Goal: Task Accomplishment & Management: Use online tool/utility

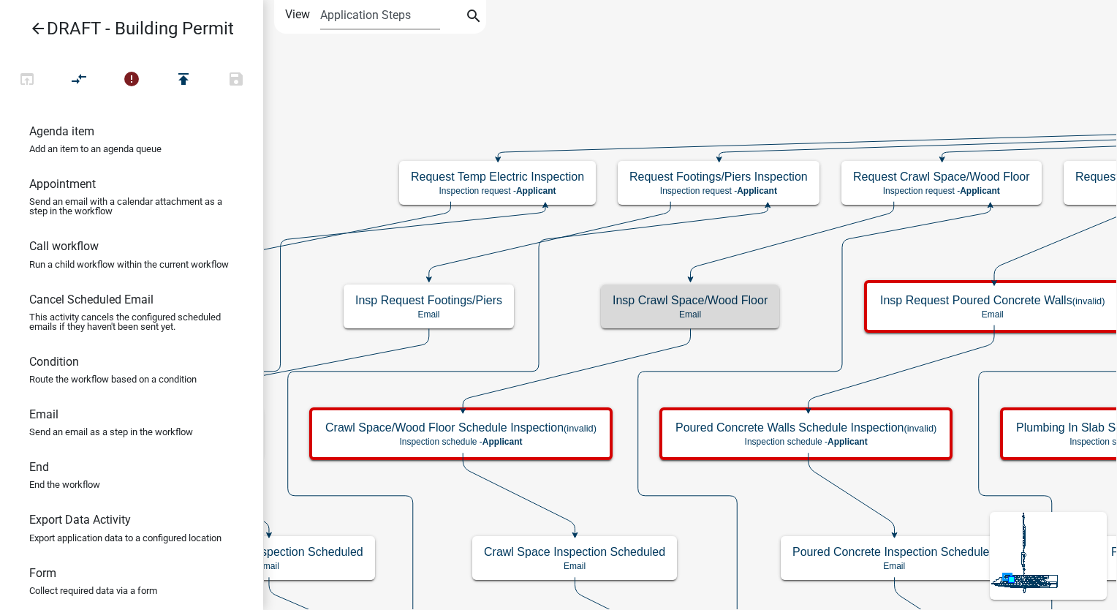
click at [36, 29] on icon "arrow_back" at bounding box center [38, 30] width 18 height 20
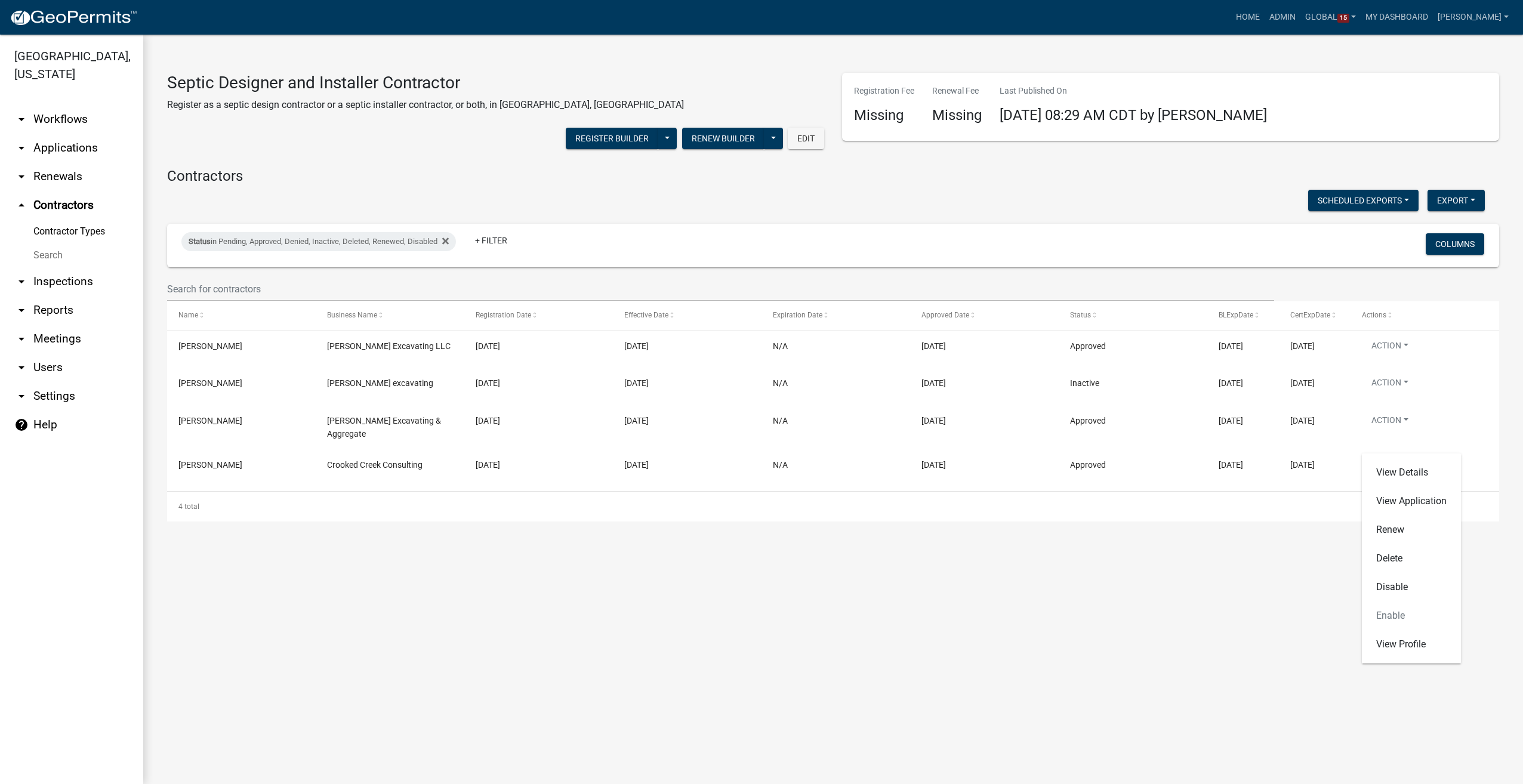
click at [44, 370] on link "arrow_drop_down Users" at bounding box center [72, 367] width 144 height 29
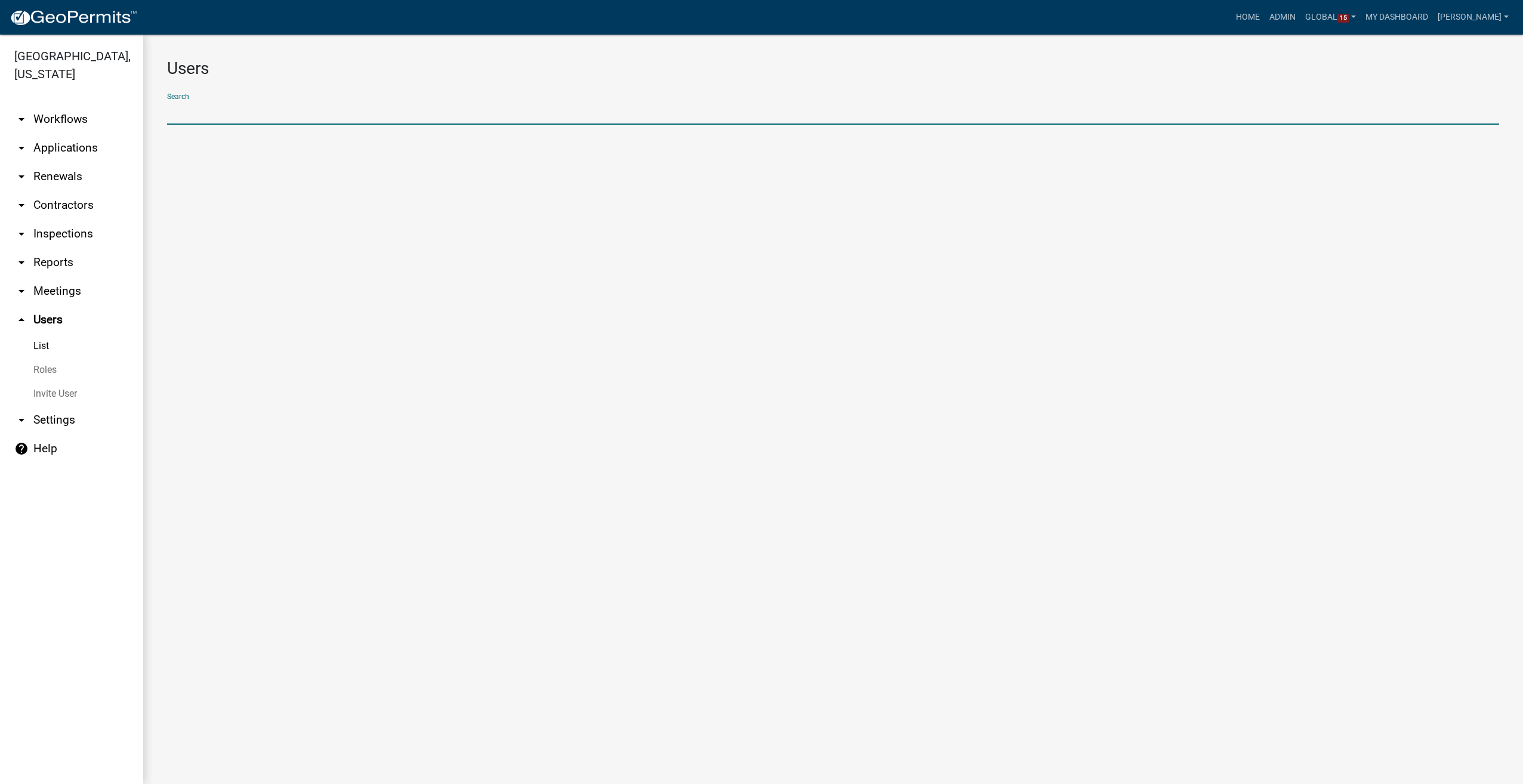
click at [194, 108] on input "text" at bounding box center [833, 113] width 1332 height 24
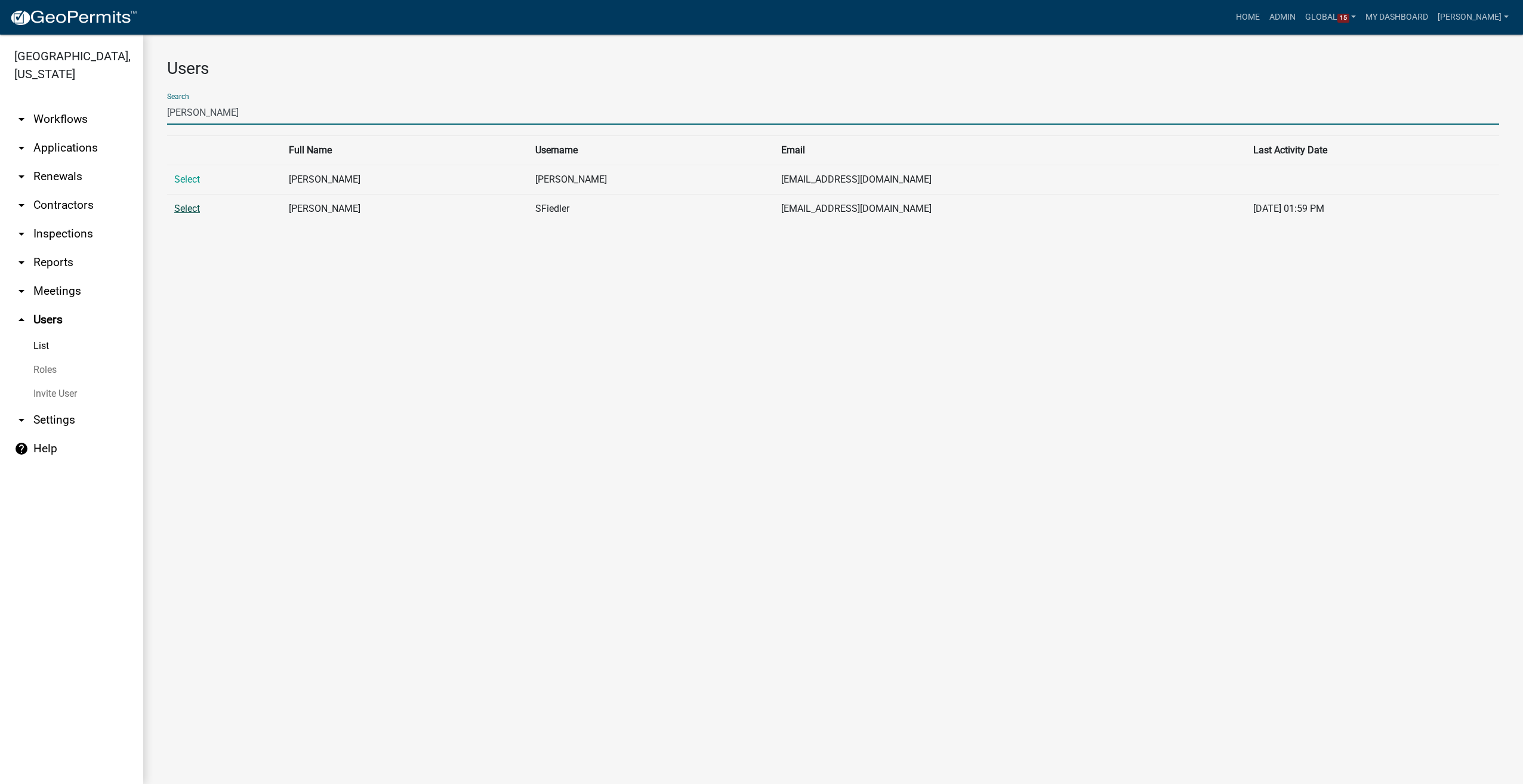
type input "[PERSON_NAME]"
click at [190, 210] on link "Select" at bounding box center [187, 209] width 25 height 11
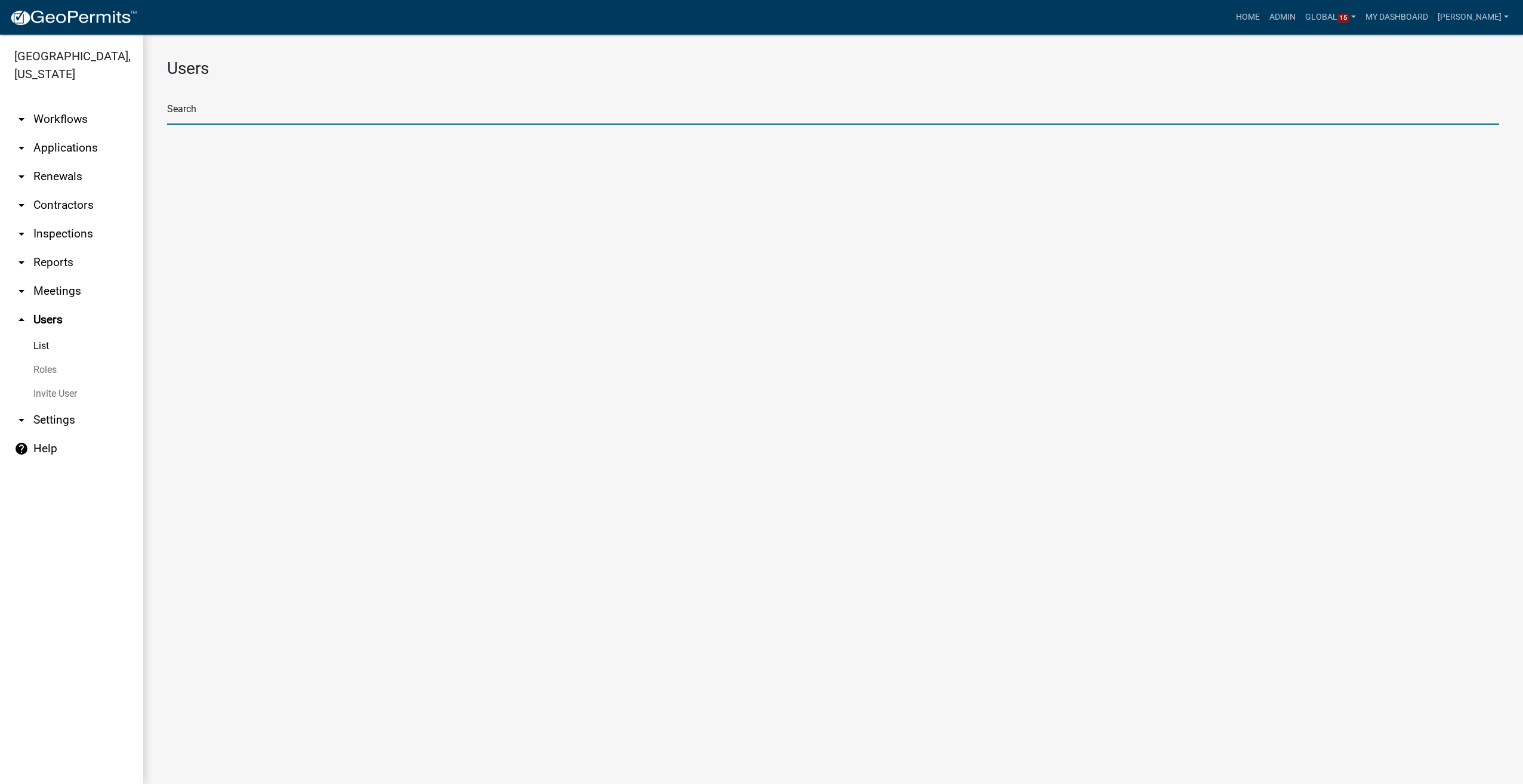
click at [207, 104] on input "text" at bounding box center [833, 113] width 1332 height 24
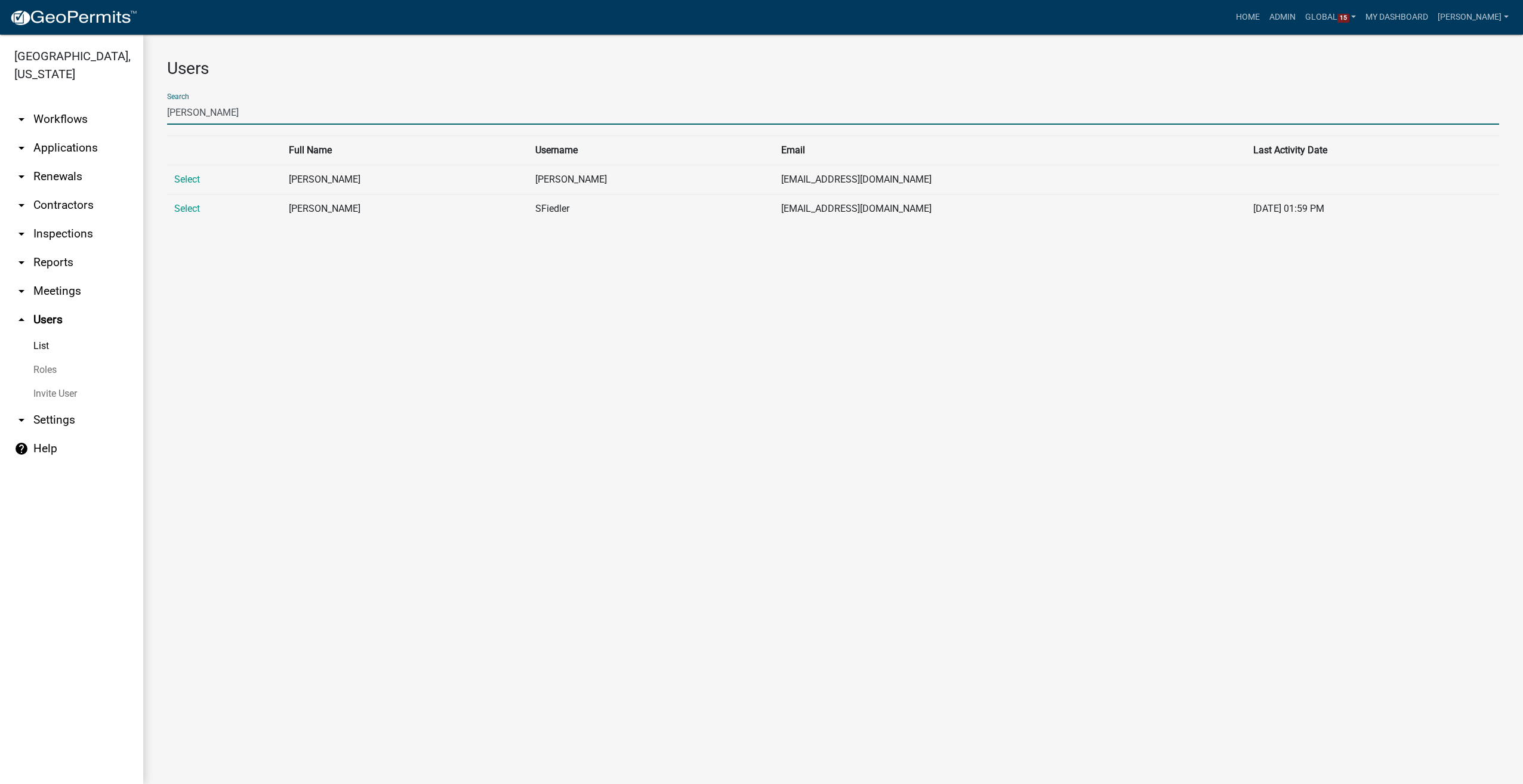
type input "[PERSON_NAME]"
click at [380, 381] on main "Users Search [PERSON_NAME] fied Full Name Username Email Last Activity Date Sel…" at bounding box center [833, 409] width 1380 height 750
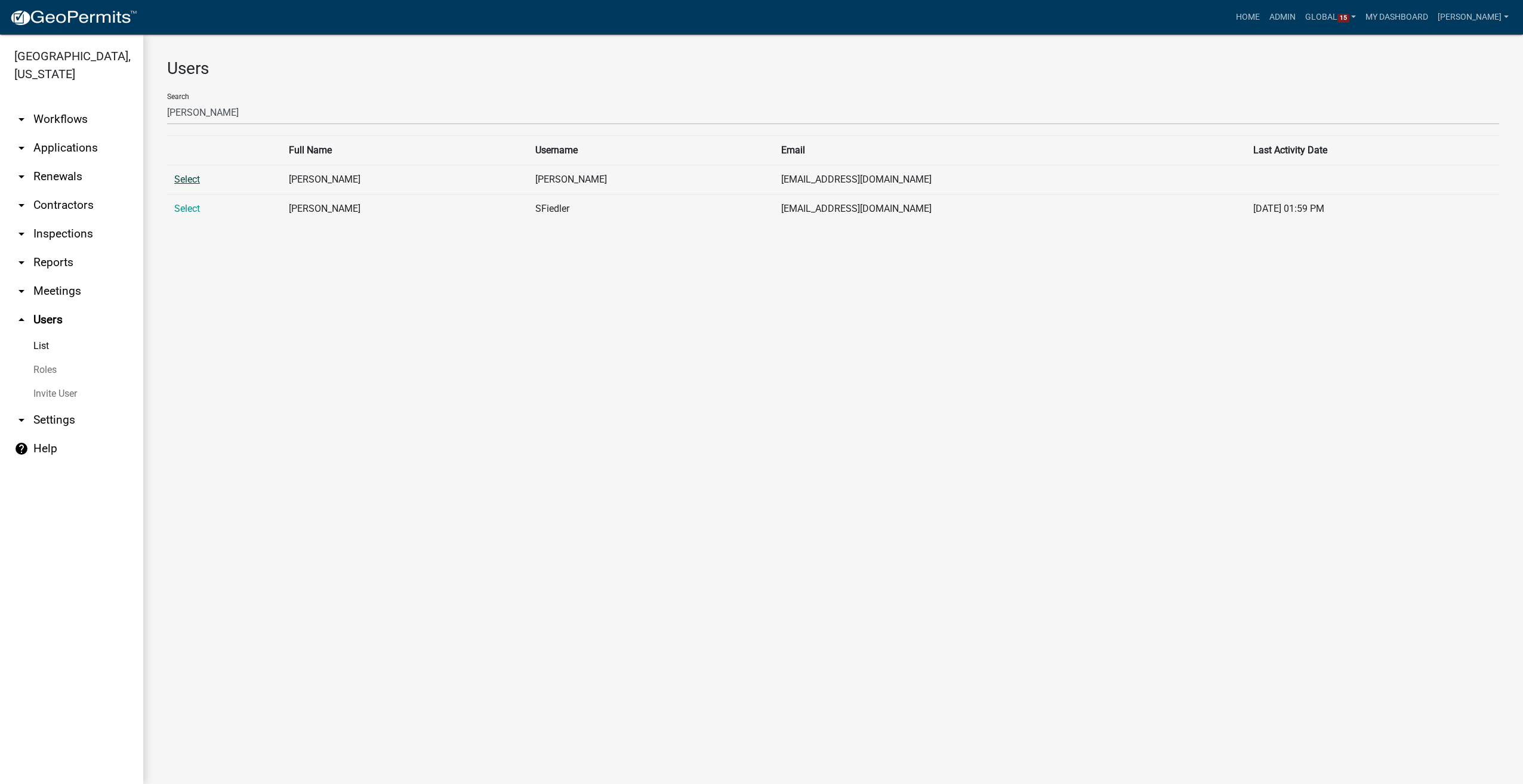
click at [186, 175] on link "Select" at bounding box center [187, 179] width 25 height 11
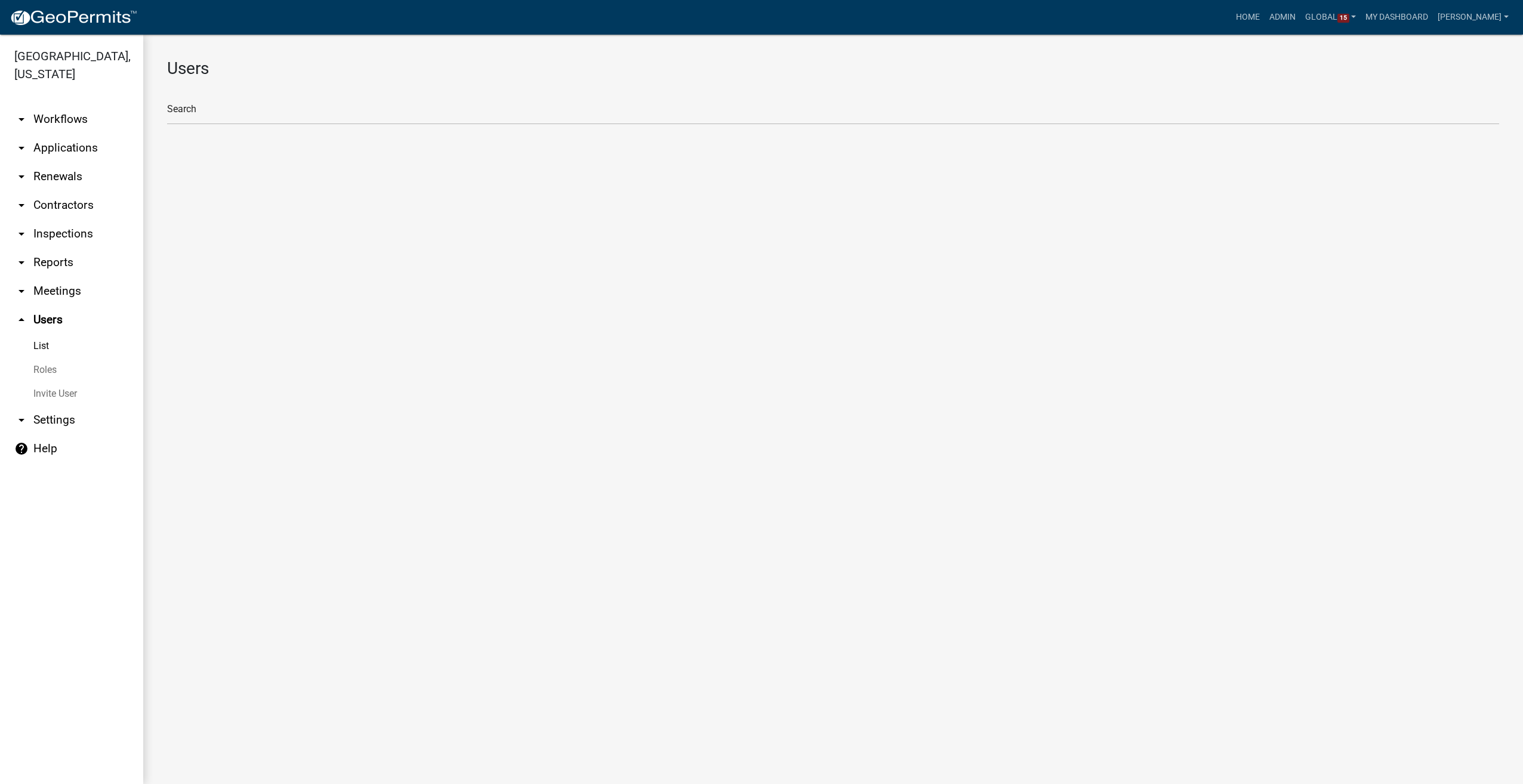
click at [221, 126] on div "Users Search" at bounding box center [833, 96] width 1380 height 125
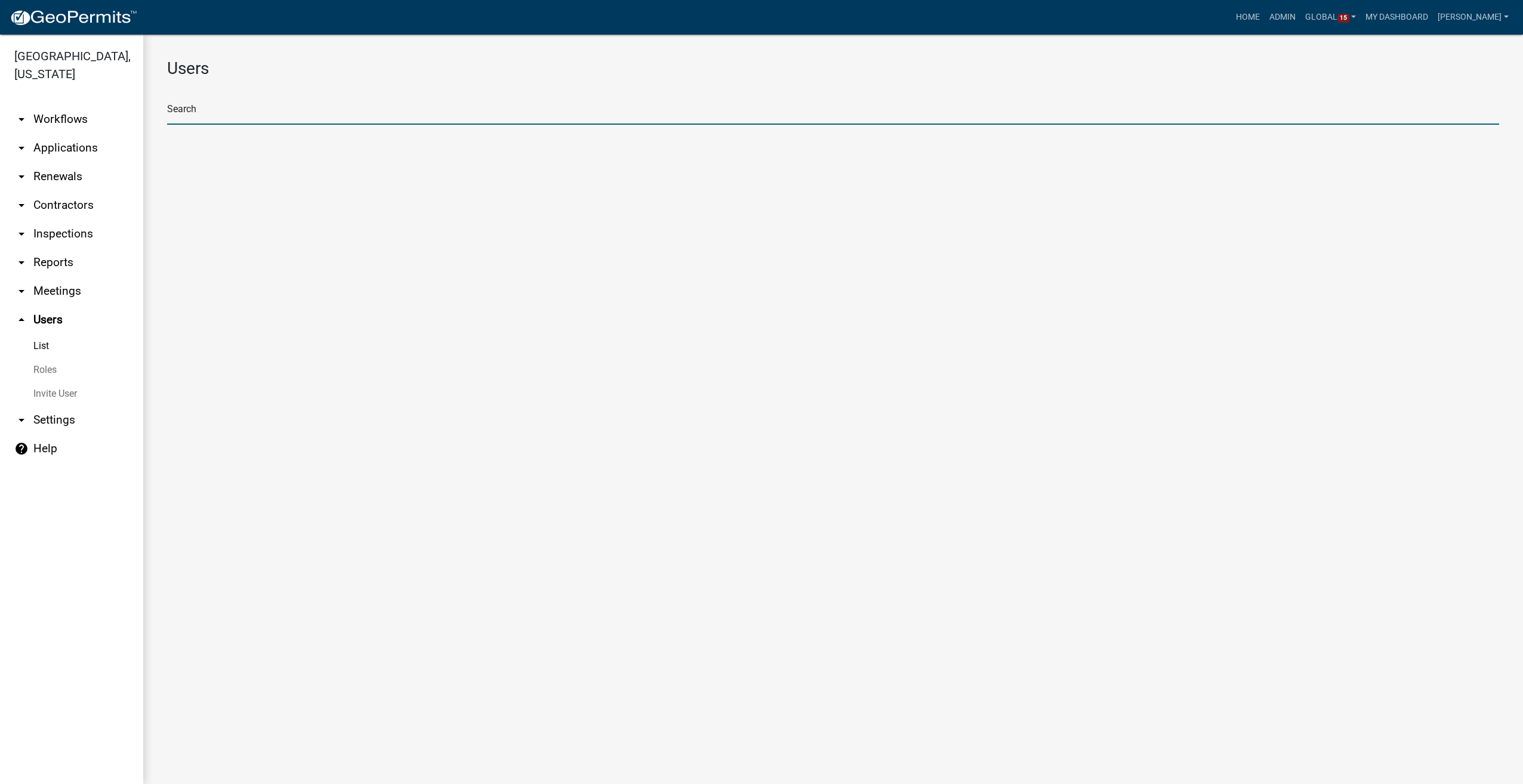
click at [220, 112] on input "text" at bounding box center [833, 113] width 1332 height 24
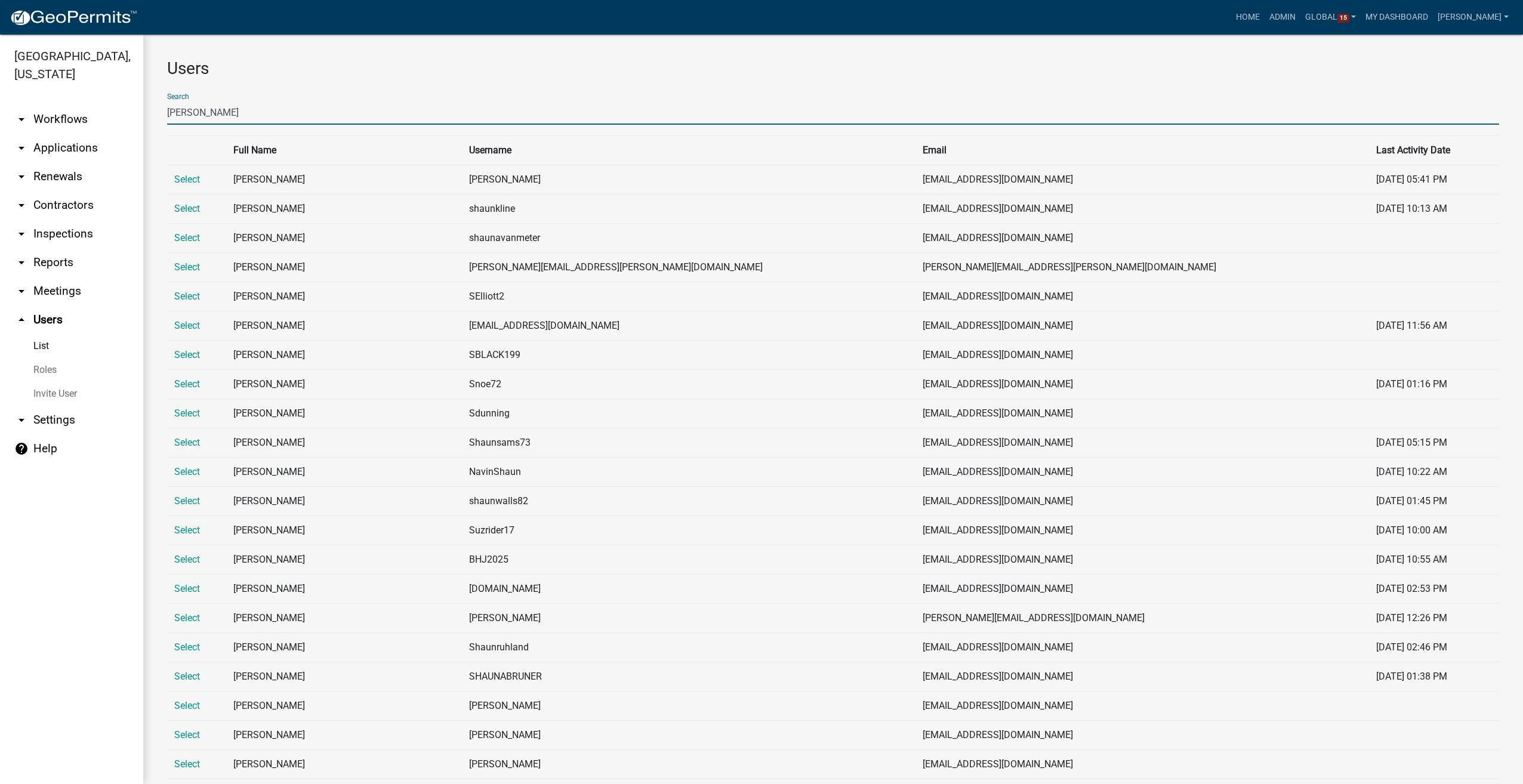
type input "[PERSON_NAME]"
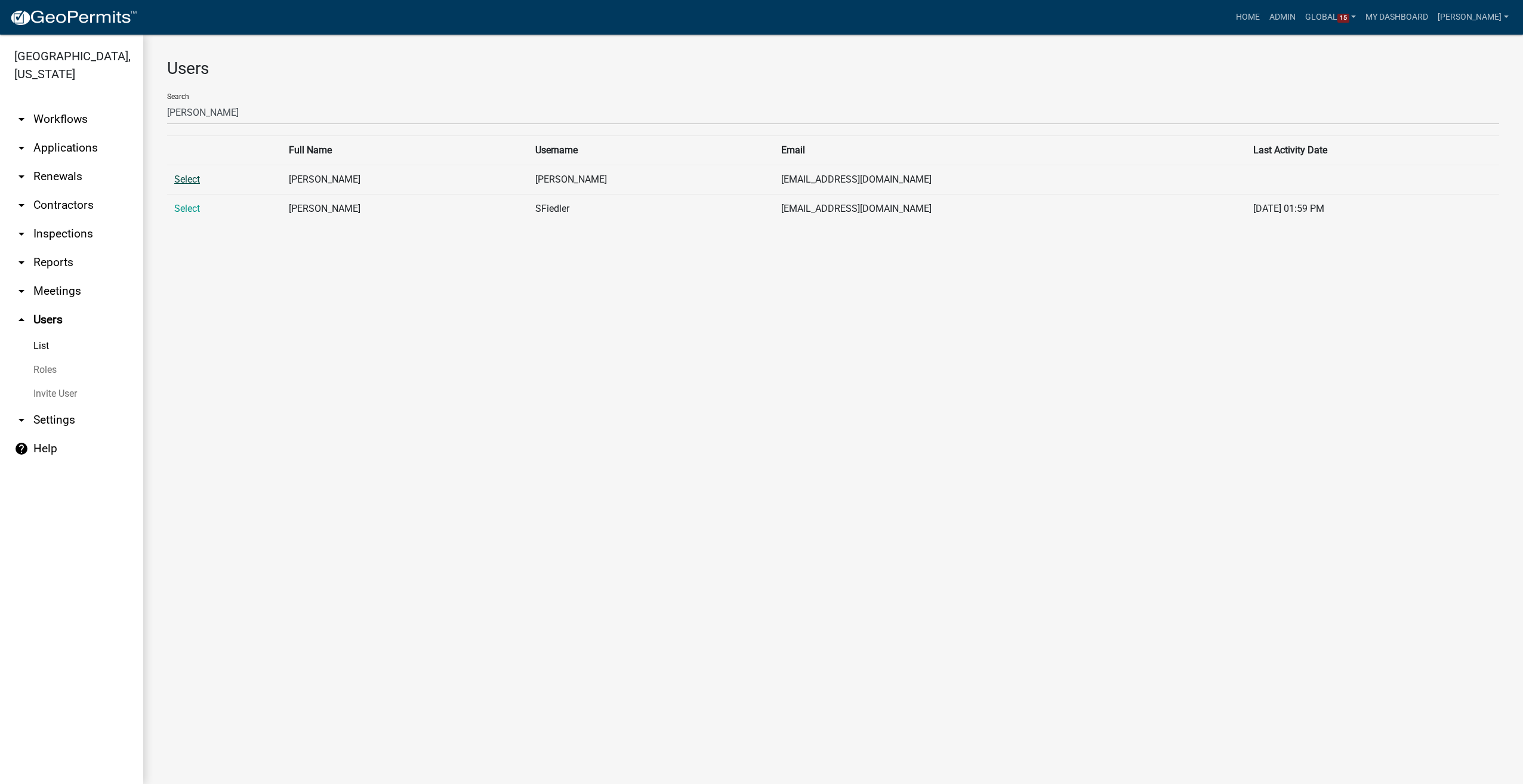
click at [177, 181] on link "Select" at bounding box center [187, 179] width 25 height 11
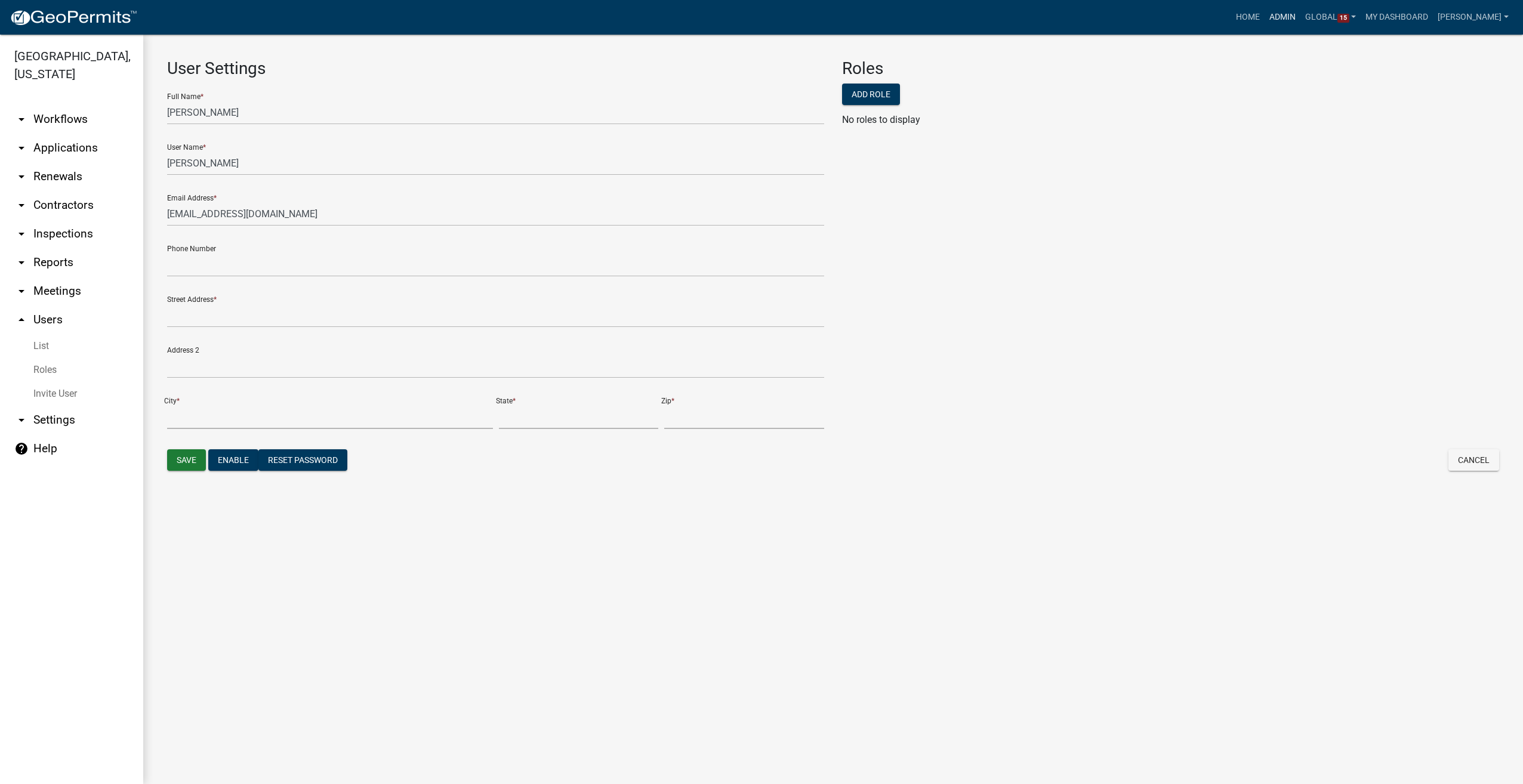
click at [1299, 23] on link "Admin" at bounding box center [1283, 17] width 36 height 23
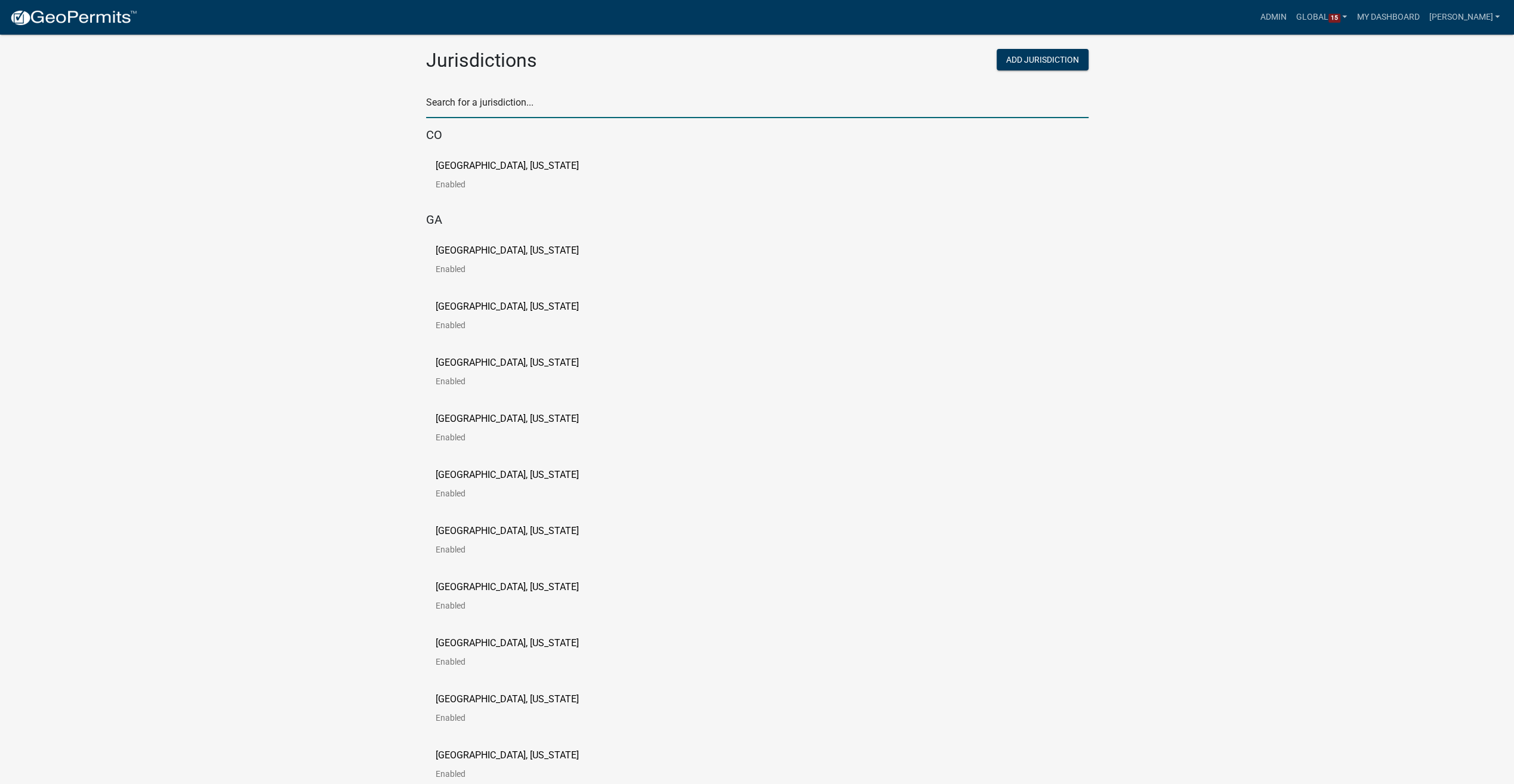
click at [450, 98] on input "text" at bounding box center [757, 106] width 663 height 24
type input "story"
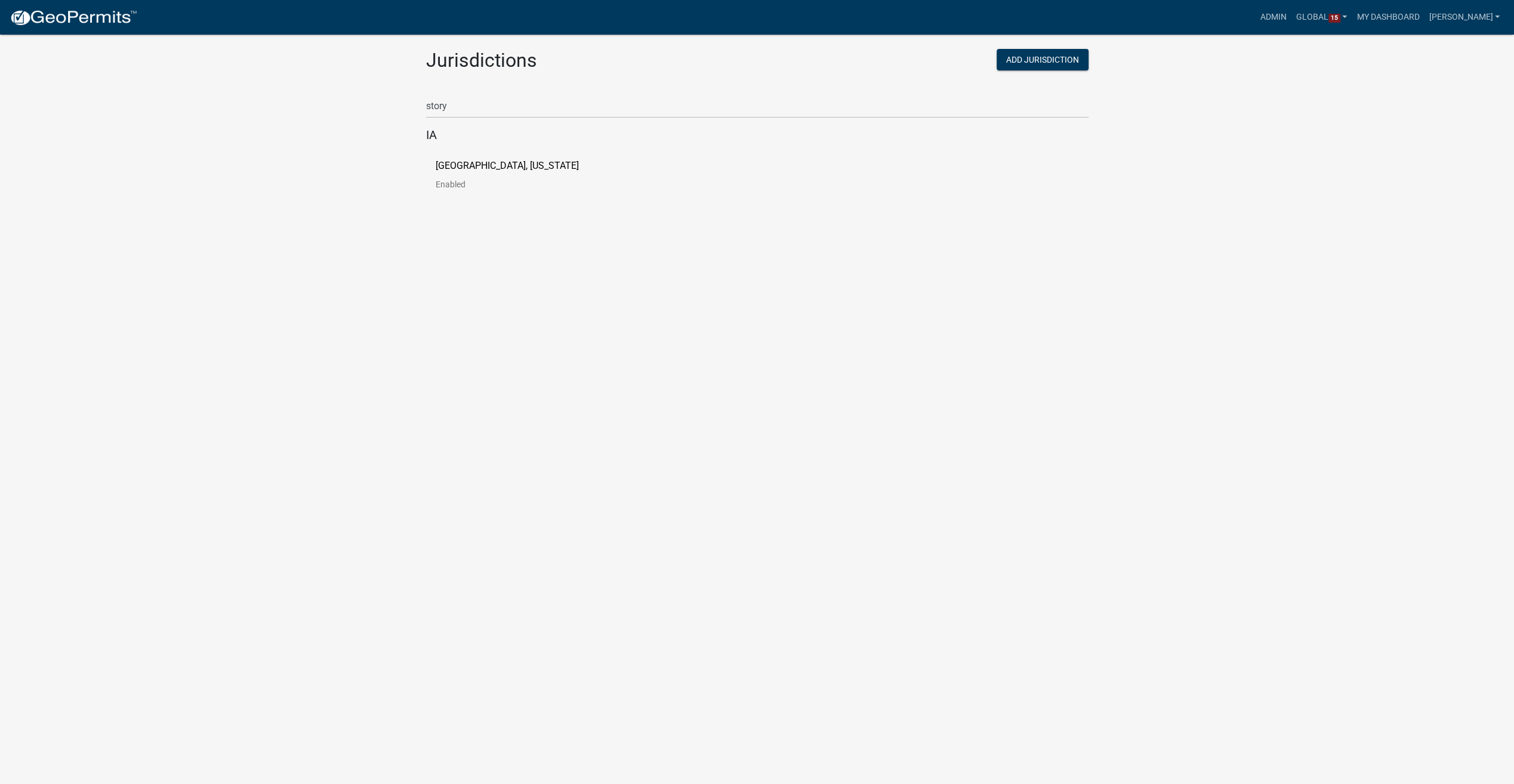
click at [477, 175] on link "[GEOGRAPHIC_DATA], [US_STATE] Enabled" at bounding box center [517, 179] width 162 height 37
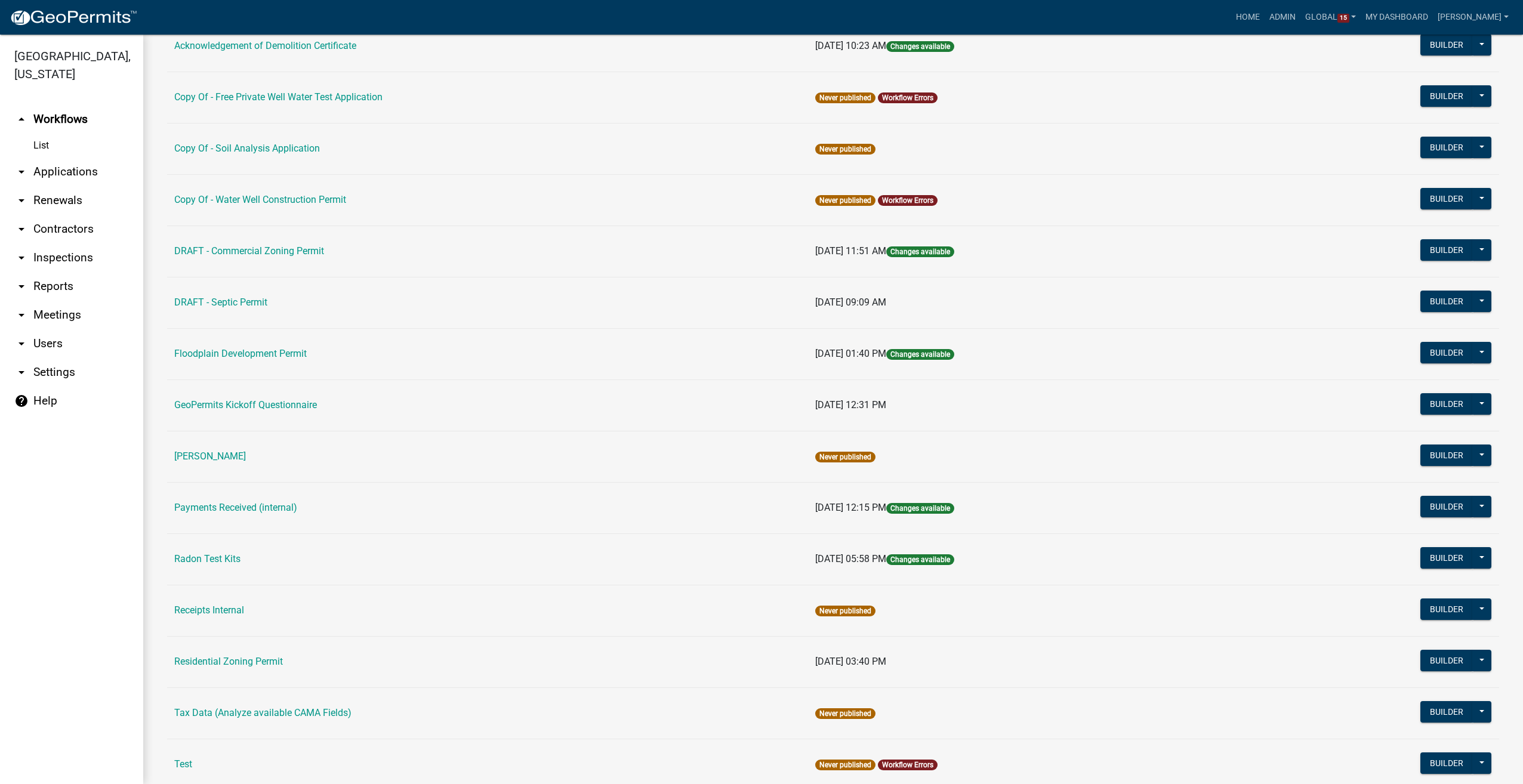
scroll to position [239, 0]
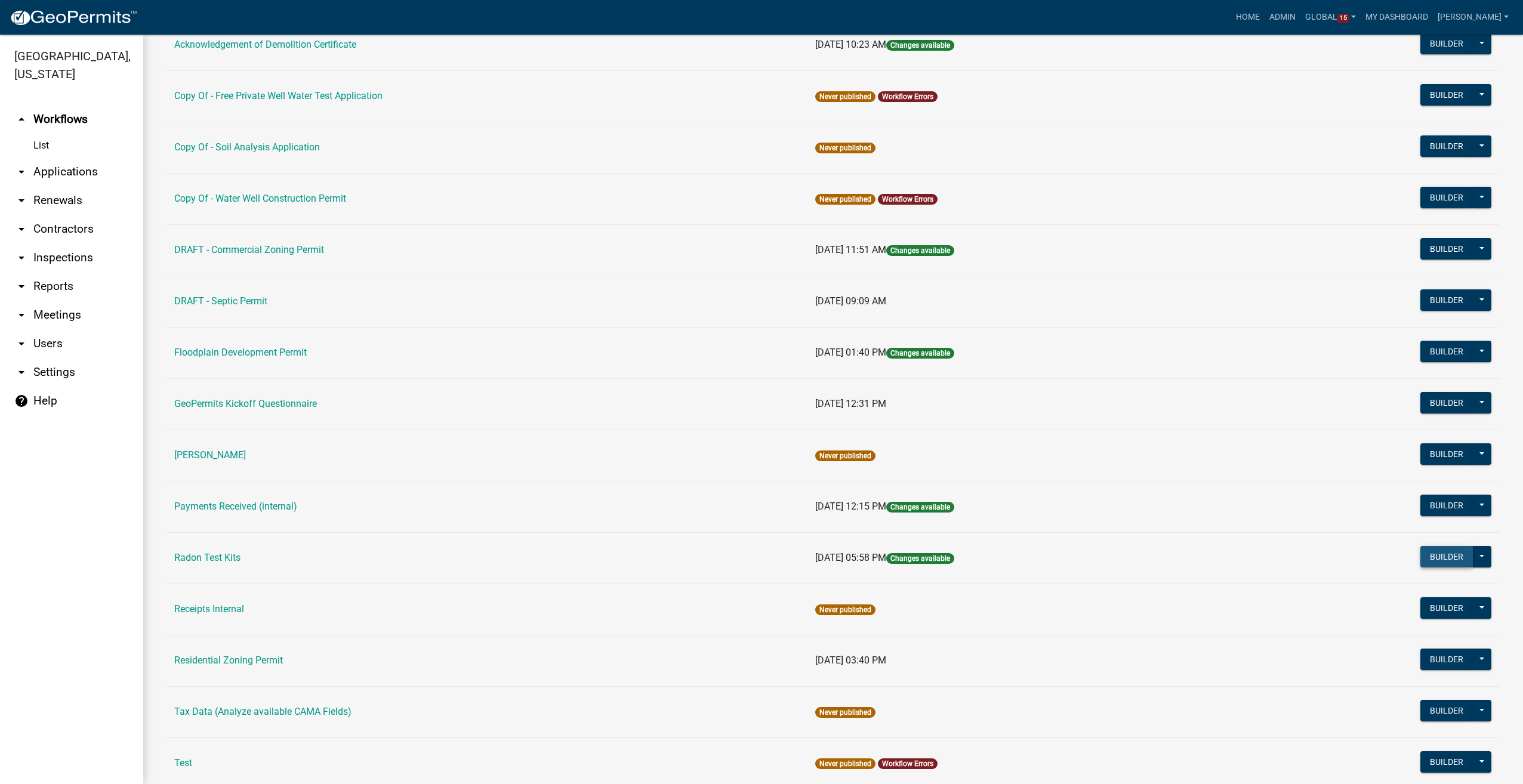
click at [1432, 549] on button "Builder" at bounding box center [1447, 556] width 52 height 21
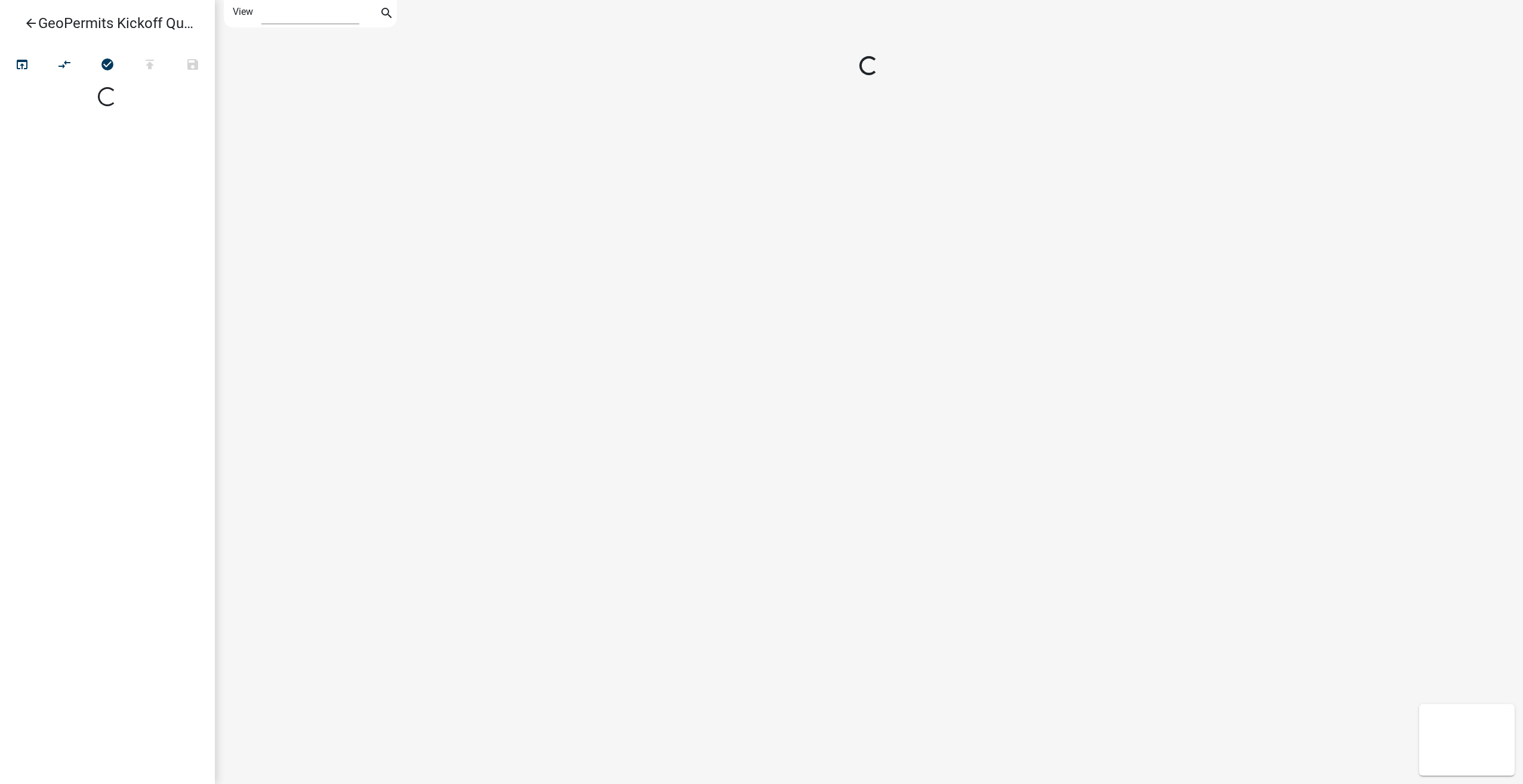
select select "1"
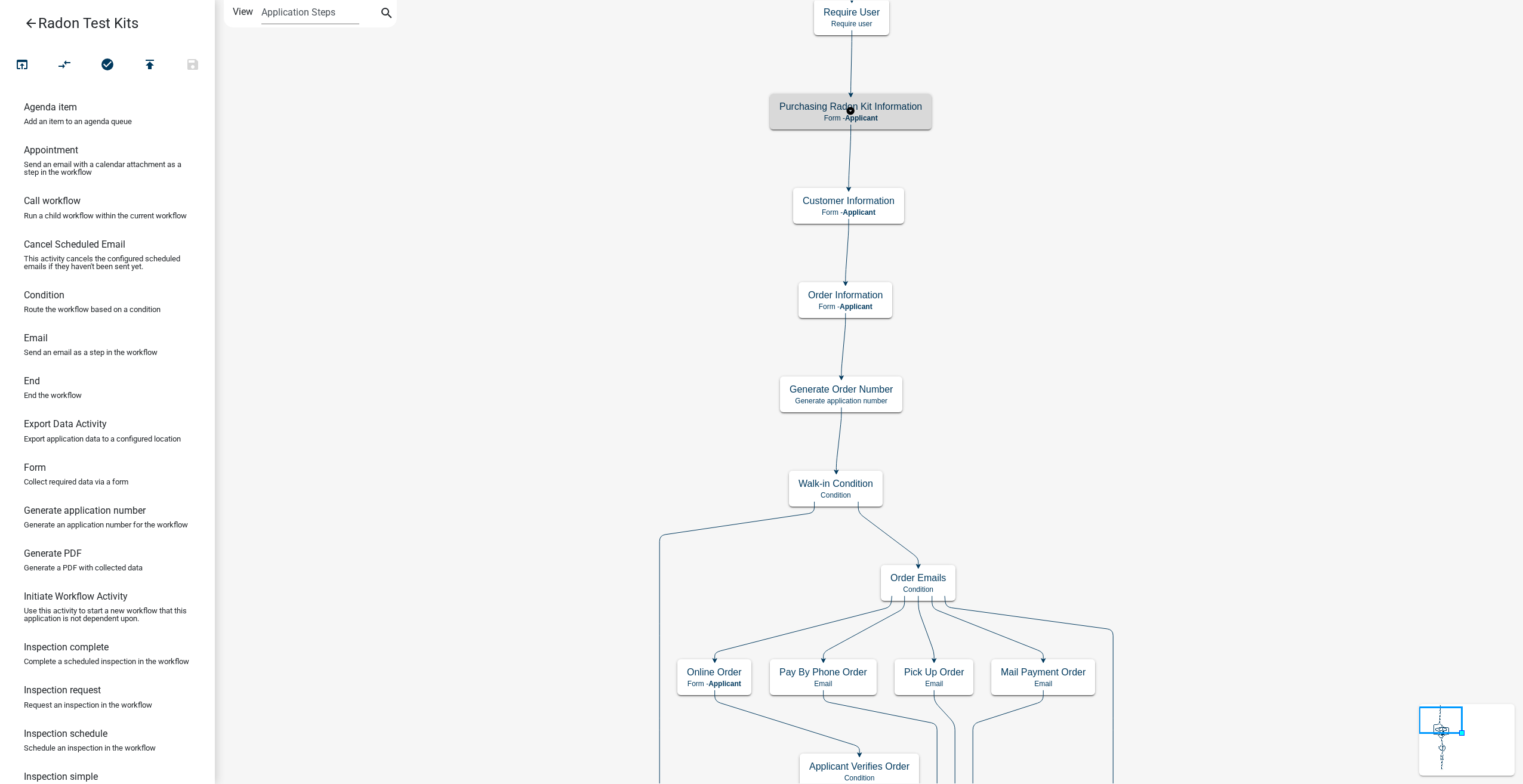
click at [917, 122] on div "Purchasing Radon Kit Information Form - Applicant" at bounding box center [850, 112] width 162 height 36
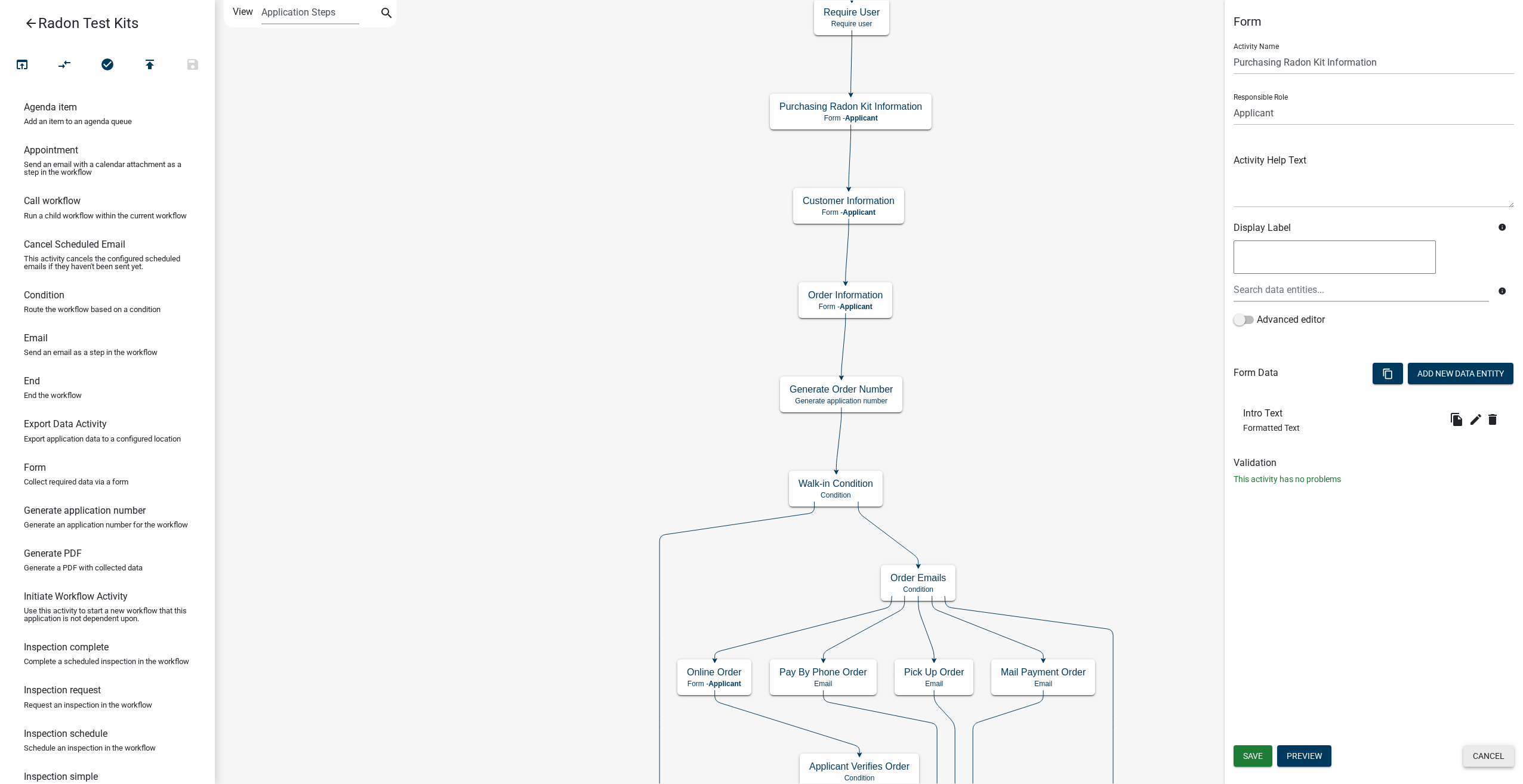
click at [1484, 758] on button "Cancel" at bounding box center [1489, 755] width 51 height 21
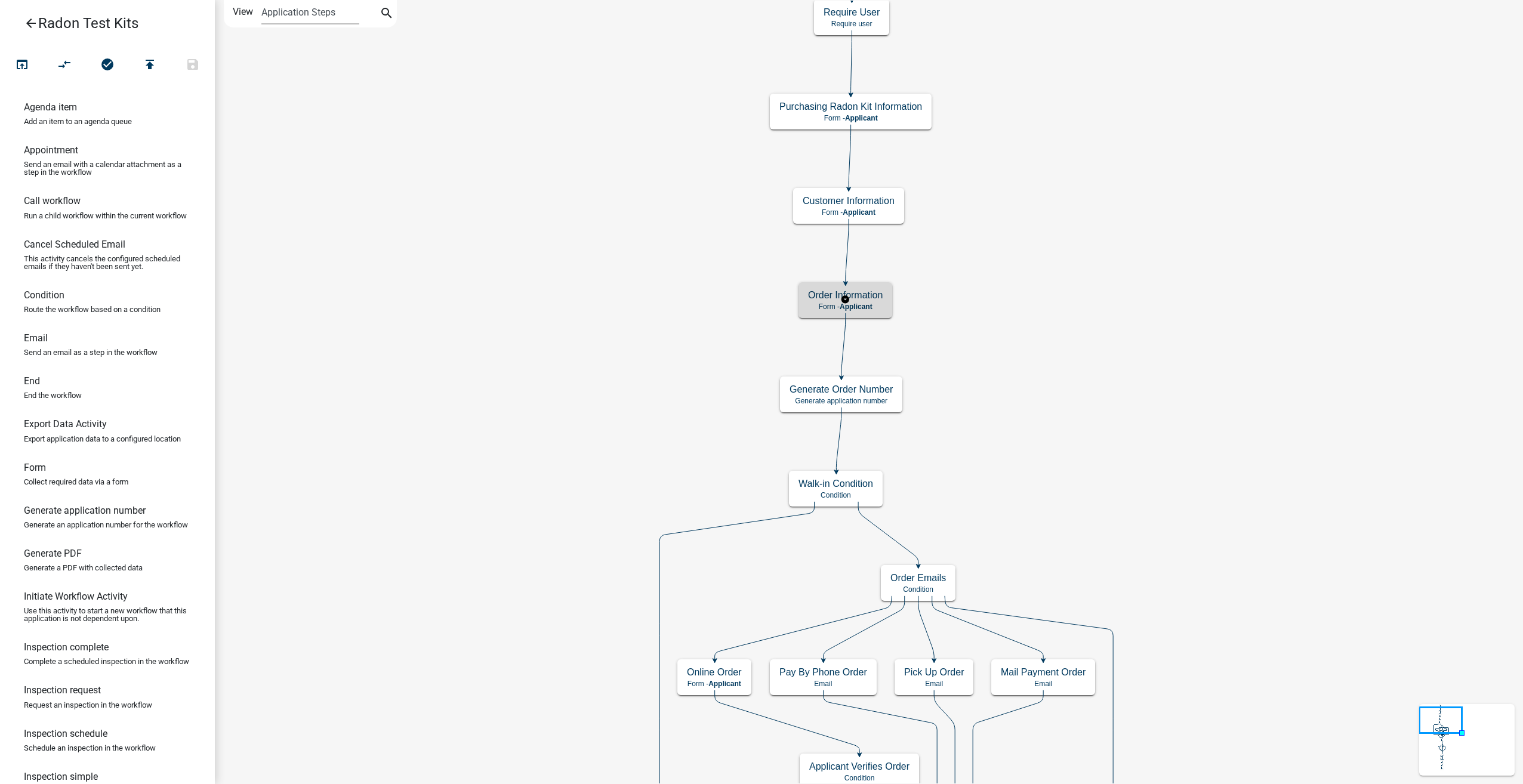
click at [878, 298] on h5 "Order Information" at bounding box center [845, 295] width 74 height 11
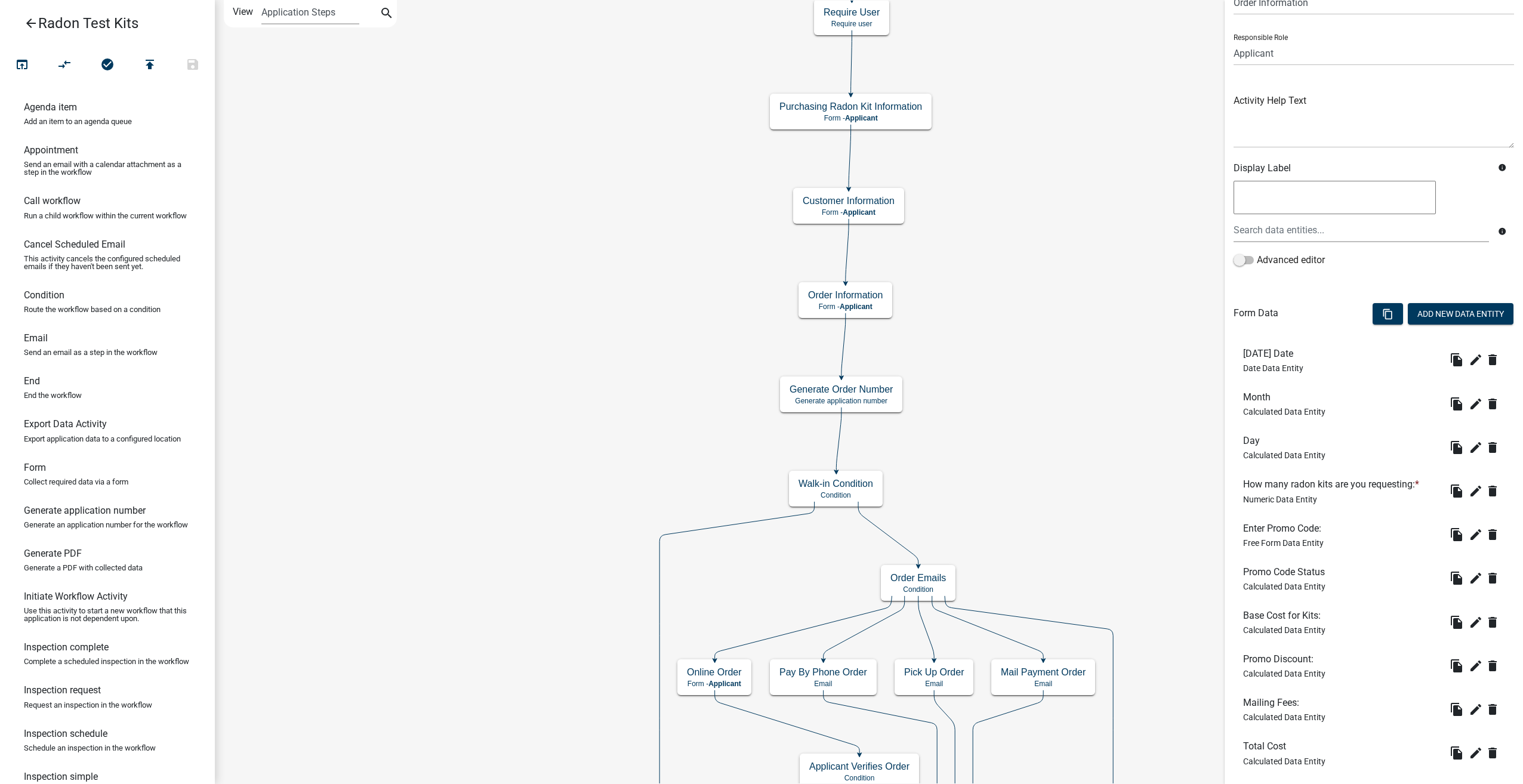
scroll to position [239, 0]
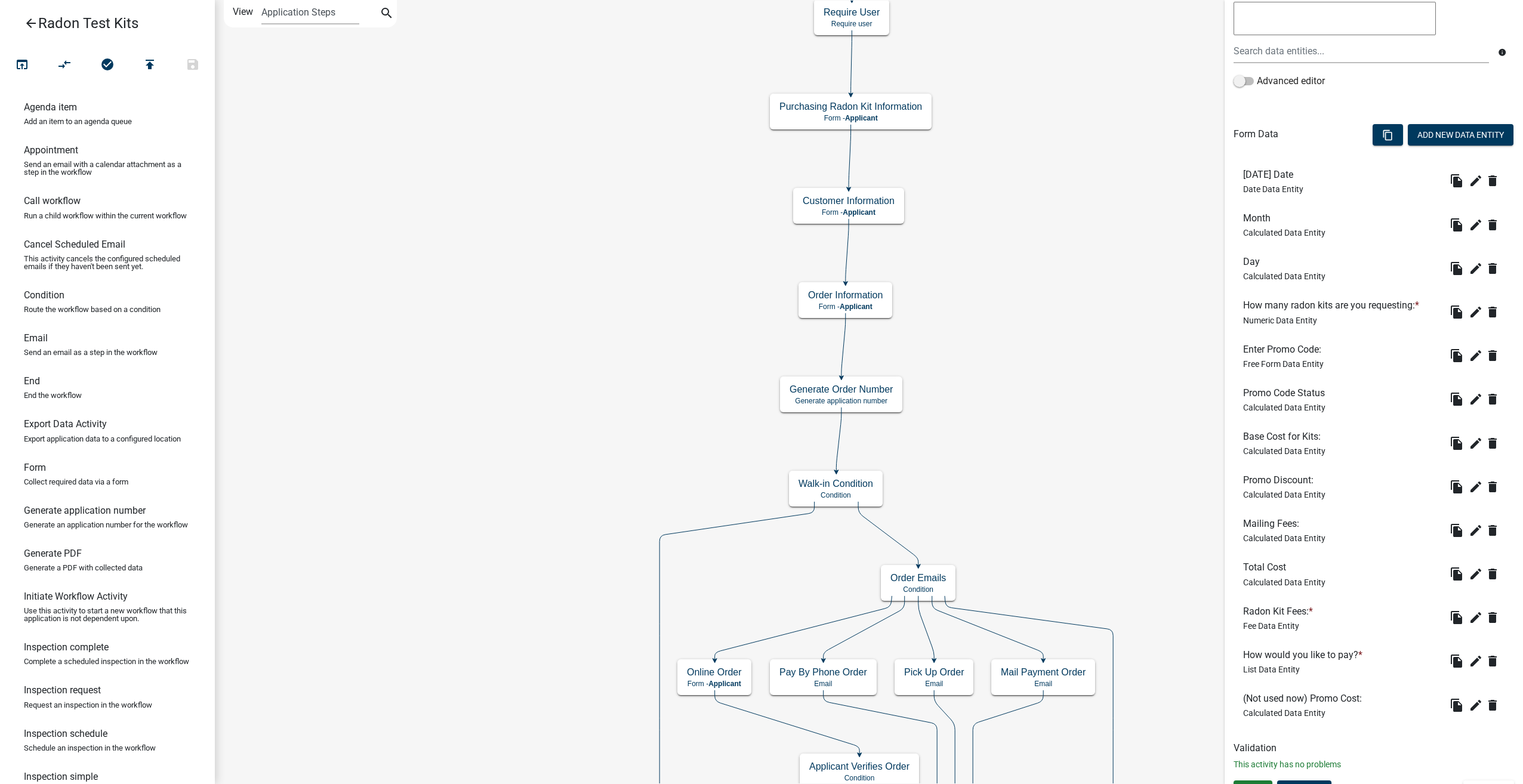
click at [33, 21] on icon "arrow_back" at bounding box center [31, 24] width 15 height 16
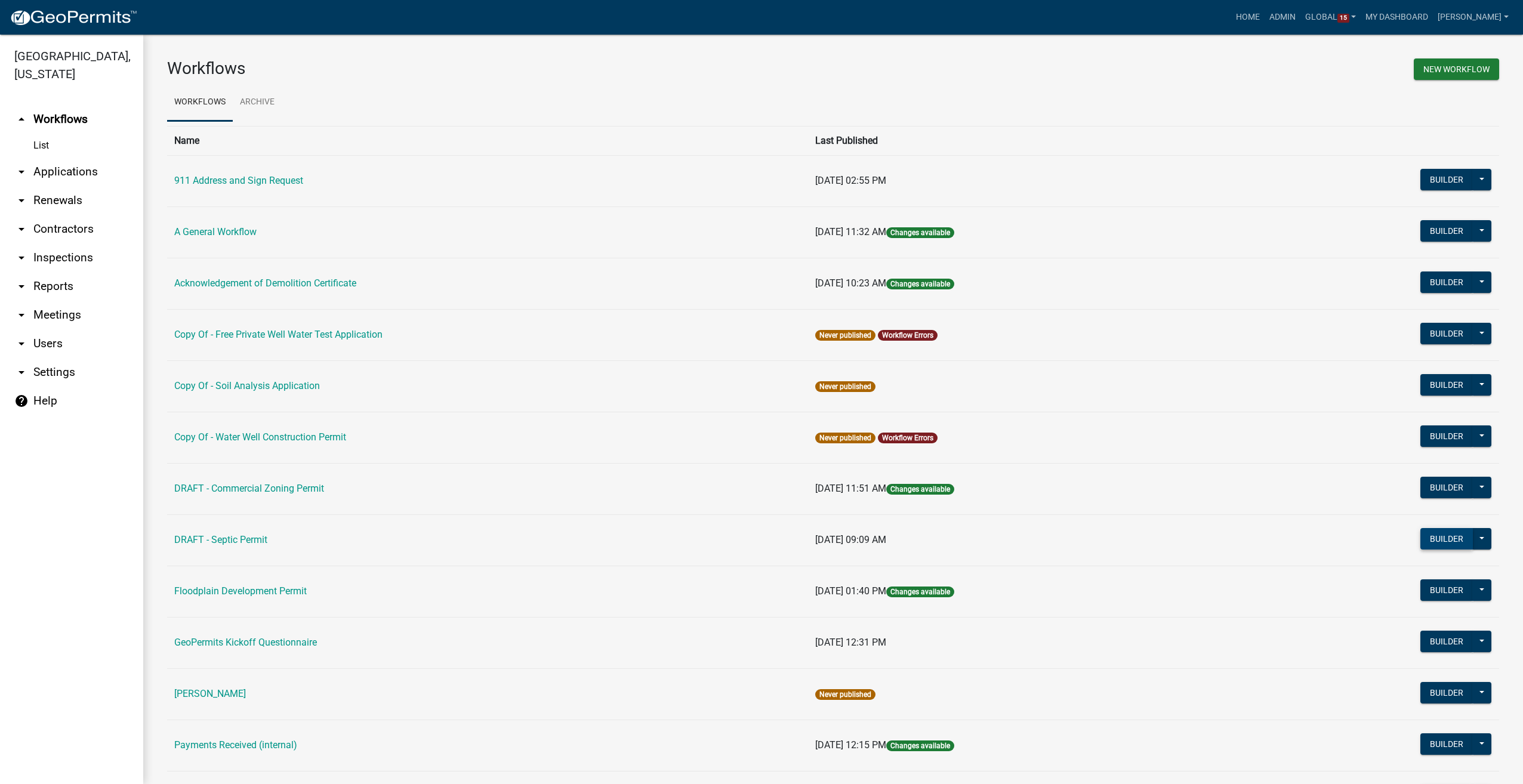
click at [1437, 541] on button "Builder" at bounding box center [1447, 538] width 52 height 21
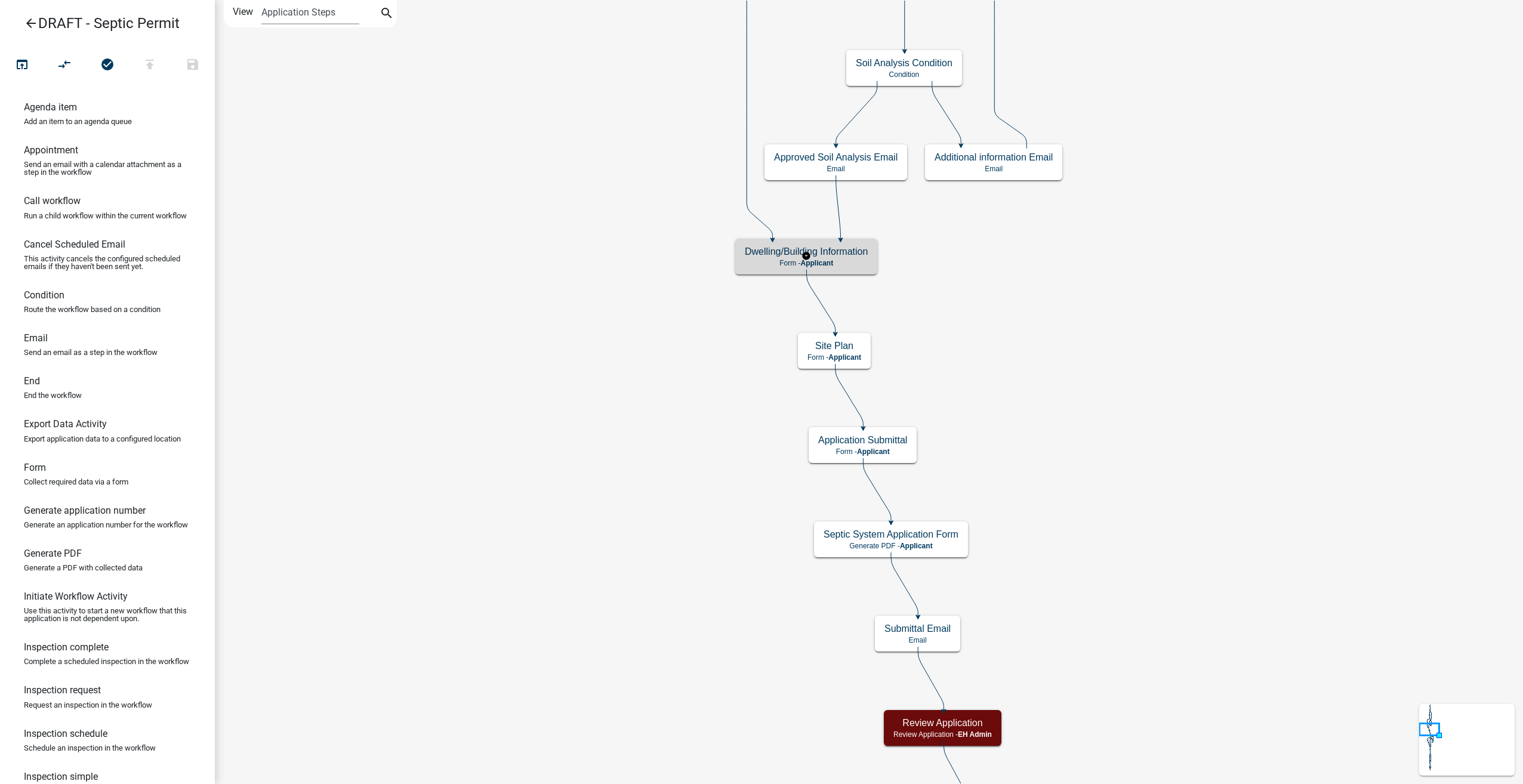
click at [844, 255] on h5 "Dwelling/Building Information" at bounding box center [806, 251] width 123 height 11
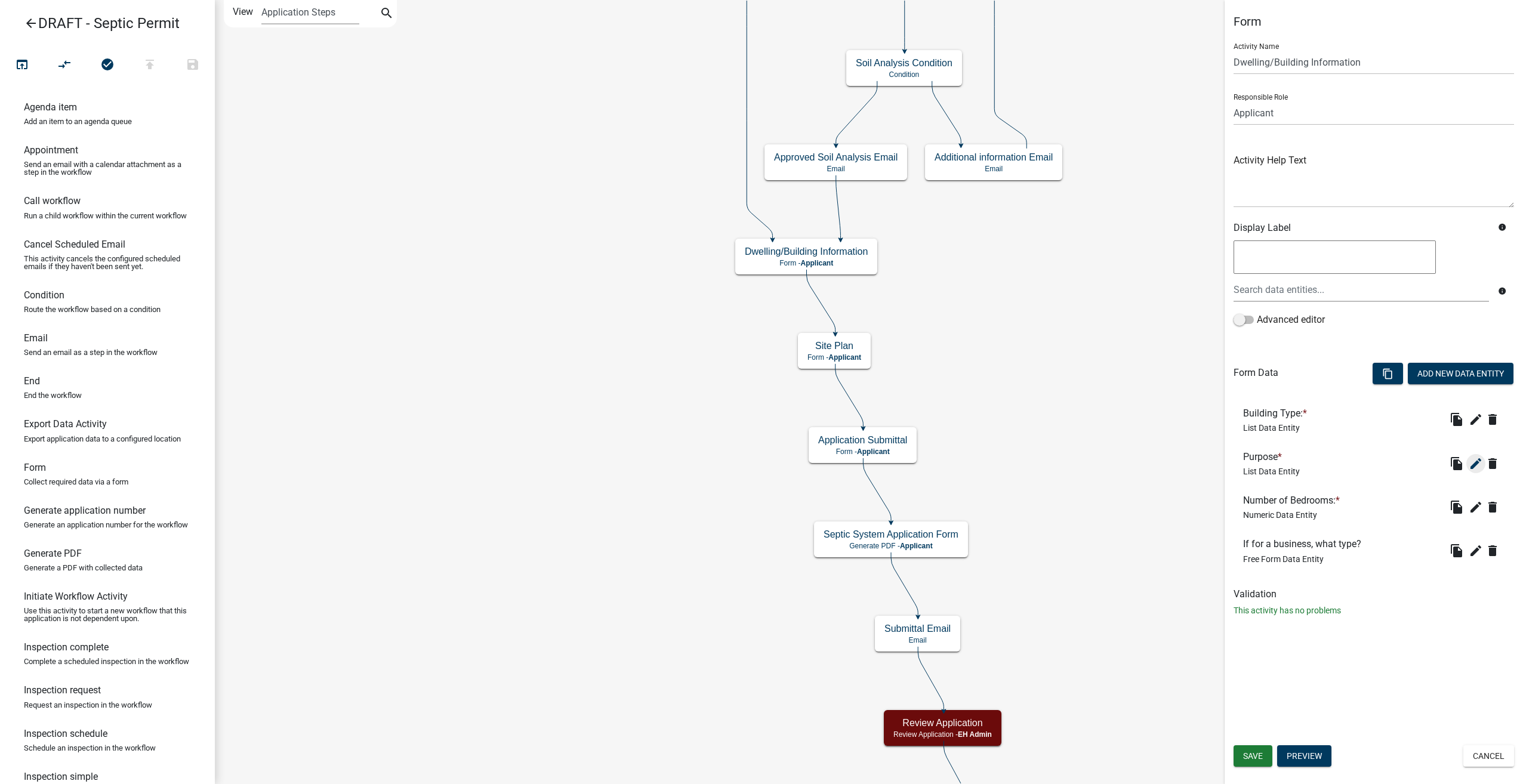
click at [1475, 465] on icon "edit" at bounding box center [1476, 463] width 15 height 15
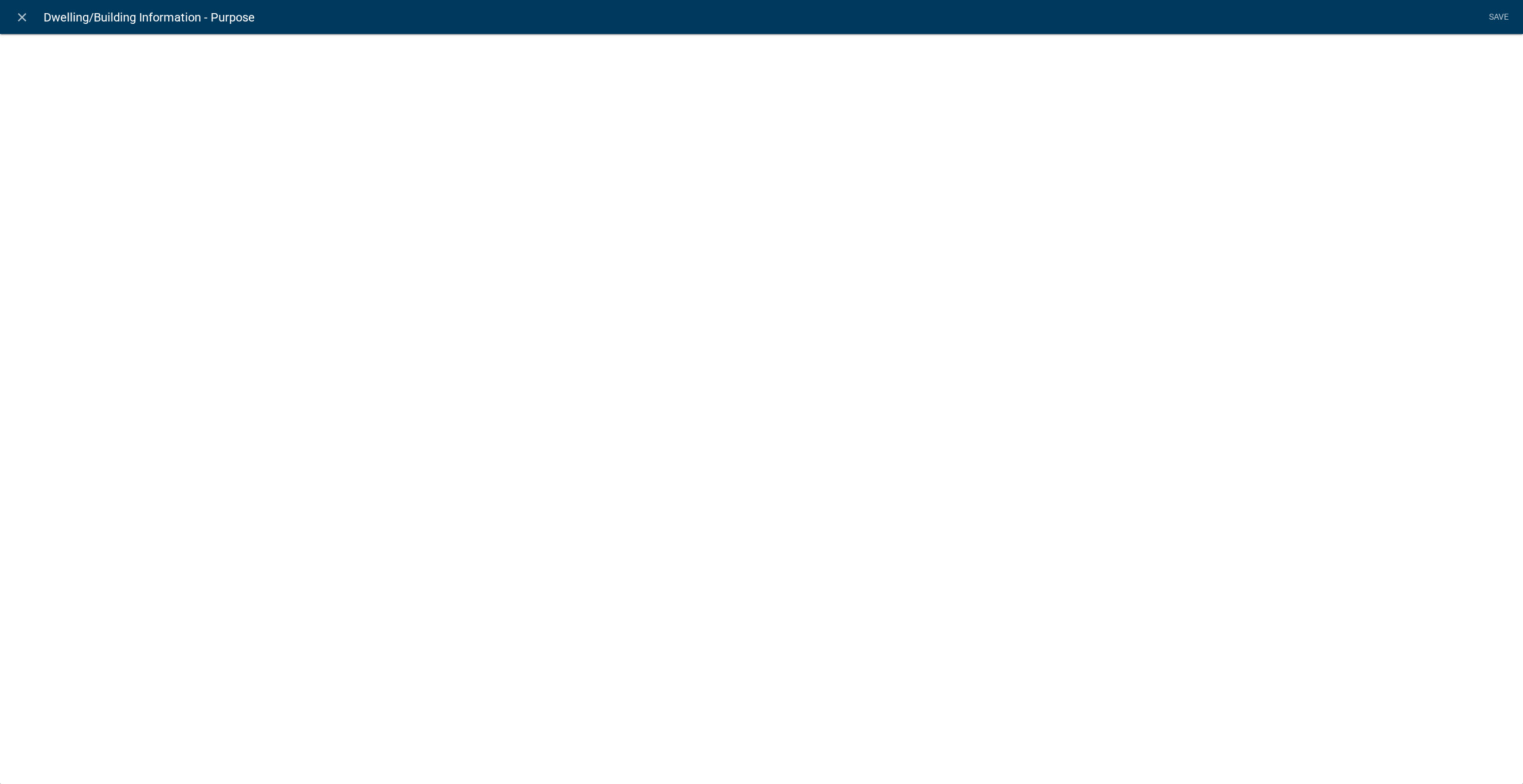
select select "list-data"
select select
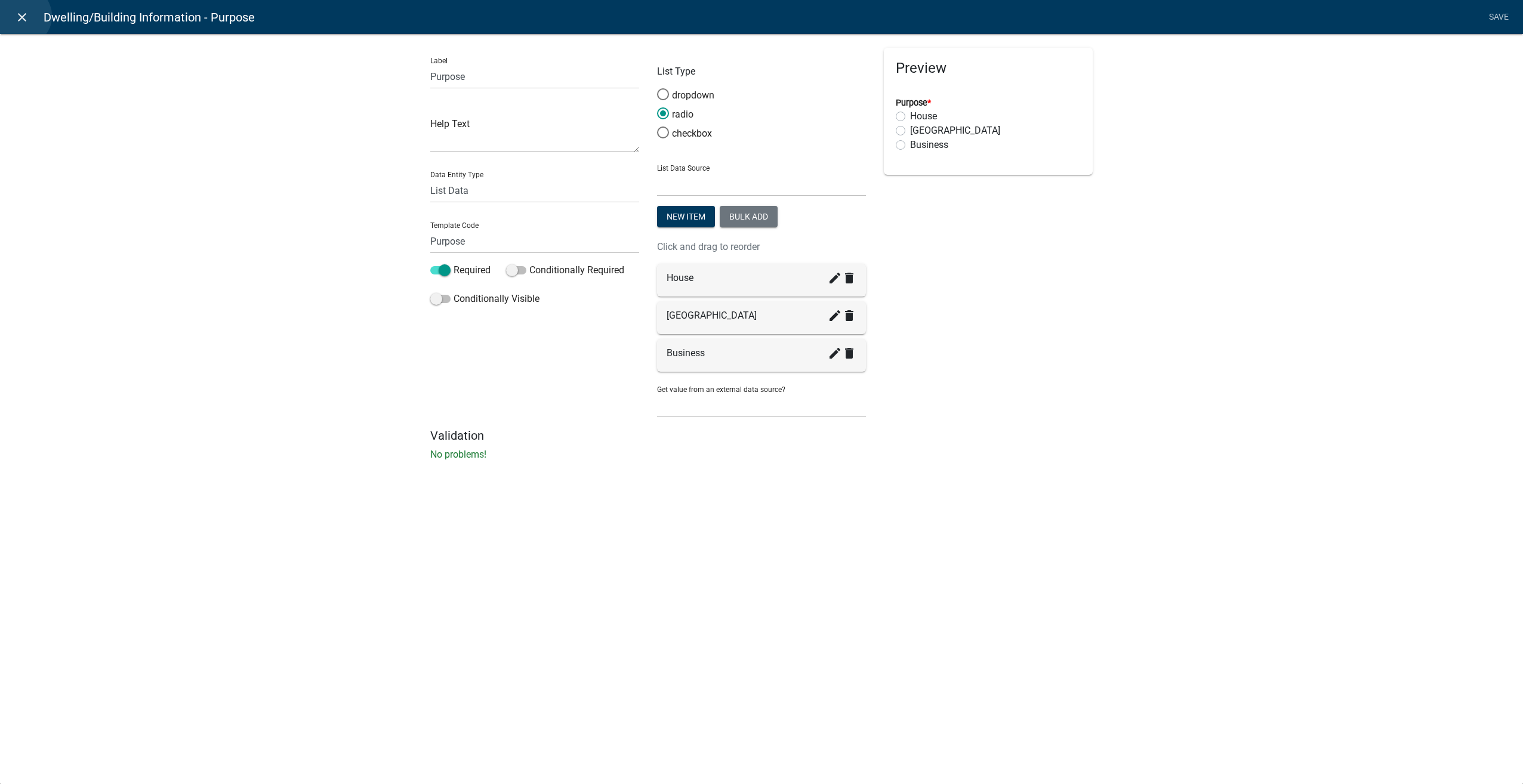
click at [21, 16] on icon "close" at bounding box center [22, 17] width 15 height 15
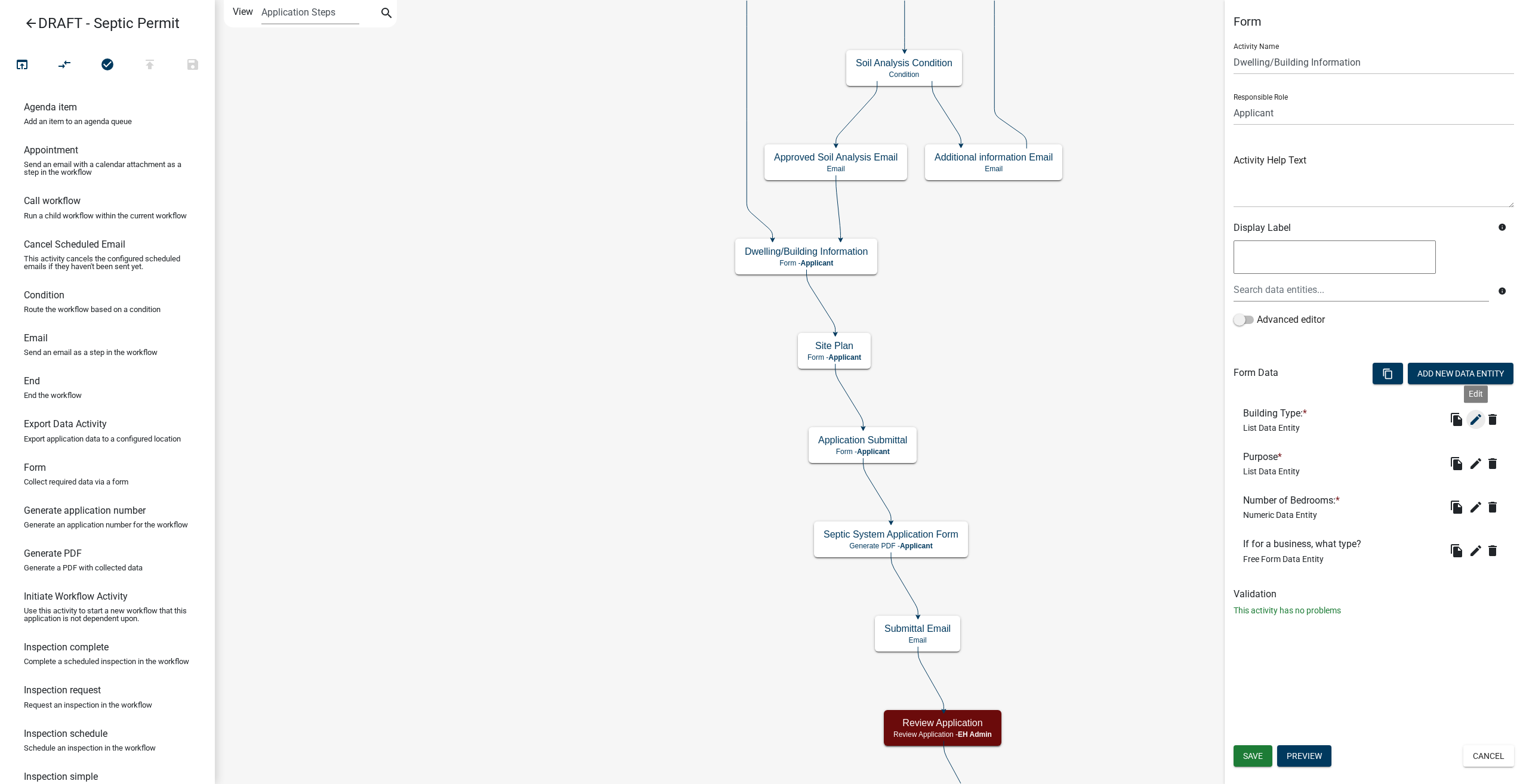
click at [1476, 418] on icon "edit" at bounding box center [1476, 419] width 15 height 15
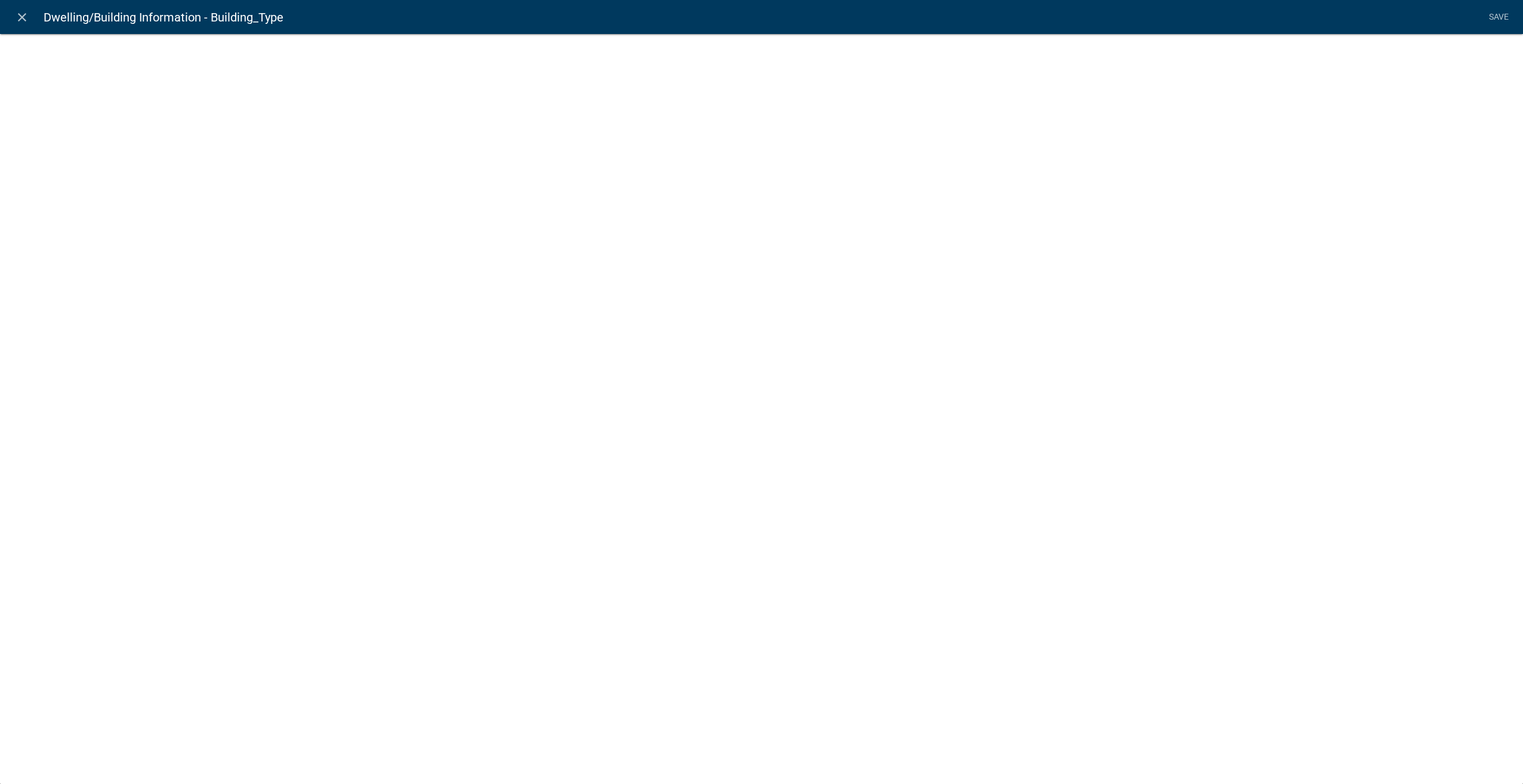
select select "list-data"
select select
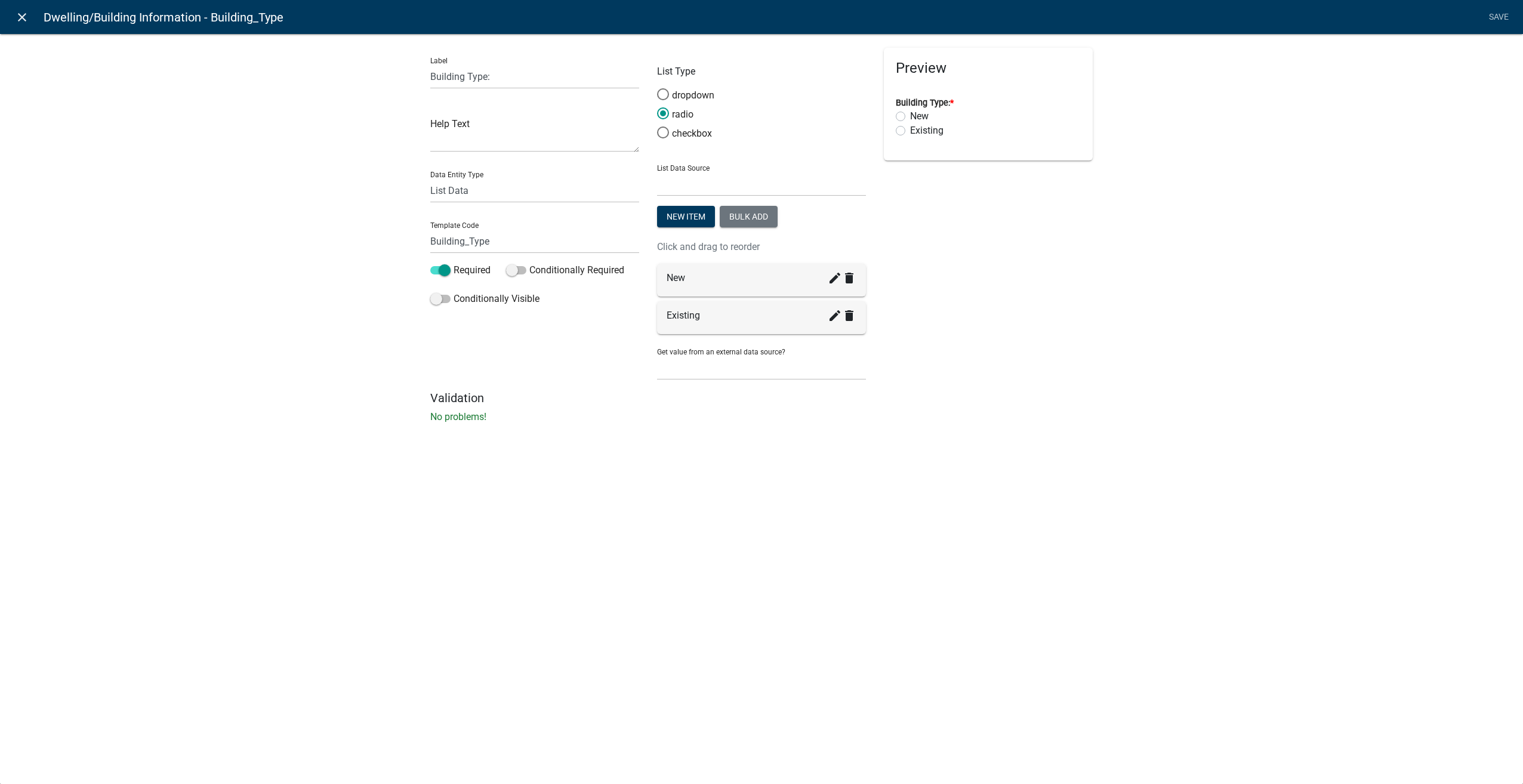
click at [20, 16] on icon "close" at bounding box center [22, 17] width 15 height 15
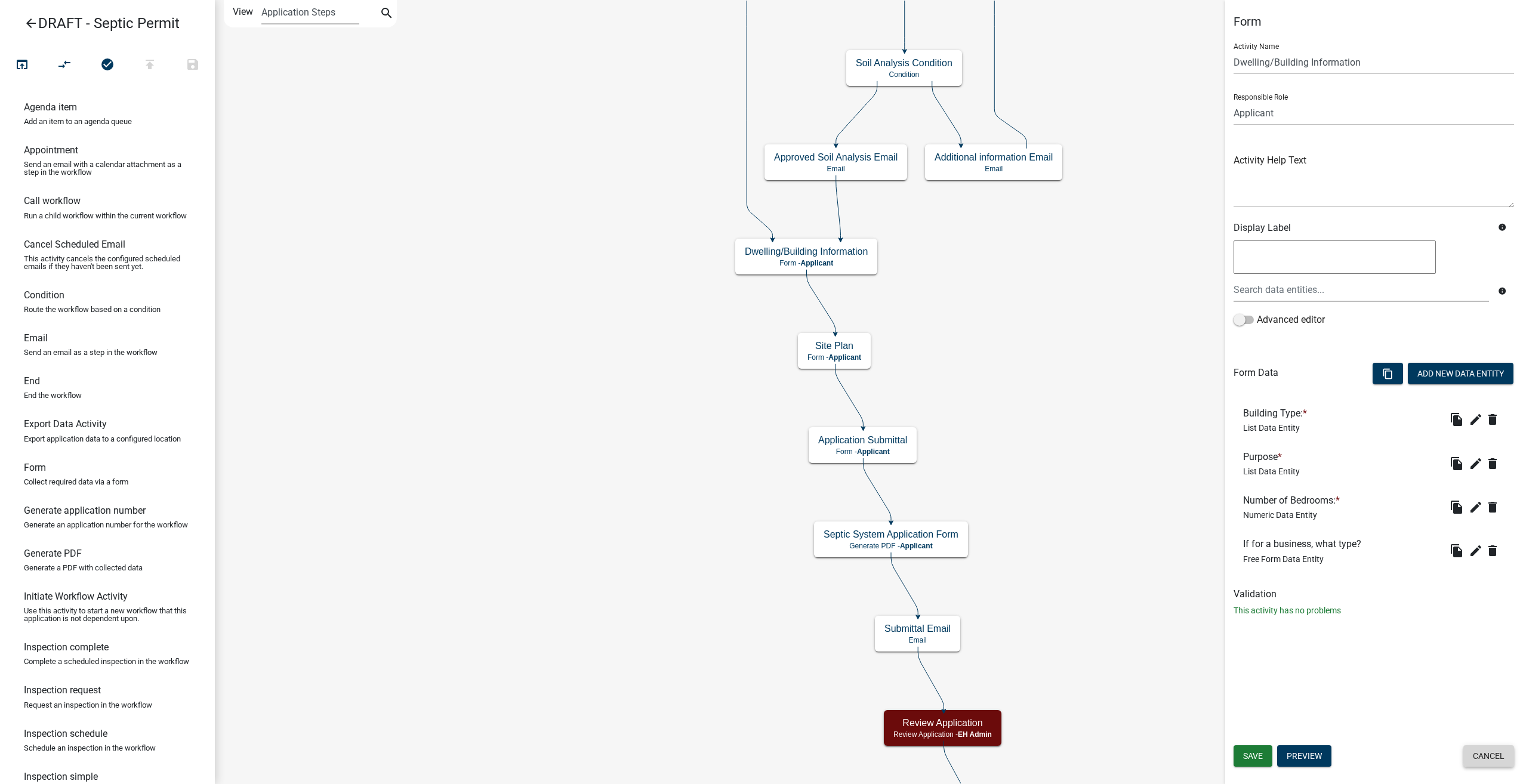
click at [1479, 756] on button "Cancel" at bounding box center [1489, 755] width 51 height 21
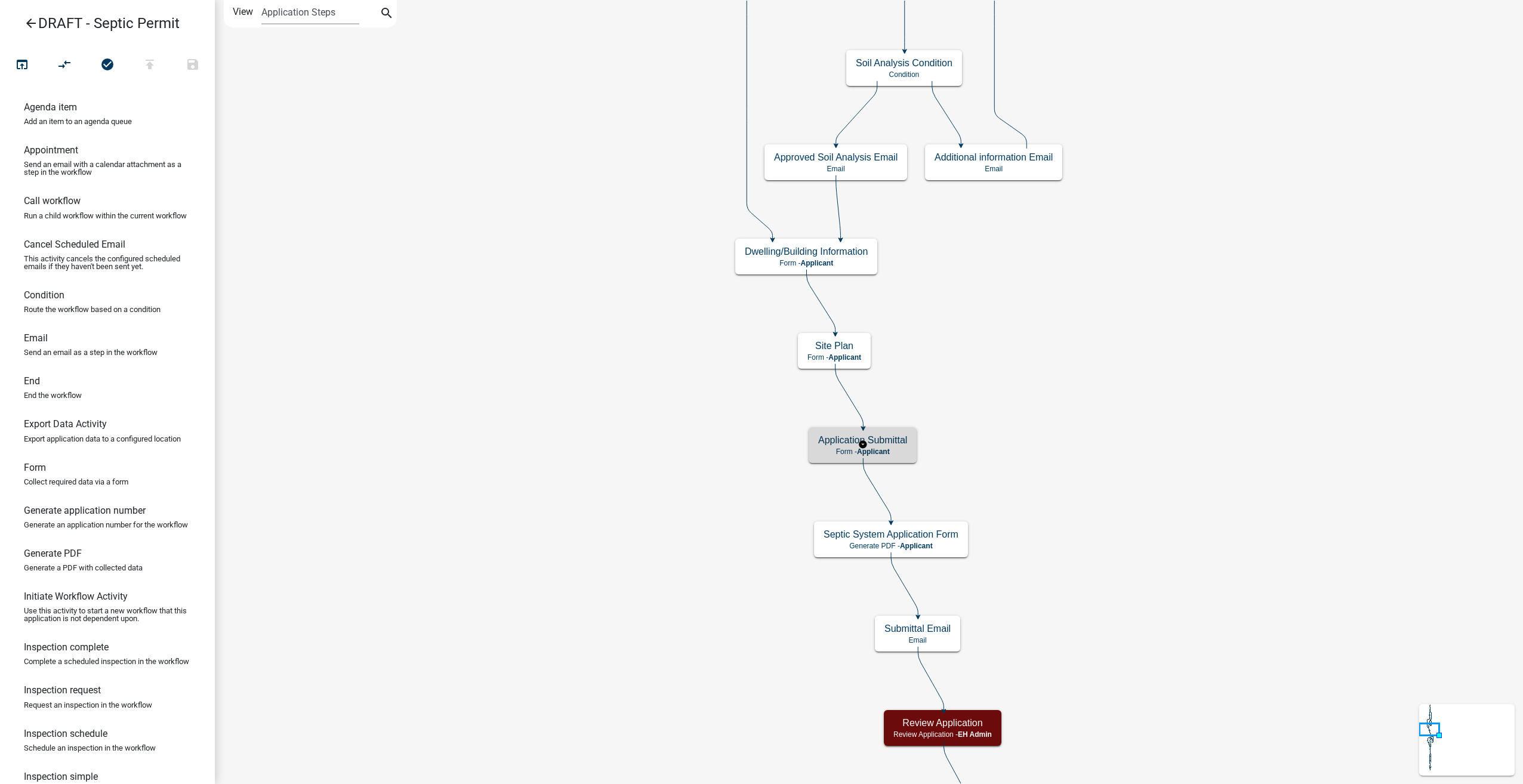
click at [894, 438] on h5 "Application Submittal" at bounding box center [863, 440] width 89 height 11
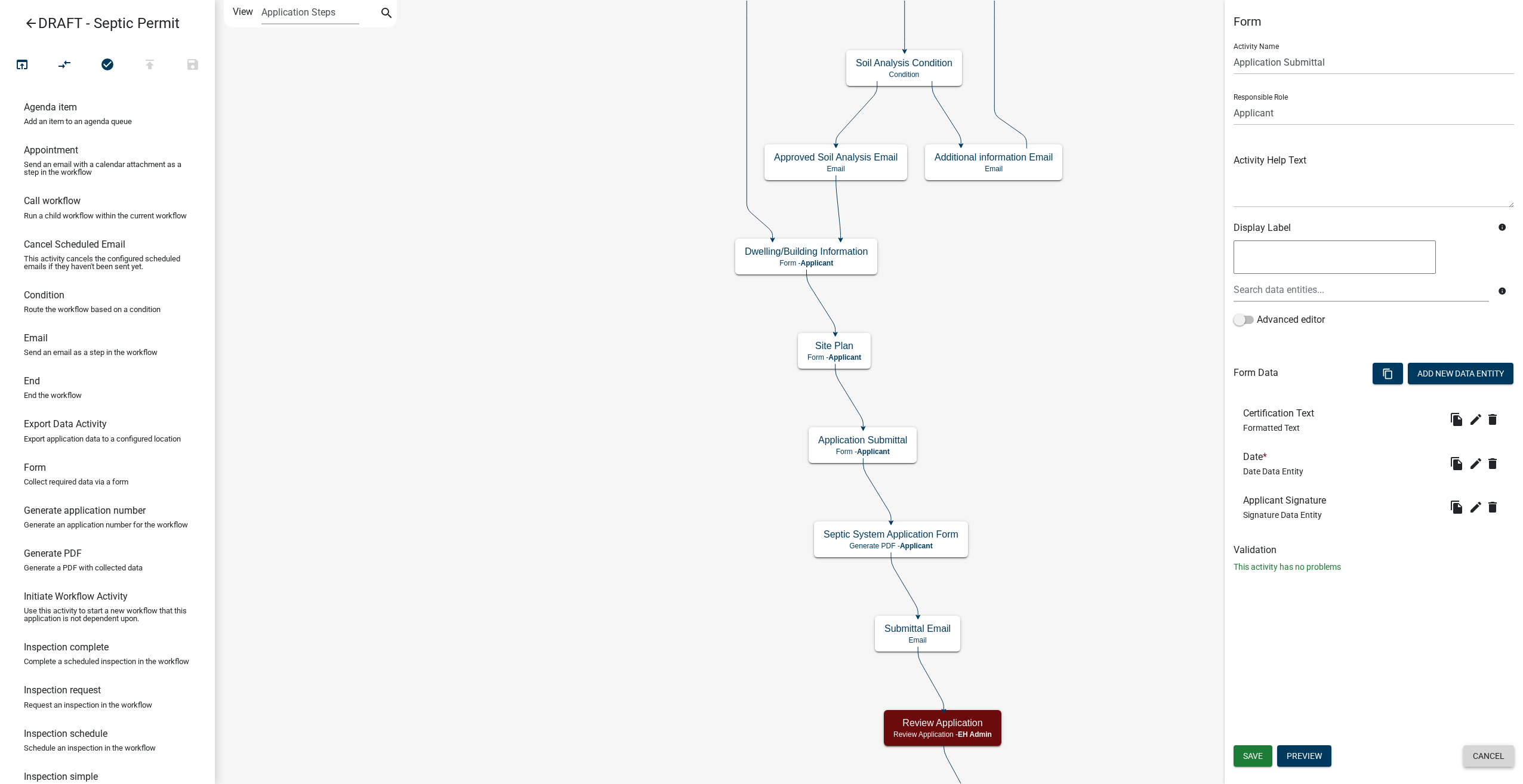
click at [1494, 755] on button "Cancel" at bounding box center [1489, 755] width 51 height 21
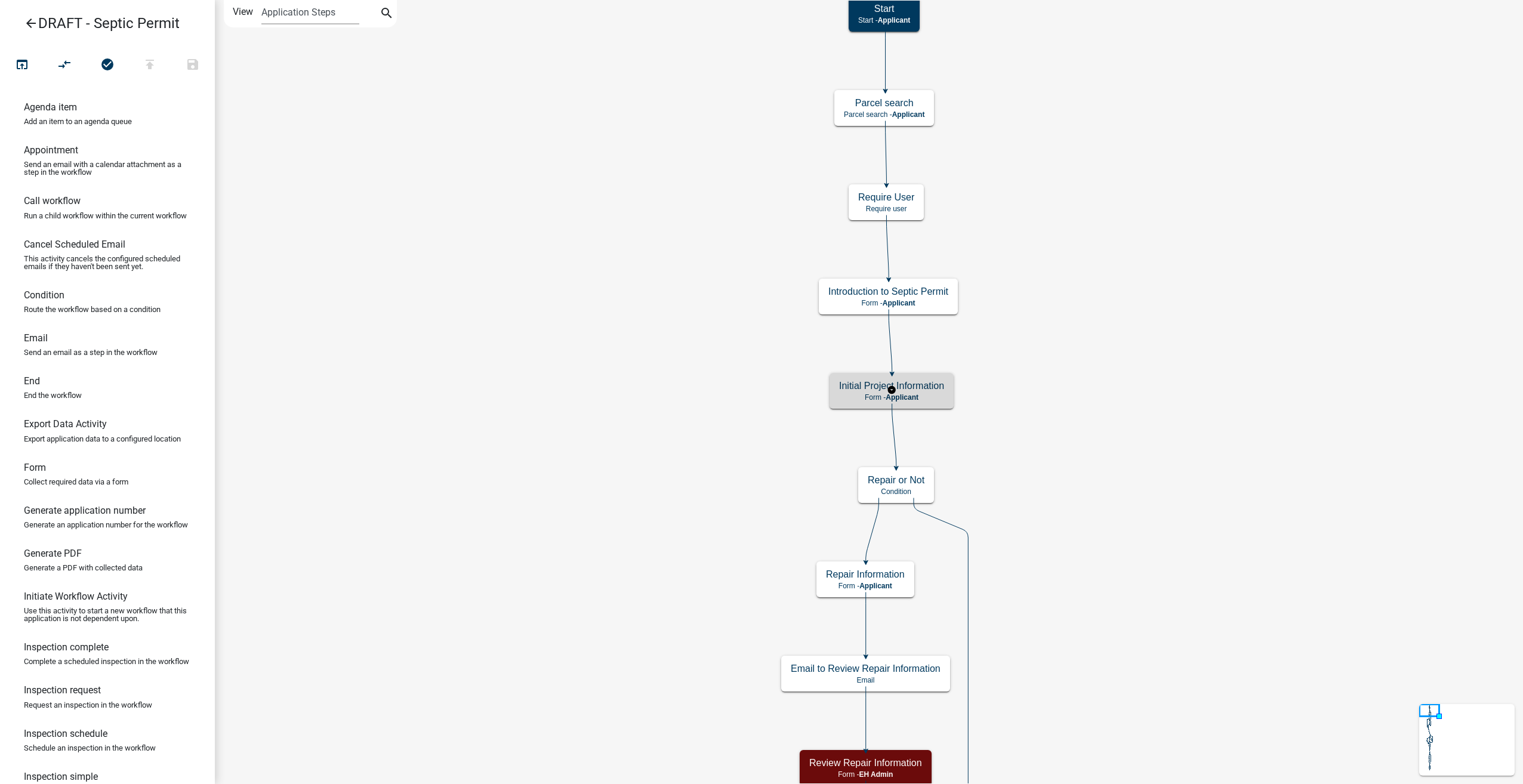
click at [926, 389] on h5 "Initial Project Information" at bounding box center [891, 386] width 105 height 11
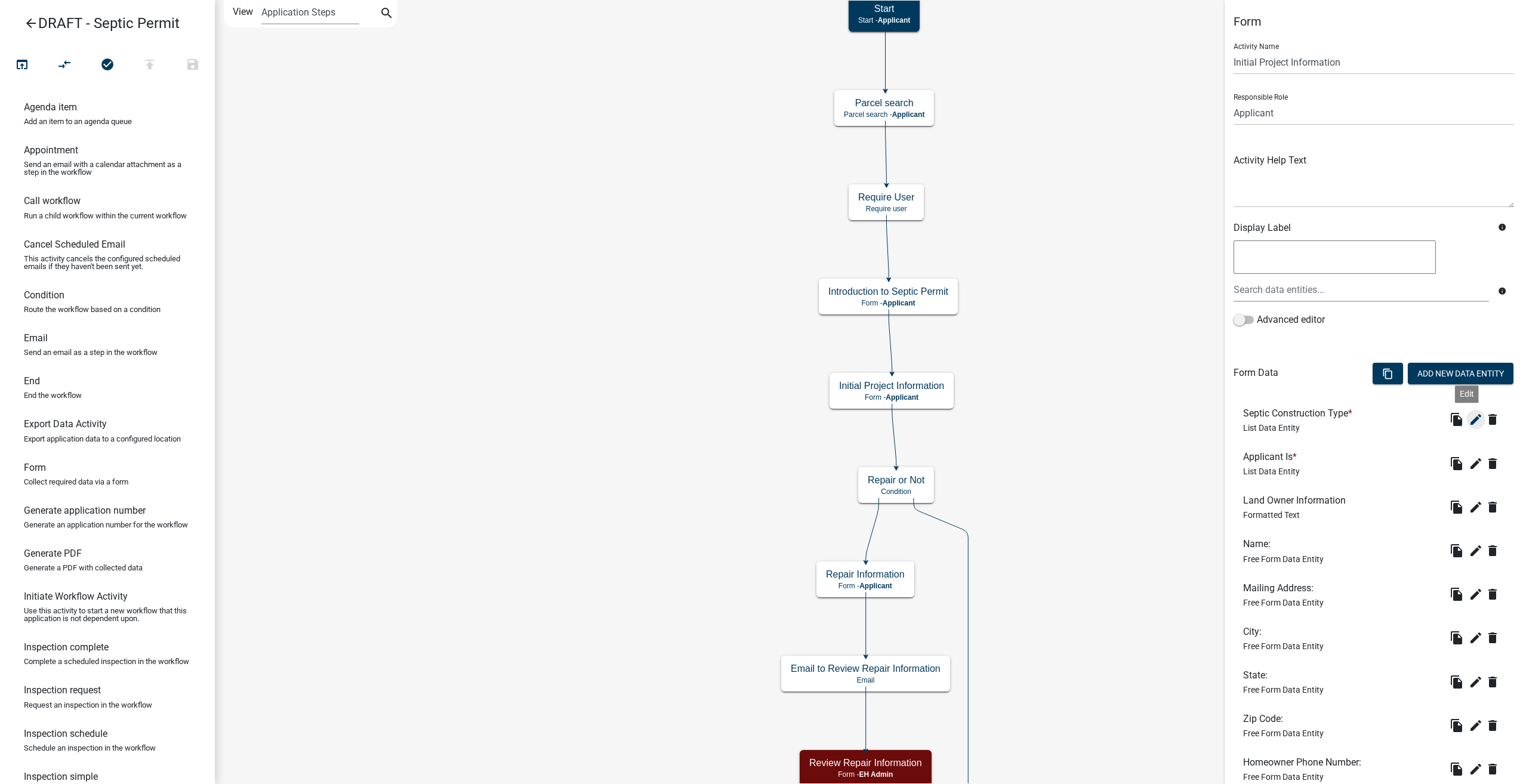
click at [1469, 424] on icon "edit" at bounding box center [1476, 419] width 15 height 15
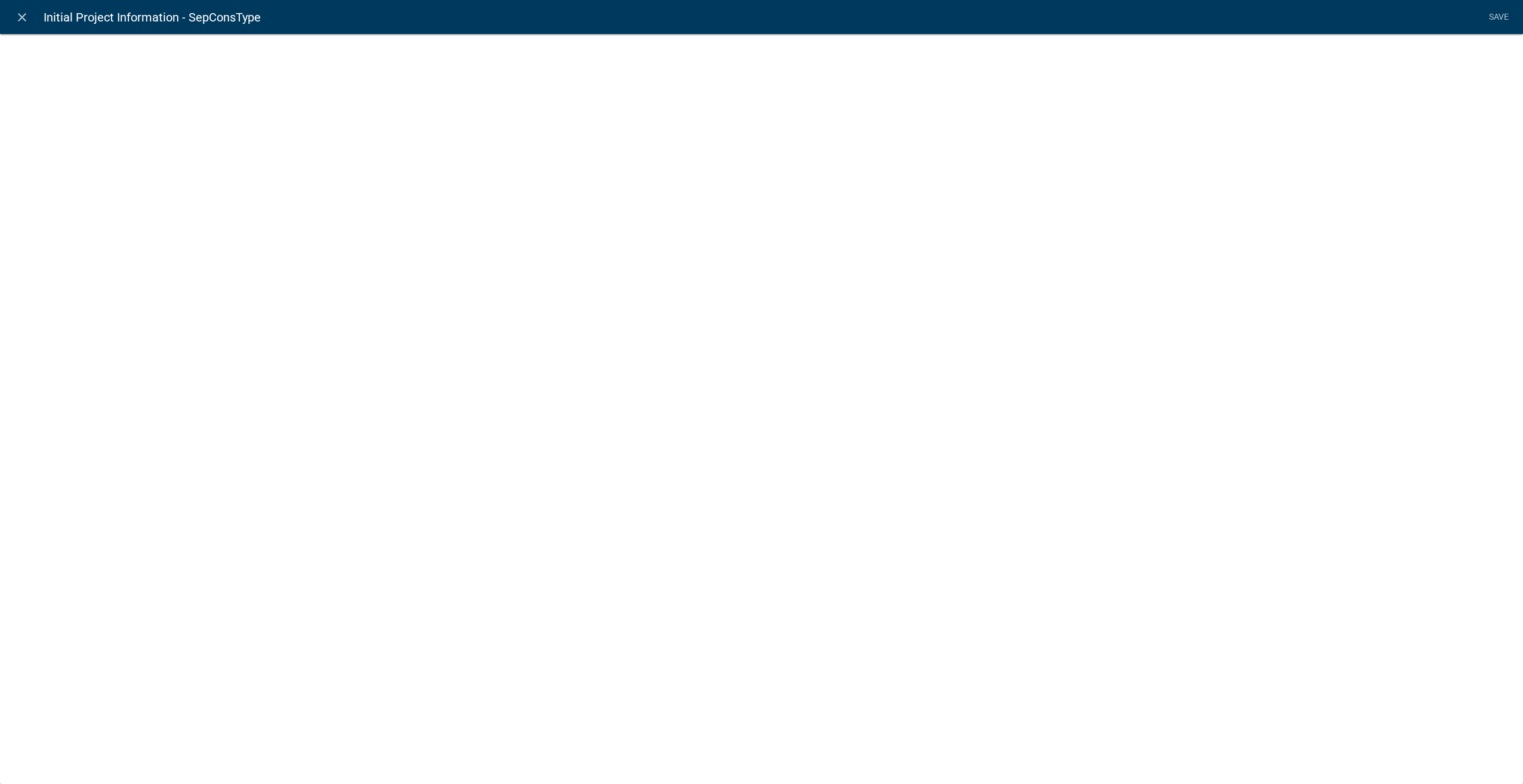
select select "list-data"
select select "custom-list-ea68c62c-25ac-4e9d-a0ed-bd71136dc46e"
select select
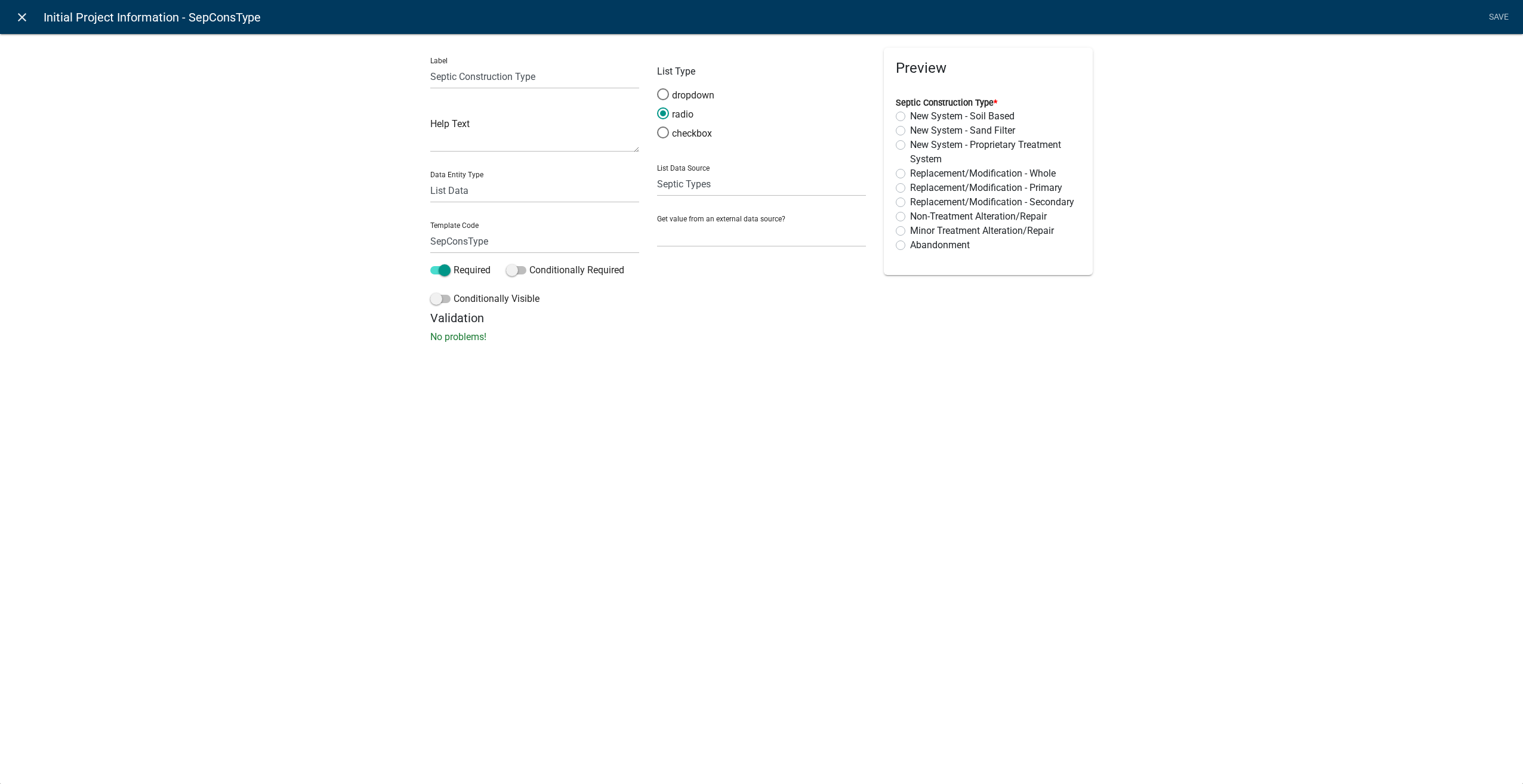
click at [15, 18] on icon "close" at bounding box center [22, 17] width 15 height 15
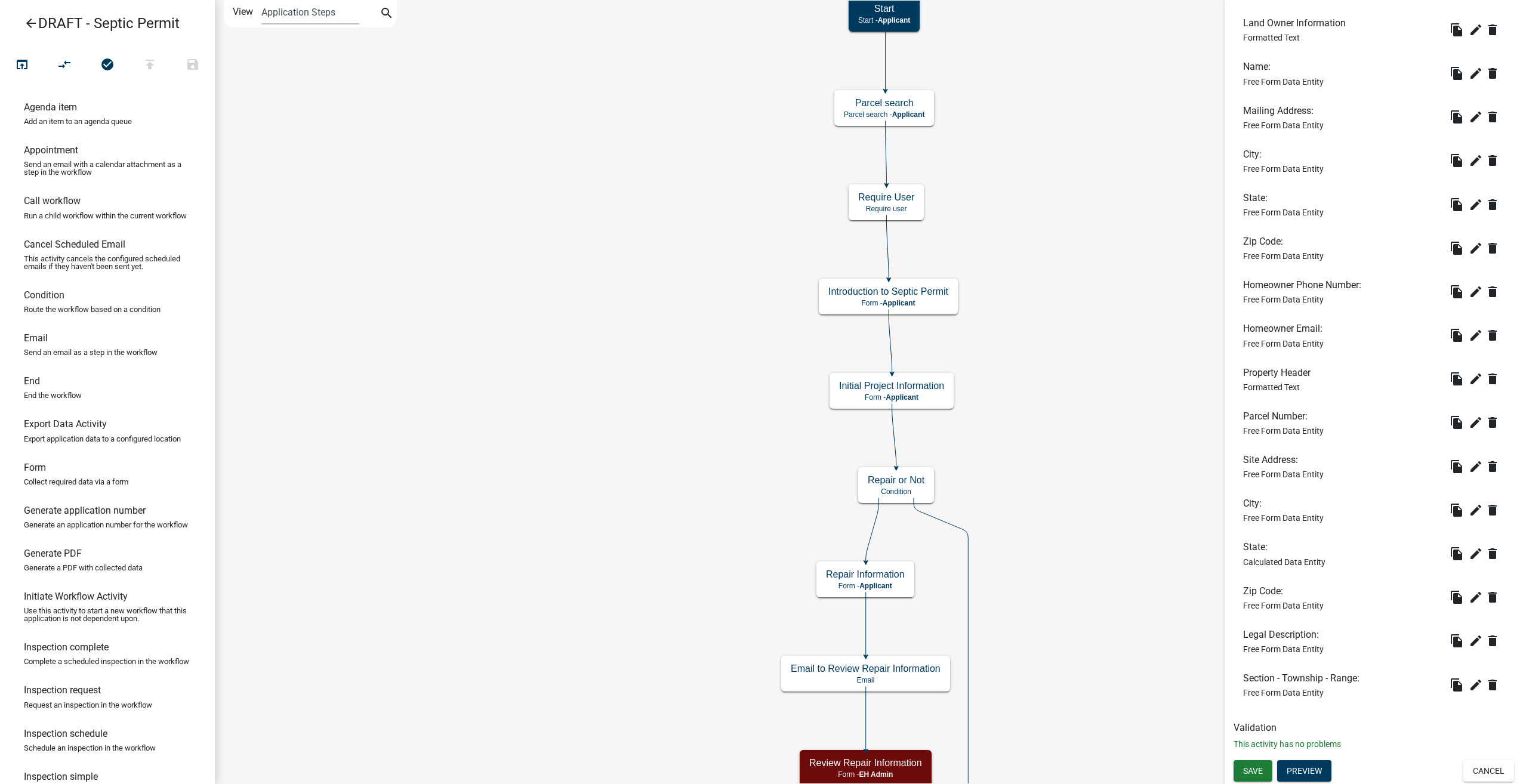
scroll to position [477, 0]
click at [1463, 772] on button "Cancel" at bounding box center [1489, 771] width 51 height 21
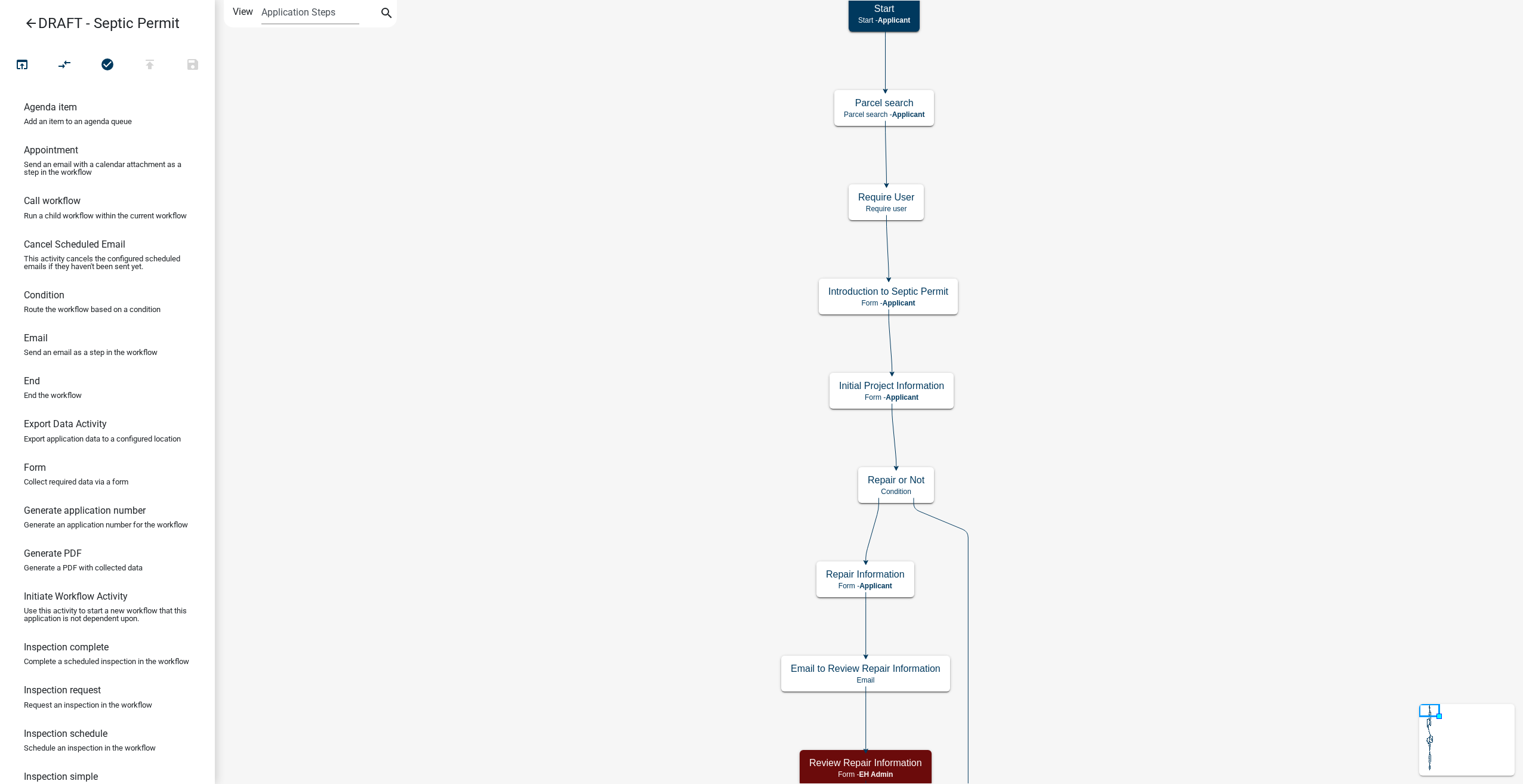
scroll to position [0, 0]
click at [903, 303] on span "Applicant" at bounding box center [899, 303] width 33 height 8
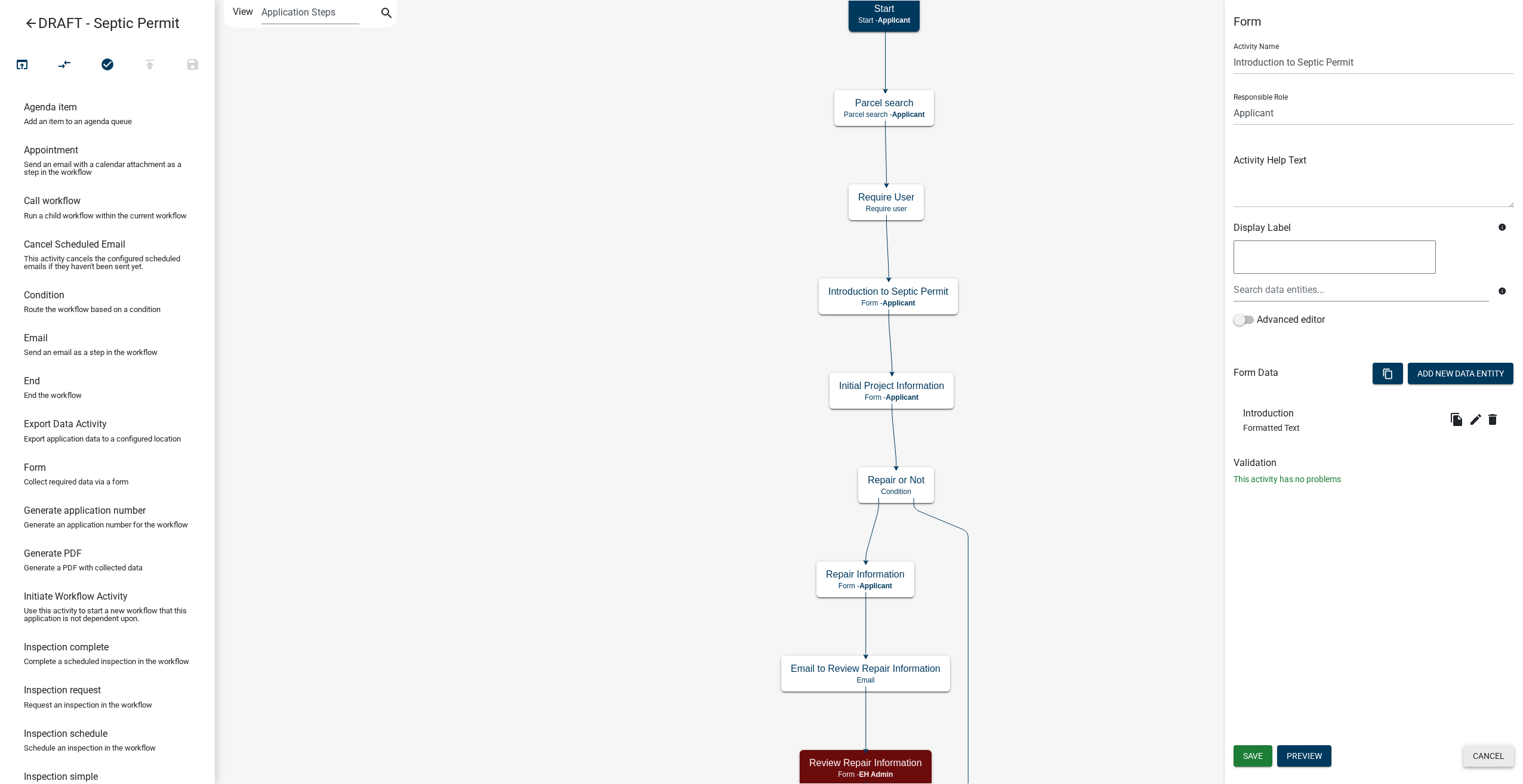
click at [1479, 753] on button "Cancel" at bounding box center [1489, 755] width 51 height 21
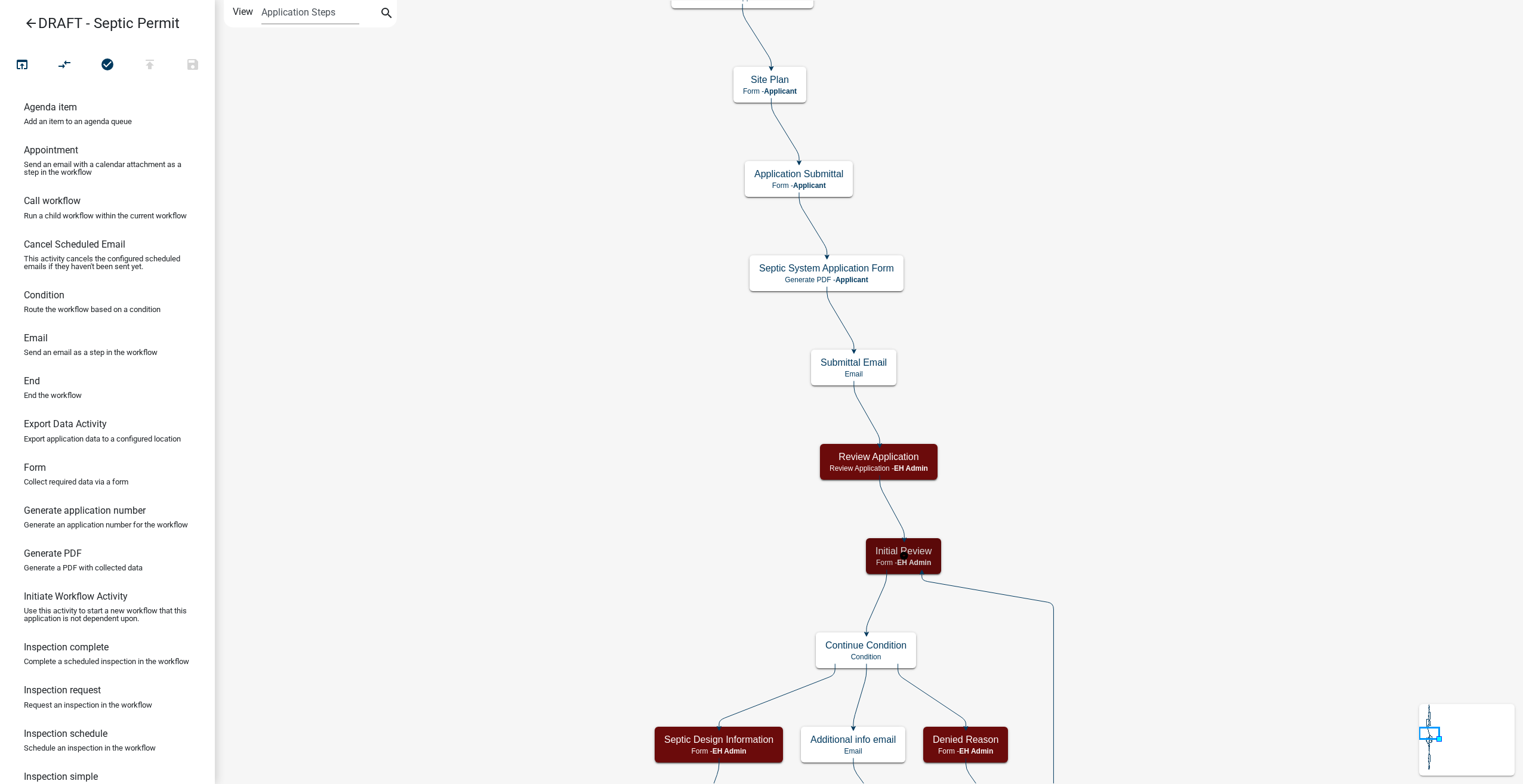
click at [931, 563] on span "EH Admin" at bounding box center [914, 563] width 34 height 8
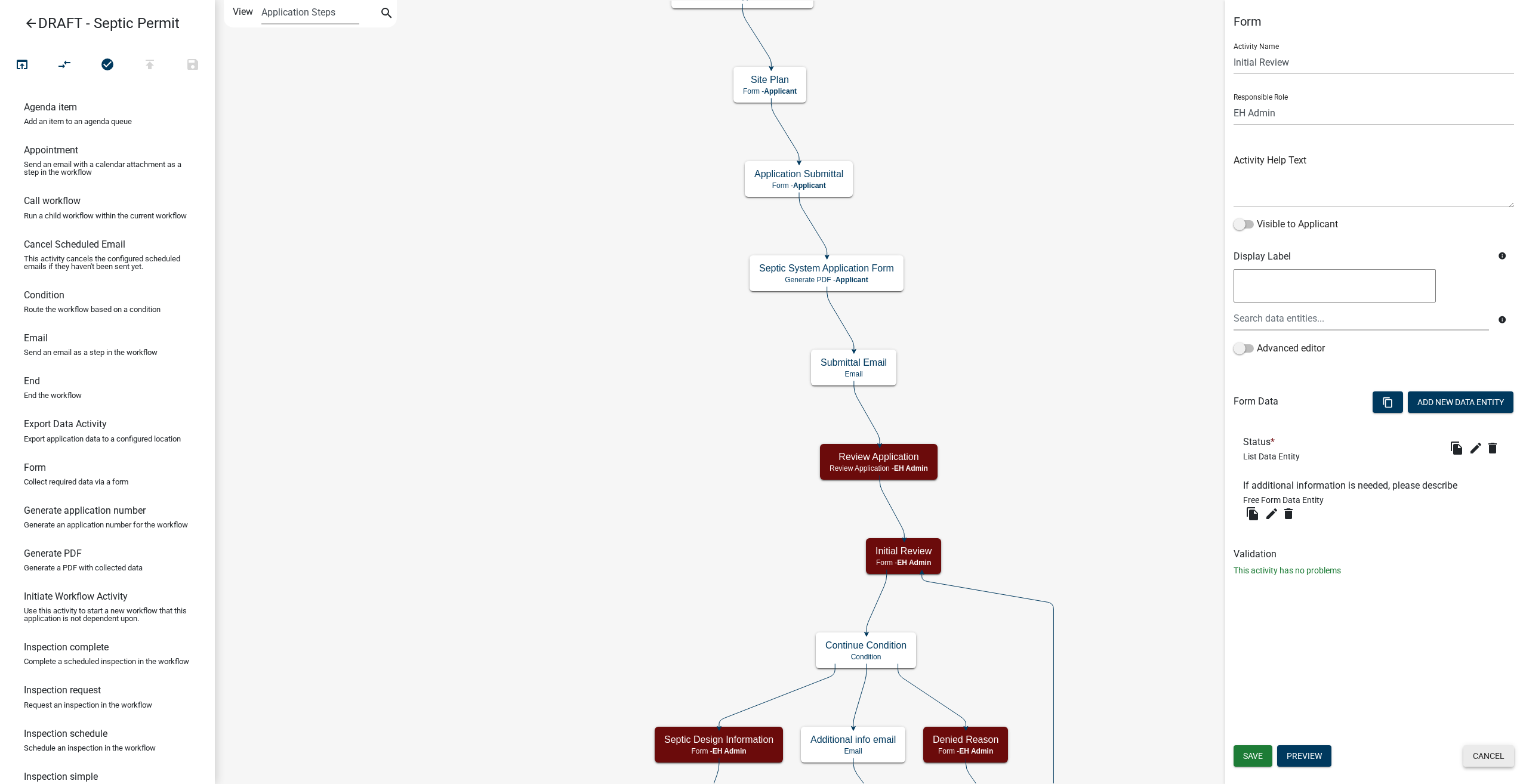
click at [1499, 755] on button "Cancel" at bounding box center [1489, 755] width 51 height 21
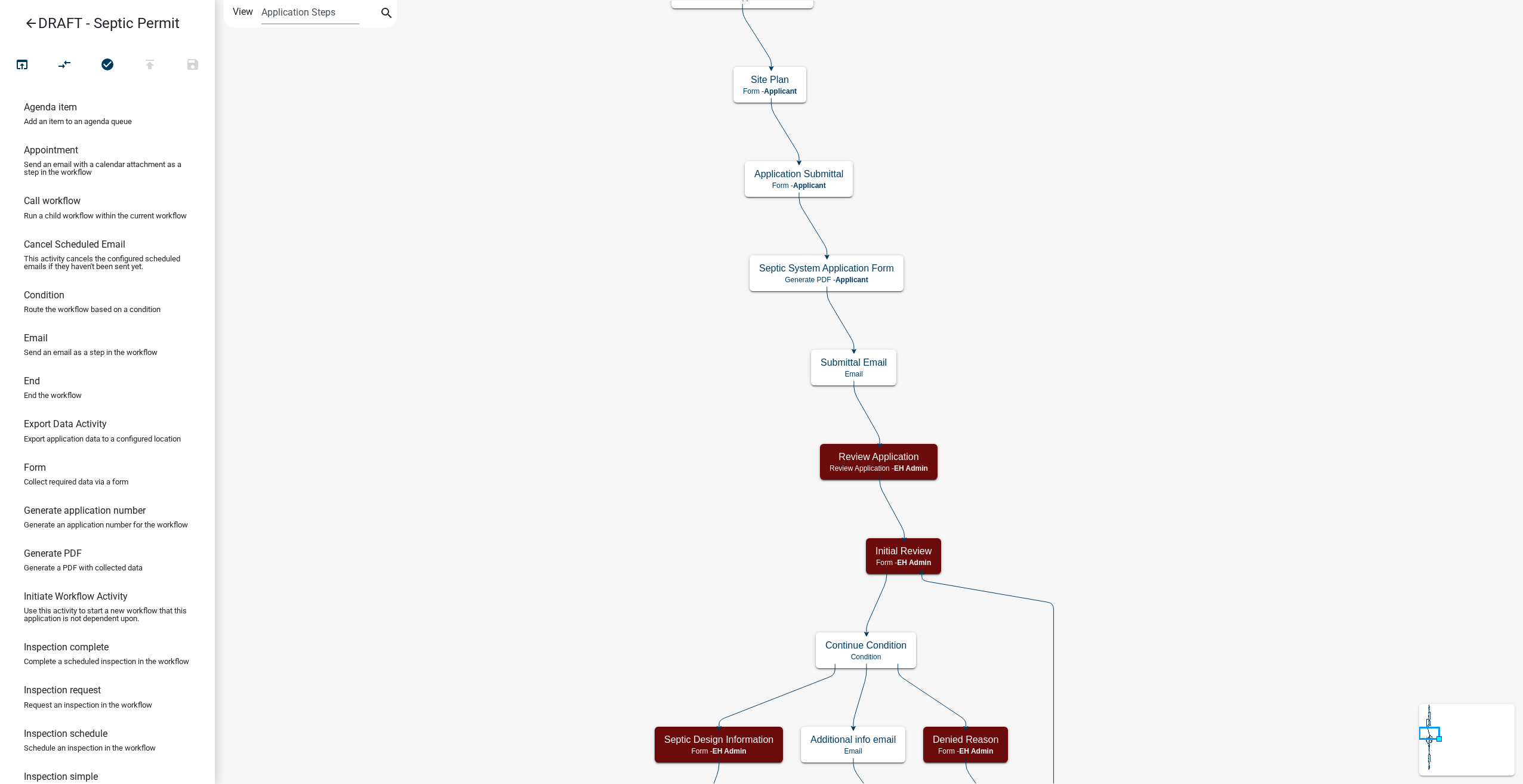
click at [29, 19] on icon "arrow_back" at bounding box center [31, 24] width 15 height 16
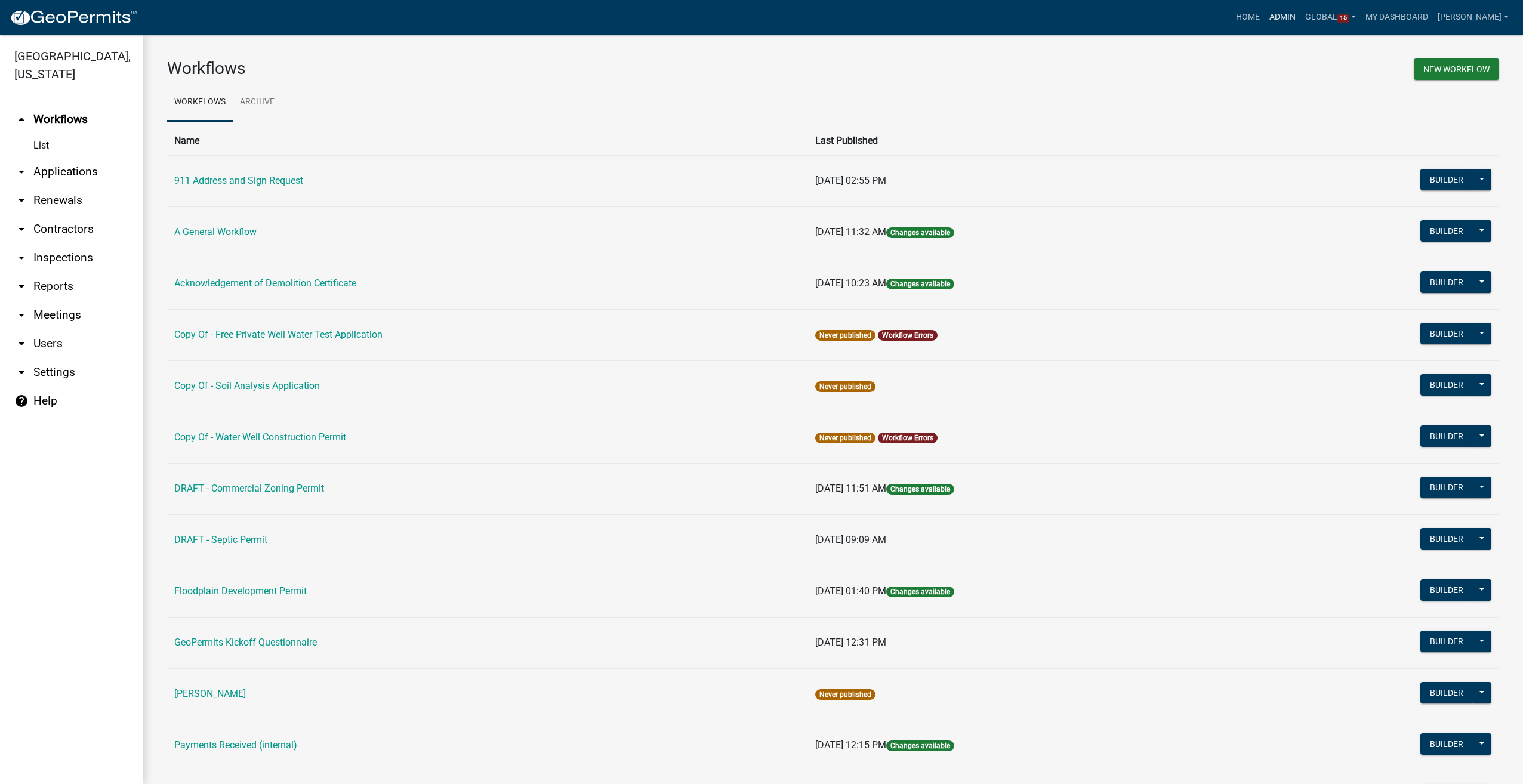
click at [1290, 15] on link "Admin" at bounding box center [1283, 17] width 36 height 23
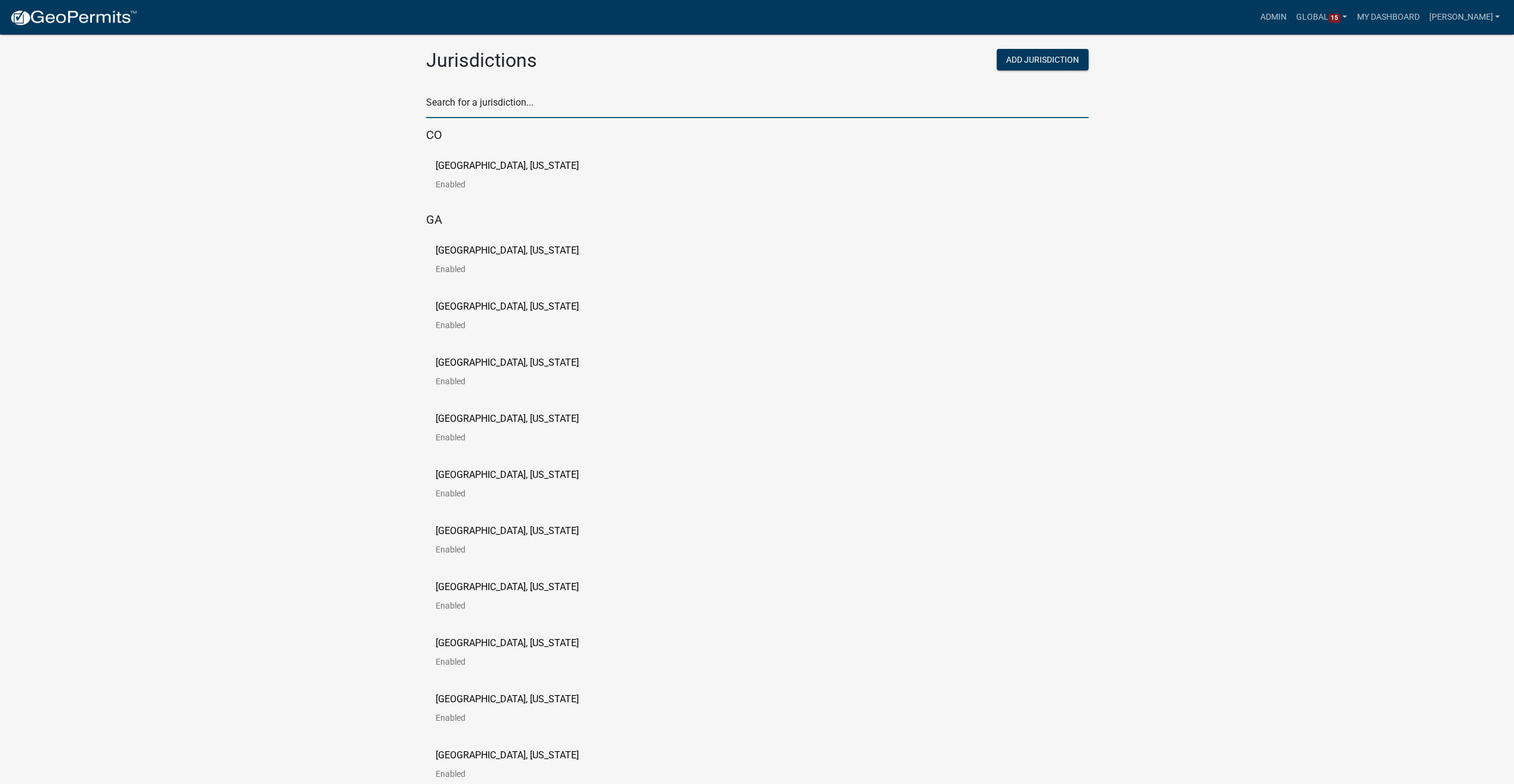
click at [510, 104] on input "text" at bounding box center [757, 106] width 663 height 24
type input "pine"
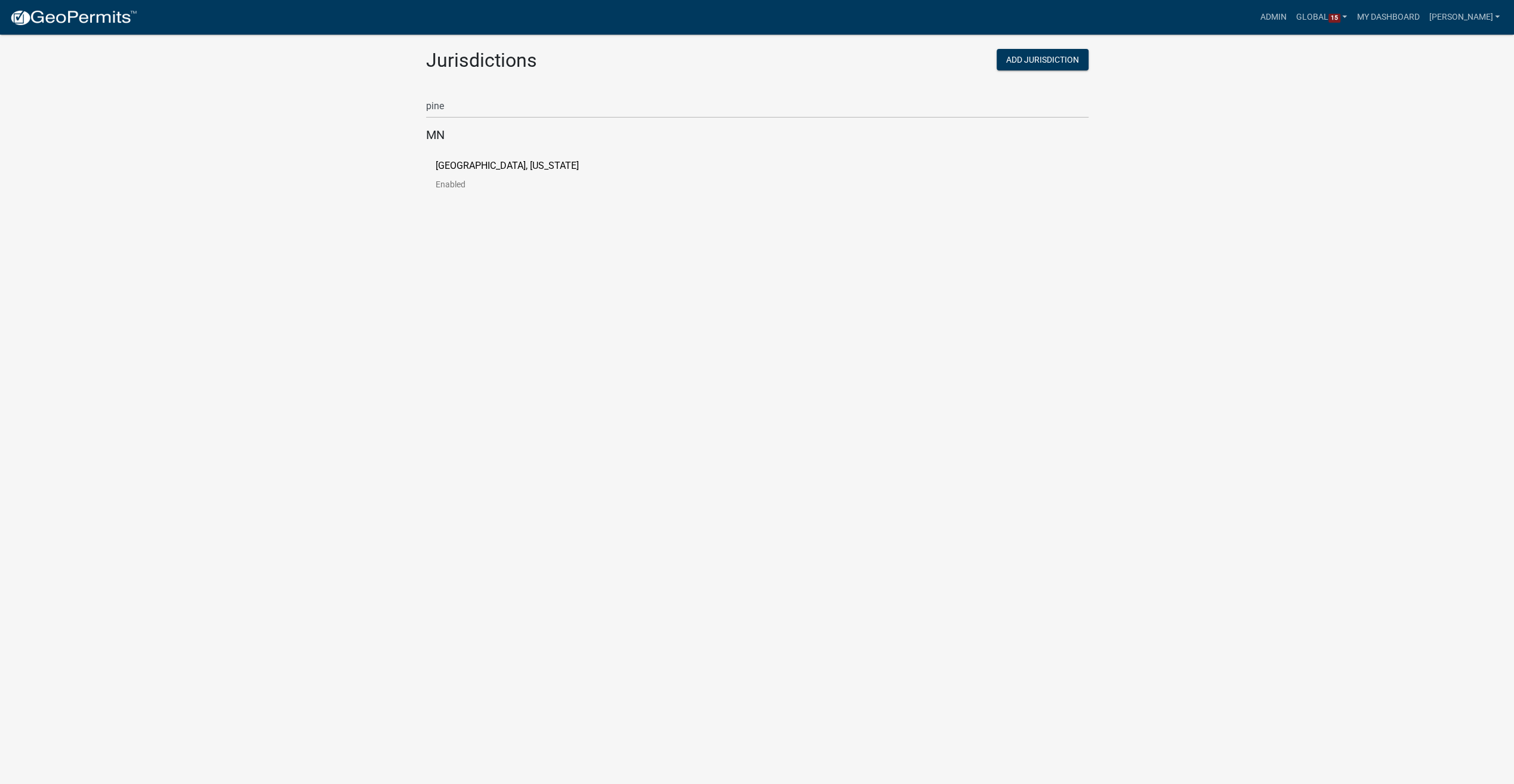
click at [478, 168] on p "[GEOGRAPHIC_DATA], [US_STATE]" at bounding box center [508, 166] width 144 height 10
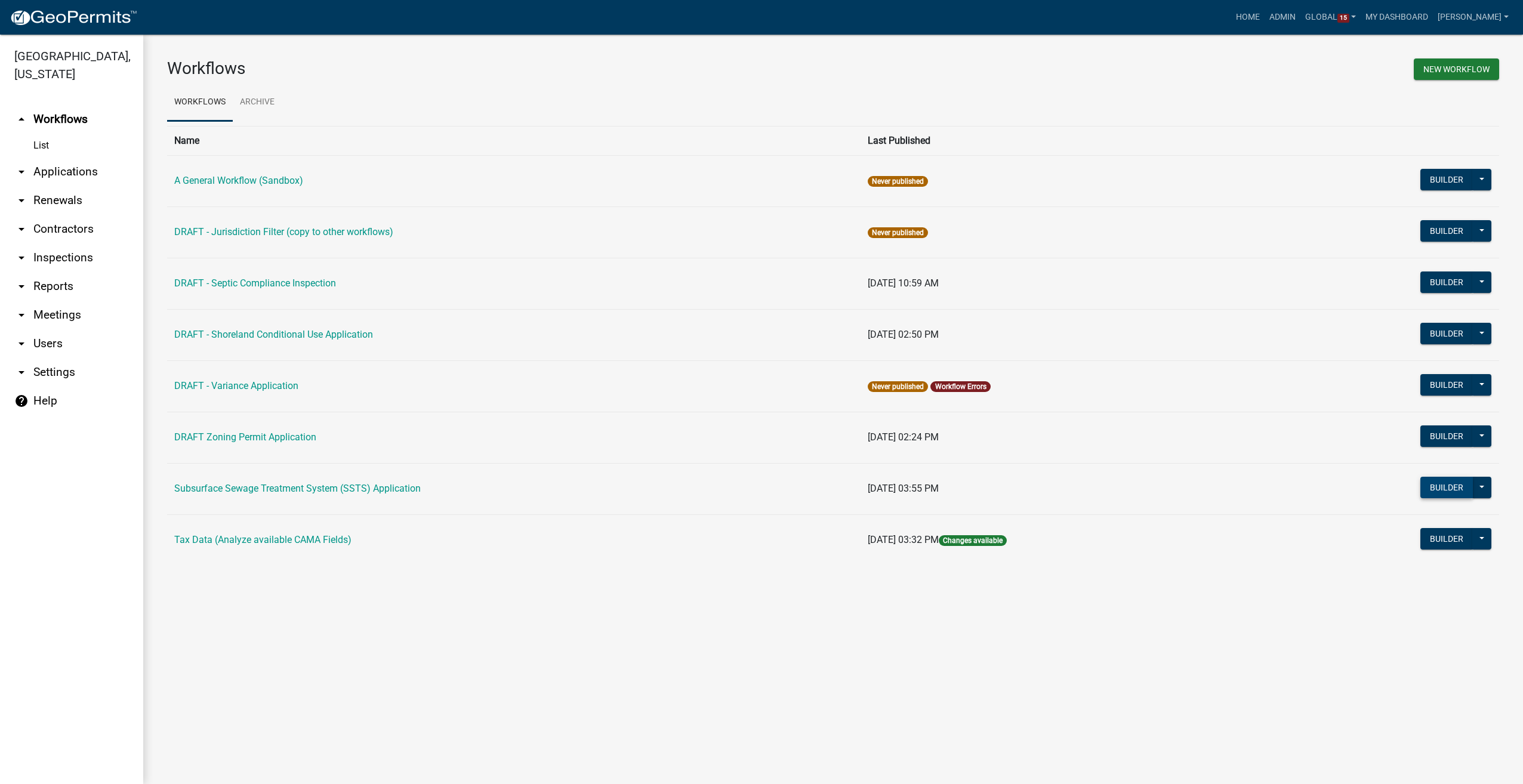
click at [1434, 481] on button "Builder" at bounding box center [1447, 487] width 52 height 21
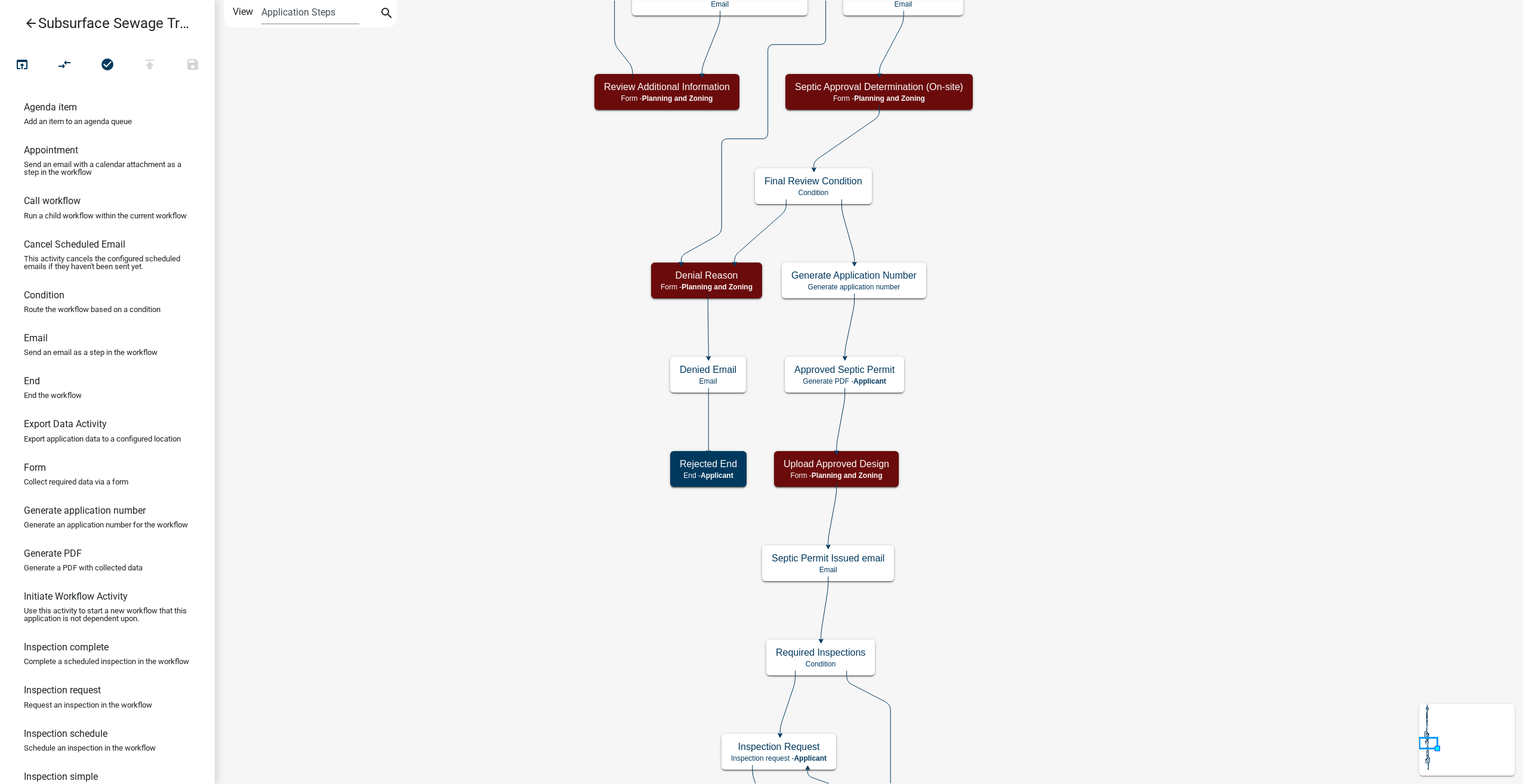
click at [32, 25] on icon "arrow_back" at bounding box center [31, 24] width 15 height 16
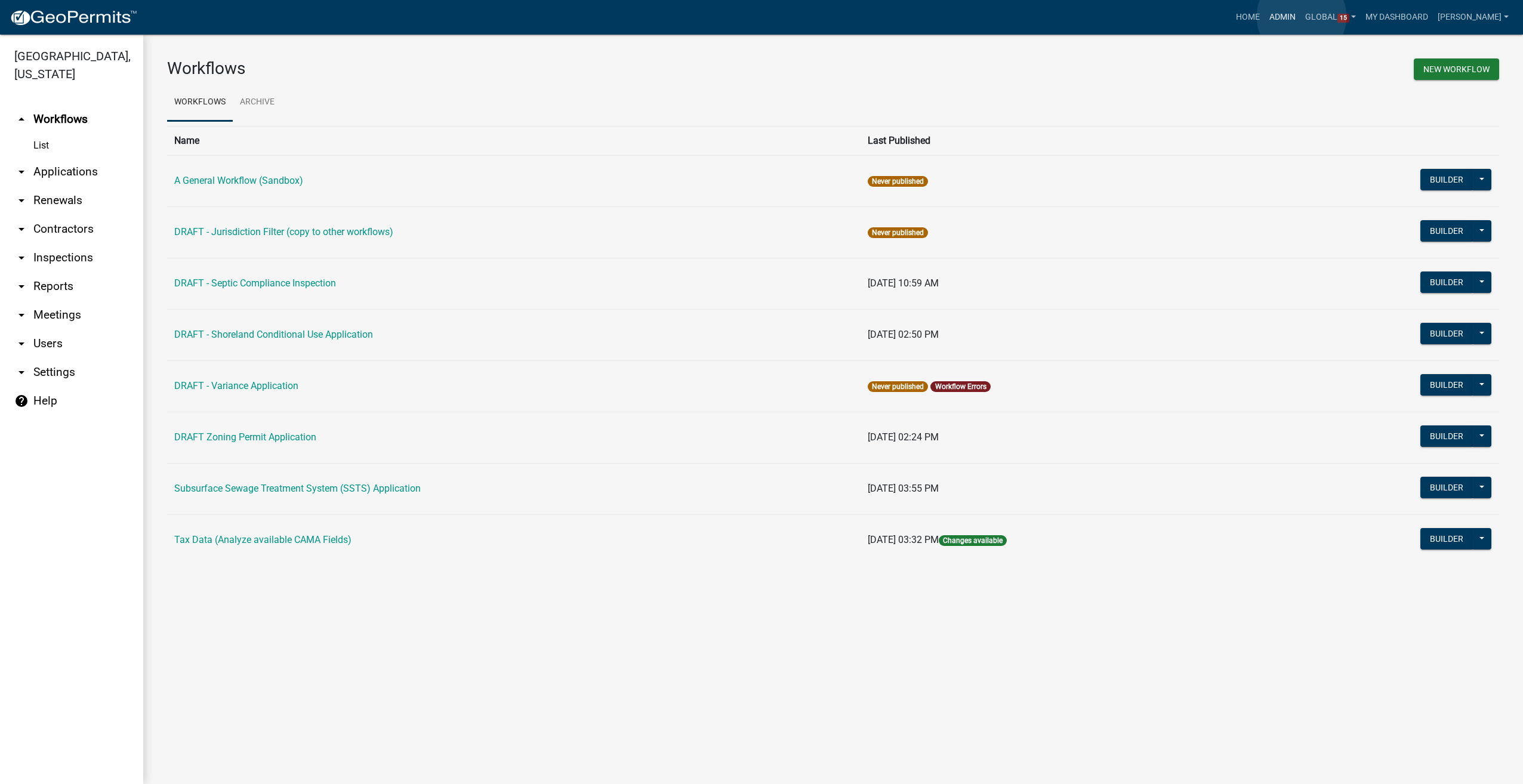
click at [1301, 16] on link "Admin" at bounding box center [1283, 17] width 36 height 23
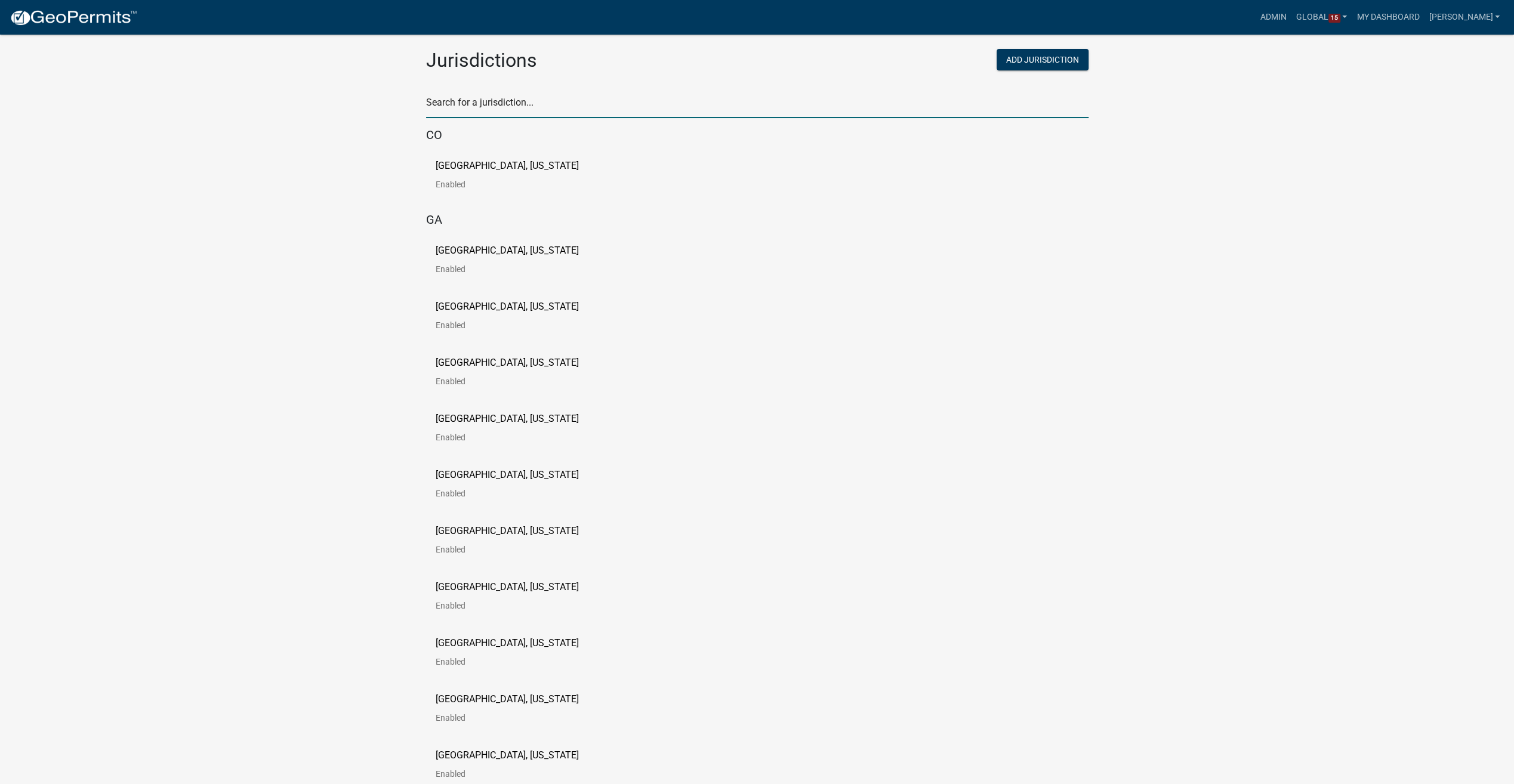
click at [471, 110] on input "text" at bounding box center [757, 106] width 663 height 24
type input "waseca"
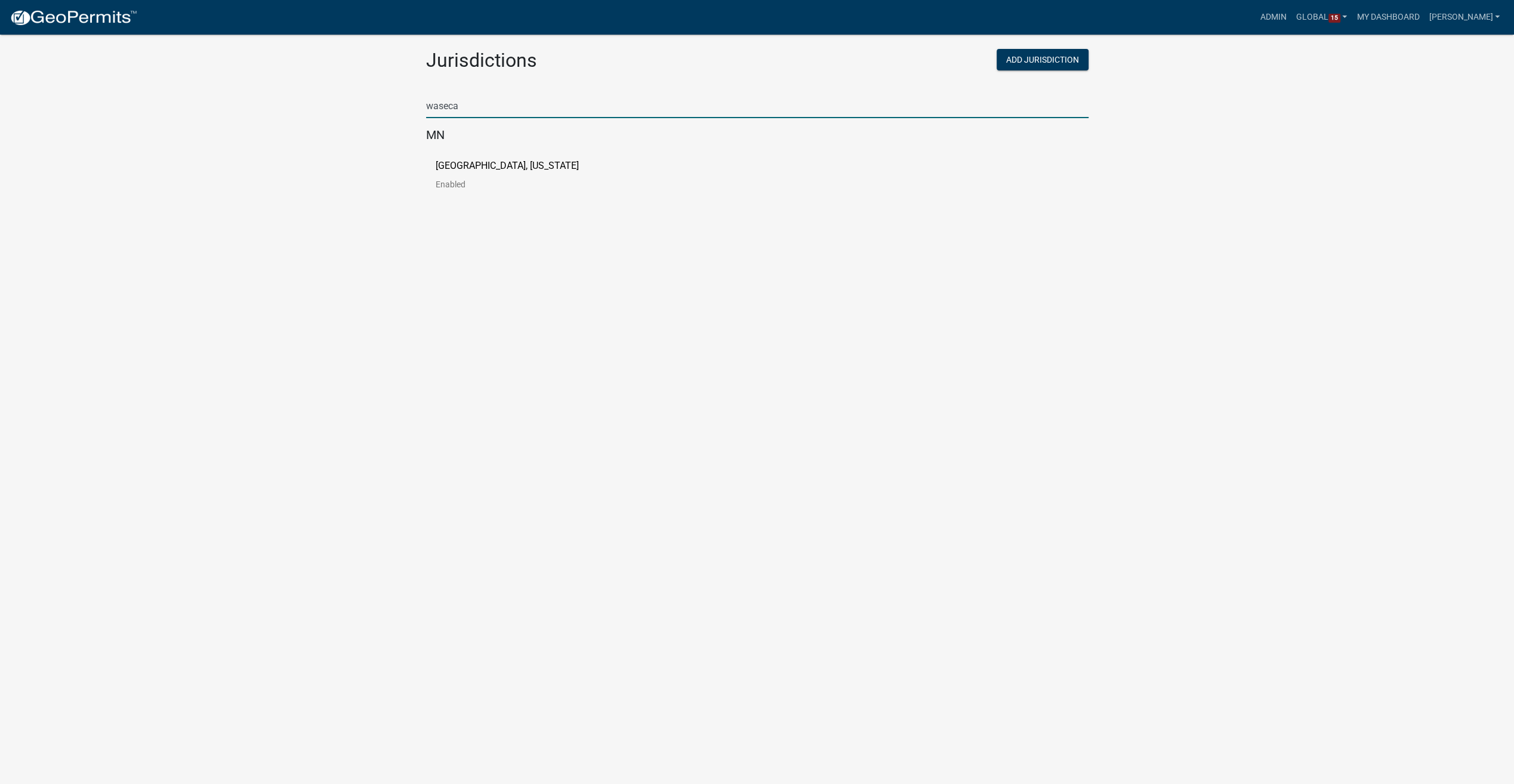
click at [477, 165] on p "[GEOGRAPHIC_DATA], [US_STATE]" at bounding box center [508, 166] width 144 height 10
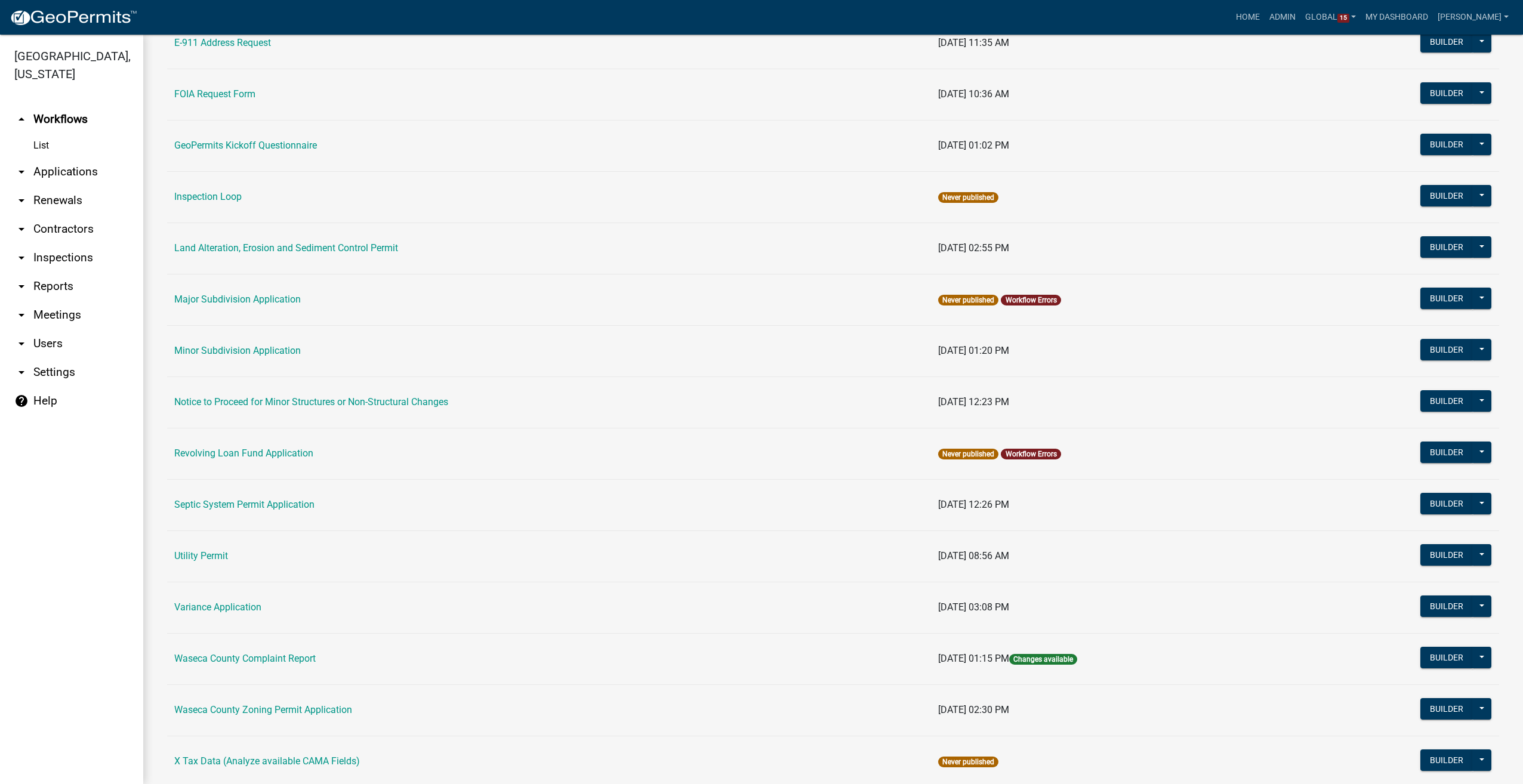
scroll to position [529, 0]
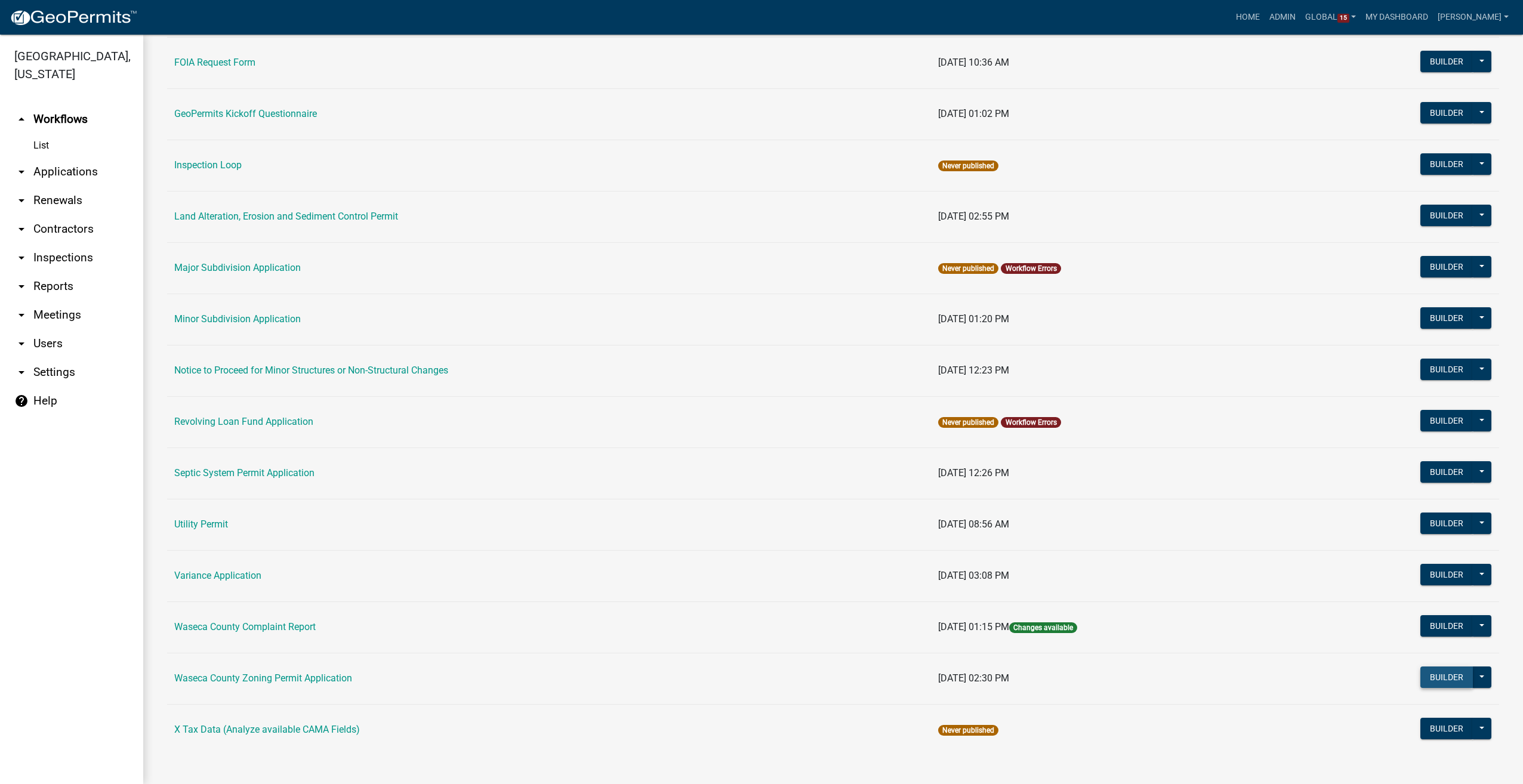
click at [1425, 671] on button "Builder" at bounding box center [1447, 677] width 52 height 21
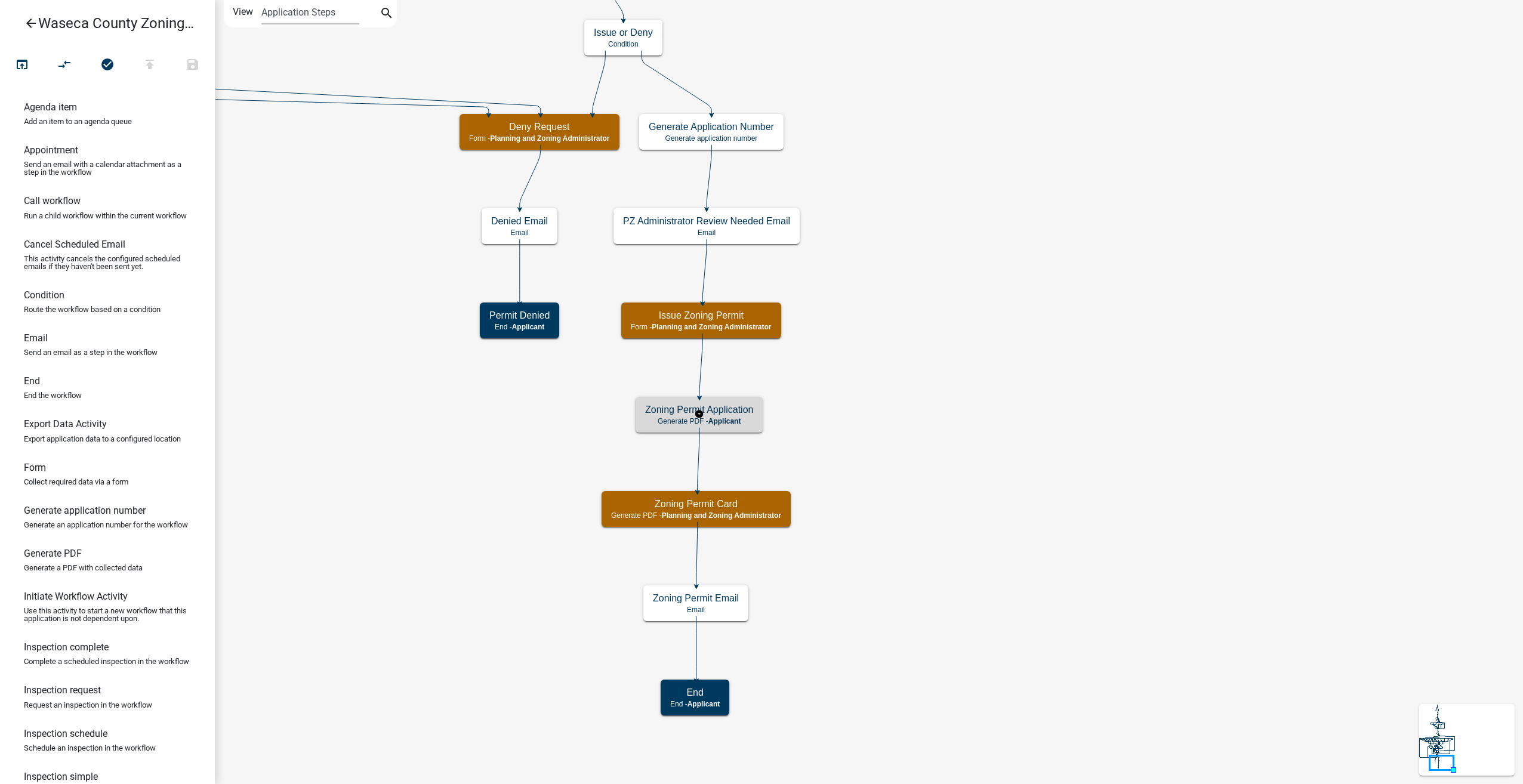
click at [745, 422] on p "Generate PDF - Applicant" at bounding box center [699, 421] width 108 height 8
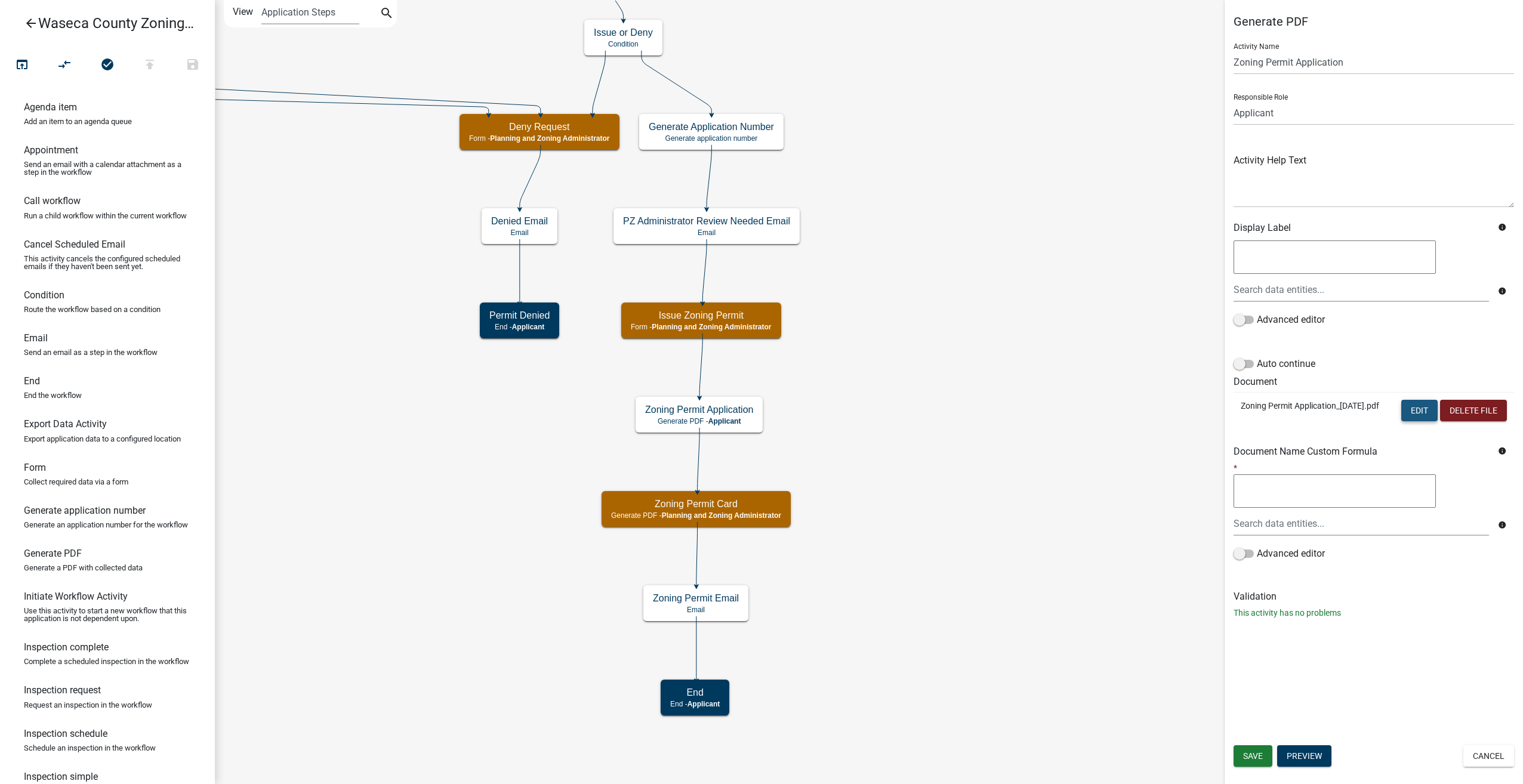
click at [1410, 416] on button "Edit" at bounding box center [1419, 410] width 37 height 21
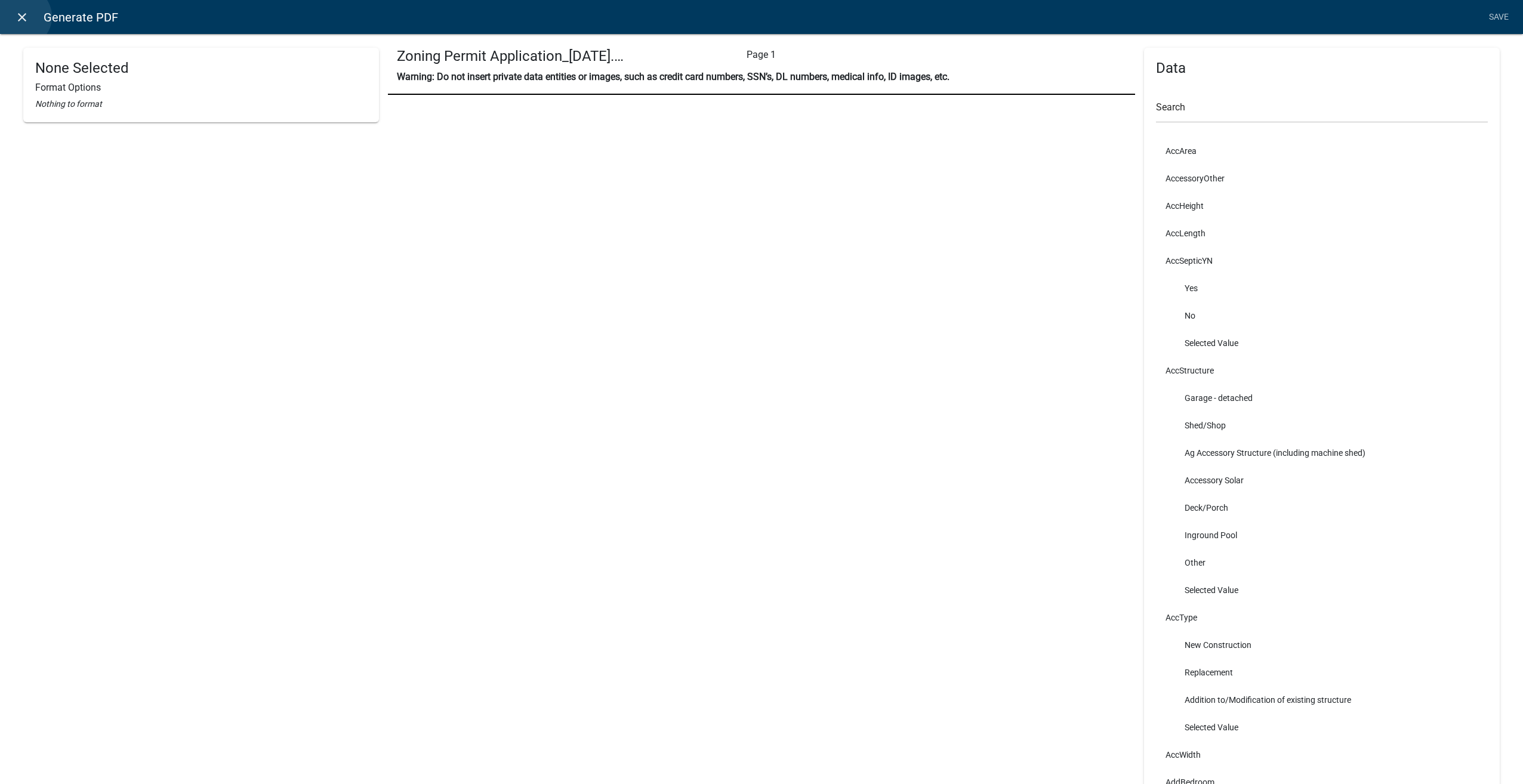
click at [21, 16] on icon "close" at bounding box center [22, 17] width 15 height 15
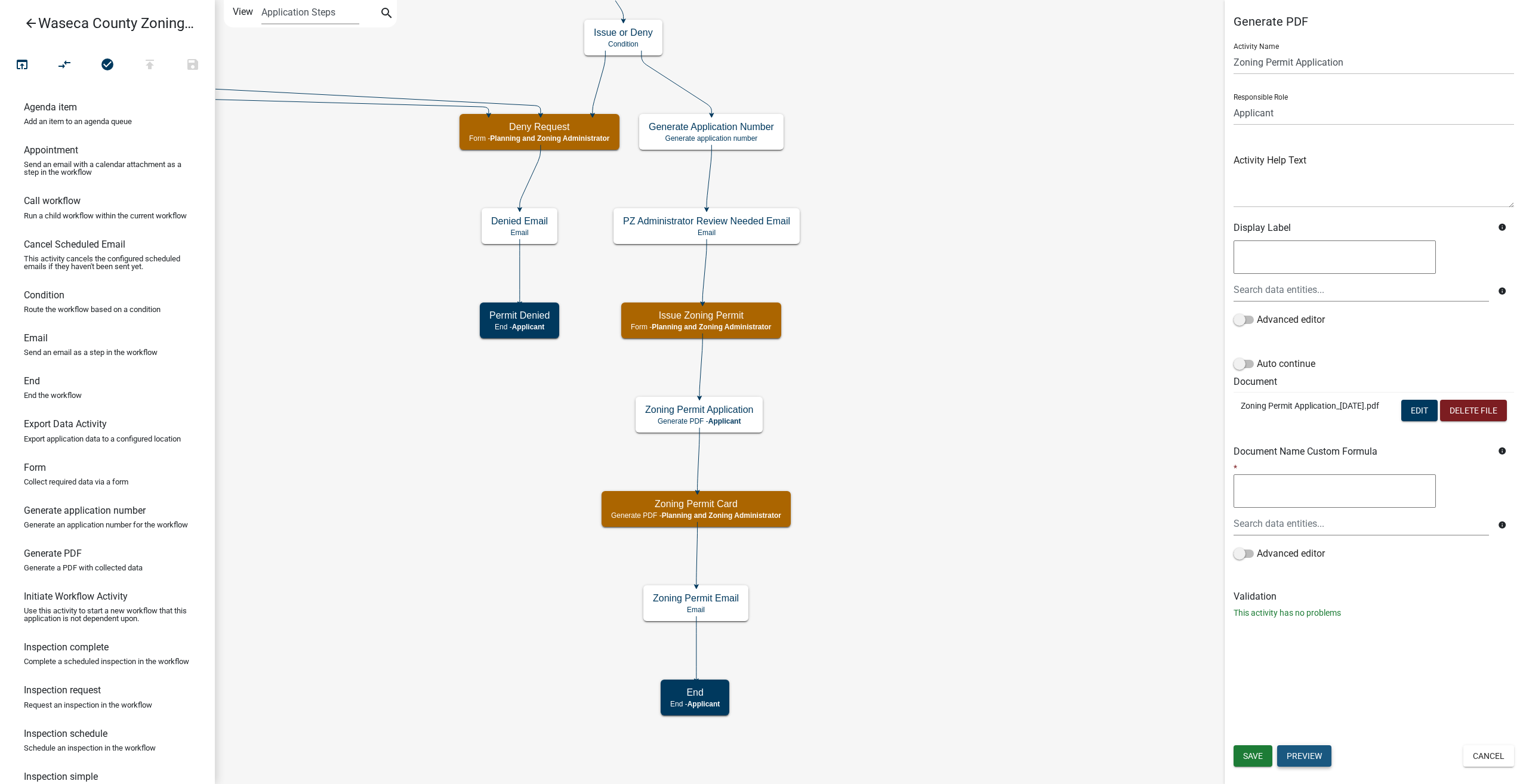
click at [1318, 760] on button "Preview" at bounding box center [1304, 755] width 55 height 21
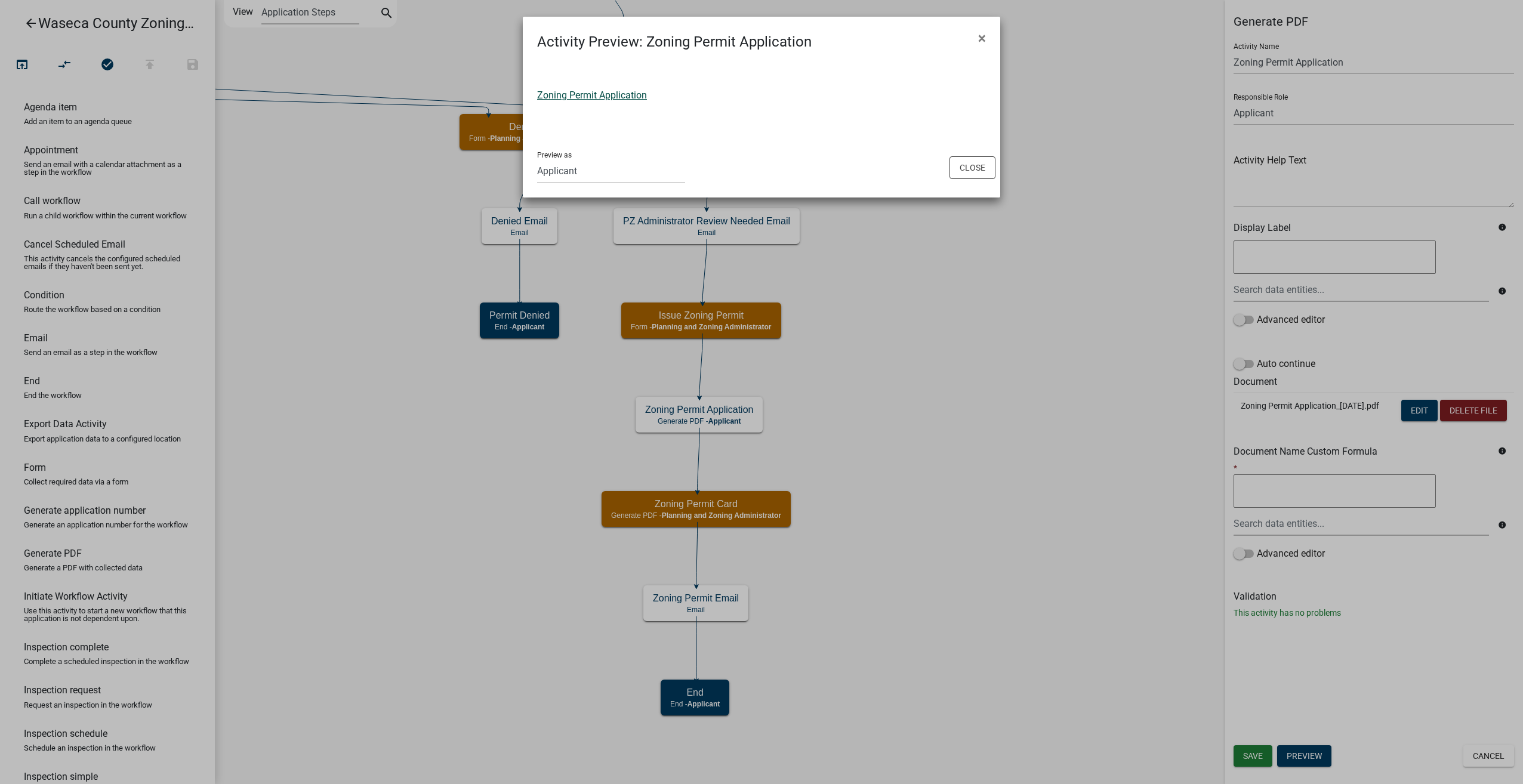
click at [598, 96] on link "Zoning Permit Application" at bounding box center [592, 95] width 110 height 11
click at [975, 160] on button "Close" at bounding box center [973, 168] width 46 height 23
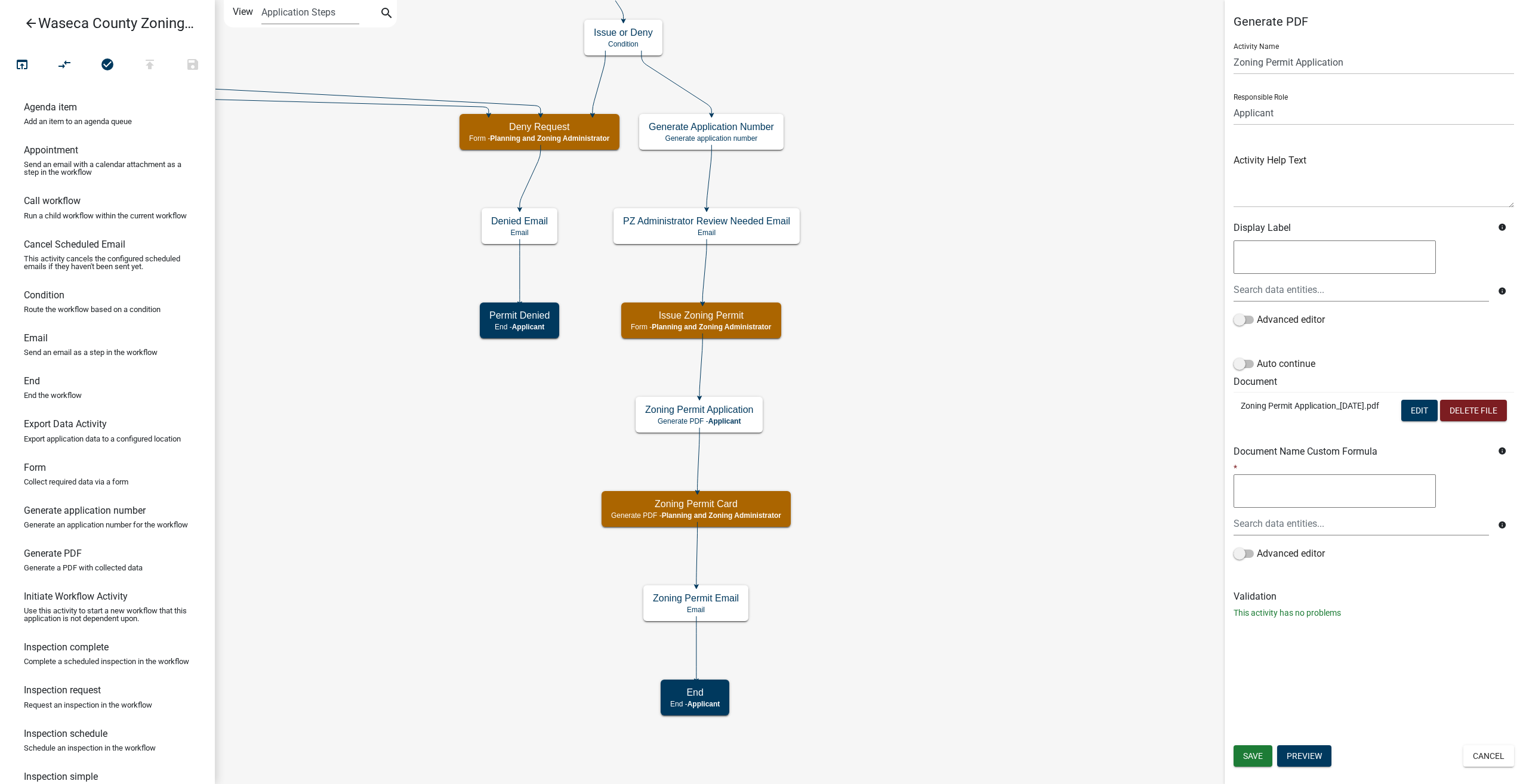
click at [31, 24] on icon "arrow_back" at bounding box center [31, 24] width 15 height 16
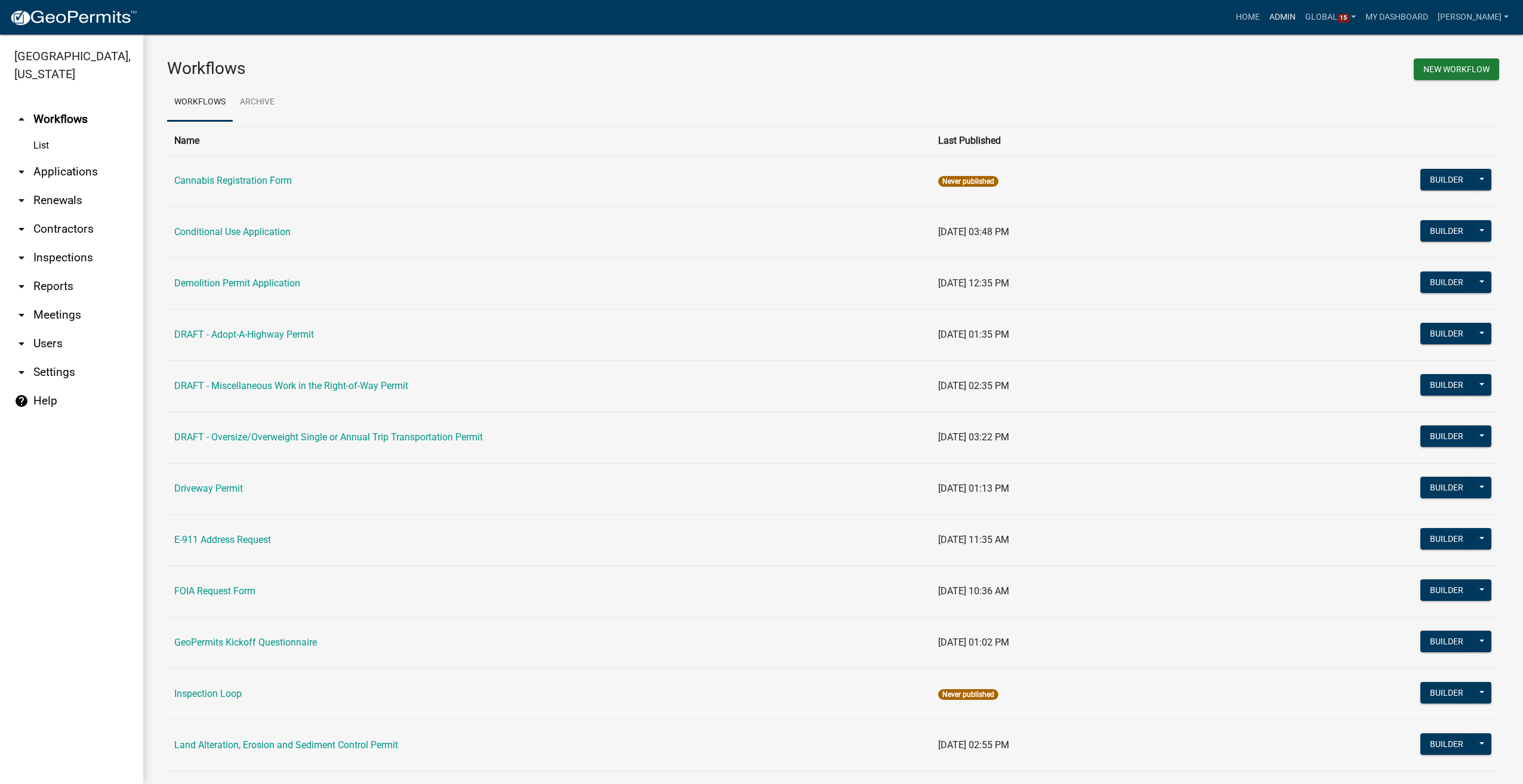
drag, startPoint x: 1294, startPoint y: 16, endPoint x: 657, endPoint y: 90, distance: 641.3
click at [1294, 16] on link "Admin" at bounding box center [1283, 17] width 36 height 23
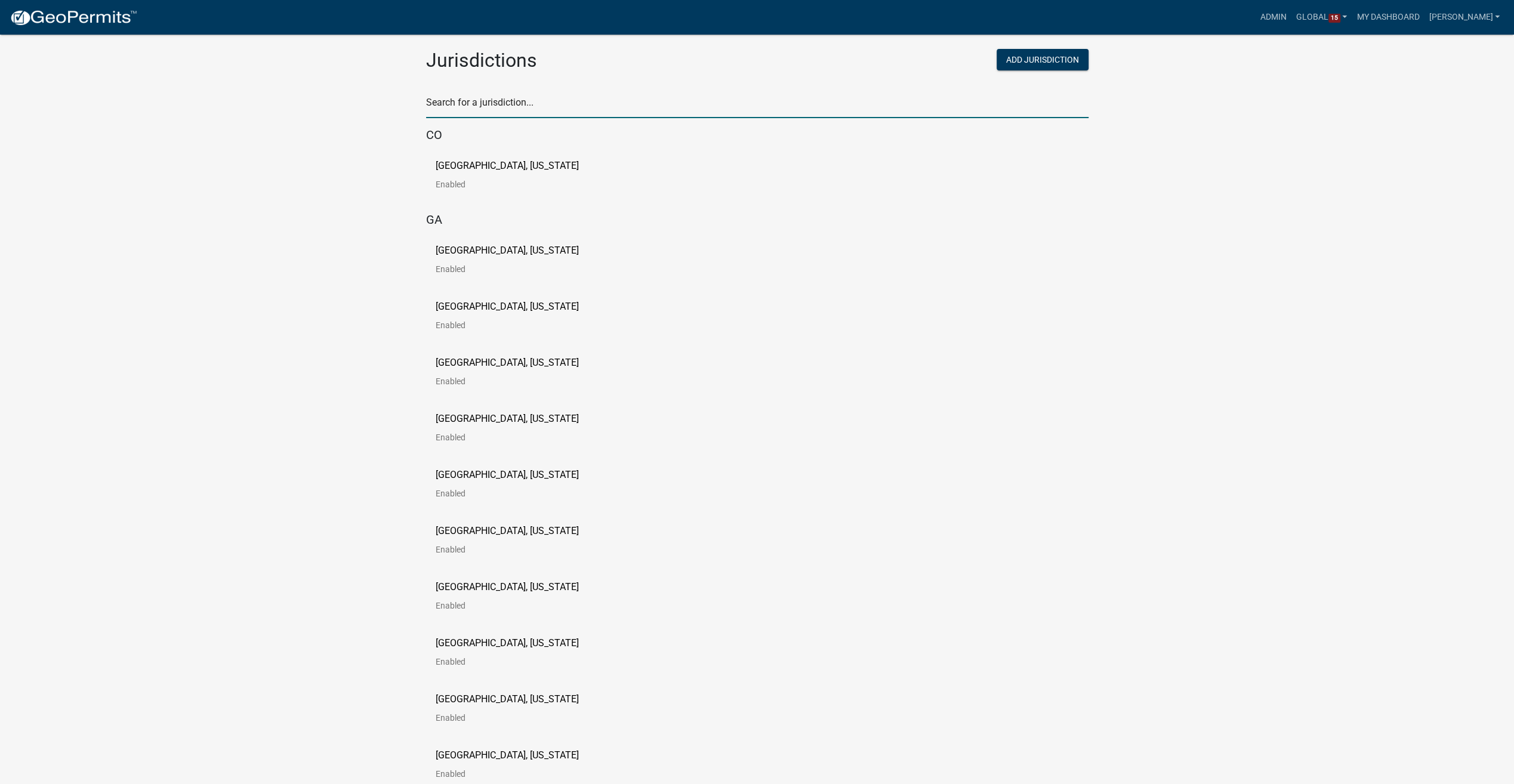
click at [607, 108] on input "text" at bounding box center [757, 106] width 663 height 24
type input "story"
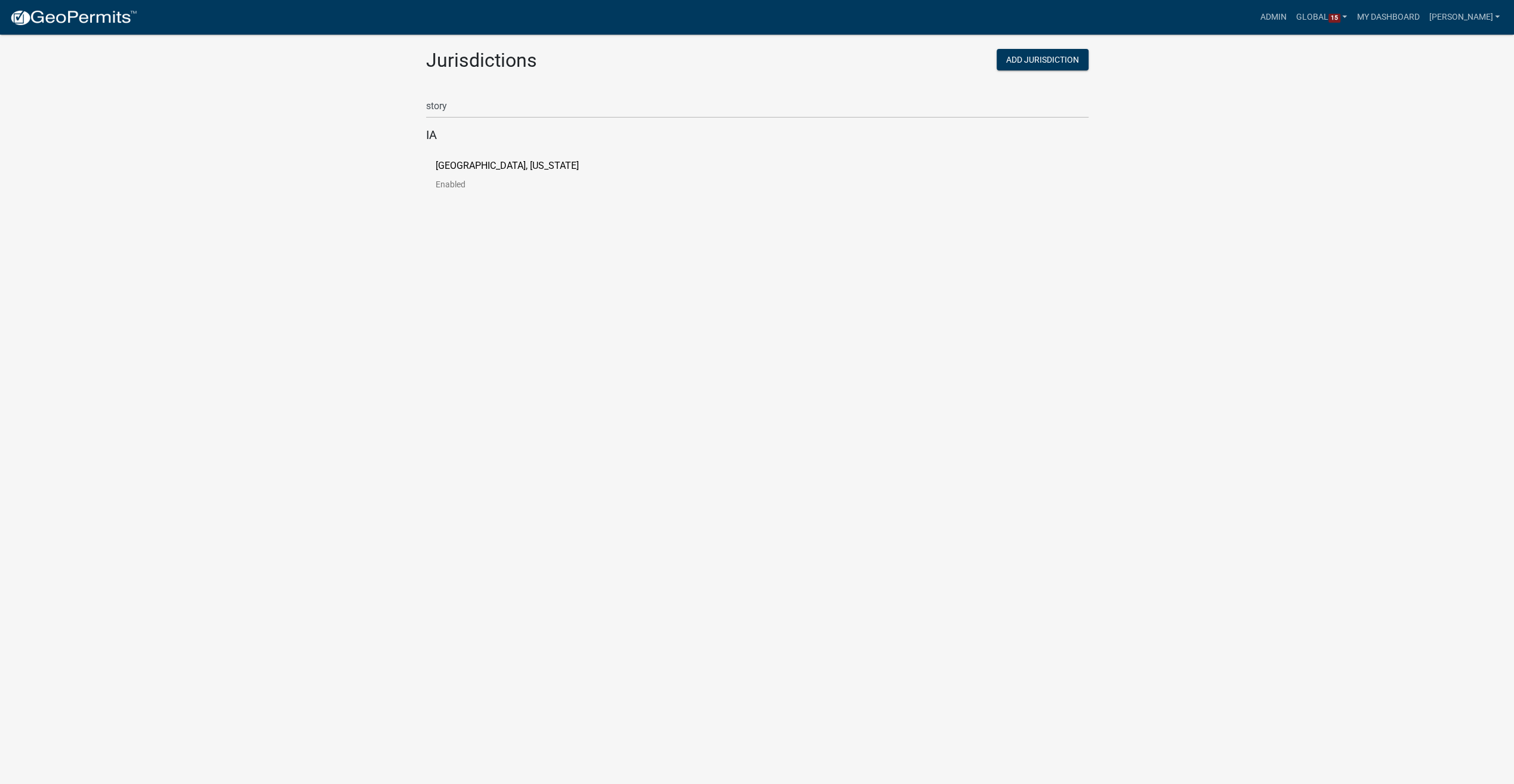
click at [485, 166] on p "[GEOGRAPHIC_DATA], [US_STATE]" at bounding box center [508, 166] width 144 height 10
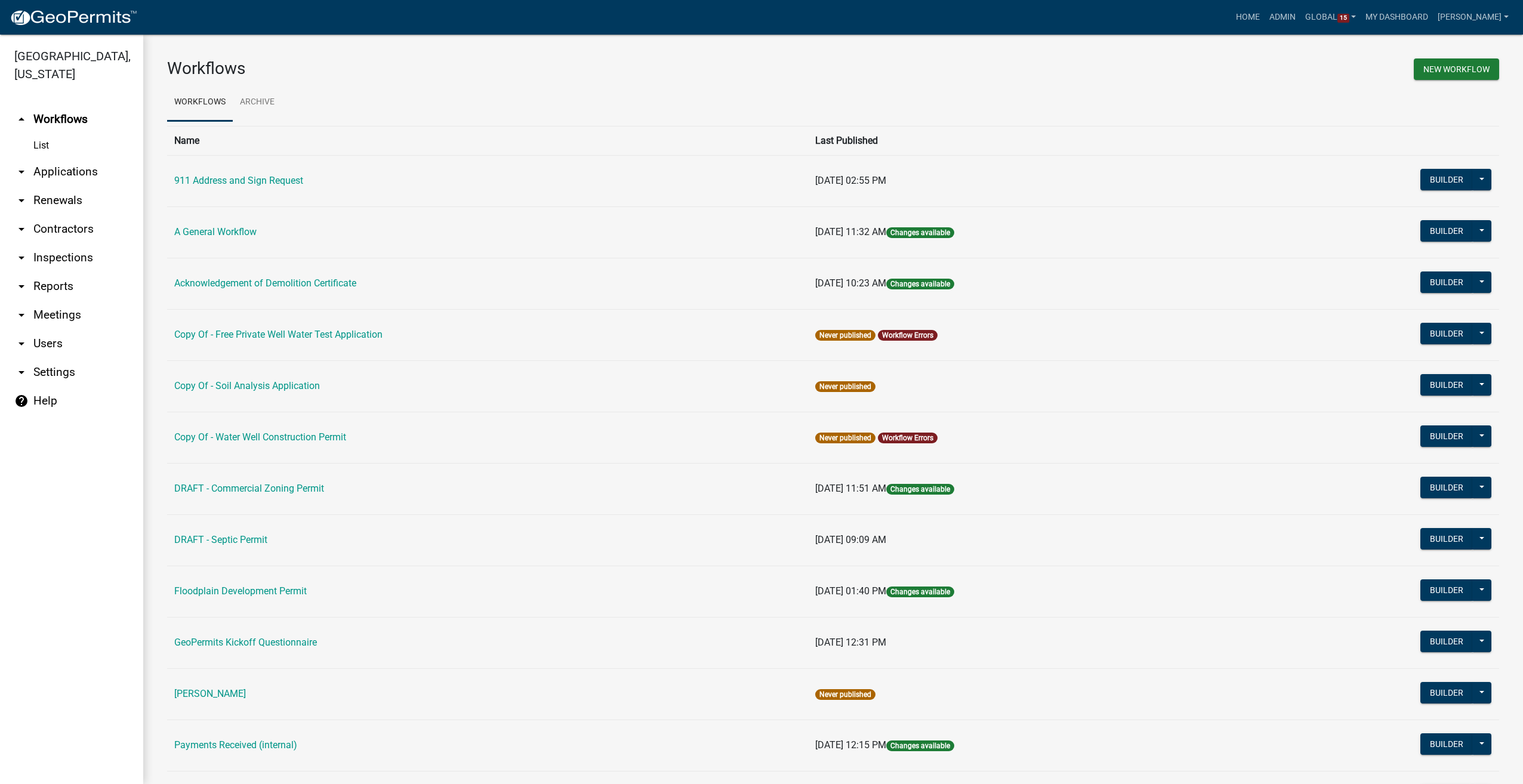
scroll to position [375, 0]
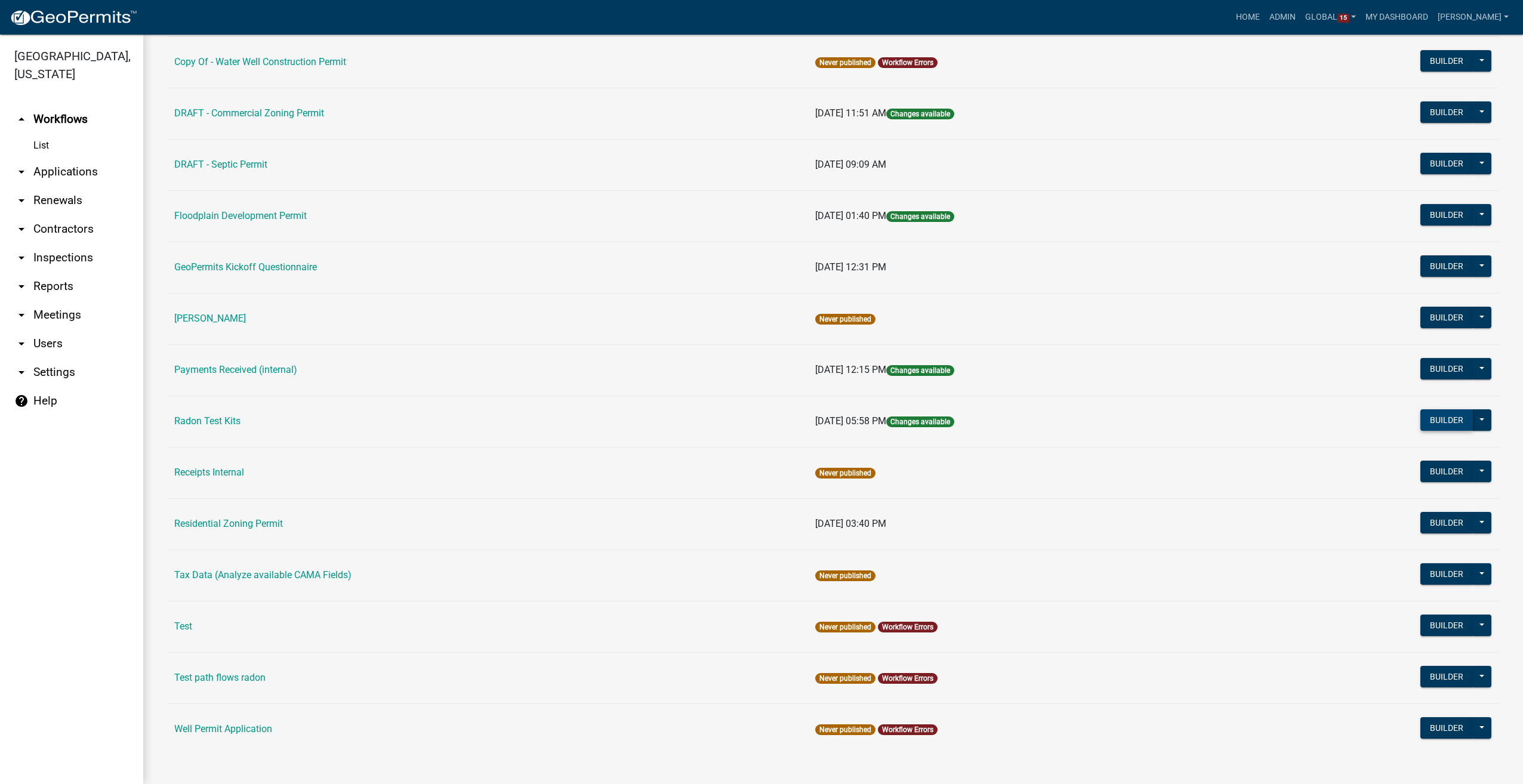
click at [1442, 423] on button "Builder" at bounding box center [1447, 420] width 52 height 21
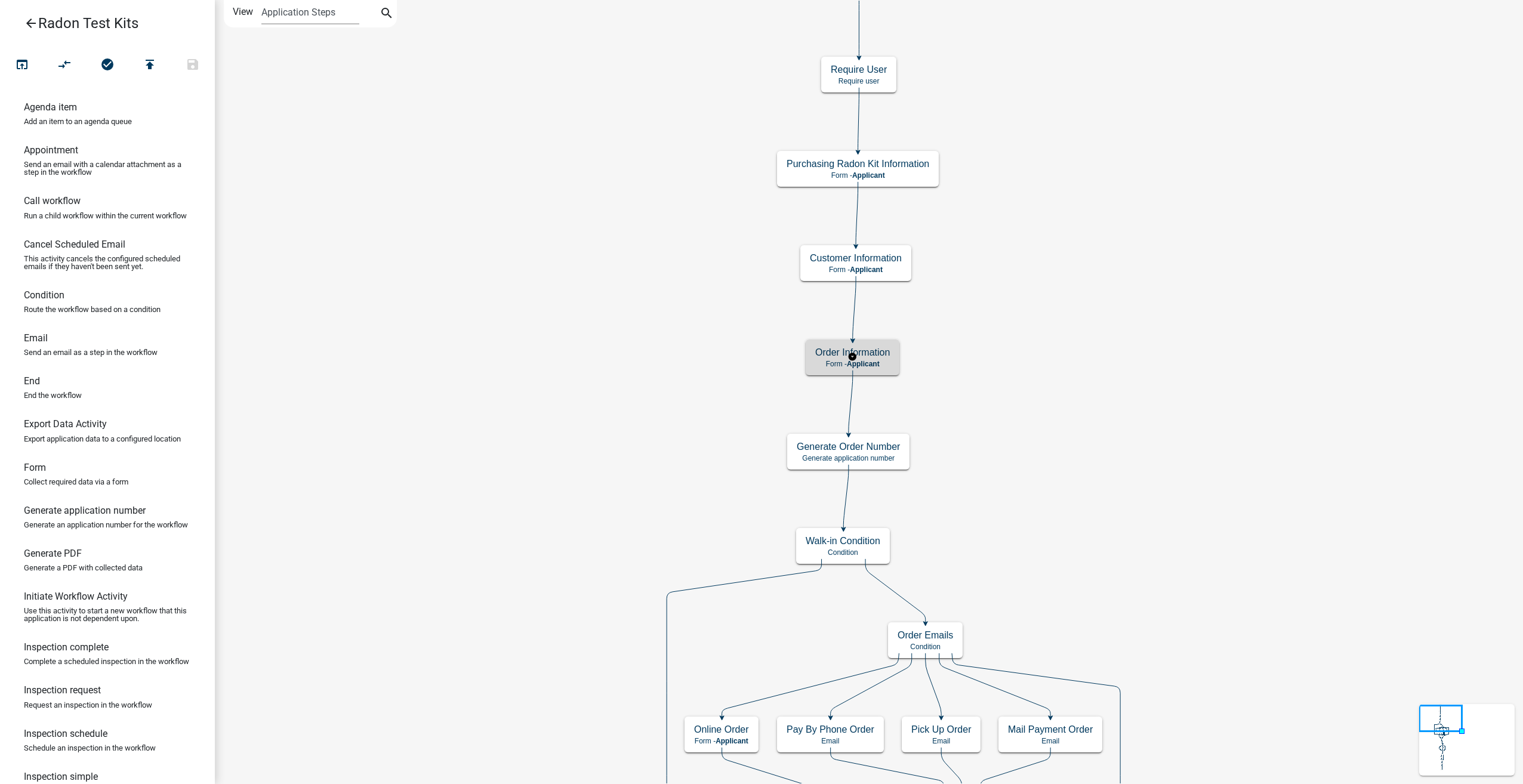
click at [875, 359] on div "Order Information Form - Applicant" at bounding box center [852, 357] width 94 height 36
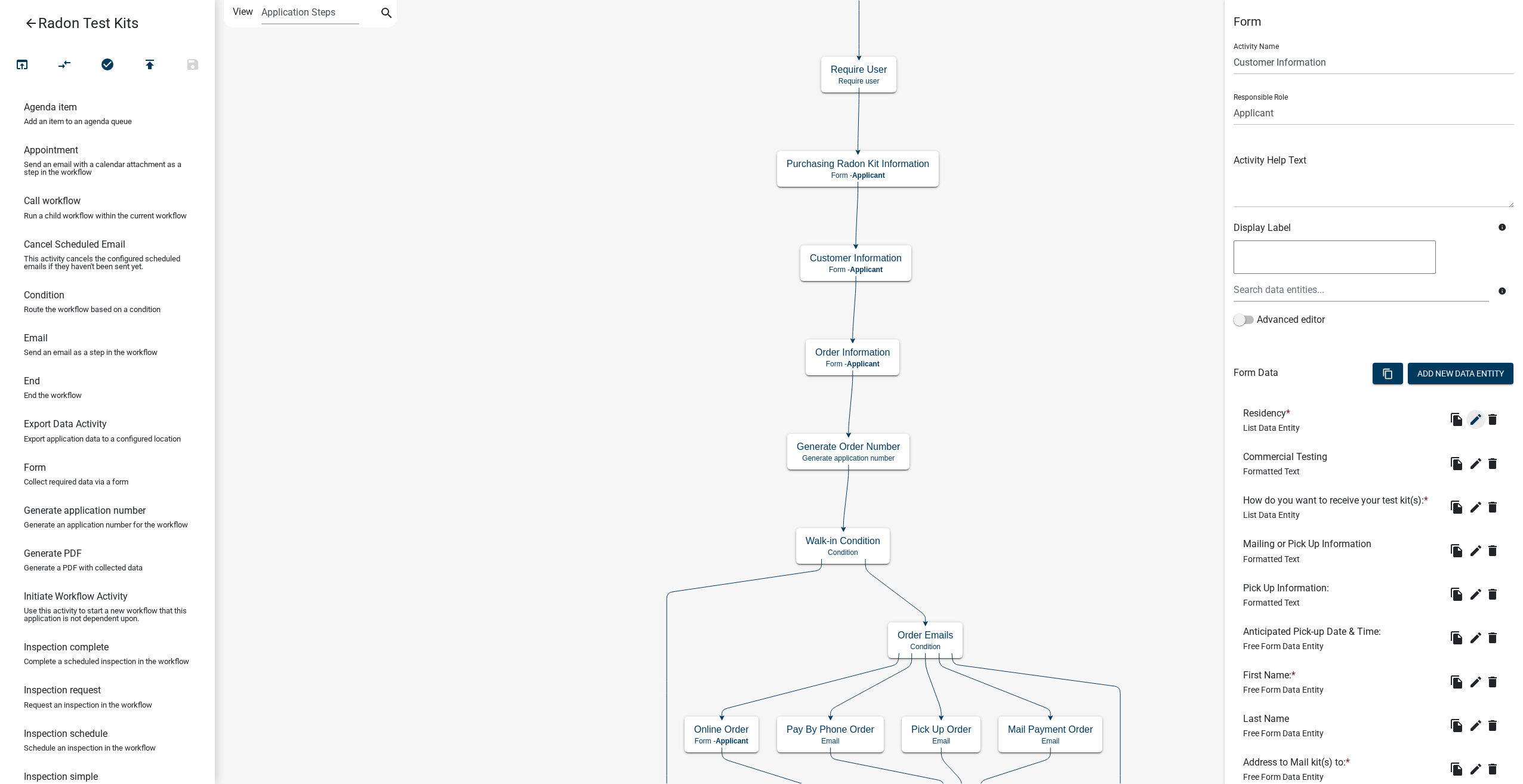
click at [1469, 419] on icon "edit" at bounding box center [1476, 419] width 15 height 15
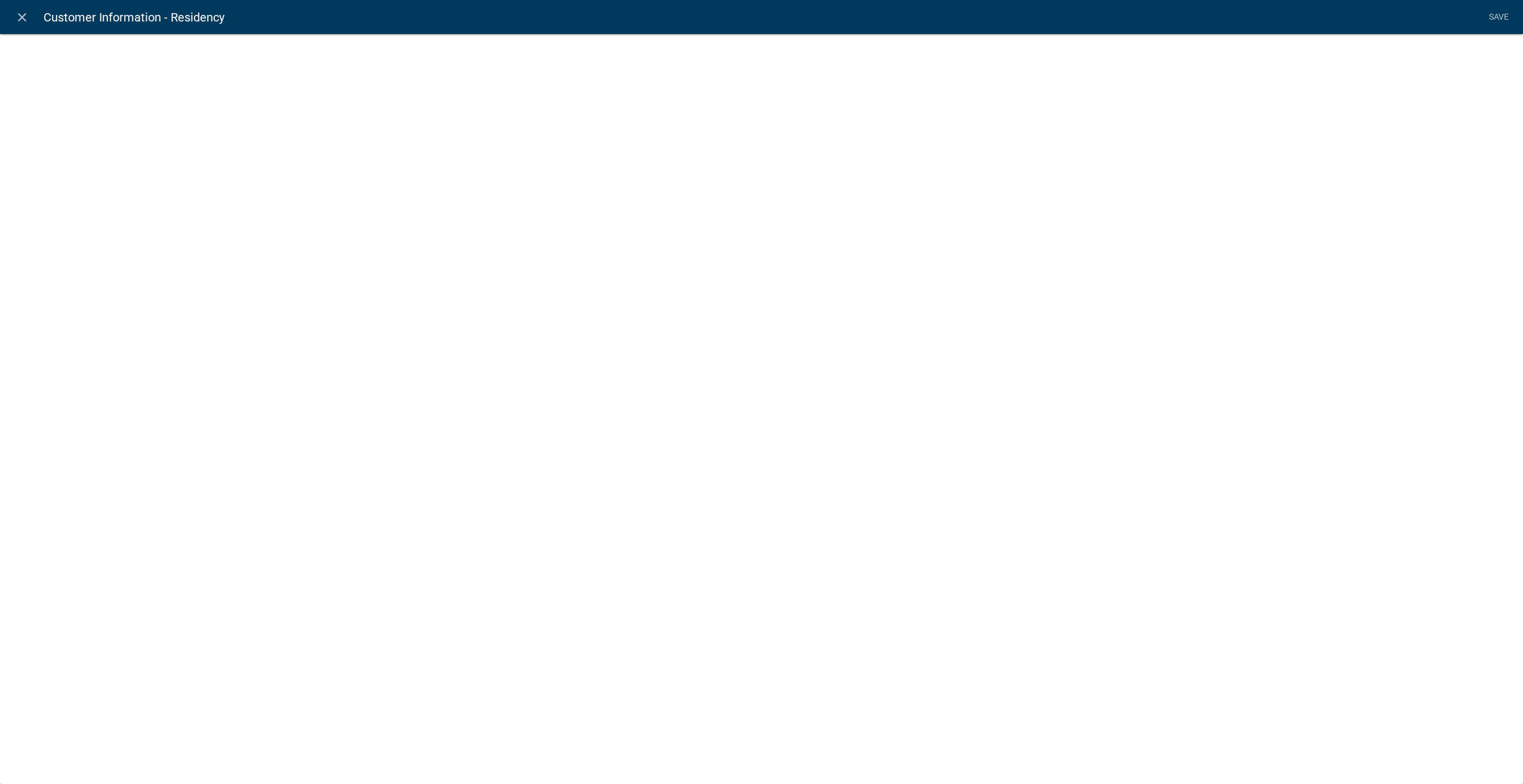
select select "list-data"
select select
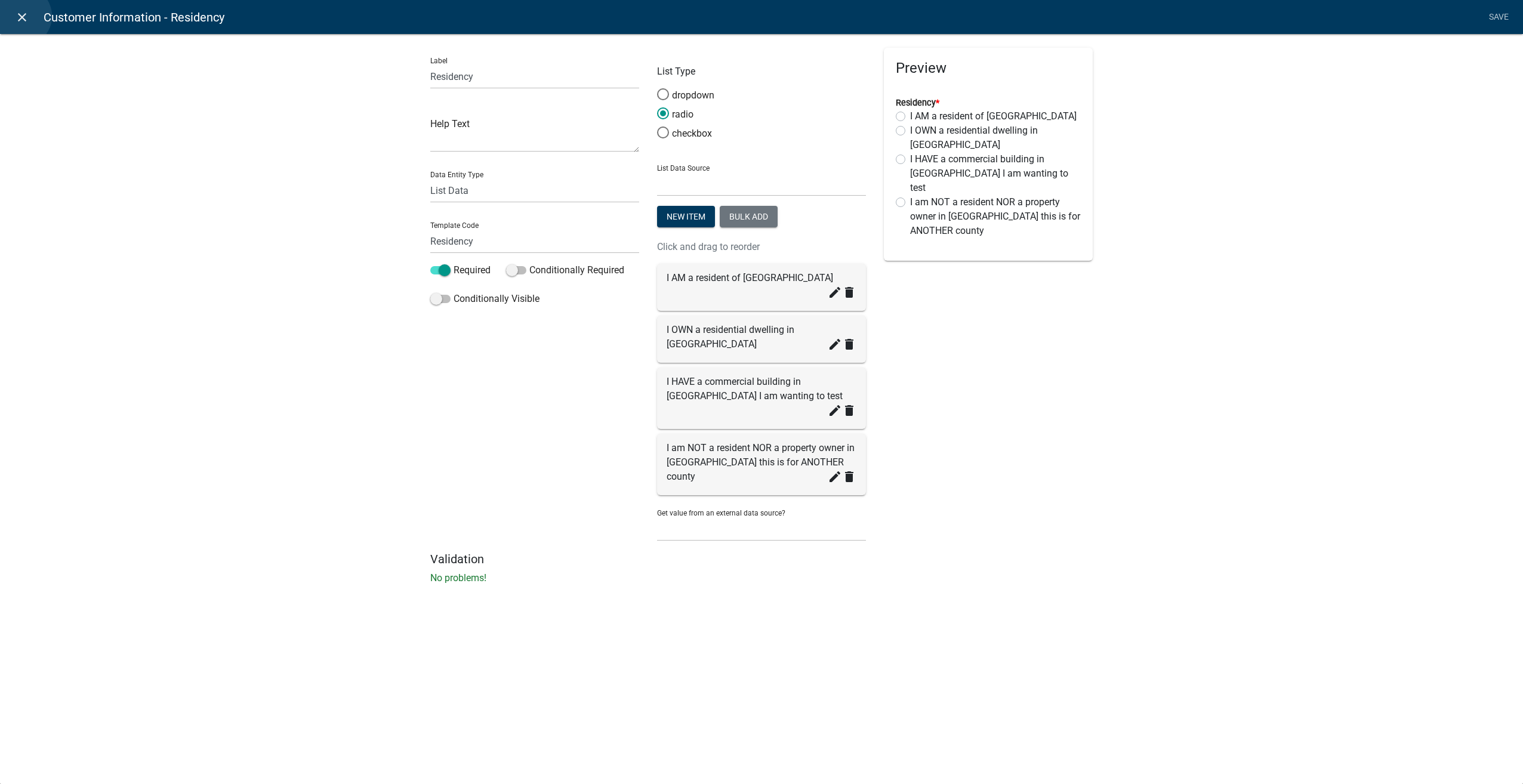
click at [21, 16] on icon "close" at bounding box center [22, 17] width 15 height 15
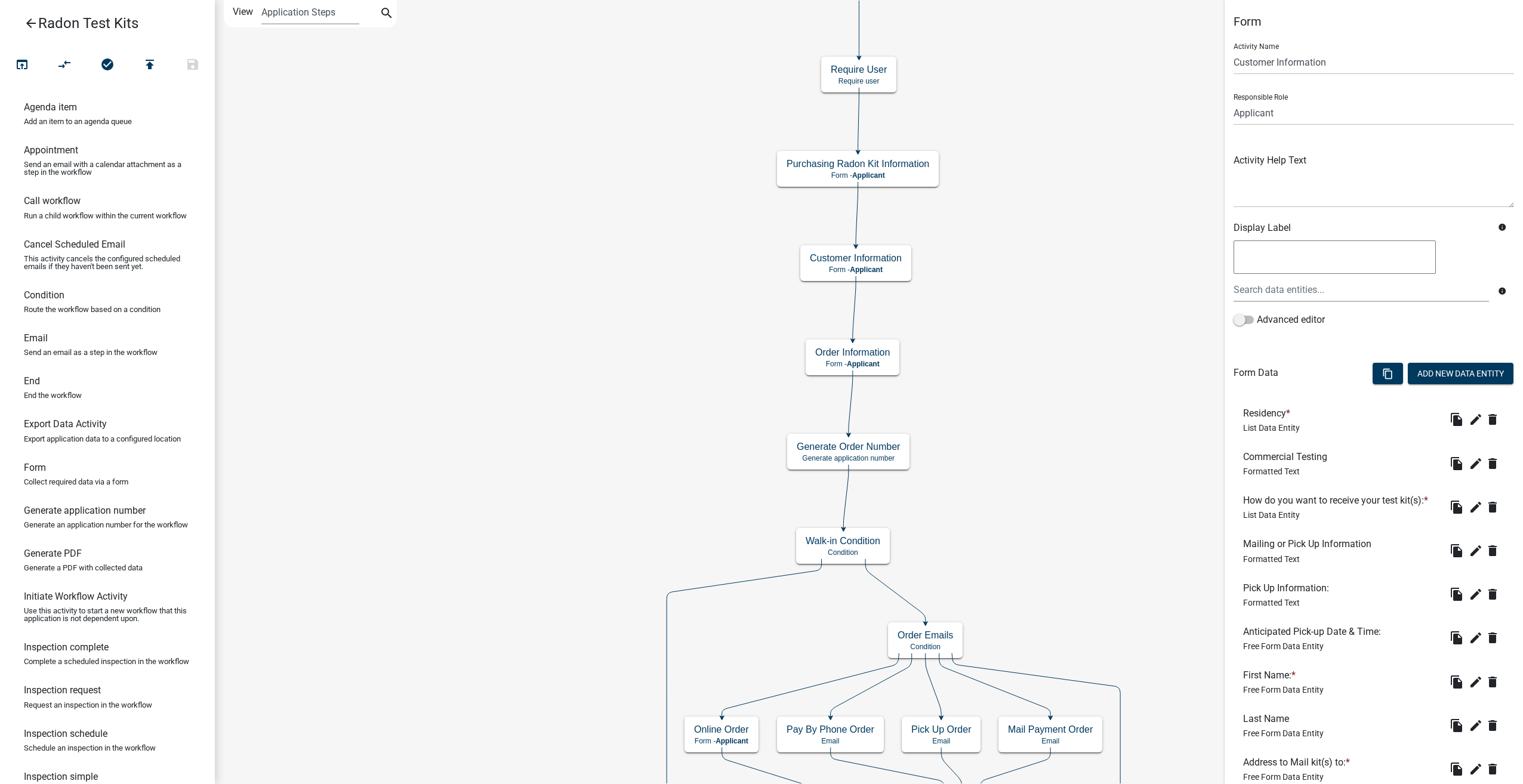
scroll to position [119, 0]
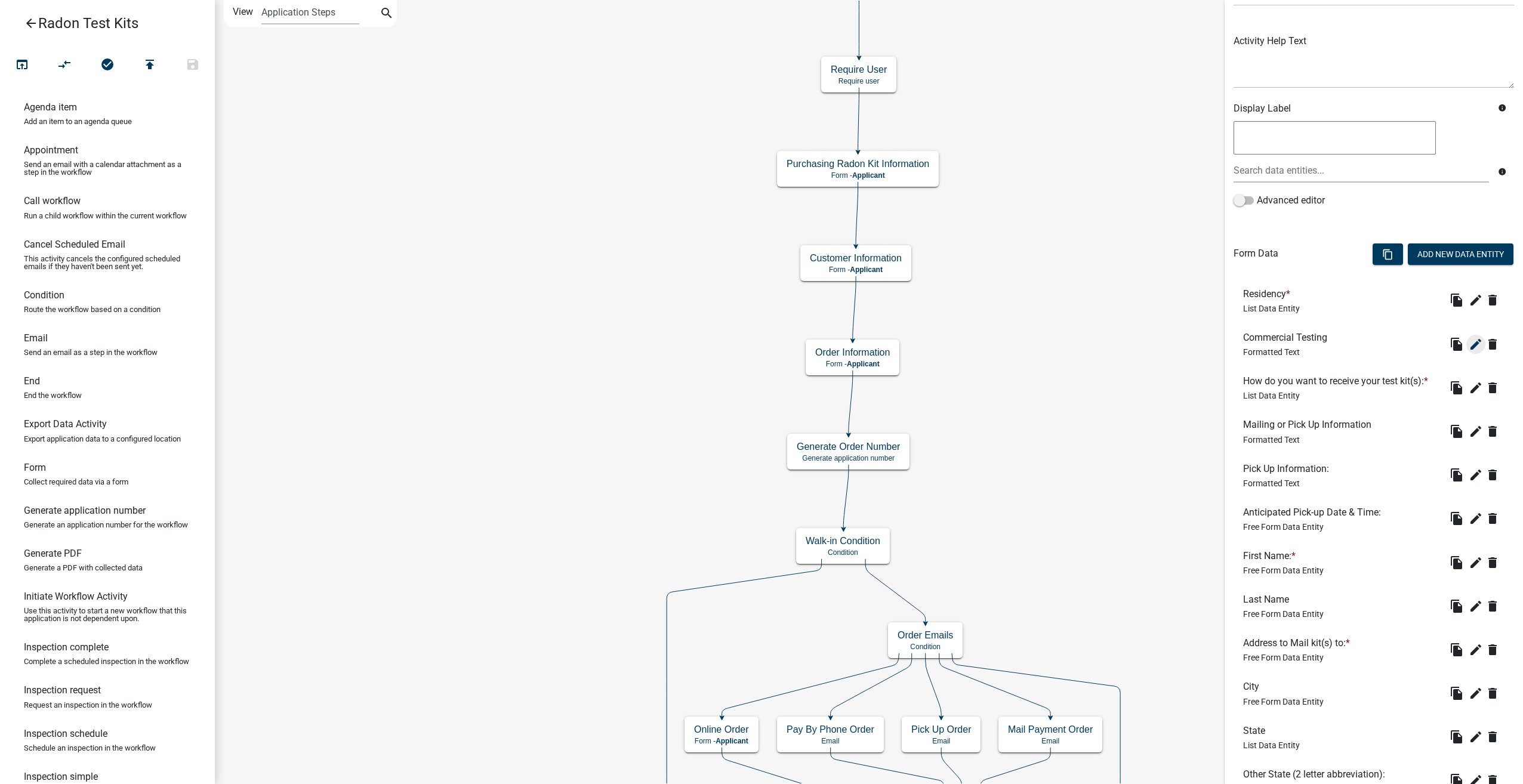
click at [1472, 339] on icon "edit" at bounding box center [1476, 344] width 15 height 15
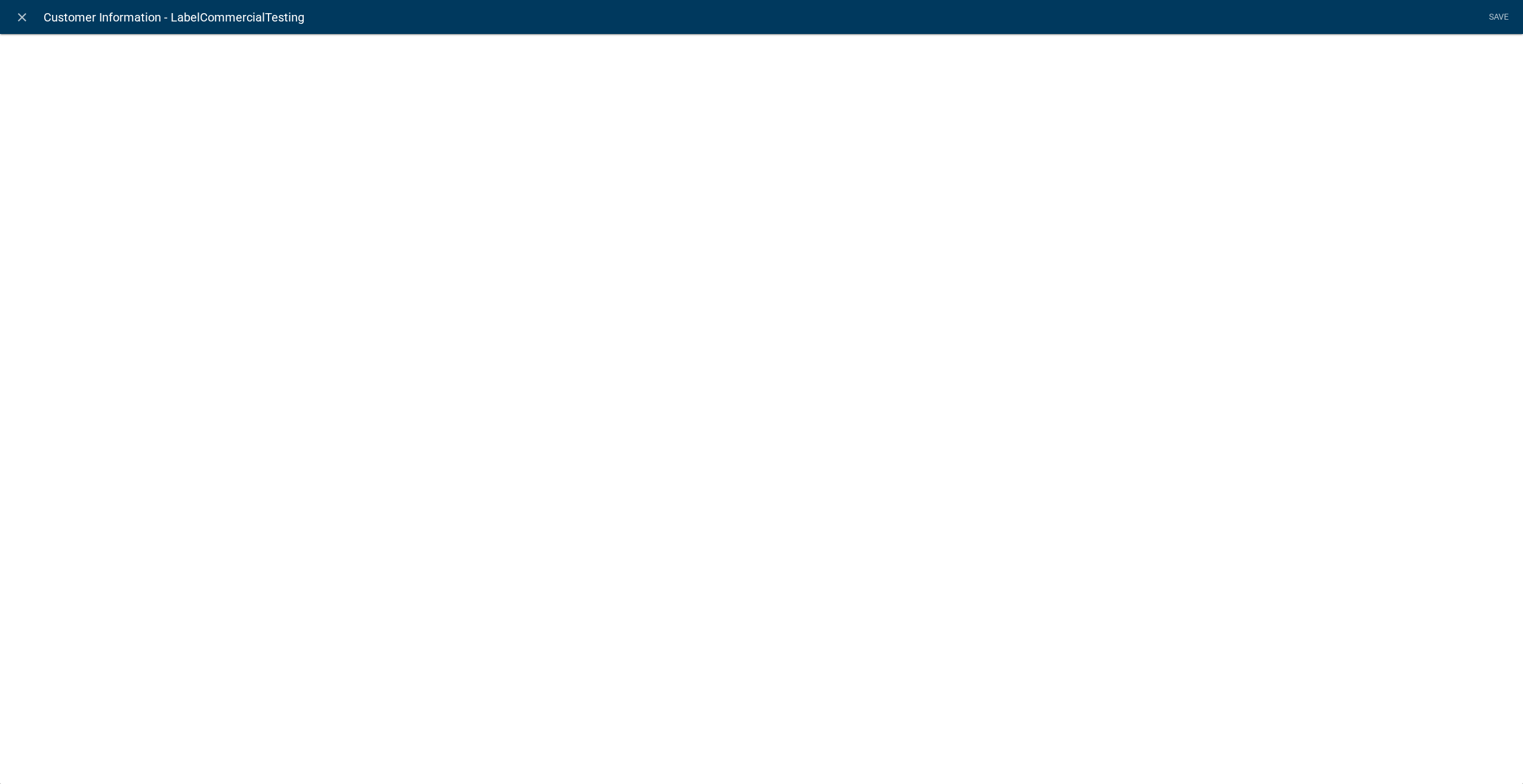
click at [1466, 343] on div "close Customer Information - LabelCommercialTesting Save" at bounding box center [762, 392] width 1523 height 784
select select "rich-text"
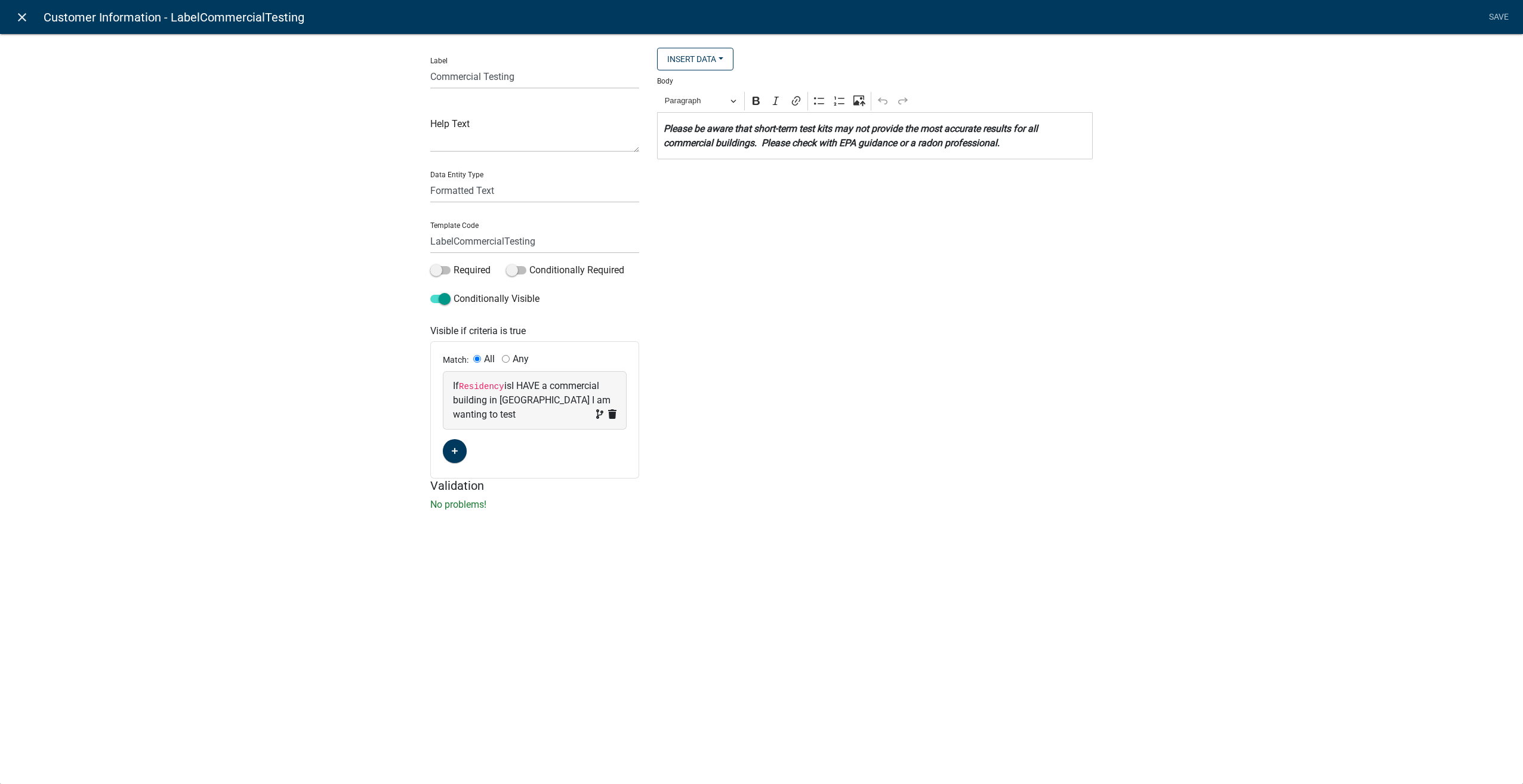
click at [24, 16] on icon "close" at bounding box center [22, 17] width 15 height 15
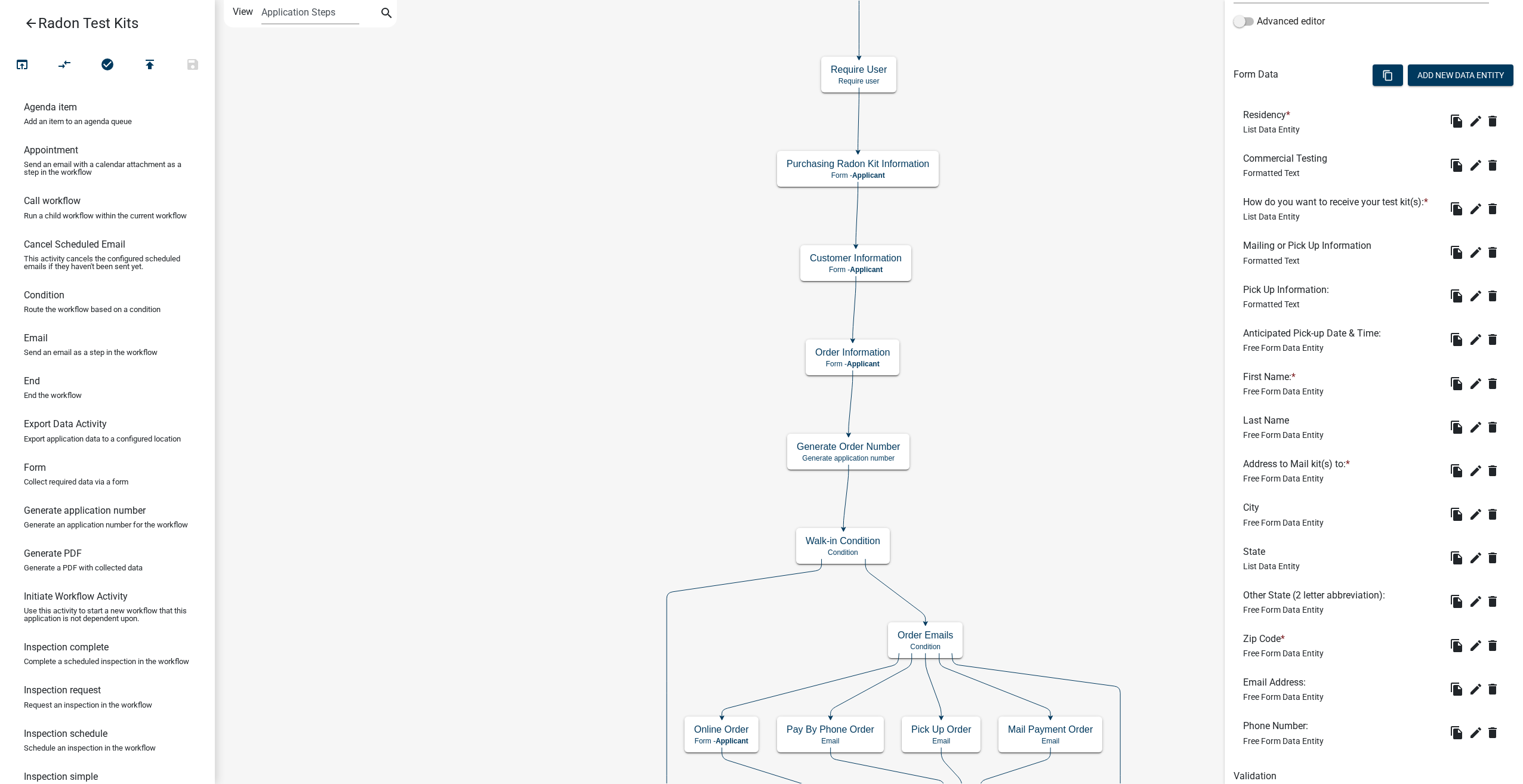
scroll to position [347, 0]
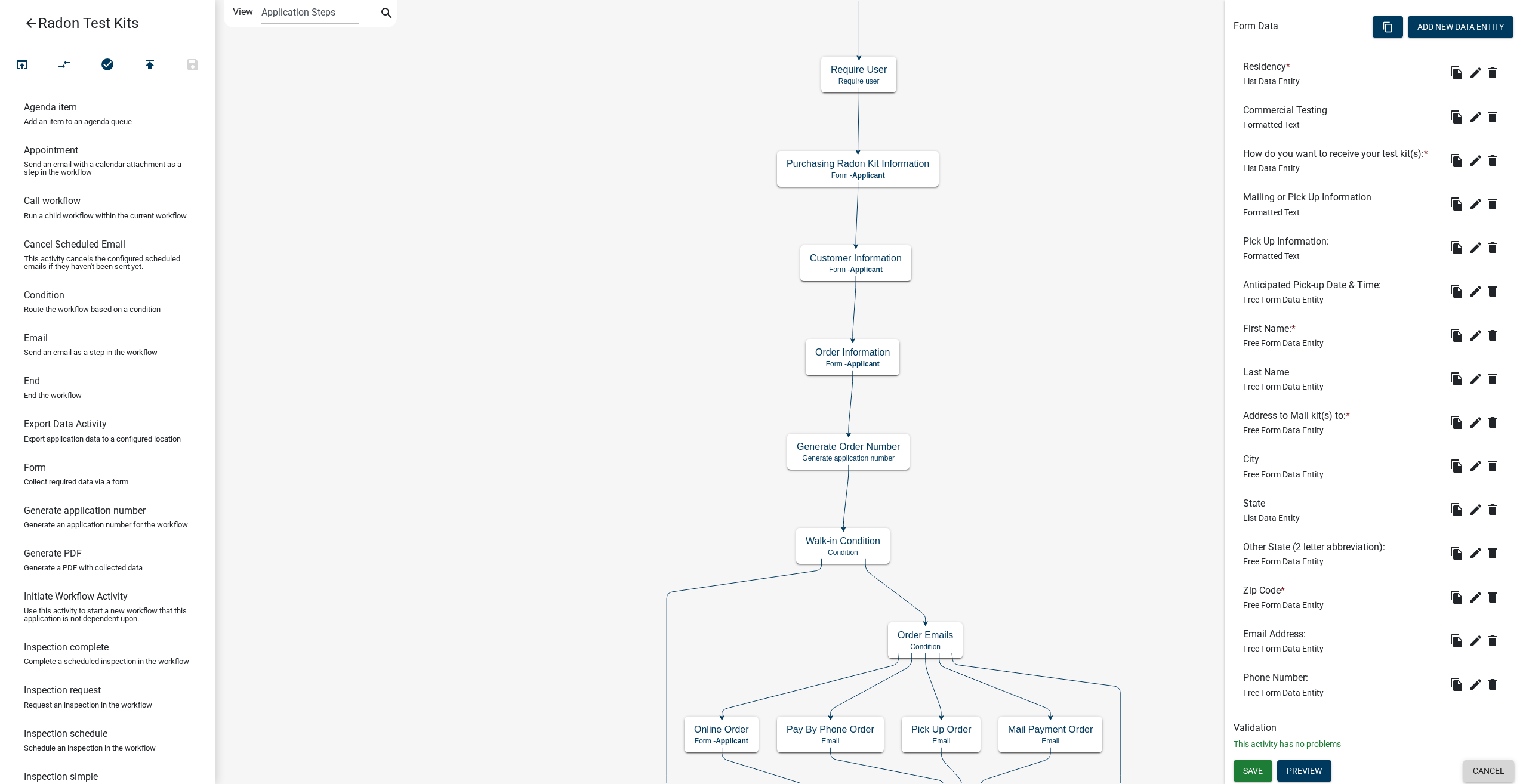
click at [1481, 771] on button "Cancel" at bounding box center [1489, 771] width 51 height 21
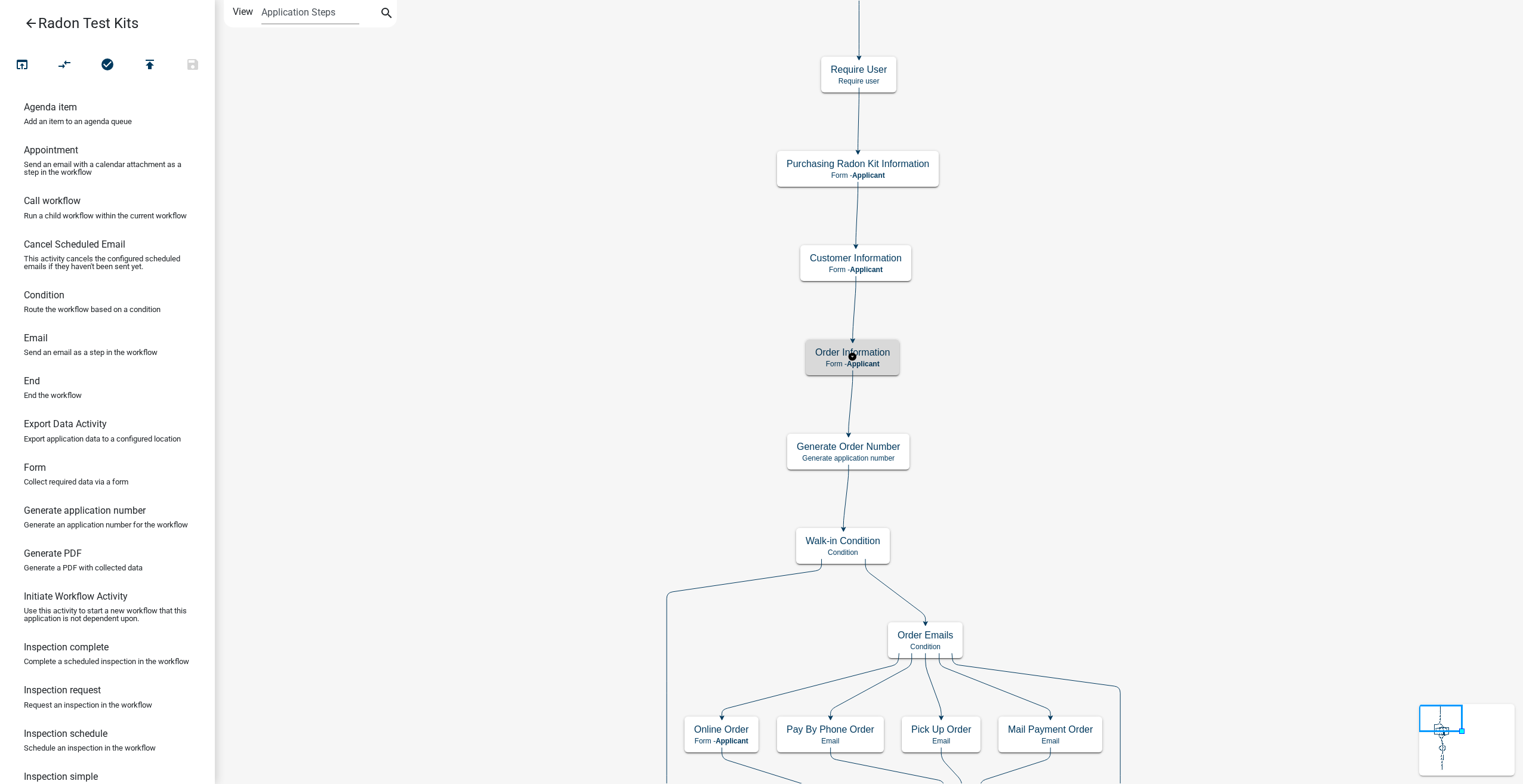
click at [859, 372] on div "Order Information Form - Applicant" at bounding box center [852, 357] width 94 height 36
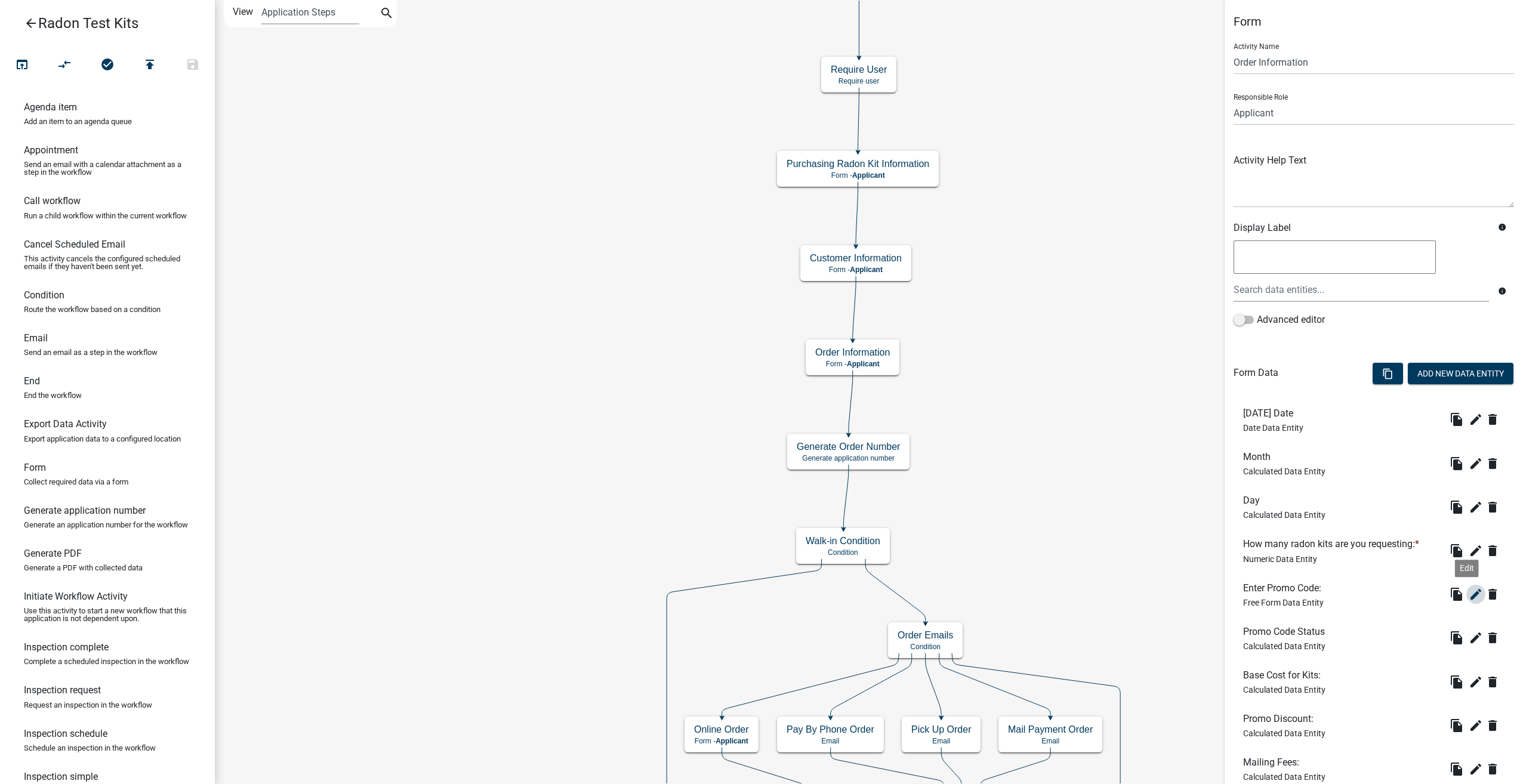
click at [1469, 587] on icon "edit" at bounding box center [1476, 595] width 15 height 15
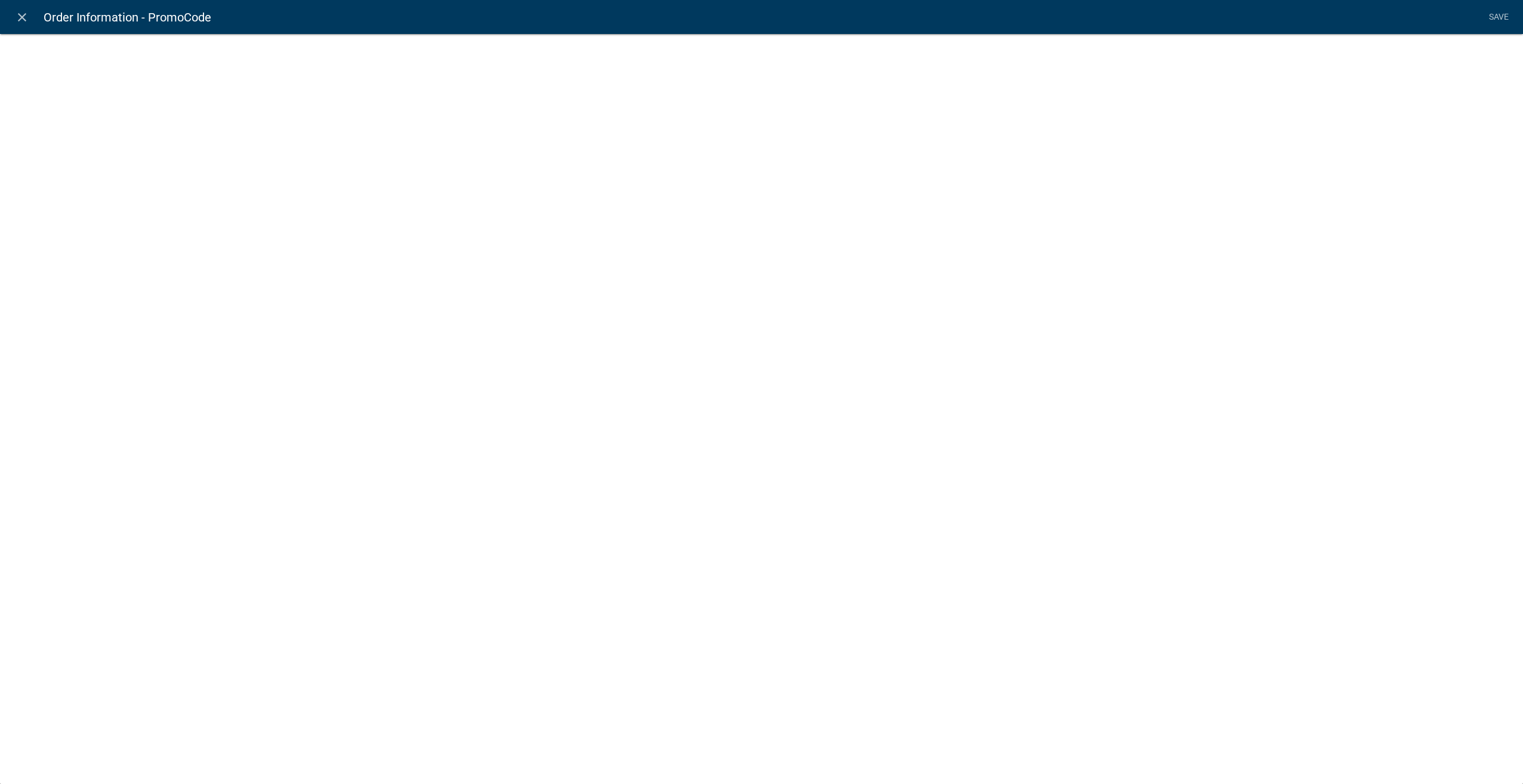
select select
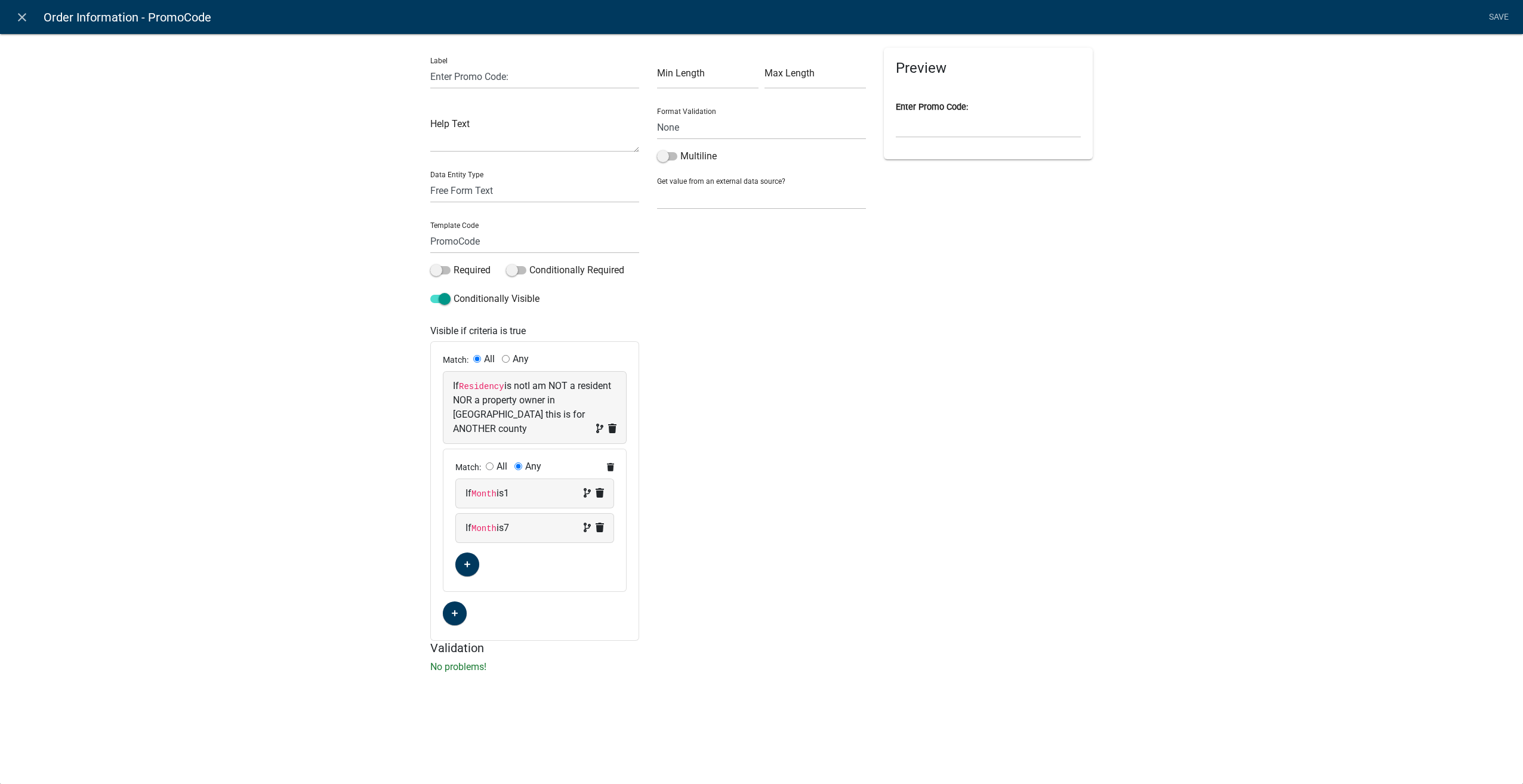
click at [554, 486] on div "If Month is 1" at bounding box center [535, 494] width 139 height 15
select select "35: Month"
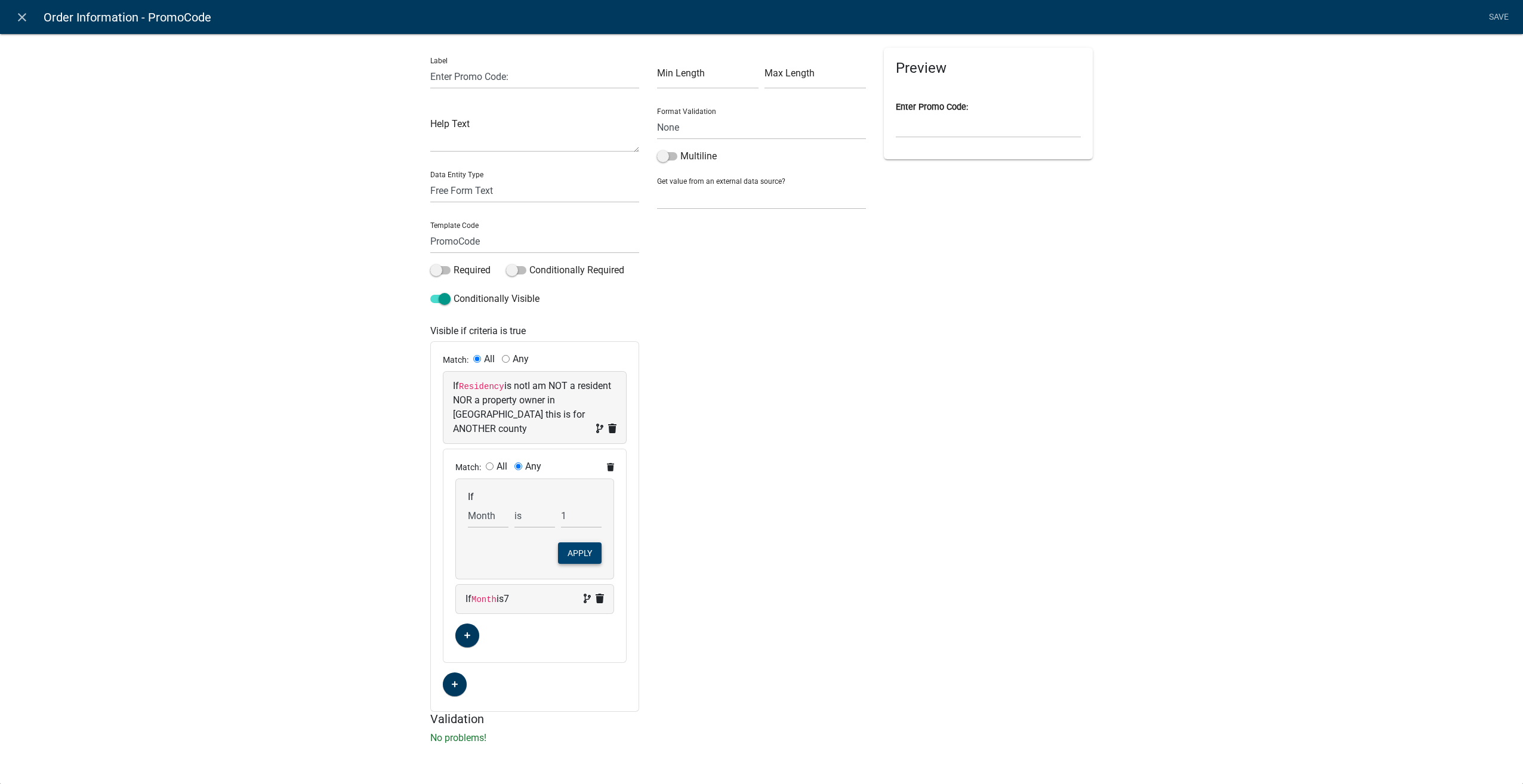
click at [575, 543] on button "Apply" at bounding box center [579, 553] width 43 height 21
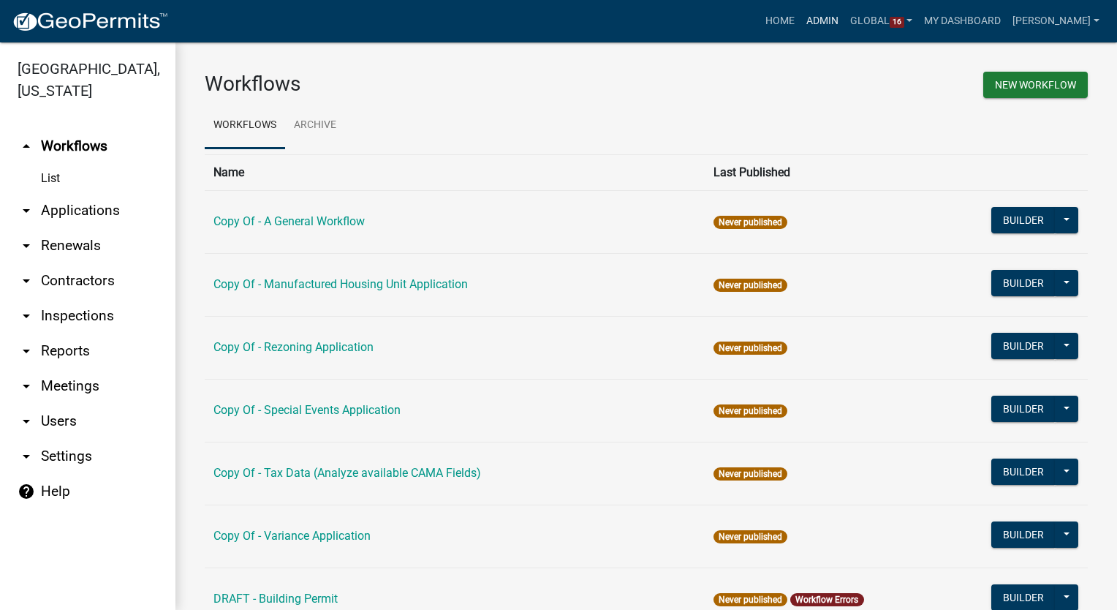
drag, startPoint x: 0, startPoint y: 0, endPoint x: 829, endPoint y: 13, distance: 829.4
click at [839, 13] on link "Admin" at bounding box center [823, 21] width 44 height 28
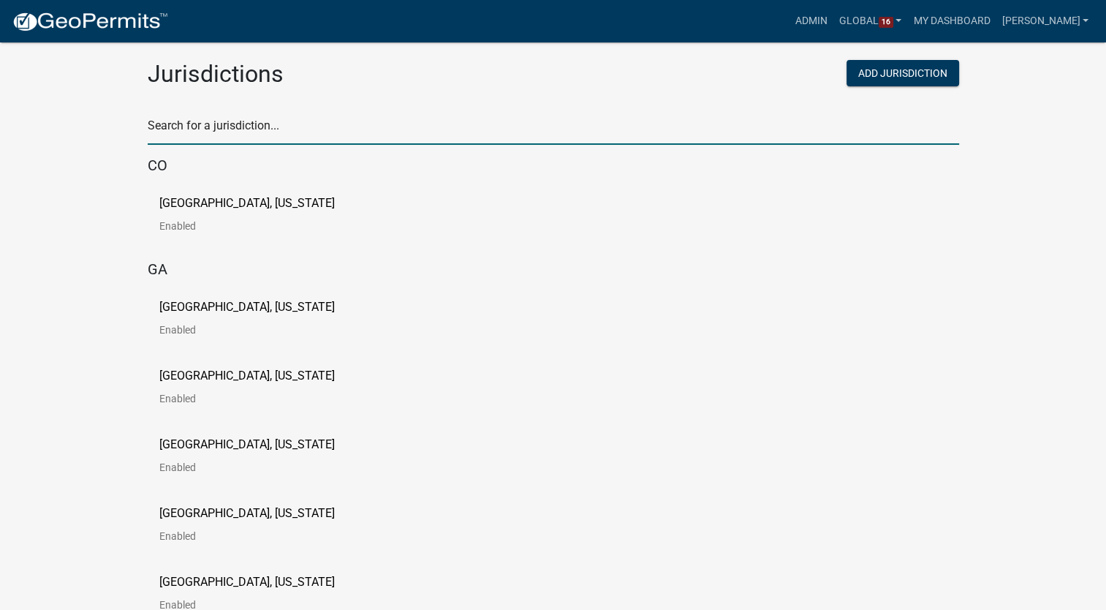
drag, startPoint x: 234, startPoint y: 130, endPoint x: 283, endPoint y: 128, distance: 49.0
click at [283, 128] on input "text" at bounding box center [554, 130] width 812 height 30
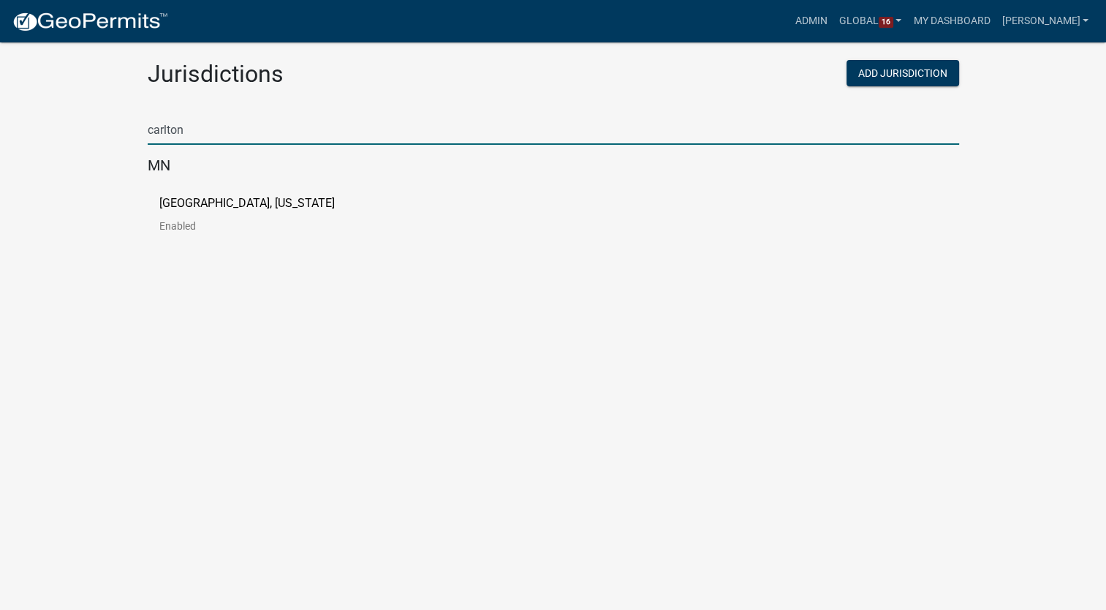
type input "carlton"
click at [170, 200] on p "[GEOGRAPHIC_DATA], [US_STATE]" at bounding box center [247, 203] width 176 height 12
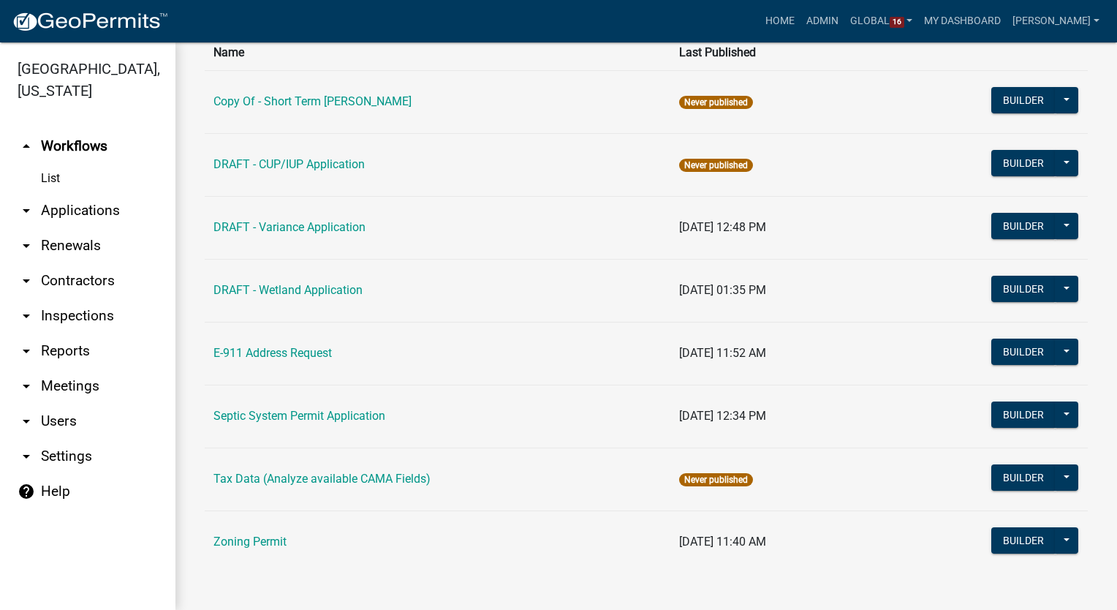
scroll to position [123, 0]
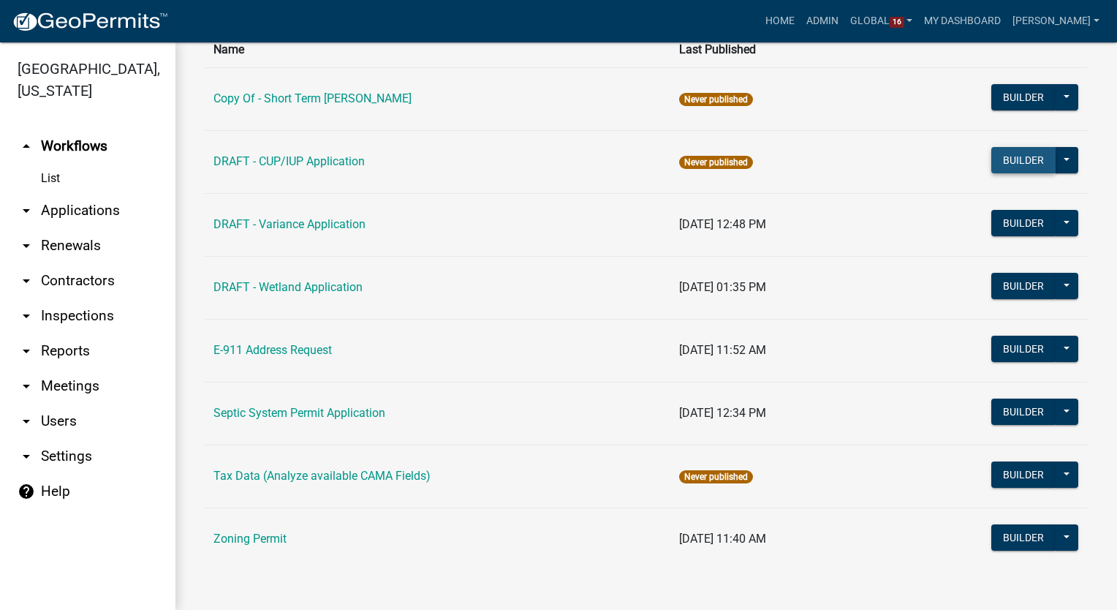
click at [1018, 160] on button "Builder" at bounding box center [1024, 160] width 64 height 26
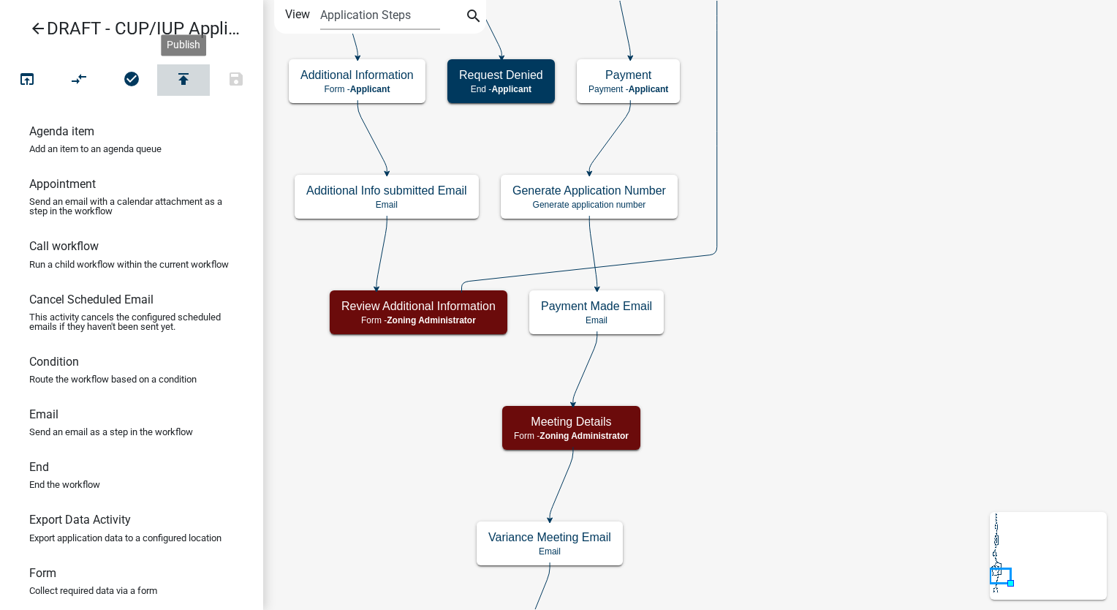
click at [173, 69] on button "publish" at bounding box center [183, 79] width 53 height 31
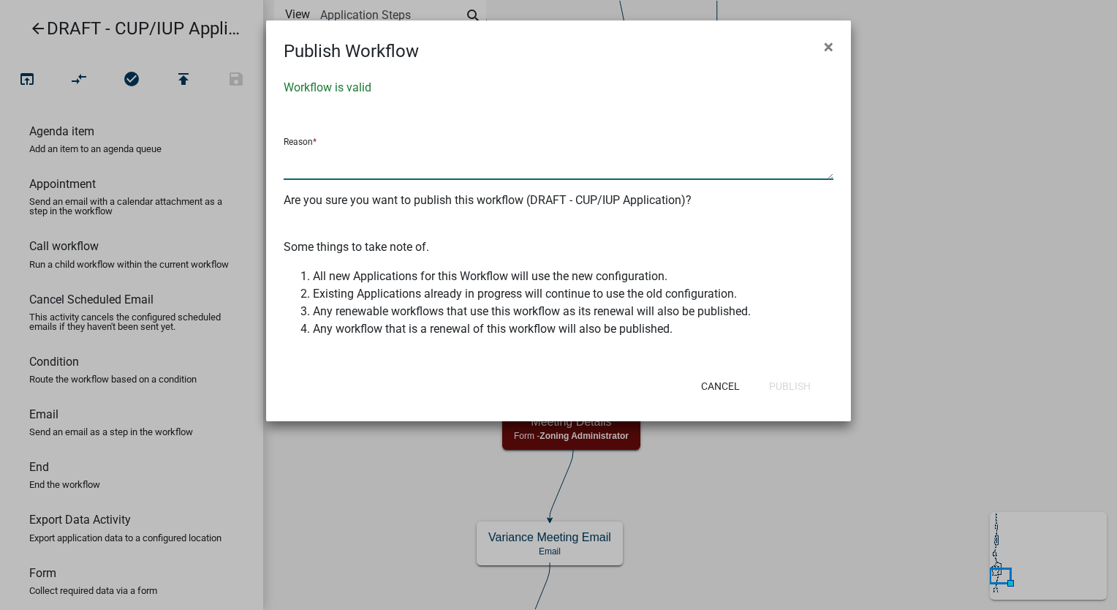
click at [345, 160] on textarea at bounding box center [559, 163] width 550 height 34
type textarea "Initial build"
click at [782, 393] on button "Publish" at bounding box center [790, 386] width 65 height 26
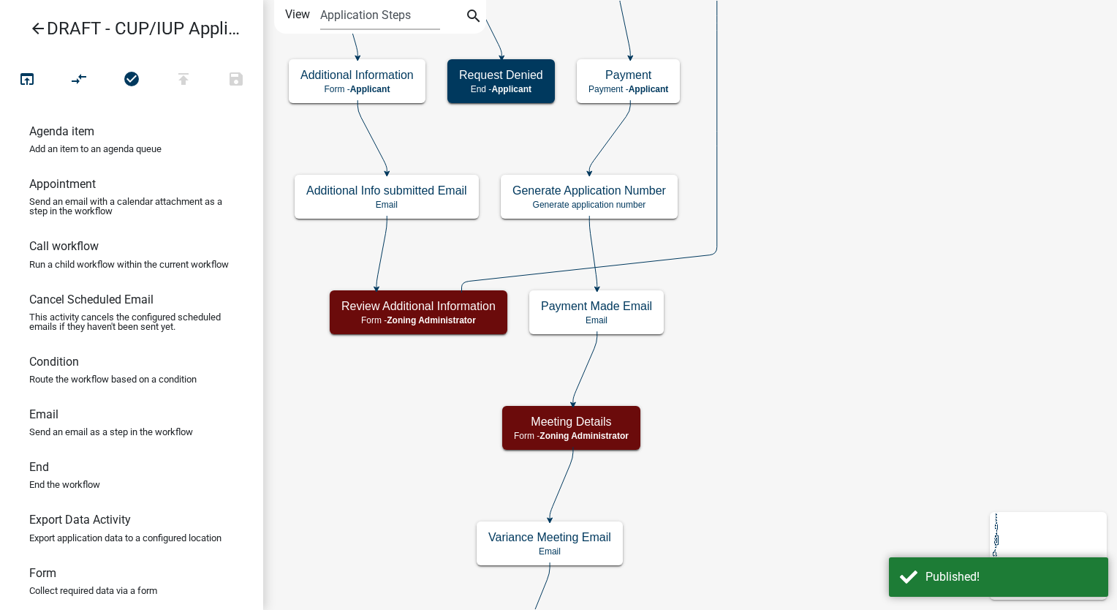
click at [32, 29] on icon "arrow_back" at bounding box center [38, 30] width 18 height 20
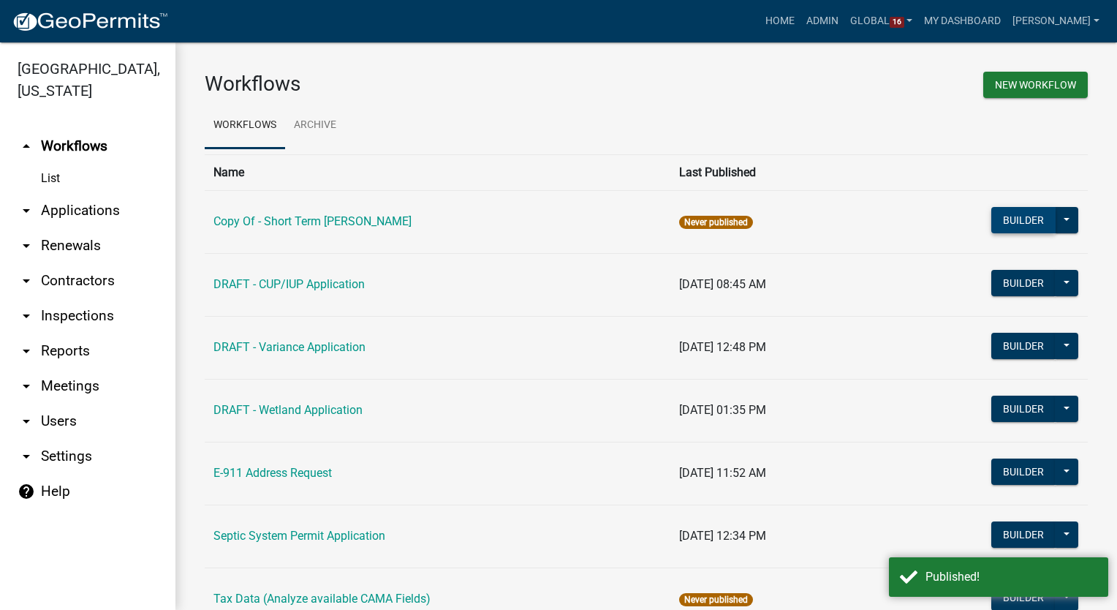
click at [1033, 219] on button "Builder" at bounding box center [1024, 220] width 64 height 26
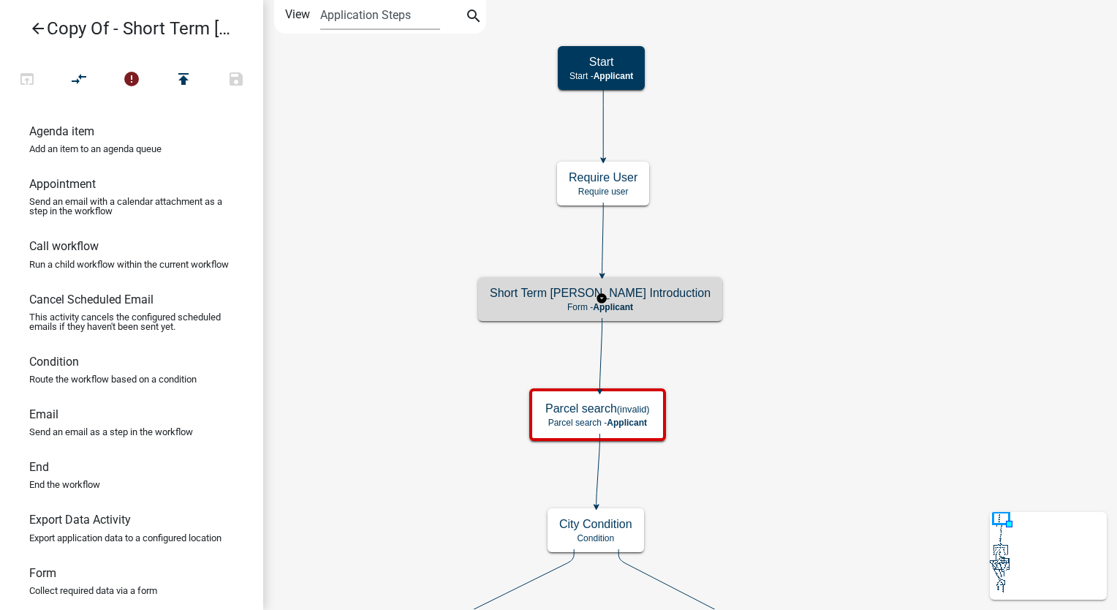
click at [701, 311] on p "Form - Applicant" at bounding box center [600, 307] width 221 height 10
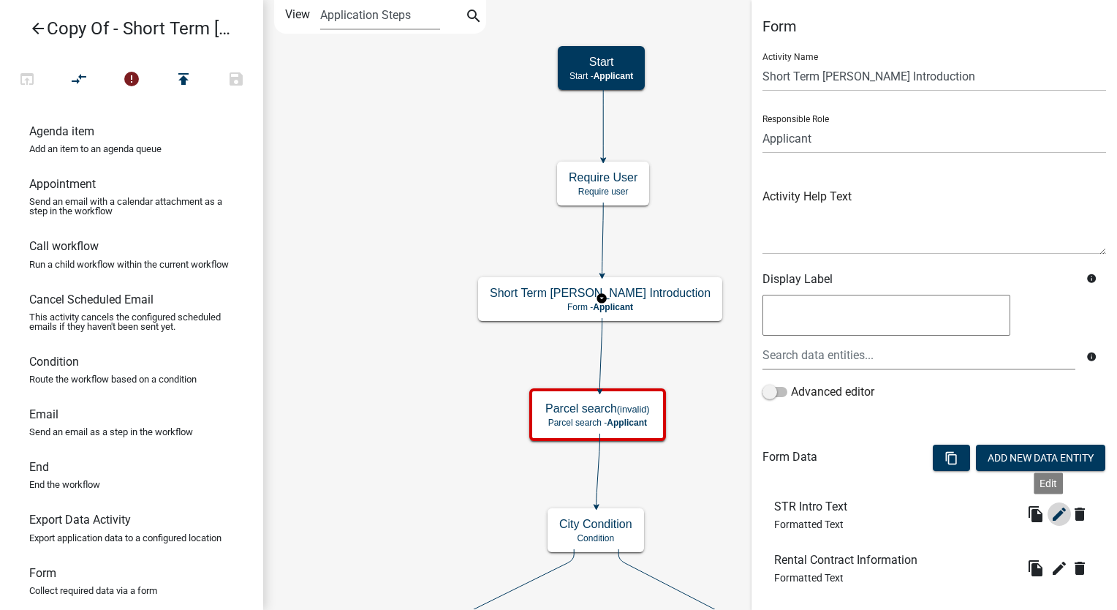
click at [1051, 519] on icon "edit" at bounding box center [1060, 514] width 18 height 18
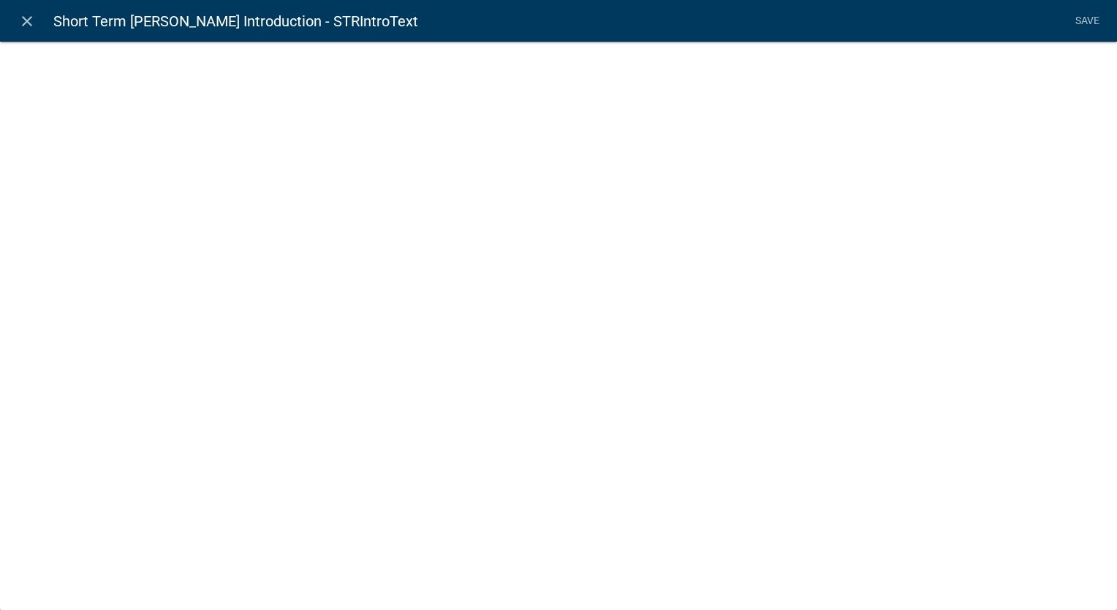
select select "rich-text"
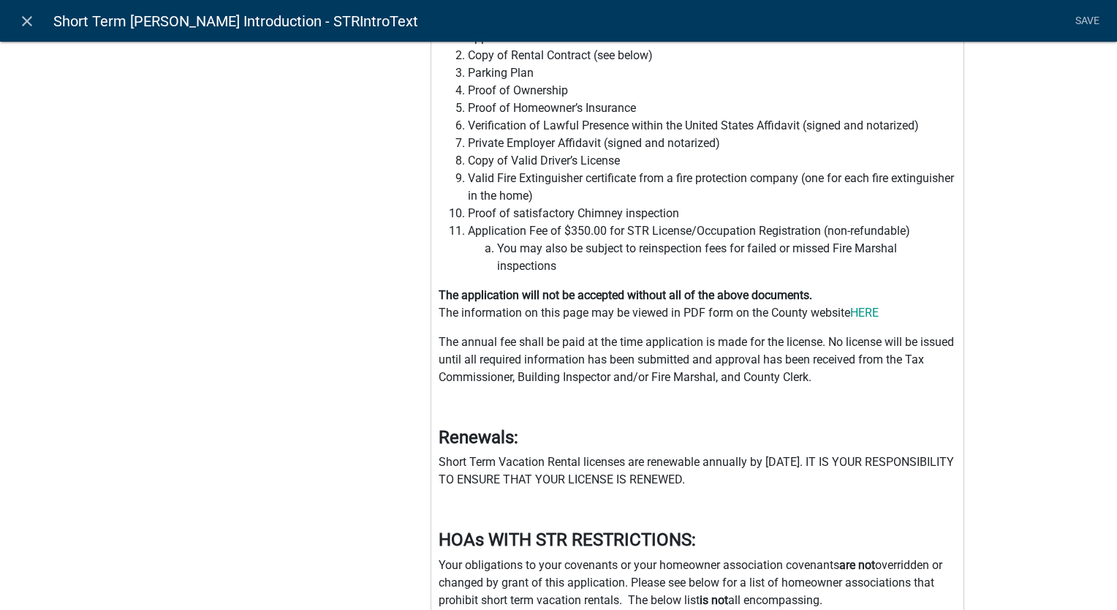
scroll to position [516, 0]
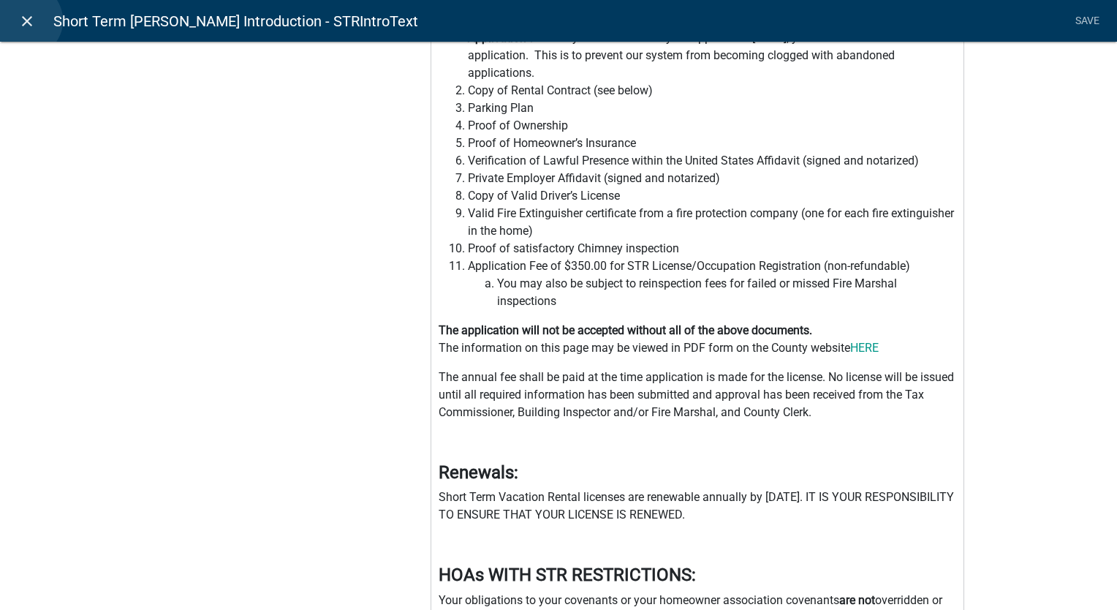
click at [26, 20] on icon "close" at bounding box center [27, 21] width 18 height 18
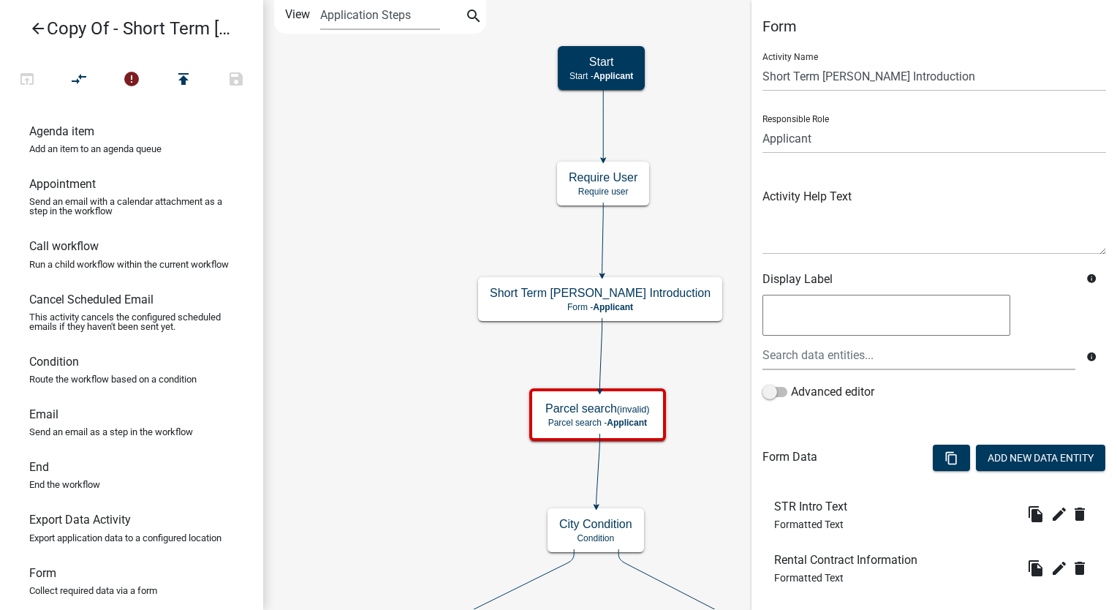
click at [36, 31] on icon "arrow_back" at bounding box center [38, 30] width 18 height 20
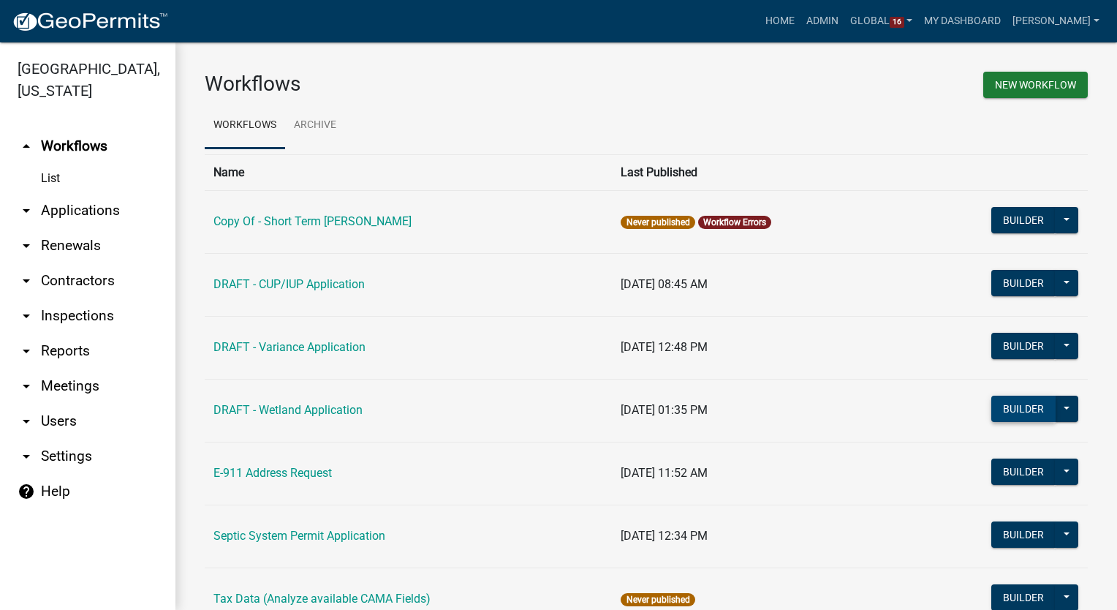
click at [998, 411] on button "Builder" at bounding box center [1024, 409] width 64 height 26
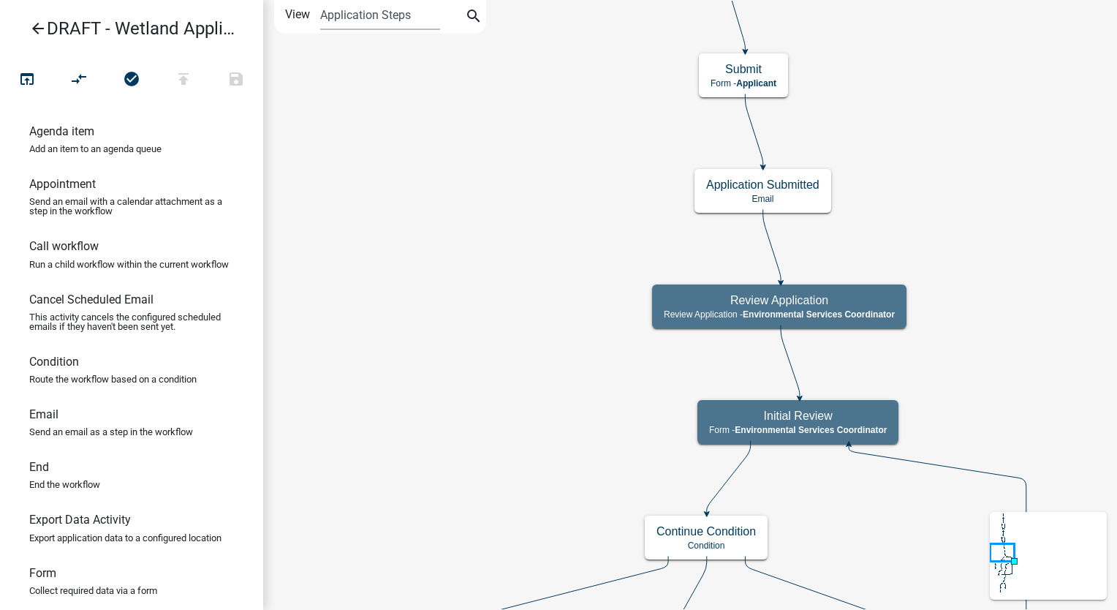
click at [38, 25] on icon "arrow_back" at bounding box center [38, 30] width 18 height 20
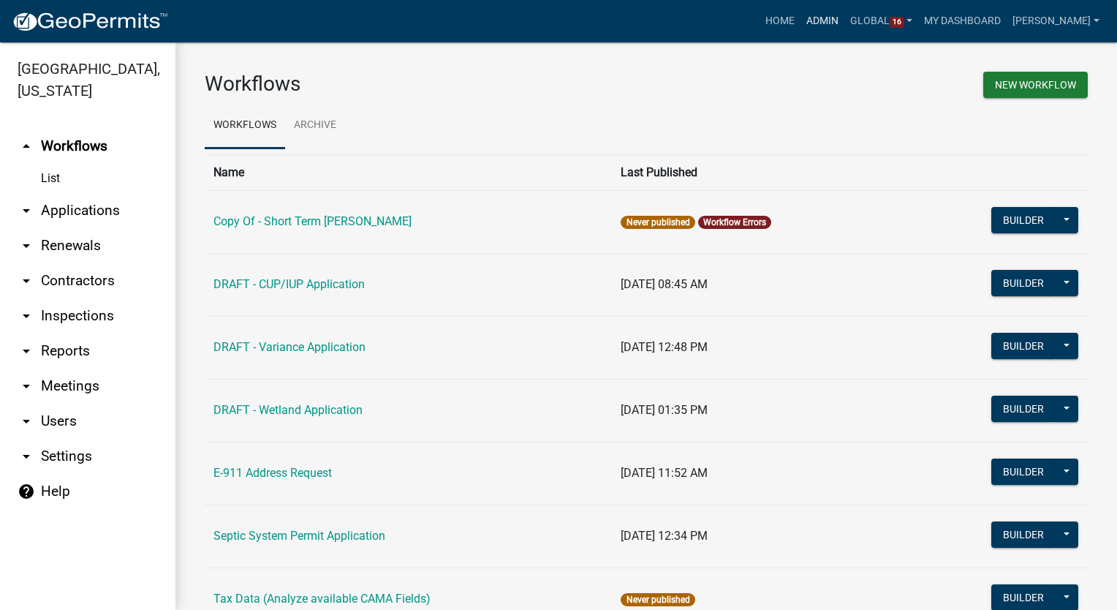
click at [837, 21] on link "Admin" at bounding box center [823, 21] width 44 height 28
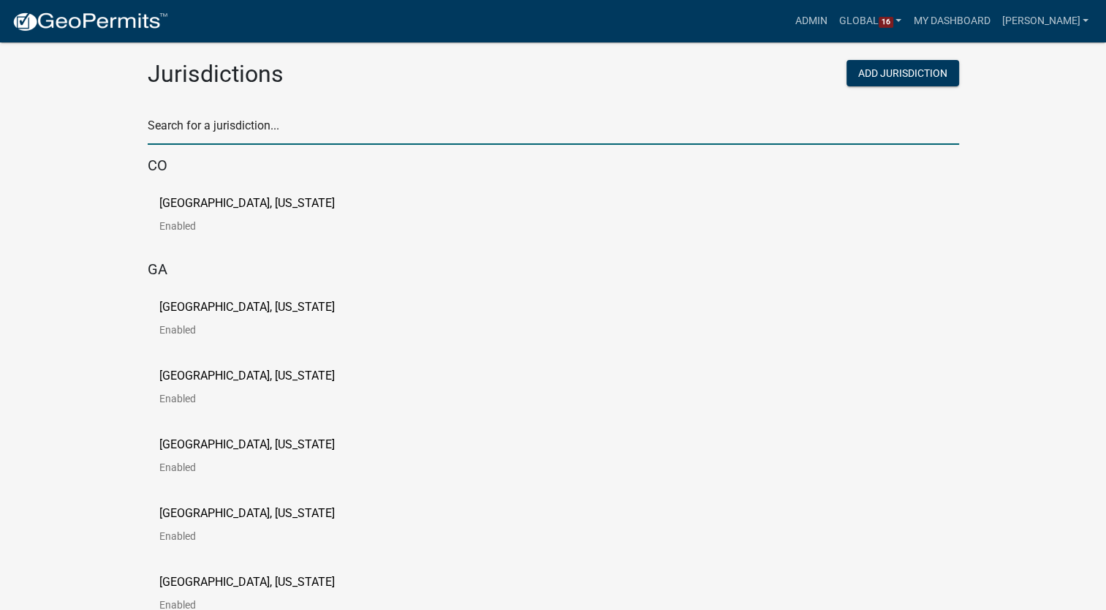
click at [214, 124] on input "text" at bounding box center [554, 130] width 812 height 30
type input "story"
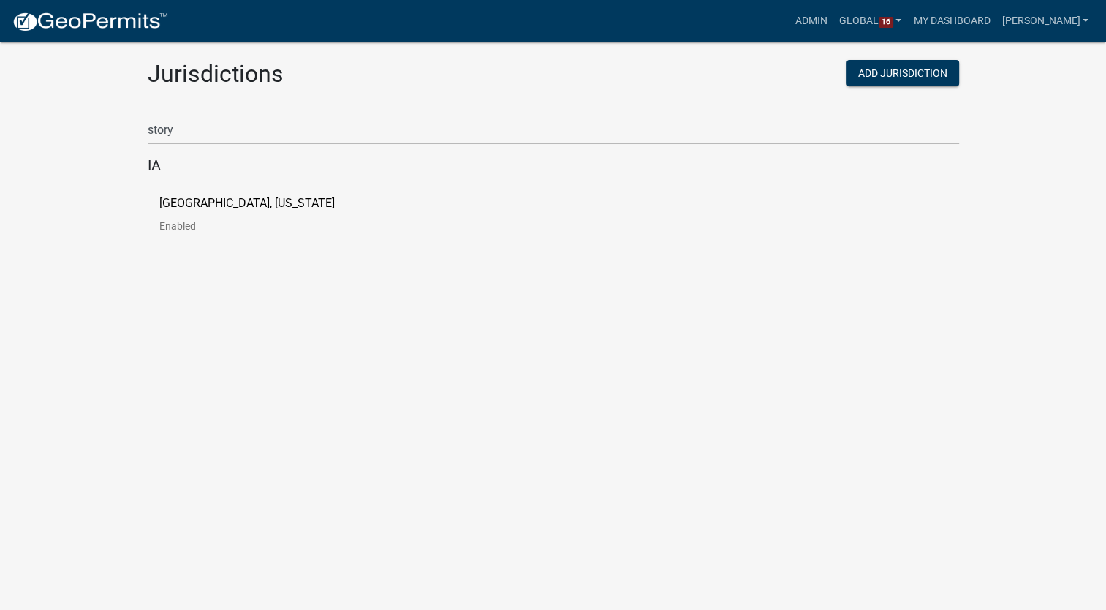
click at [205, 209] on p "[GEOGRAPHIC_DATA], [US_STATE]" at bounding box center [247, 203] width 176 height 12
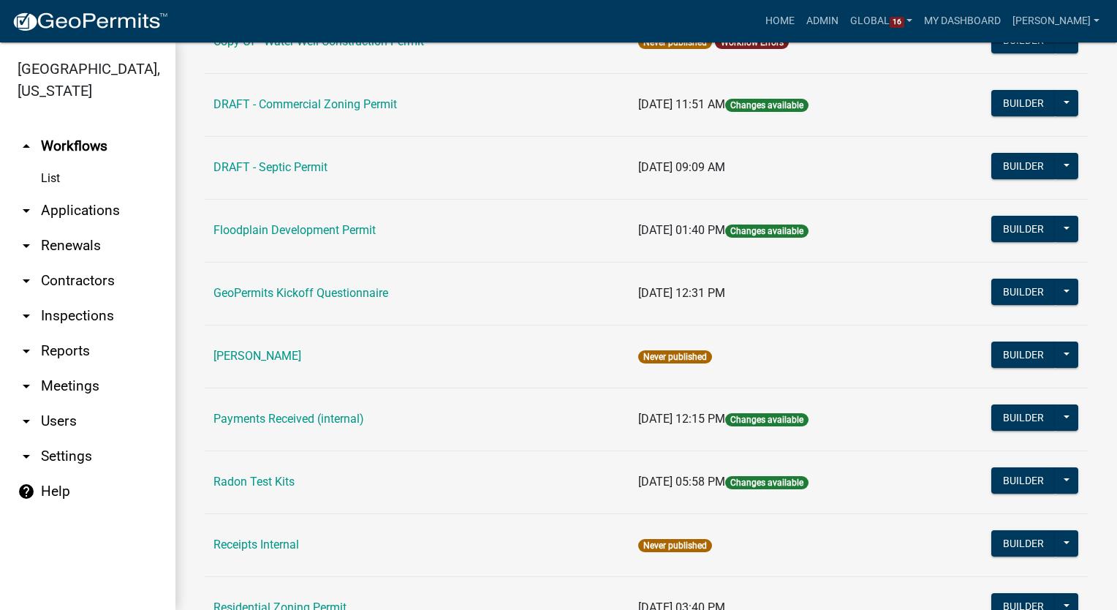
scroll to position [585, 0]
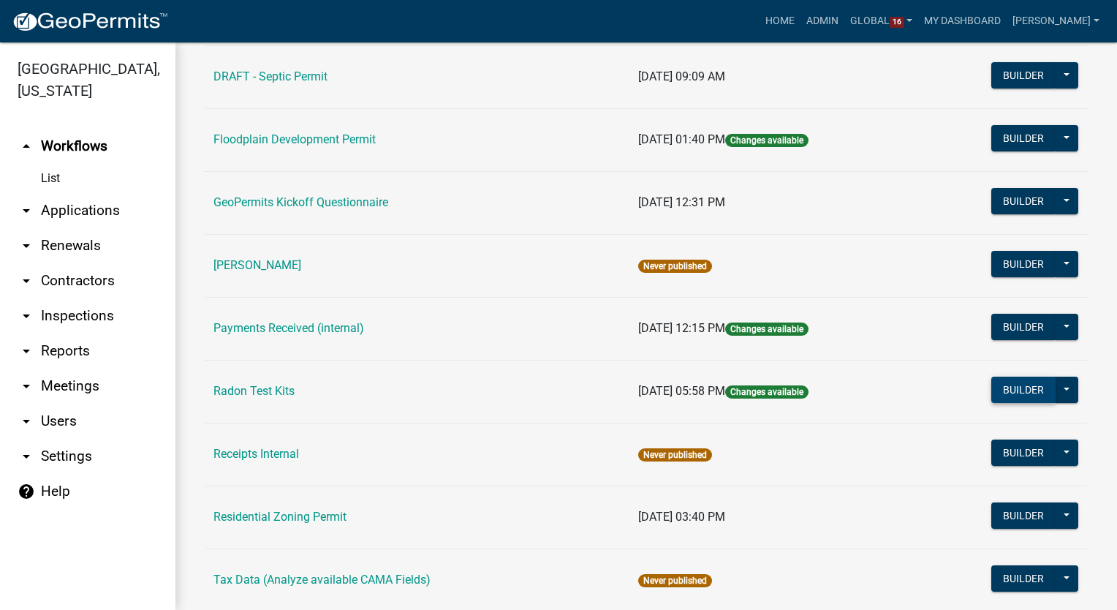
click at [998, 386] on button "Builder" at bounding box center [1024, 390] width 64 height 26
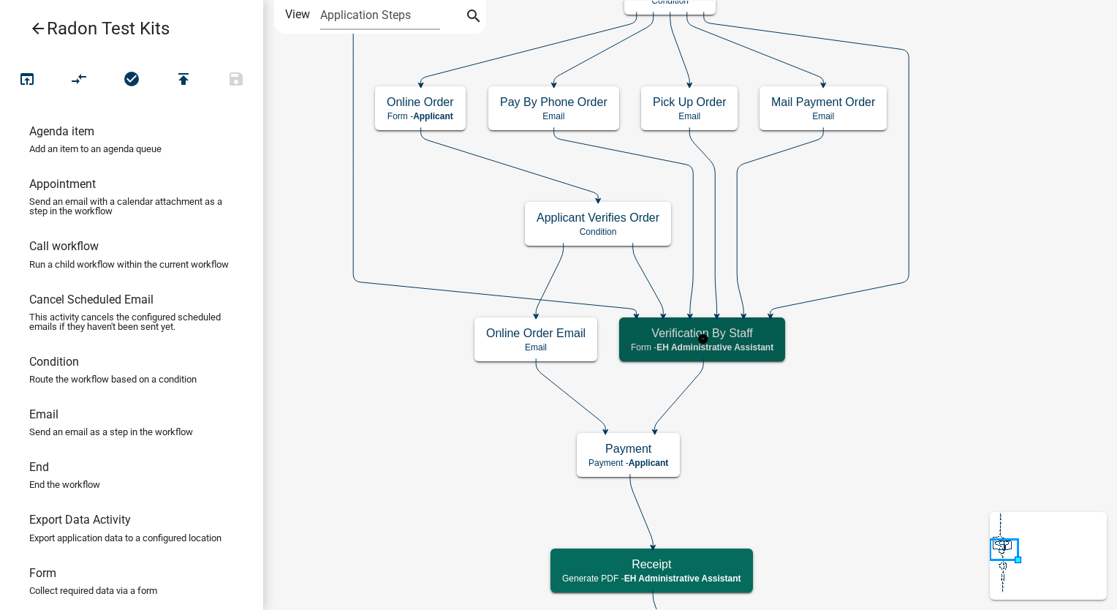
click at [728, 334] on h5 "Verification By Staff" at bounding box center [702, 333] width 143 height 14
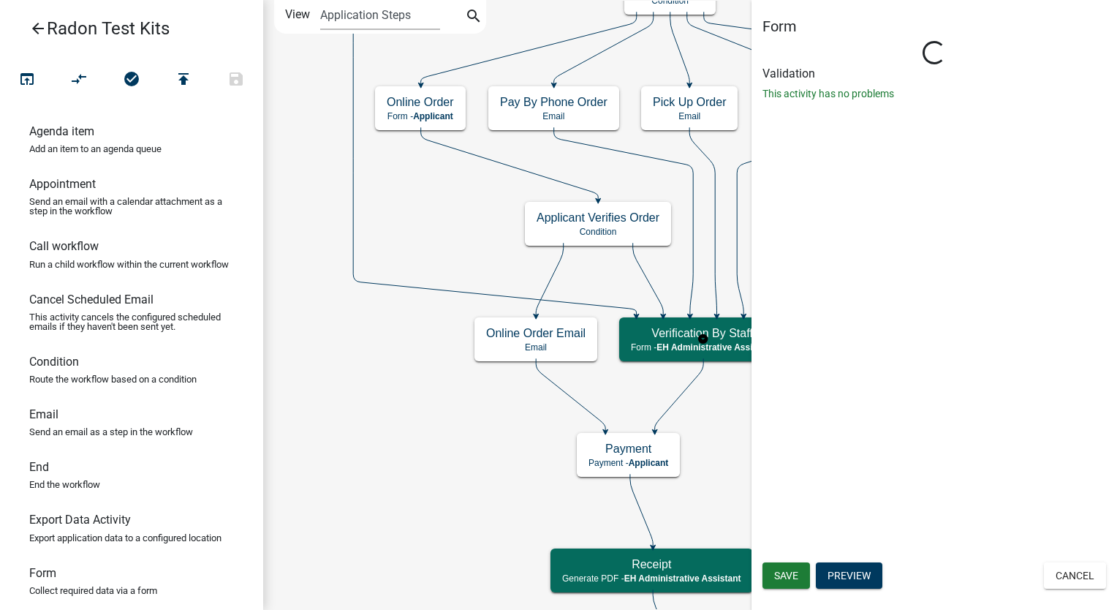
select select "DA3E3E5F-670D-4329-B60C-5CC8A4B2B679"
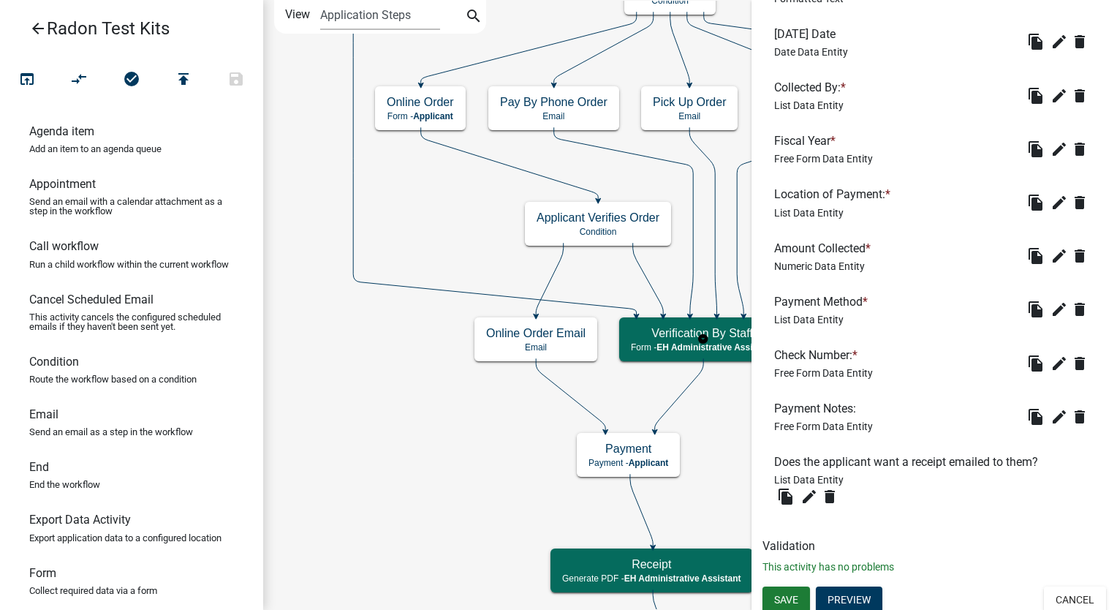
scroll to position [1354, 0]
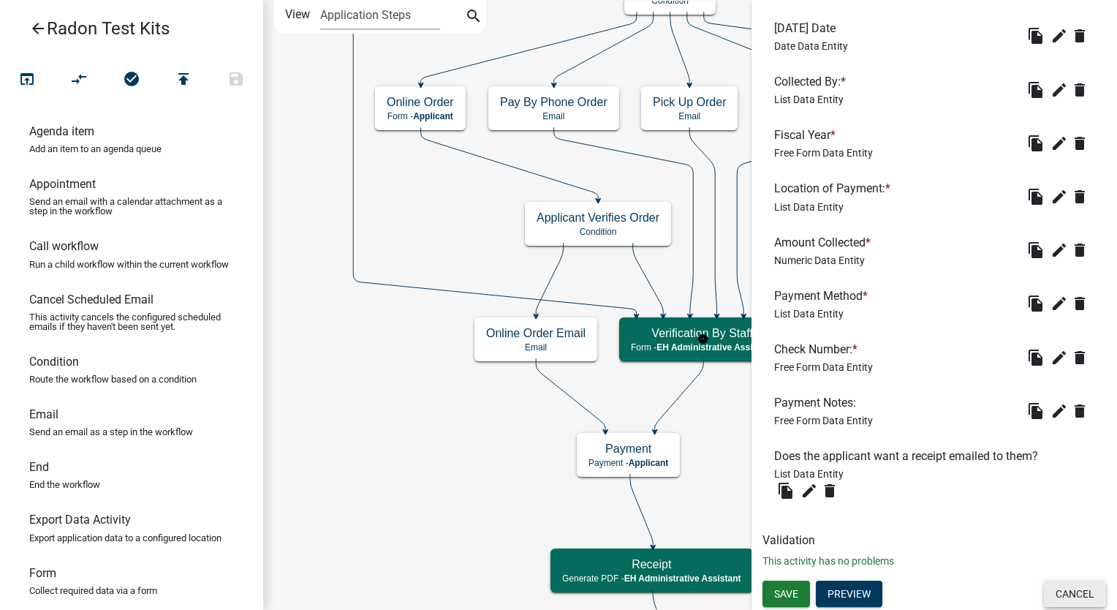
click at [1079, 592] on button "Cancel" at bounding box center [1075, 594] width 62 height 26
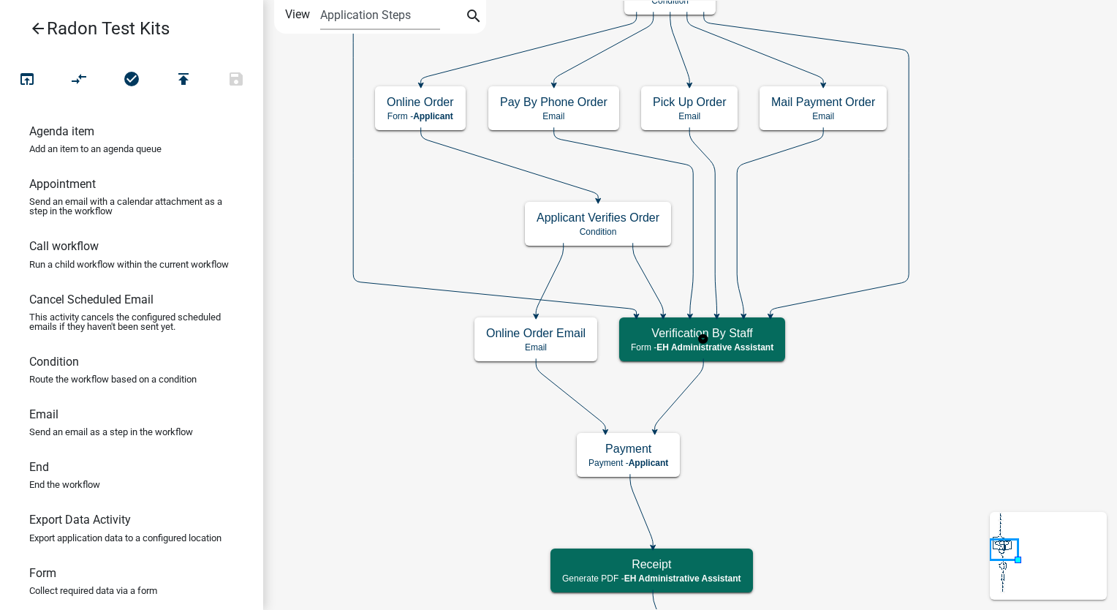
scroll to position [0, 0]
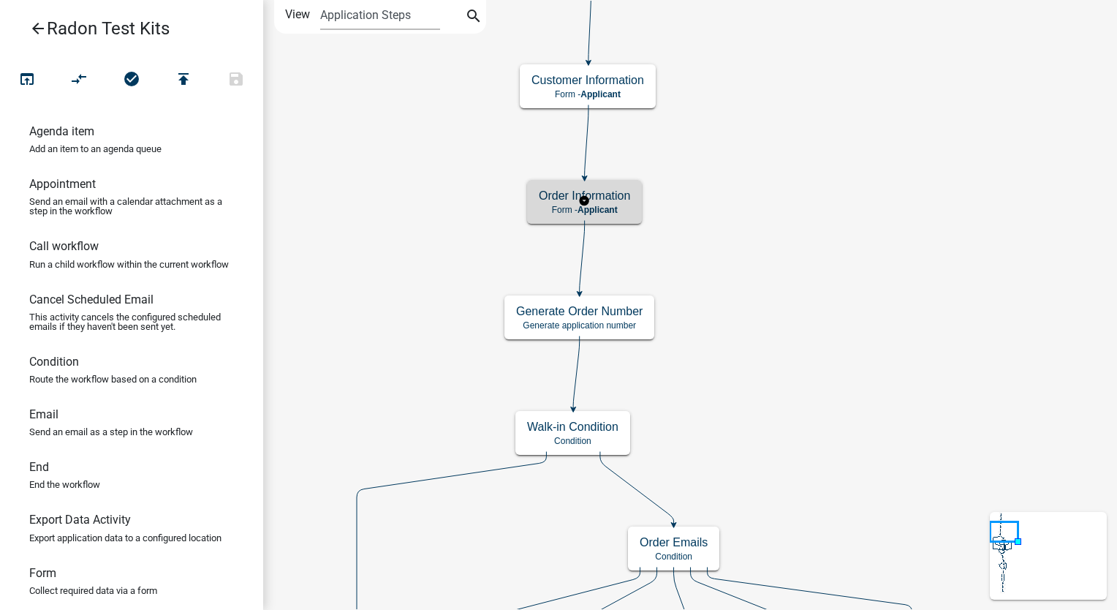
click at [611, 206] on span "Applicant" at bounding box center [598, 210] width 40 height 10
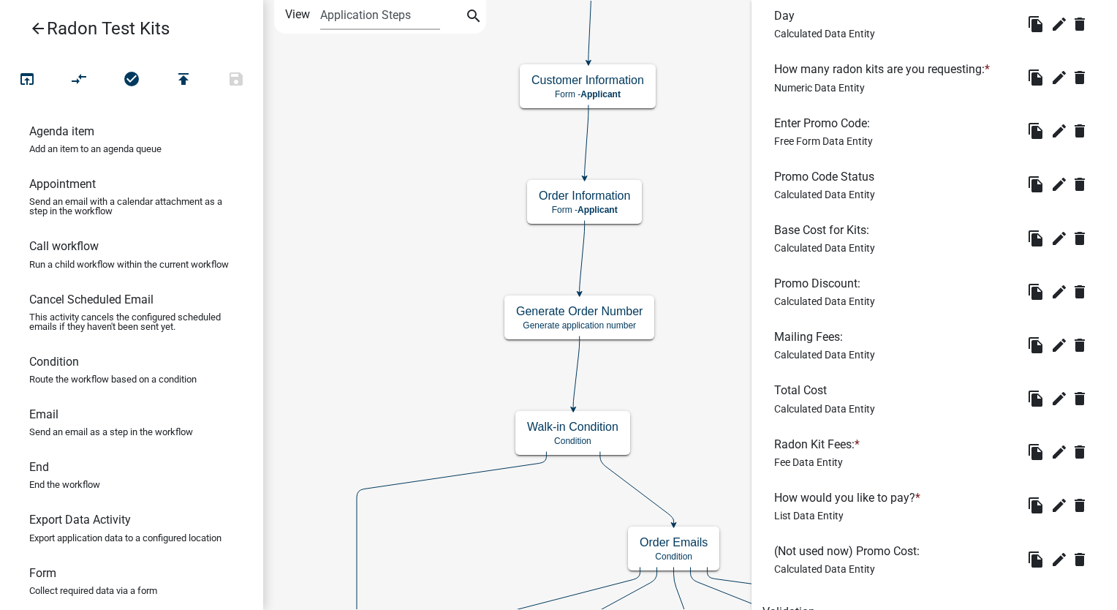
scroll to position [522, 0]
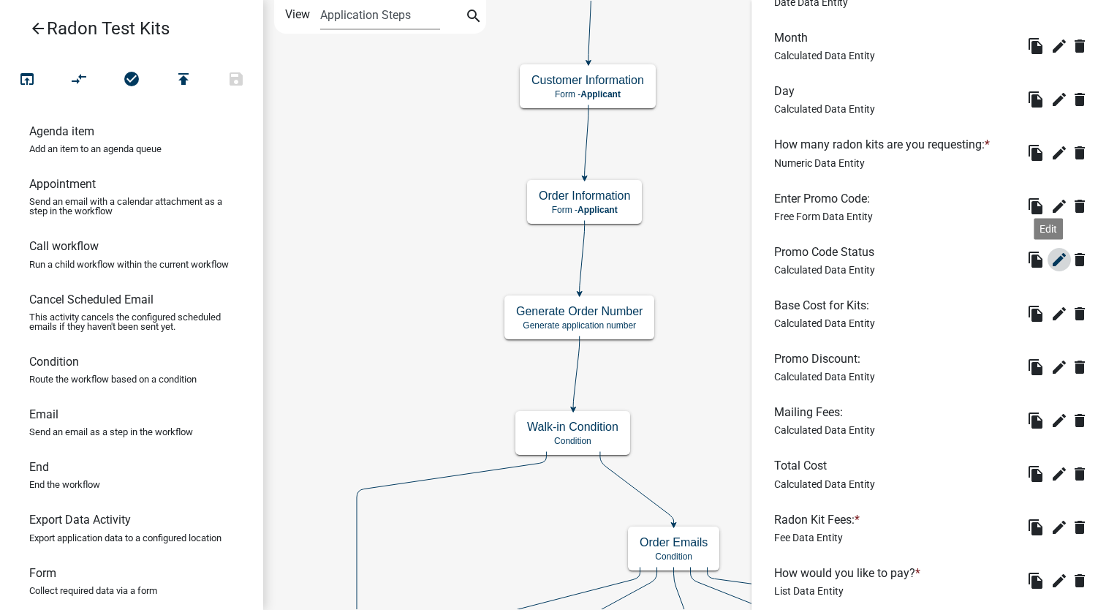
click at [1051, 252] on icon "edit" at bounding box center [1060, 260] width 18 height 18
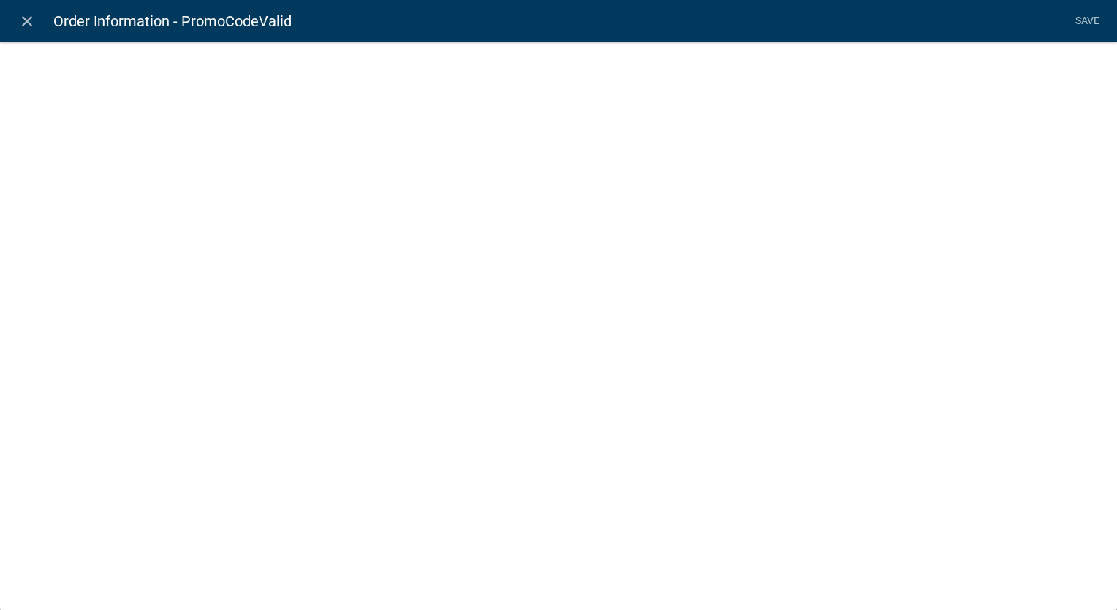
select select "calculated-value"
select select "1"
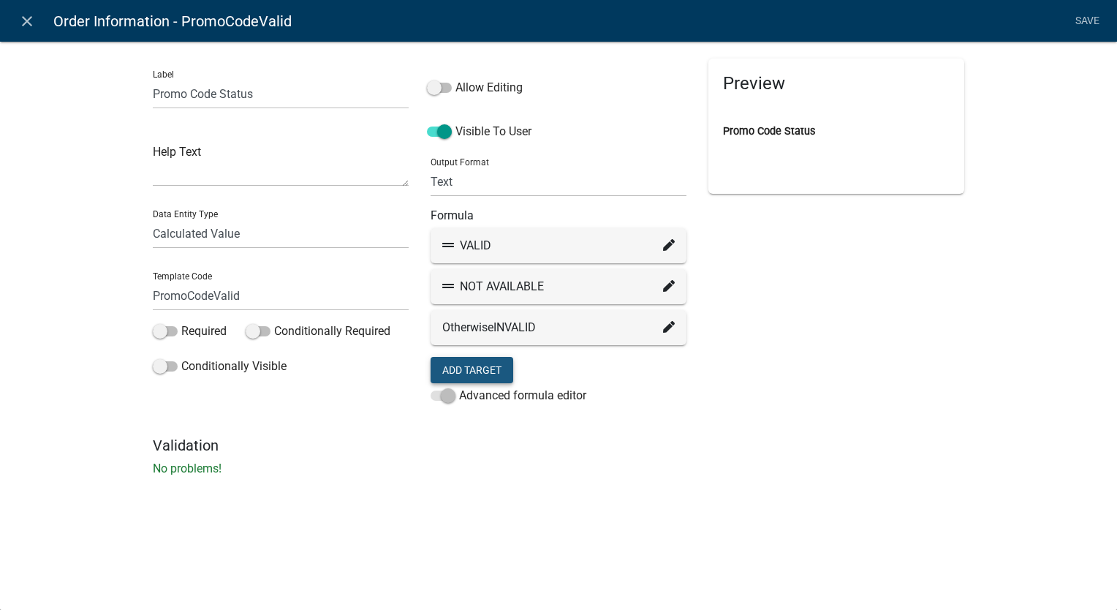
click at [498, 370] on button "Add Target" at bounding box center [472, 370] width 83 height 26
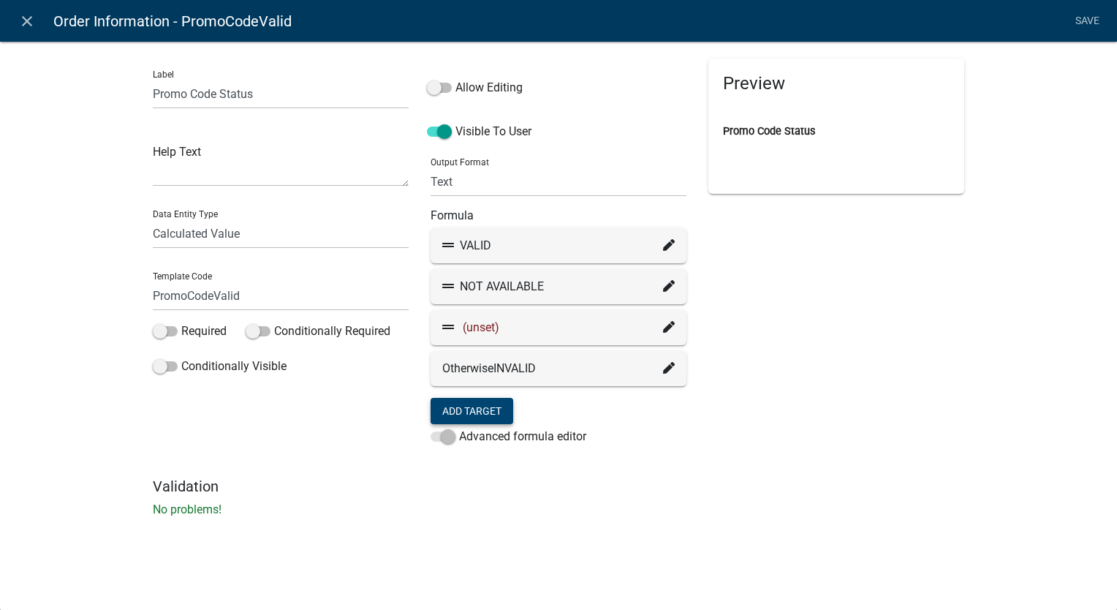
click at [666, 329] on icon at bounding box center [669, 327] width 12 height 12
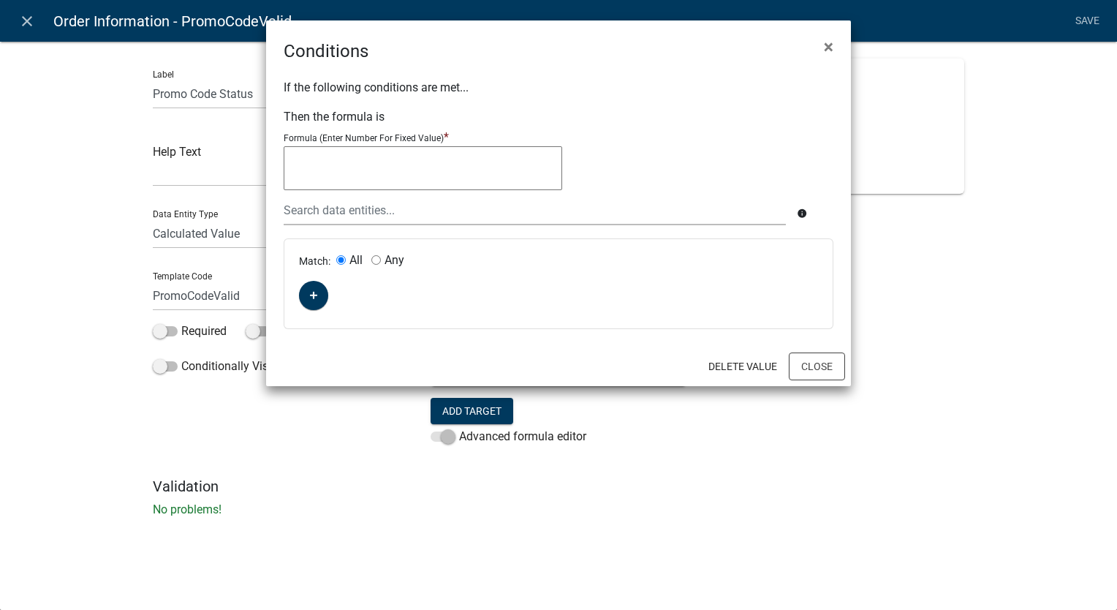
click at [317, 166] on textarea at bounding box center [423, 168] width 279 height 44
type textarea "CURRENTLY UNAVAILABLE"
click at [310, 295] on icon "button" at bounding box center [314, 295] width 8 height 9
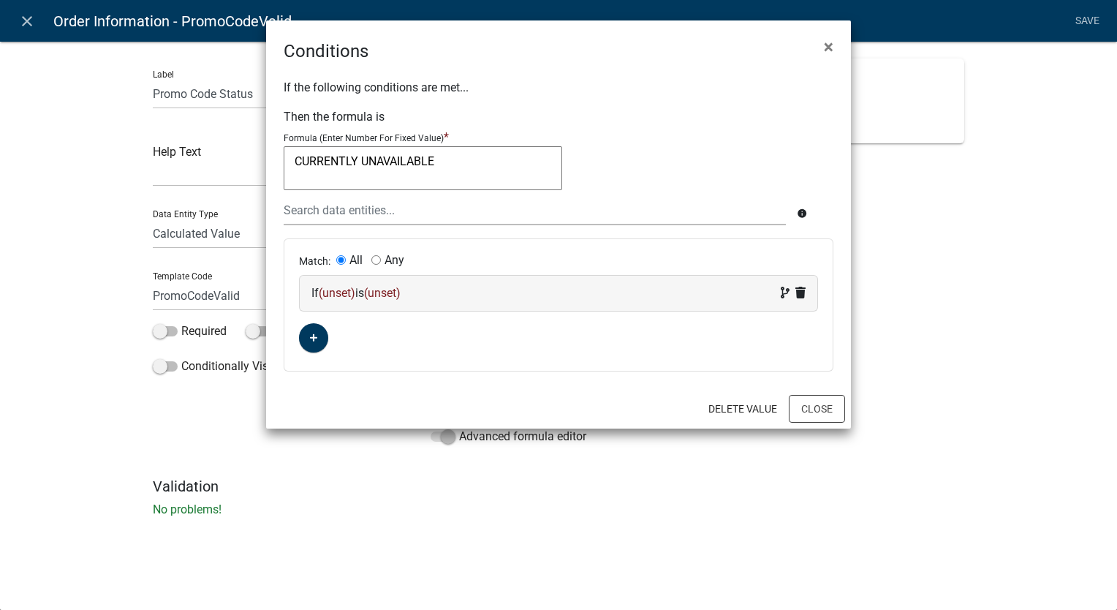
click at [461, 300] on div "If (unset) is (unset)" at bounding box center [559, 293] width 494 height 18
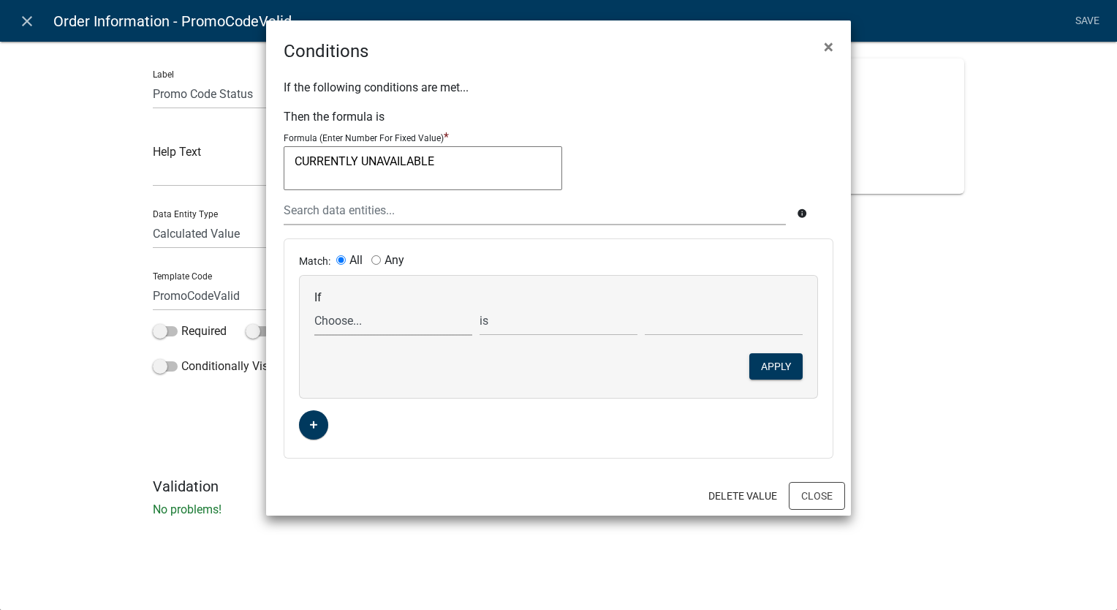
click at [348, 321] on select "Choose... ALL_FEE_RECIPIENTS APPLICANT_CITY APPLICANT_EMAIL_ADDRESS APPLICANT_F…" at bounding box center [393, 321] width 158 height 30
select select "44: PromoCodeValid"
click at [314, 306] on select "Choose... ALL_FEE_RECIPIENTS APPLICANT_CITY APPLICANT_EMAIL_ADDRESS APPLICANT_F…" at bounding box center [393, 321] width 158 height 30
click at [673, 328] on input "text" at bounding box center [724, 321] width 158 height 30
click at [524, 325] on select "is is not exists does not exist is greater than is less than contains does not …" at bounding box center [559, 321] width 158 height 30
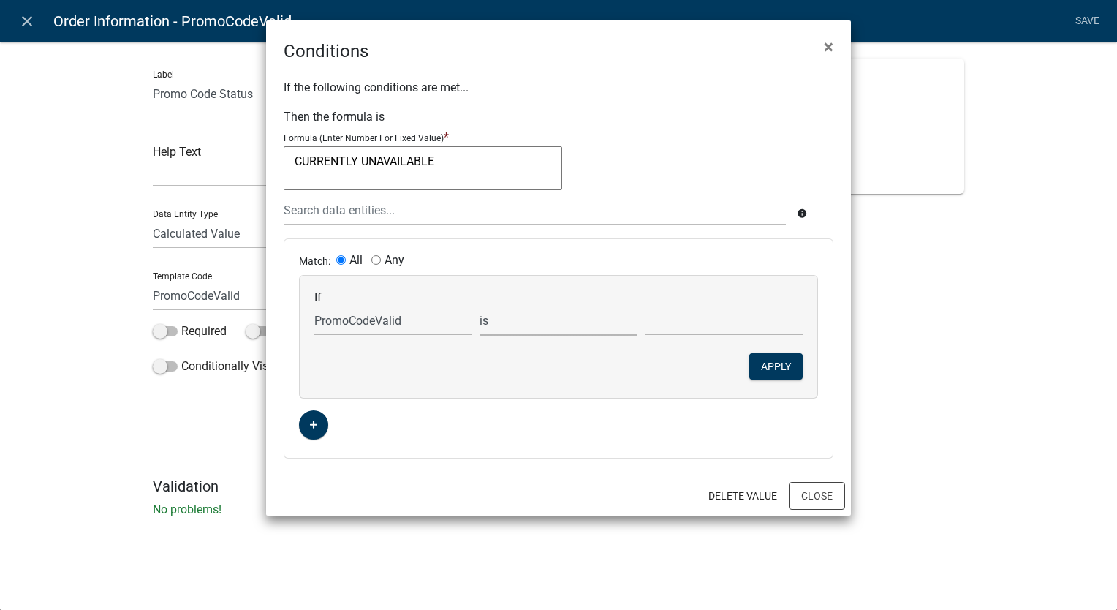
select select "6: ~"
click at [480, 306] on select "is is not exists does not exist is greater than is less than contains does not …" at bounding box center [559, 321] width 158 height 30
click at [666, 314] on input "text" at bounding box center [724, 321] width 158 height 30
click at [568, 317] on select "is is not exists does not exist is greater than is less than contains does not …" at bounding box center [559, 321] width 158 height 30
click at [769, 364] on button "Apply" at bounding box center [776, 366] width 53 height 26
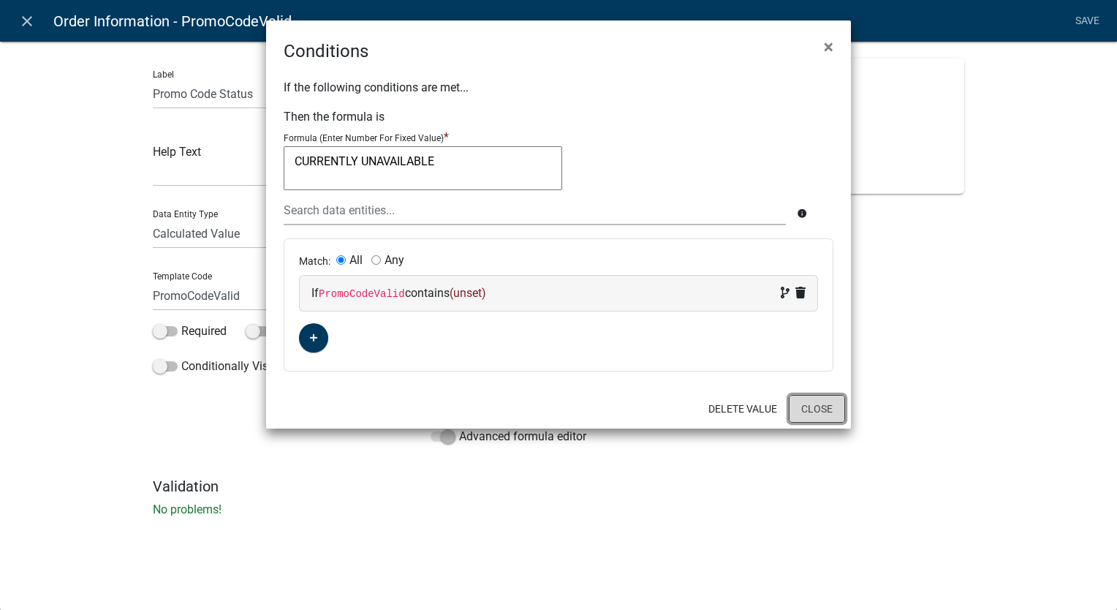
click at [810, 402] on button "Close" at bounding box center [817, 409] width 56 height 28
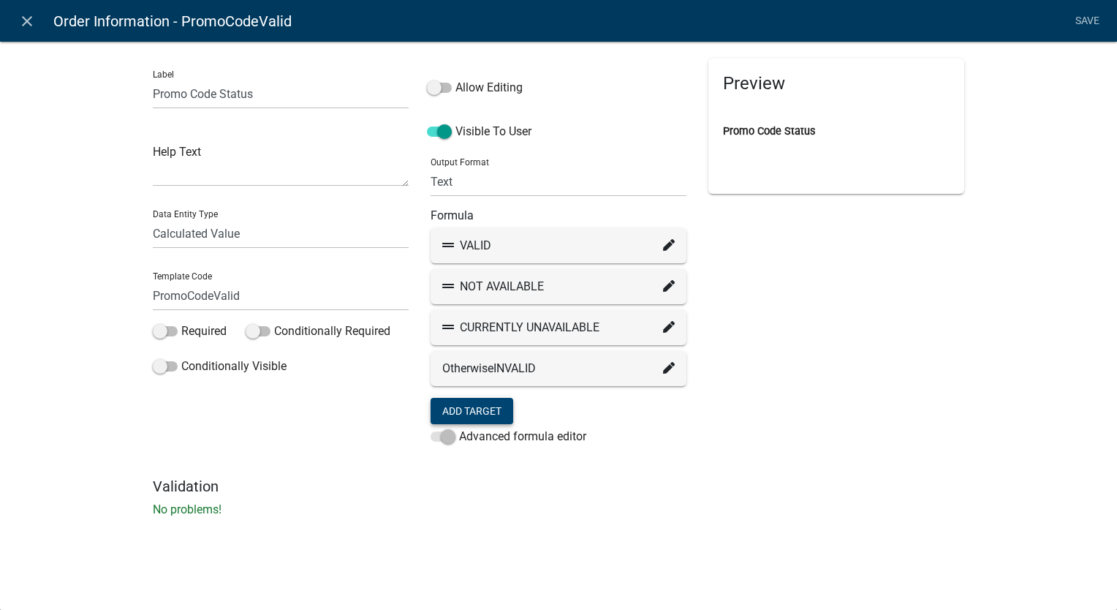
click at [666, 283] on icon at bounding box center [669, 286] width 12 height 12
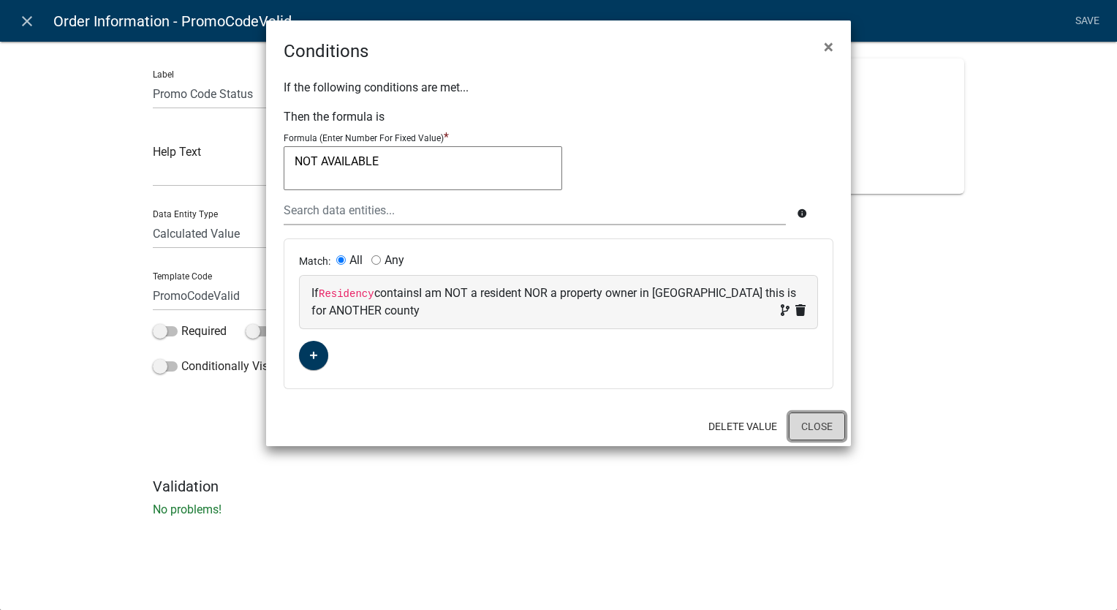
click at [807, 420] on button "Close" at bounding box center [817, 426] width 56 height 28
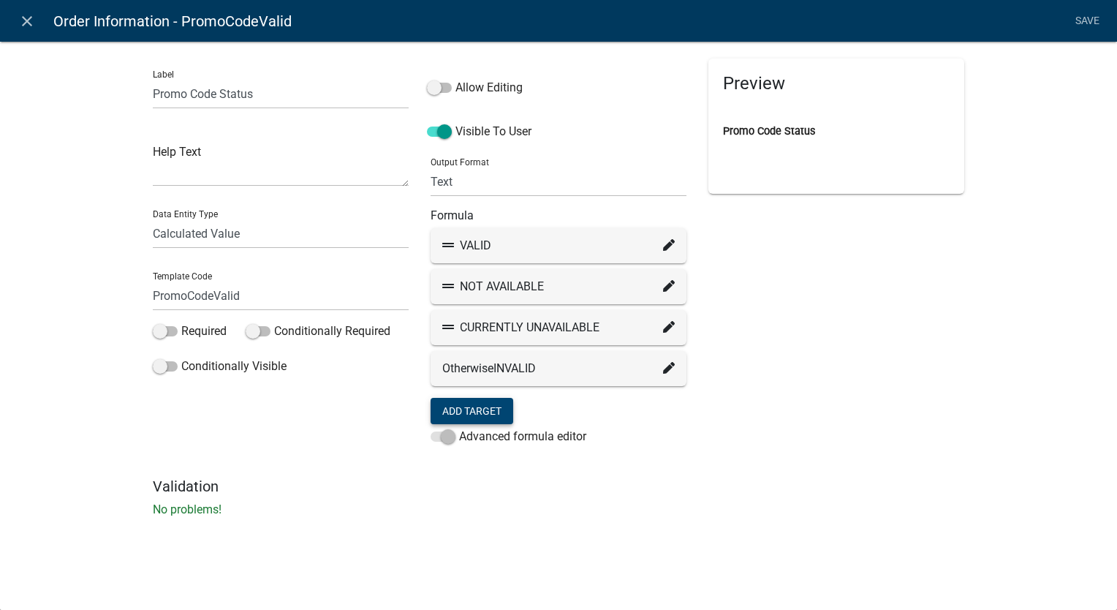
click at [661, 246] on div "VALID" at bounding box center [558, 246] width 233 height 18
click at [662, 246] on div "VALID" at bounding box center [558, 246] width 233 height 18
click at [665, 246] on icon at bounding box center [669, 245] width 12 height 12
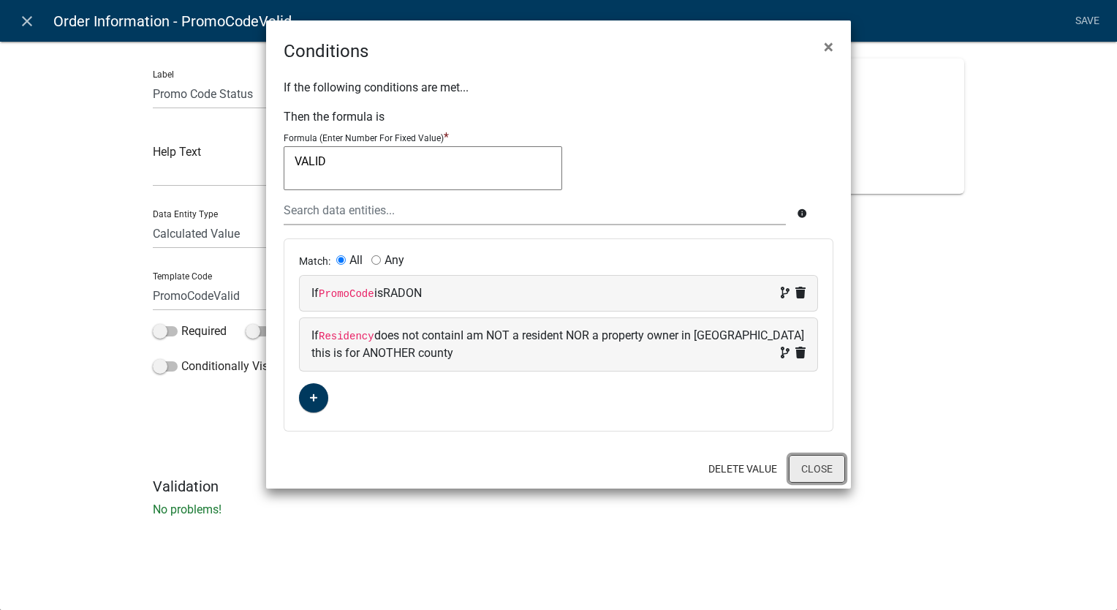
click at [815, 477] on button "Close" at bounding box center [817, 469] width 56 height 28
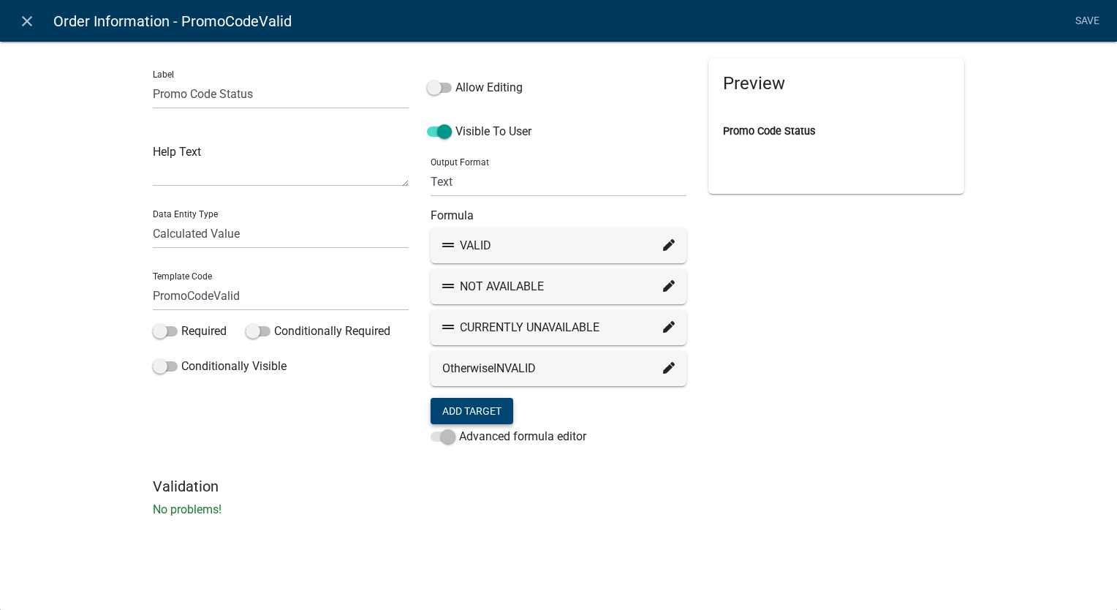
click at [666, 323] on icon at bounding box center [669, 327] width 12 height 12
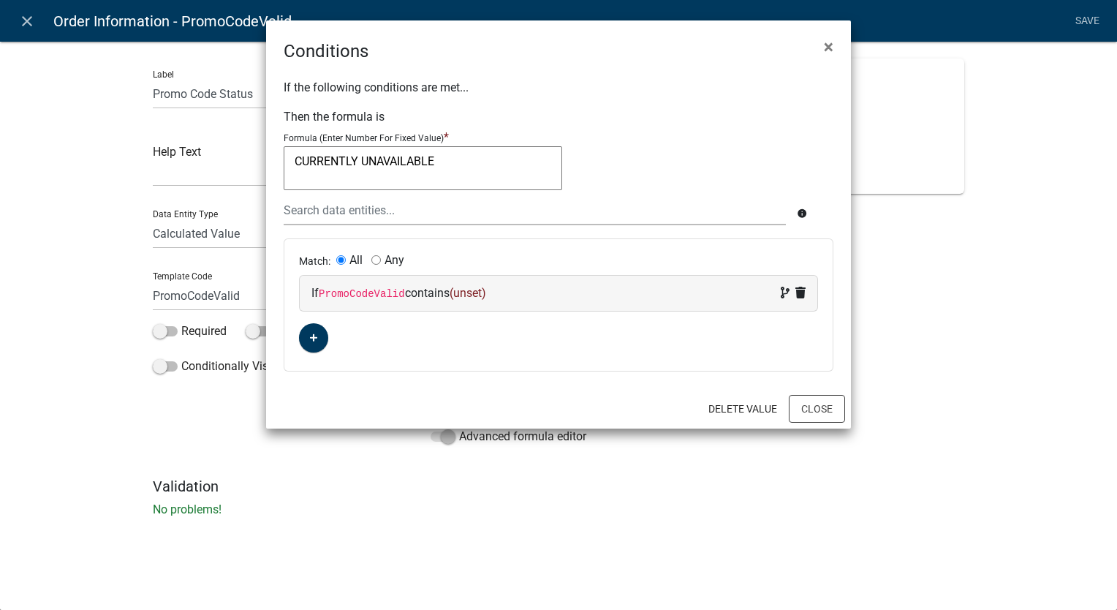
click at [505, 285] on div "If PromoCodeValid contains (unset)" at bounding box center [559, 293] width 494 height 18
select select "44: PromoCodeValid"
select select "6: ~"
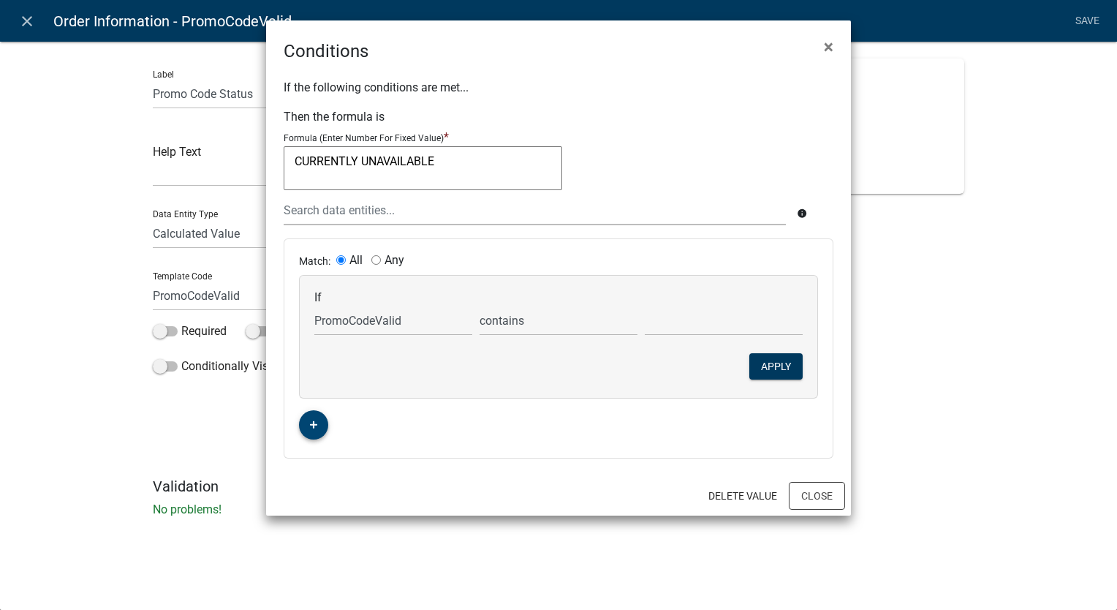
click at [310, 428] on icon "button" at bounding box center [314, 425] width 8 height 9
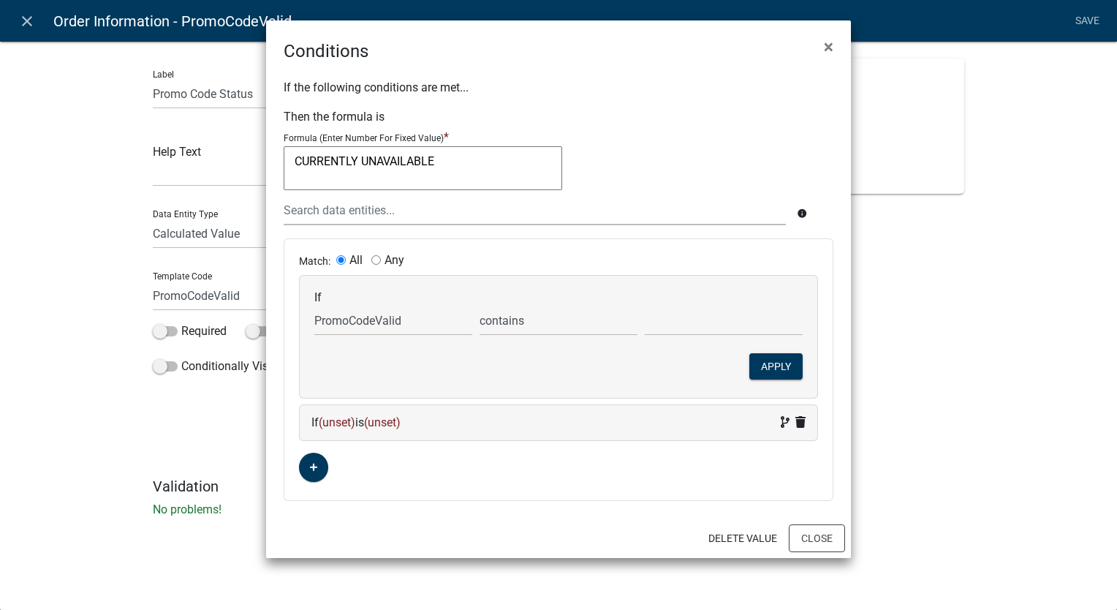
click at [429, 423] on div "If (unset) is (unset)" at bounding box center [559, 423] width 494 height 18
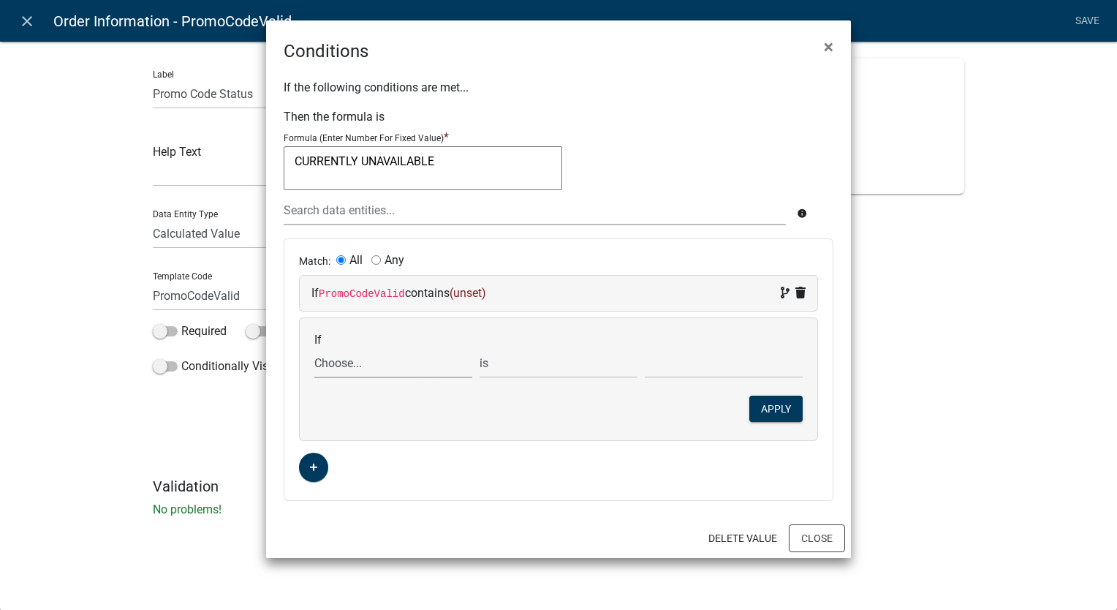
click at [342, 369] on select "Choose... ALL_FEE_RECIPIENTS APPLICANT_CITY APPLICANT_EMAIL_ADDRESS APPLICANT_F…" at bounding box center [393, 363] width 158 height 30
select select "49: Residency"
click at [314, 348] on select "Choose... ALL_FEE_RECIPIENTS APPLICANT_CITY APPLICANT_EMAIL_ADDRESS APPLICANT_F…" at bounding box center [393, 363] width 158 height 30
drag, startPoint x: 594, startPoint y: 358, endPoint x: 575, endPoint y: 378, distance: 27.4
click at [594, 358] on select "is is not exists does not exist is greater than is less than contains does not …" at bounding box center [559, 363] width 158 height 30
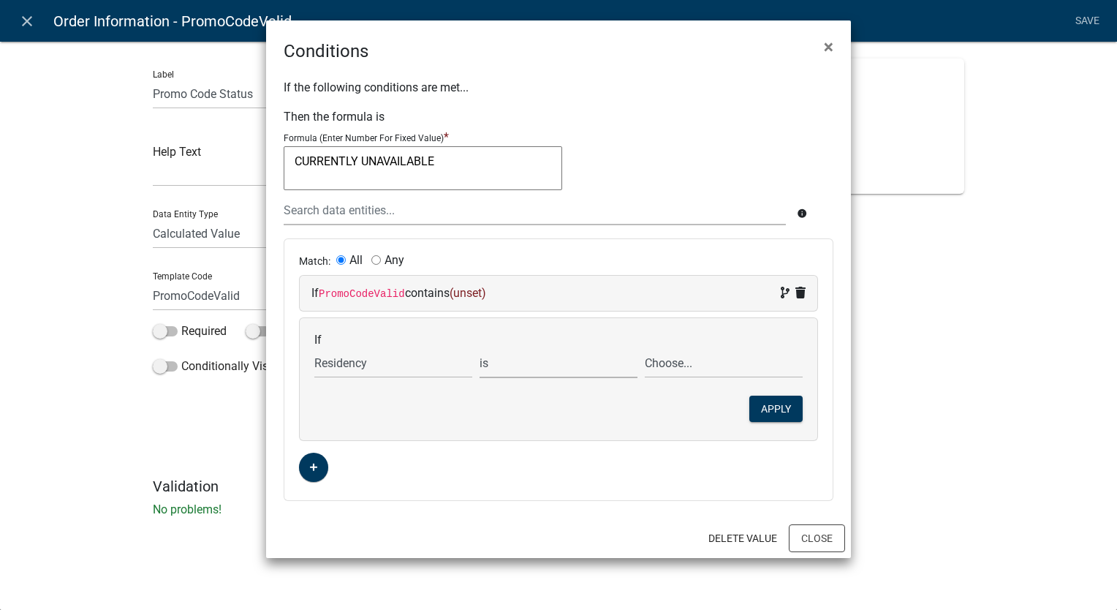
select select "1: !="
click at [480, 348] on select "is is not exists does not exist is greater than is less than contains does not …" at bounding box center [559, 363] width 158 height 30
click at [673, 360] on select "Choose... I AM a resident of Story County I am NOT a resident NOR a property ow…" at bounding box center [724, 363] width 158 height 30
select select "2: I am not a resident or property owner in Story"
click at [645, 348] on select "Choose... I AM a resident of Story County I am NOT a resident NOR a property ow…" at bounding box center [724, 363] width 158 height 30
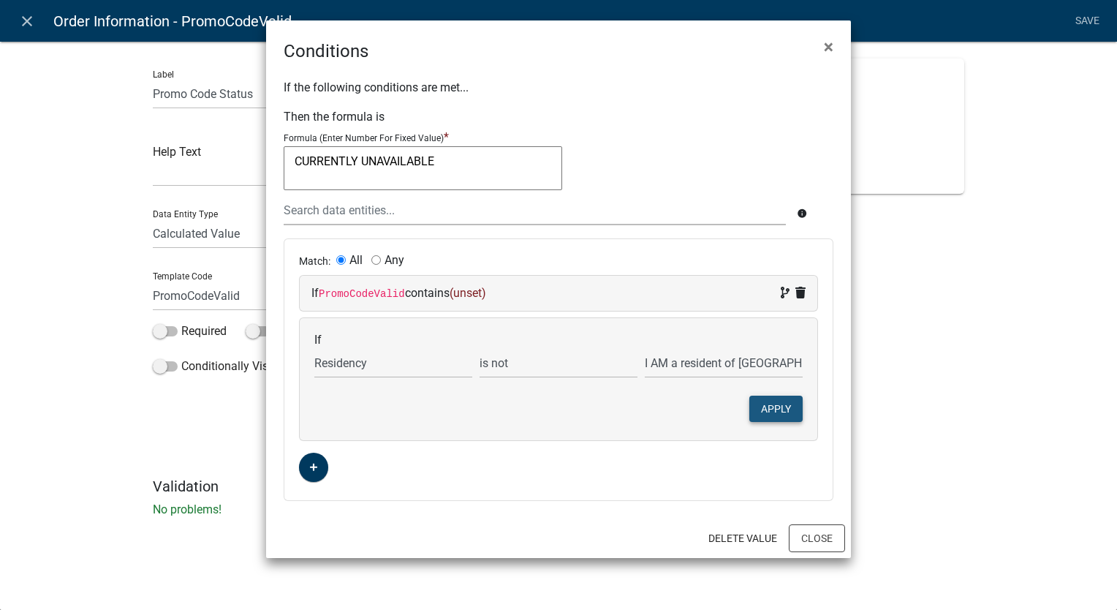
click at [772, 408] on button "Apply" at bounding box center [776, 409] width 53 height 26
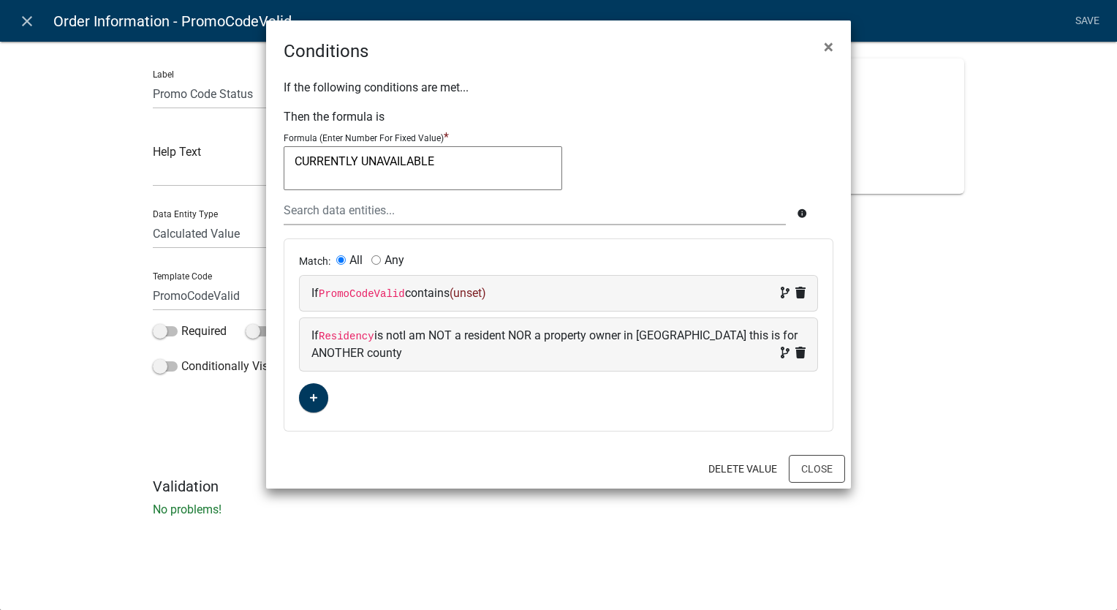
click at [466, 298] on span "(unset)" at bounding box center [468, 293] width 37 height 14
select select "44: PromoCodeValid"
select select "6: ~"
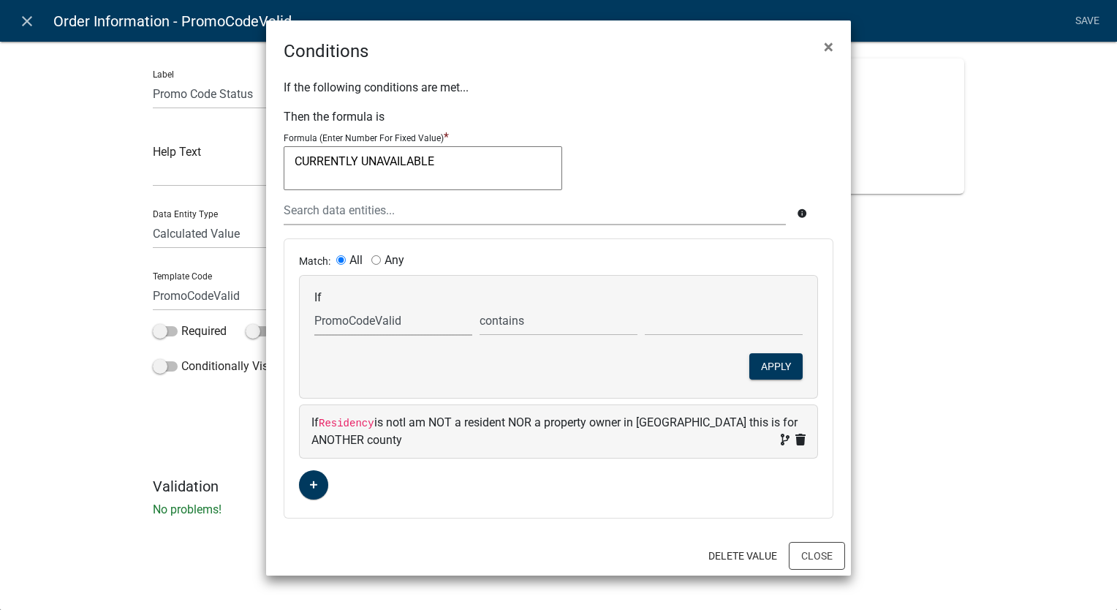
click at [409, 323] on select "Choose... ALL_FEE_RECIPIENTS APPLICANT_CITY APPLICANT_EMAIL_ADDRESS APPLICANT_F…" at bounding box center [393, 321] width 158 height 30
select select "35: Month"
click at [314, 306] on select "Choose... ALL_FEE_RECIPIENTS APPLICANT_CITY APPLICANT_EMAIL_ADDRESS APPLICANT_F…" at bounding box center [393, 321] width 158 height 30
click at [543, 325] on select "is is not exists does not exist is greater than is less than contains does not …" at bounding box center [559, 321] width 158 height 30
select select "1: !="
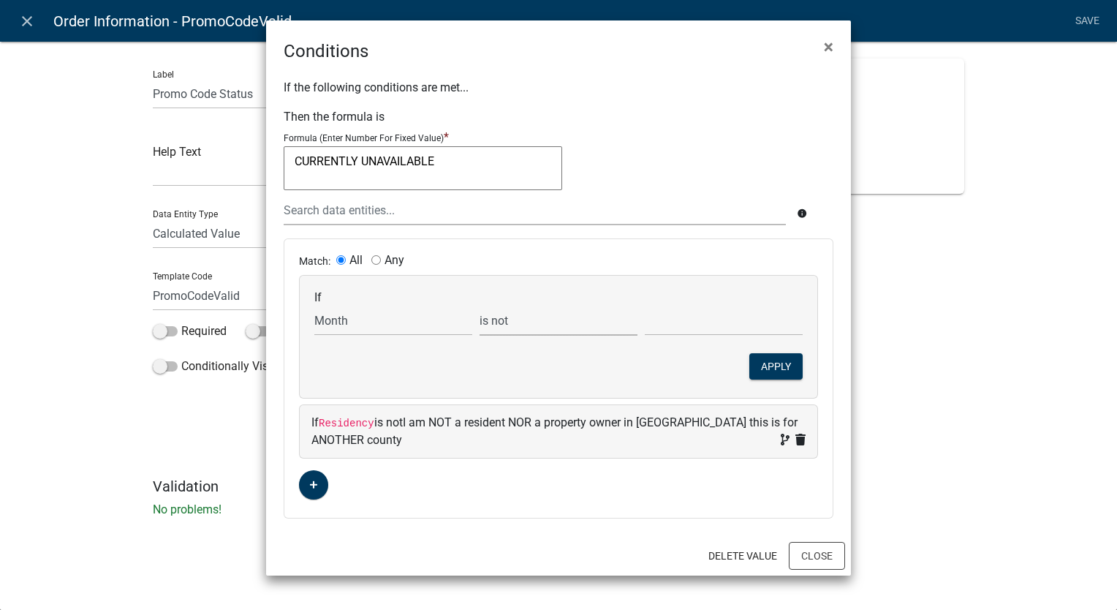
click at [480, 306] on select "is is not exists does not exist is greater than is less than contains does not …" at bounding box center [559, 321] width 158 height 30
click at [696, 320] on input "text" at bounding box center [724, 321] width 158 height 30
type input "1"
click at [784, 363] on button "Apply" at bounding box center [776, 366] width 53 height 26
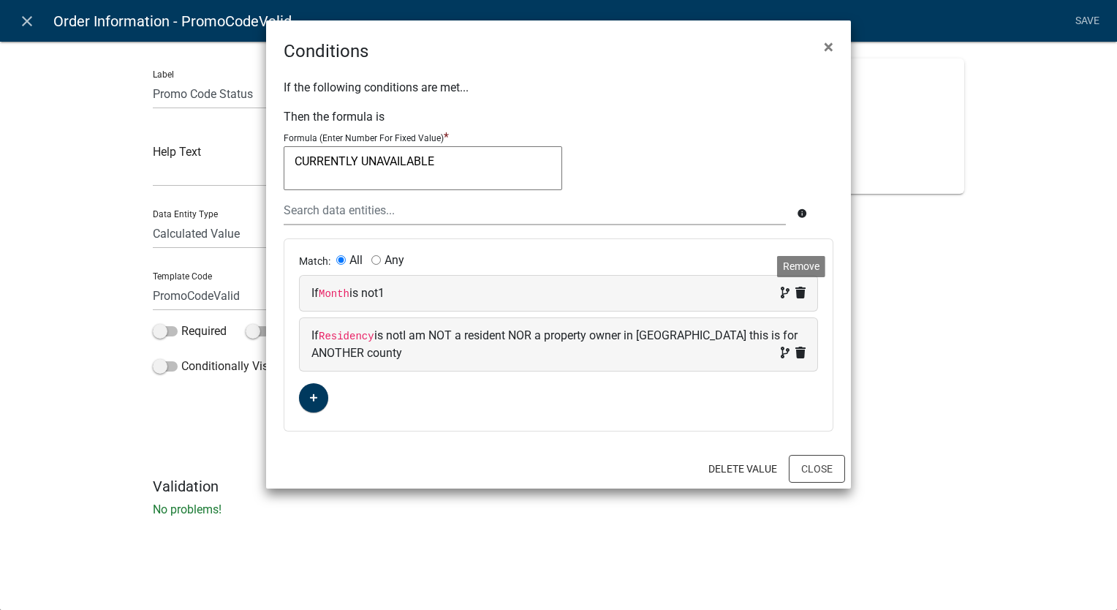
click at [796, 295] on icon at bounding box center [801, 293] width 10 height 12
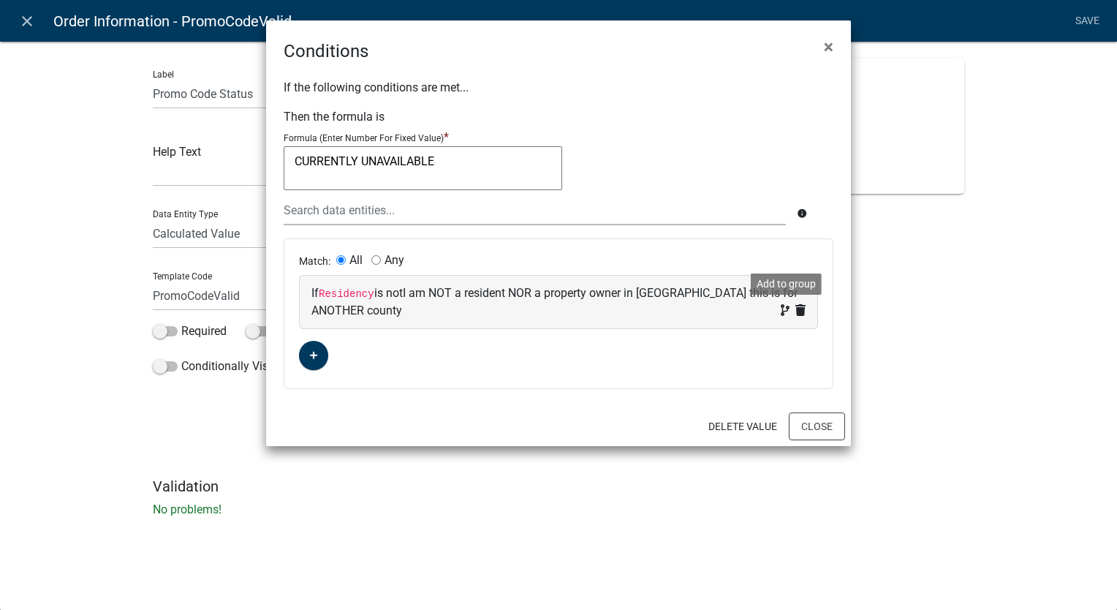
click at [783, 306] on icon at bounding box center [785, 310] width 9 height 12
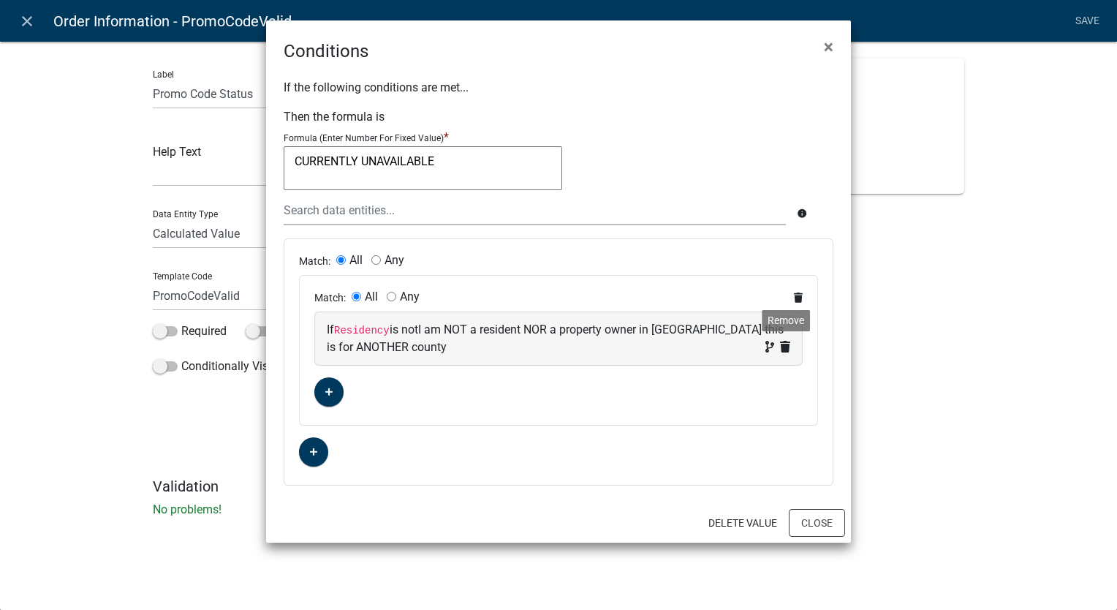
click at [785, 349] on icon at bounding box center [785, 347] width 10 height 12
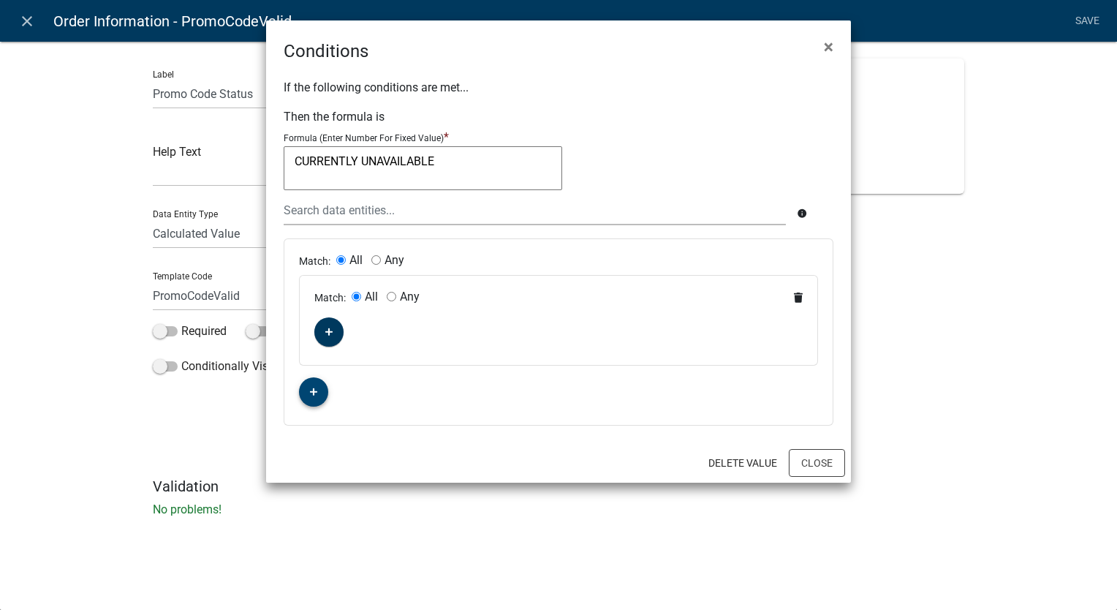
click at [319, 397] on button "button" at bounding box center [313, 391] width 29 height 29
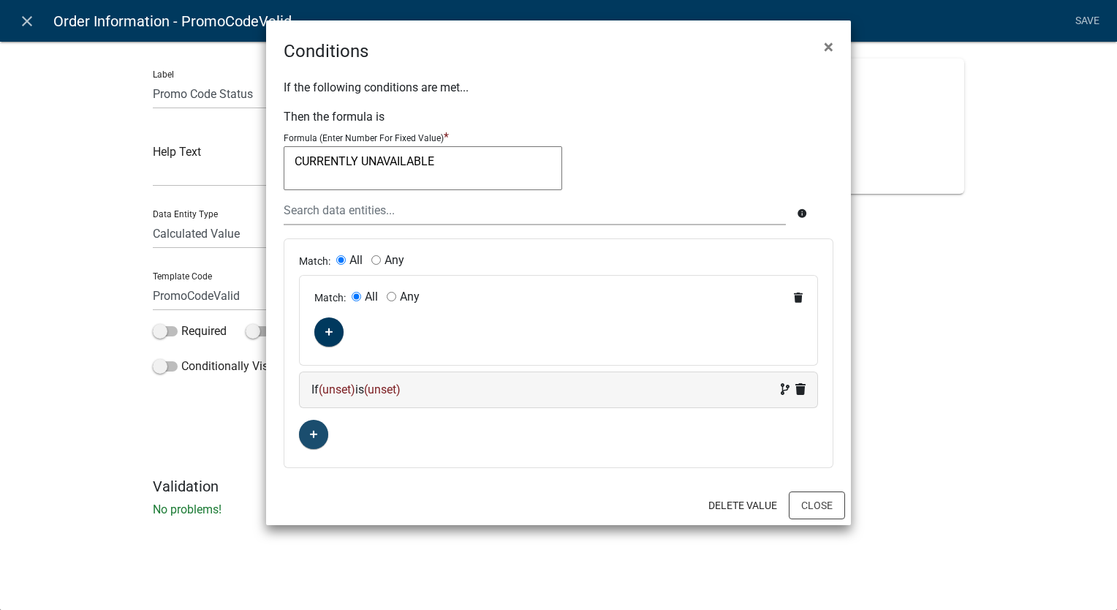
click at [455, 393] on div "If (unset) is (unset)" at bounding box center [559, 390] width 494 height 18
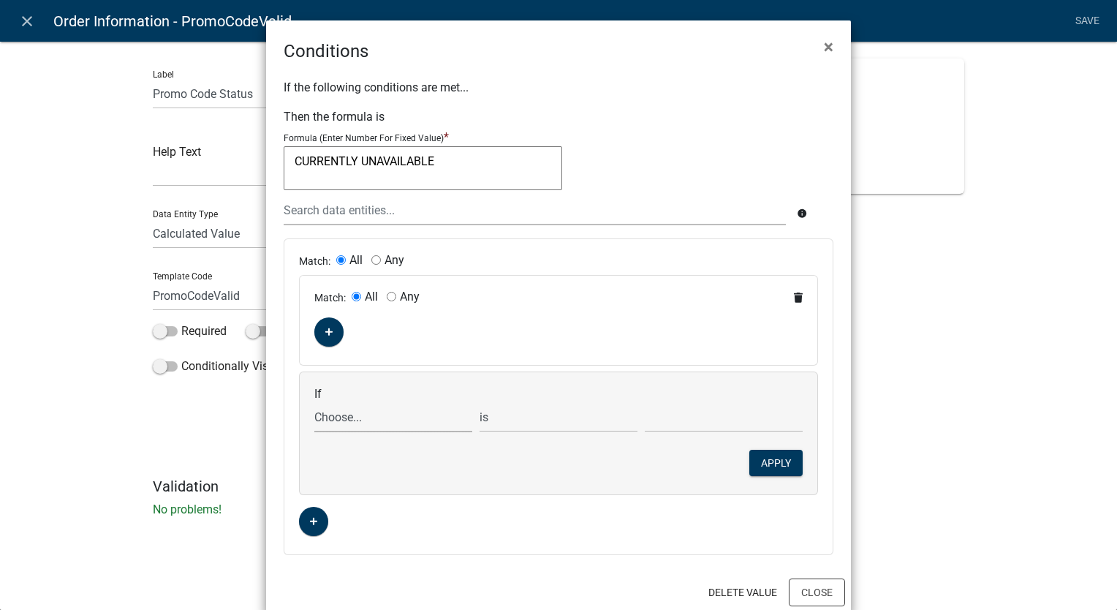
click at [353, 415] on select "Choose... ALL_FEE_RECIPIENTS APPLICANT_CITY APPLICANT_EMAIL_ADDRESS APPLICANT_F…" at bounding box center [393, 417] width 158 height 30
select select "49: Residency"
click at [314, 402] on select "Choose... ALL_FEE_RECIPIENTS APPLICANT_CITY APPLICANT_EMAIL_ADDRESS APPLICANT_F…" at bounding box center [393, 417] width 158 height 30
drag, startPoint x: 516, startPoint y: 421, endPoint x: 515, endPoint y: 432, distance: 11.8
click at [516, 421] on select "is is not exists does not exist is greater than is less than contains does not …" at bounding box center [559, 417] width 158 height 30
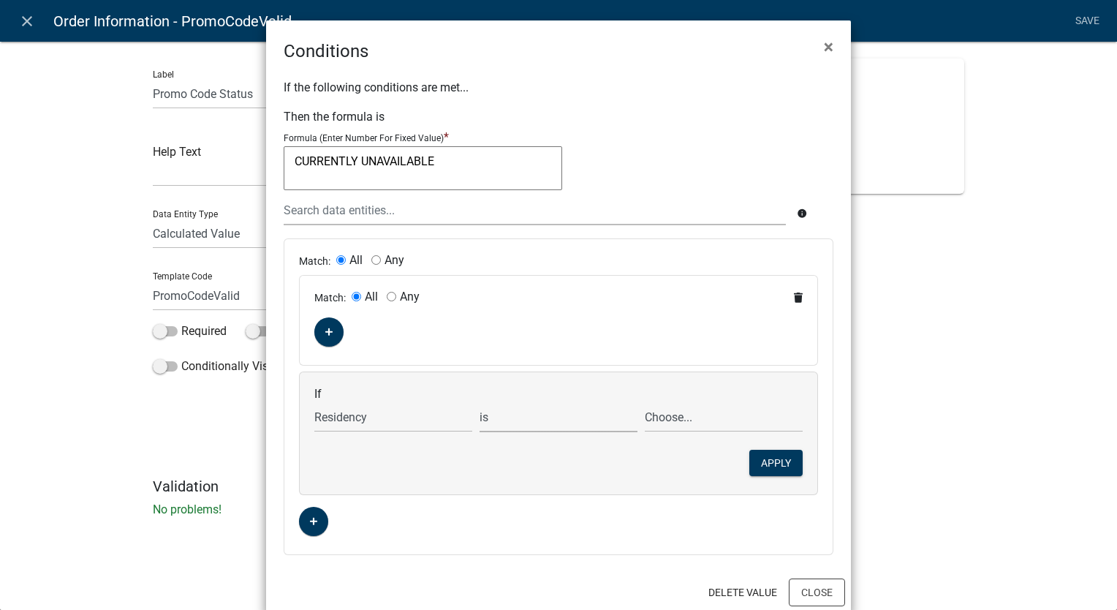
select select "1: !="
click at [480, 402] on select "is is not exists does not exist is greater than is less than contains does not …" at bounding box center [559, 417] width 158 height 30
click at [661, 426] on select "Choose... I AM a resident of Story County I am NOT a resident NOR a property ow…" at bounding box center [724, 417] width 158 height 30
select select "2: I am not a resident or property owner in Story"
click at [645, 402] on select "Choose... I AM a resident of Story County I am NOT a resident NOR a property ow…" at bounding box center [724, 417] width 158 height 30
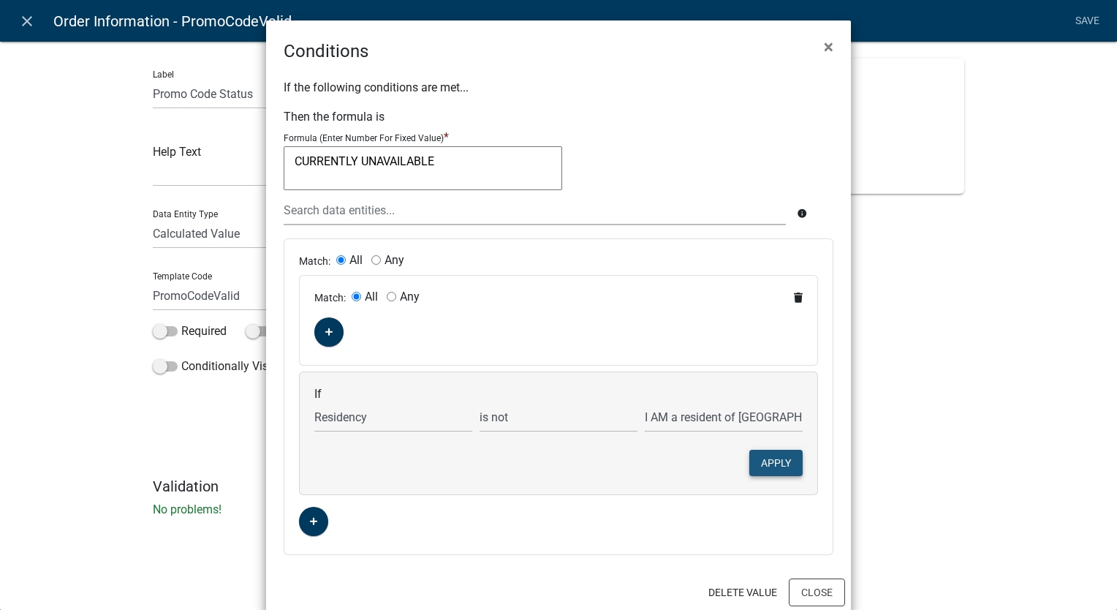
click at [775, 459] on button "Apply" at bounding box center [776, 463] width 53 height 26
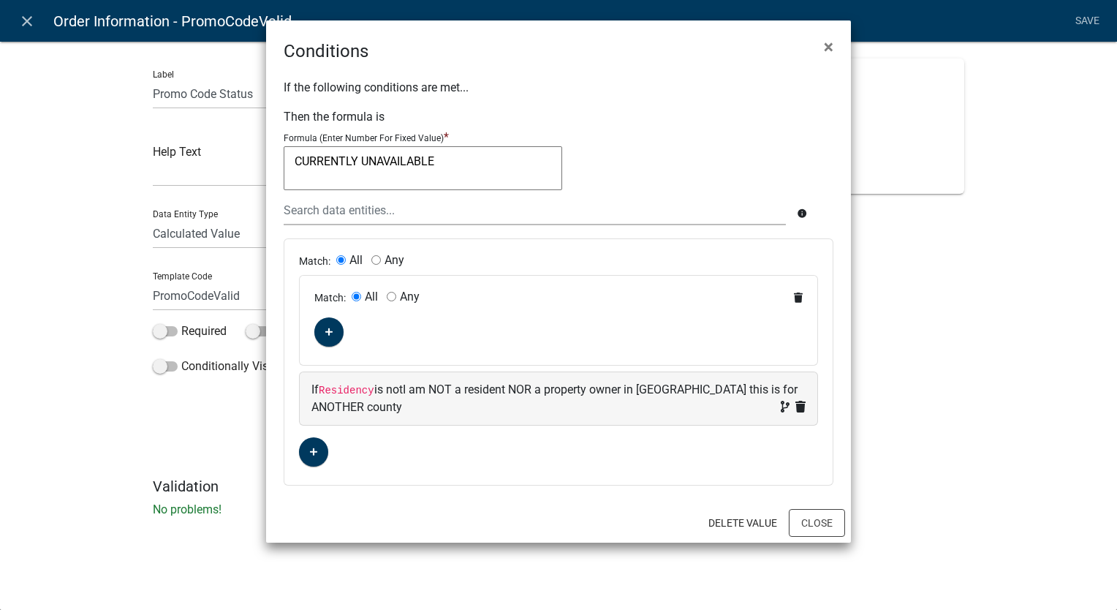
click at [389, 295] on input "Any" at bounding box center [392, 297] width 10 height 10
radio input "true"
radio input "false"
click at [333, 334] on button "button" at bounding box center [328, 331] width 29 height 29
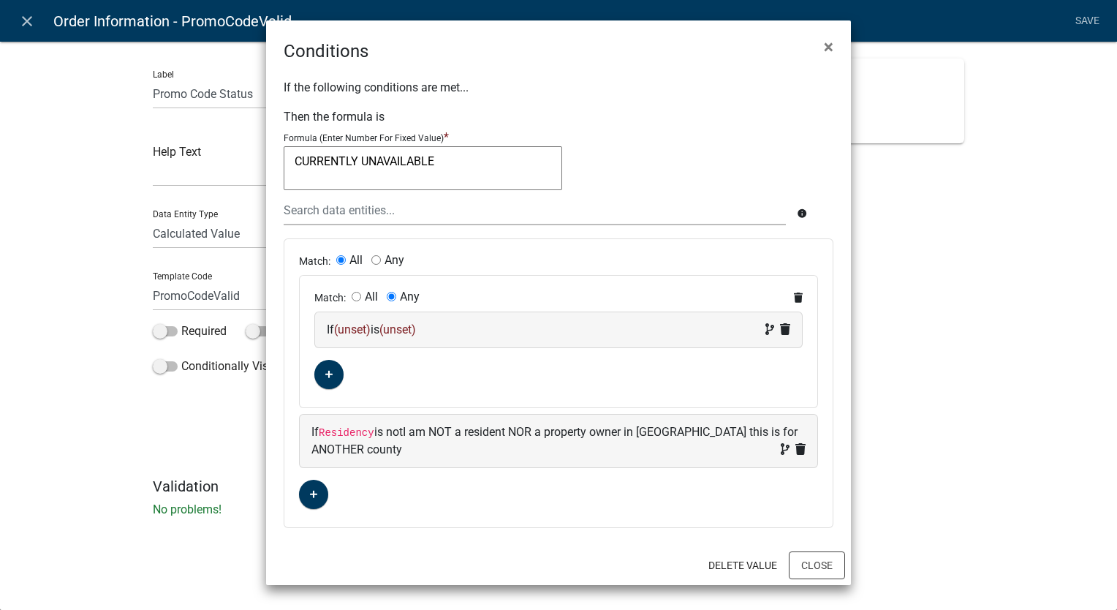
click at [450, 333] on div "If (unset) is (unset)" at bounding box center [559, 330] width 464 height 18
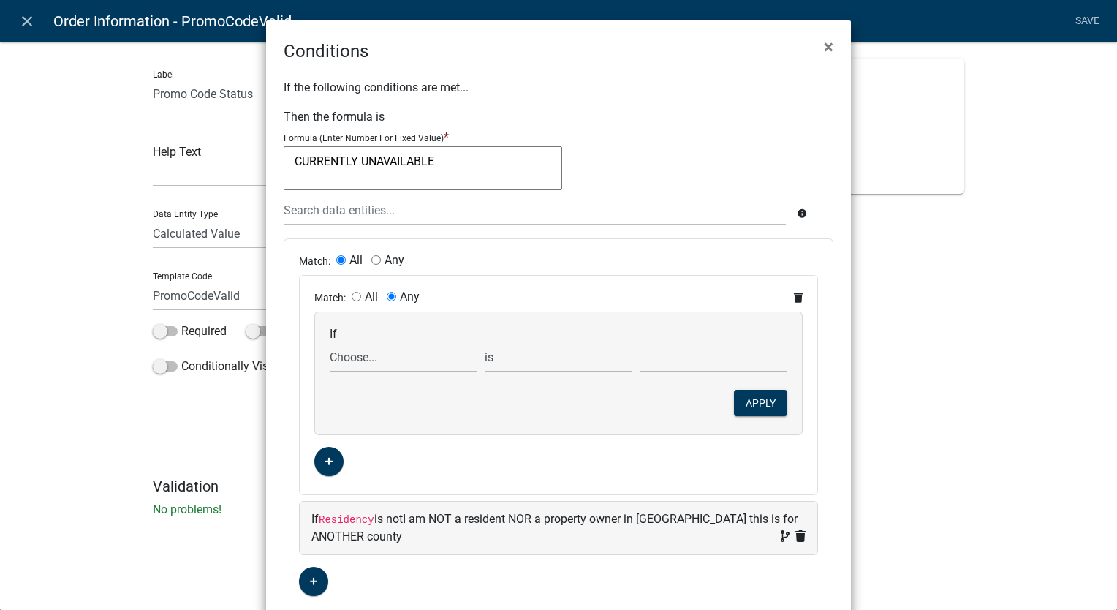
click at [355, 358] on select "Choose... ALL_FEE_RECIPIENTS APPLICANT_CITY APPLICANT_EMAIL_ADDRESS APPLICANT_F…" at bounding box center [404, 357] width 148 height 30
select select "35: Month"
click at [330, 342] on select "Choose... ALL_FEE_RECIPIENTS APPLICANT_CITY APPLICANT_EMAIL_ADDRESS APPLICANT_F…" at bounding box center [404, 357] width 148 height 30
click at [538, 364] on select "is is not exists does not exist is greater than is less than contains does not …" at bounding box center [559, 357] width 148 height 30
select select "1: !="
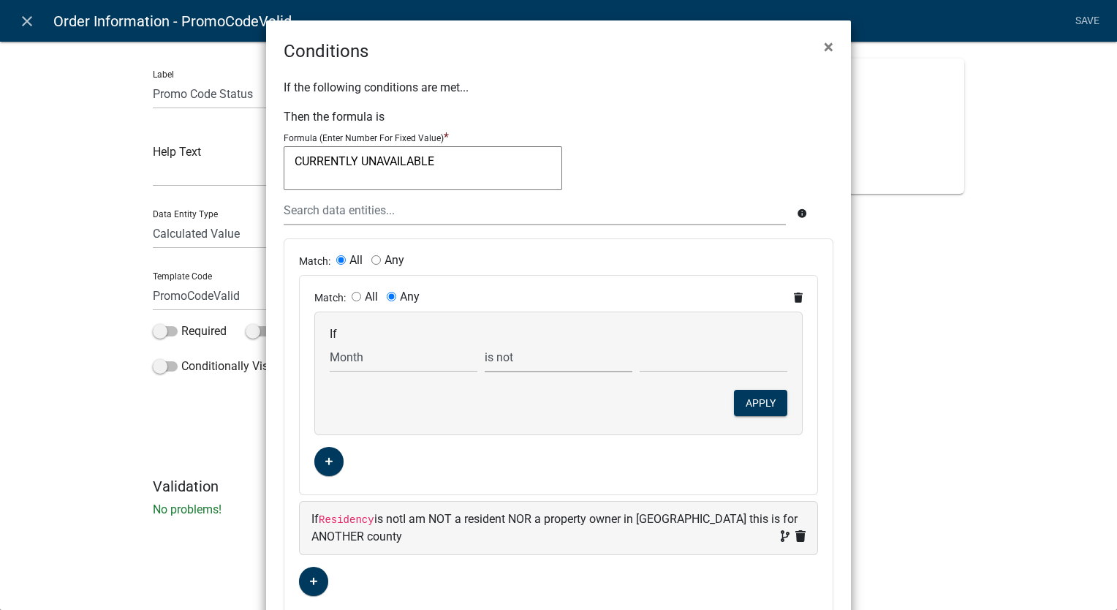
click at [485, 342] on select "is is not exists does not exist is greater than is less than contains does not …" at bounding box center [559, 357] width 148 height 30
click at [709, 358] on input "text" at bounding box center [714, 357] width 148 height 30
type input "1"
click at [764, 399] on button "Apply" at bounding box center [760, 403] width 53 height 26
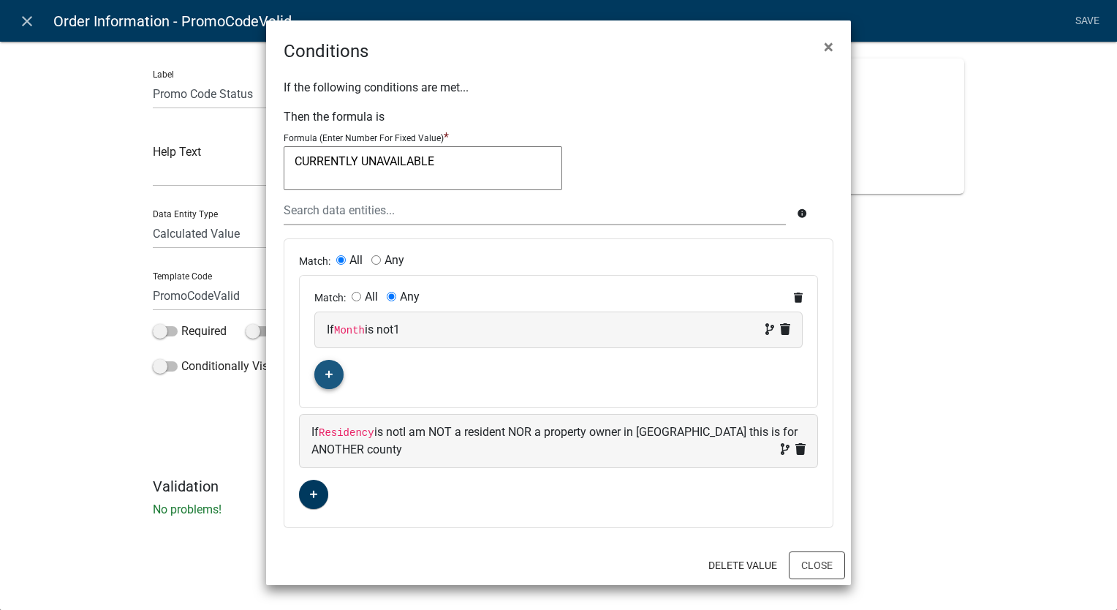
click at [334, 377] on button "button" at bounding box center [328, 374] width 29 height 29
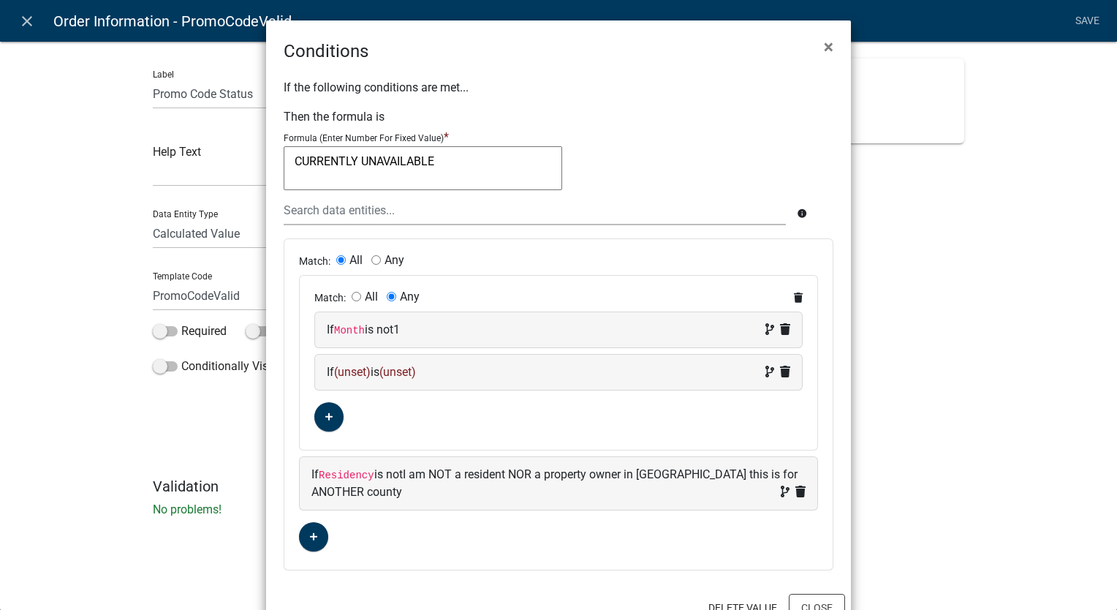
click at [497, 376] on div "If (unset) is (unset)" at bounding box center [559, 372] width 464 height 18
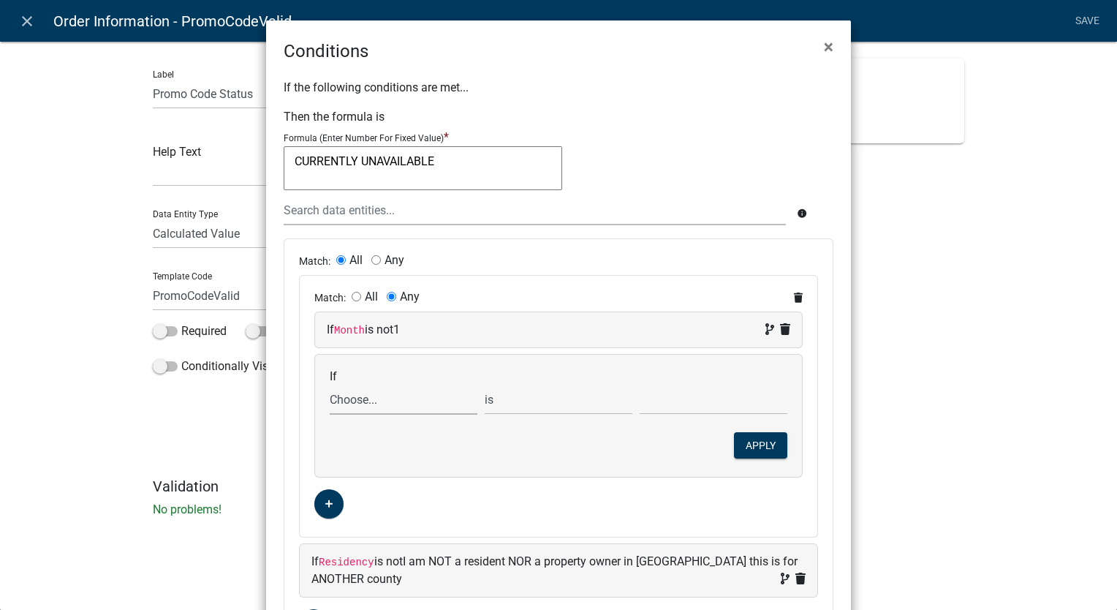
click at [361, 401] on select "Choose... ALL_FEE_RECIPIENTS APPLICANT_CITY APPLICANT_EMAIL_ADDRESS APPLICANT_F…" at bounding box center [404, 400] width 148 height 30
select select "35: Month"
click at [330, 385] on select "Choose... ALL_FEE_RECIPIENTS APPLICANT_CITY APPLICANT_EMAIL_ADDRESS APPLICANT_F…" at bounding box center [404, 400] width 148 height 30
drag, startPoint x: 527, startPoint y: 399, endPoint x: 521, endPoint y: 413, distance: 14.8
click at [527, 399] on select "is is not exists does not exist is greater than is less than contains does not …" at bounding box center [559, 400] width 148 height 30
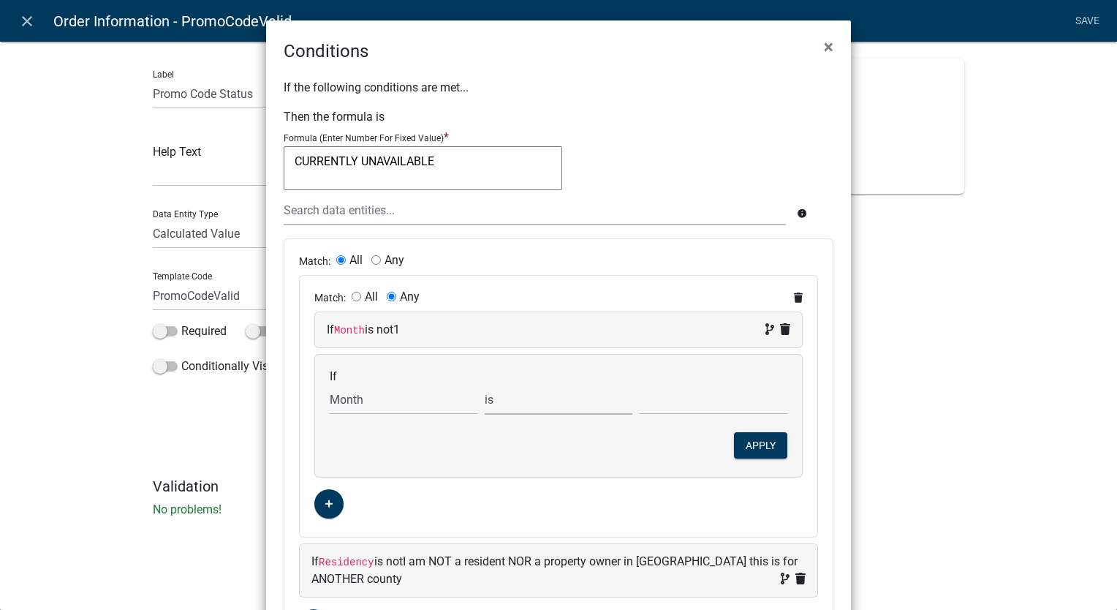
select select "1: !="
click at [485, 385] on select "is is not exists does not exist is greater than is less than contains does not …" at bounding box center [559, 400] width 148 height 30
click at [682, 405] on input "text" at bounding box center [714, 400] width 148 height 30
type input "7"
click at [768, 450] on button "Apply" at bounding box center [760, 445] width 53 height 26
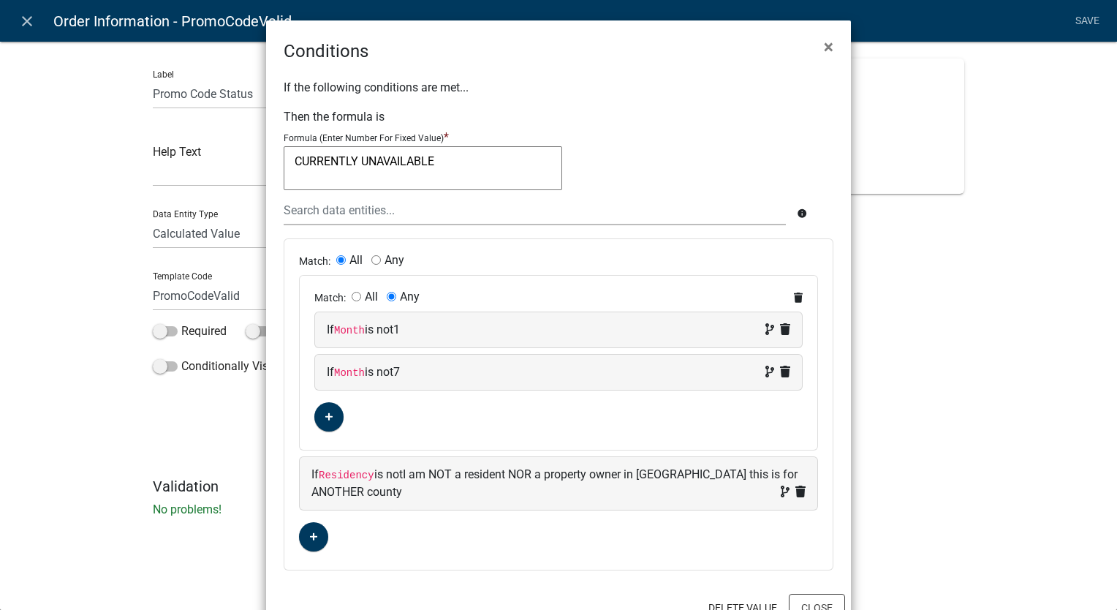
scroll to position [35, 0]
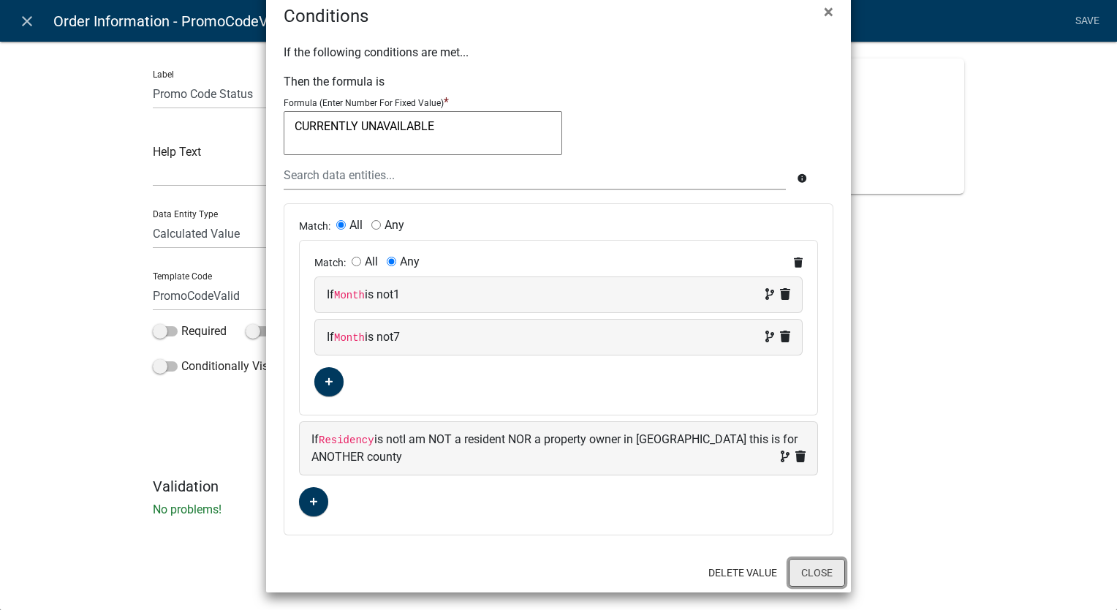
click at [818, 569] on button "Close" at bounding box center [817, 573] width 56 height 28
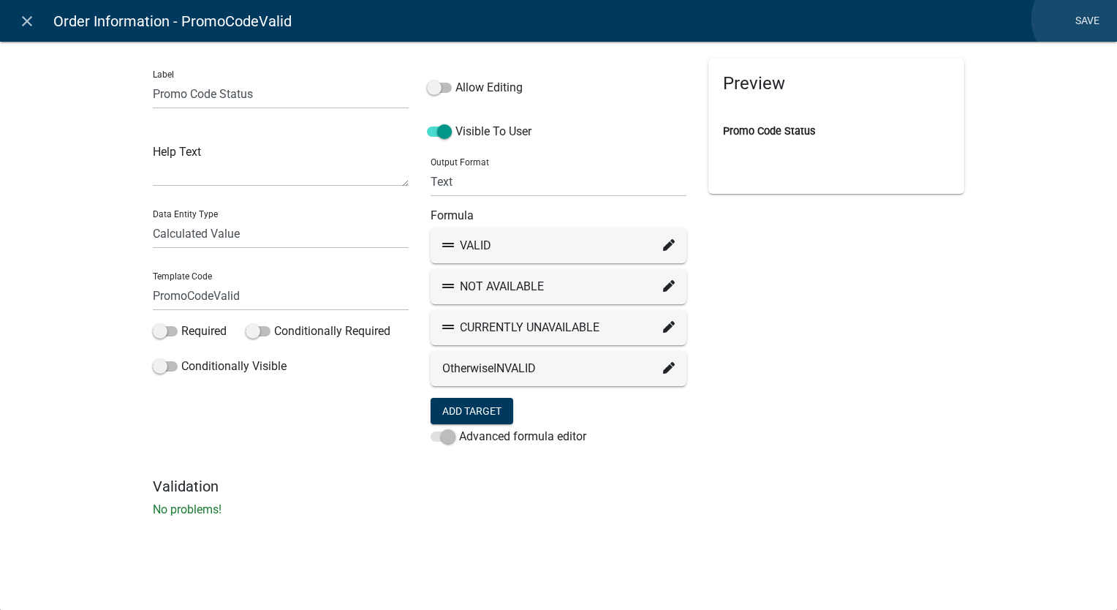
click at [1078, 19] on link "Save" at bounding box center [1087, 21] width 37 height 28
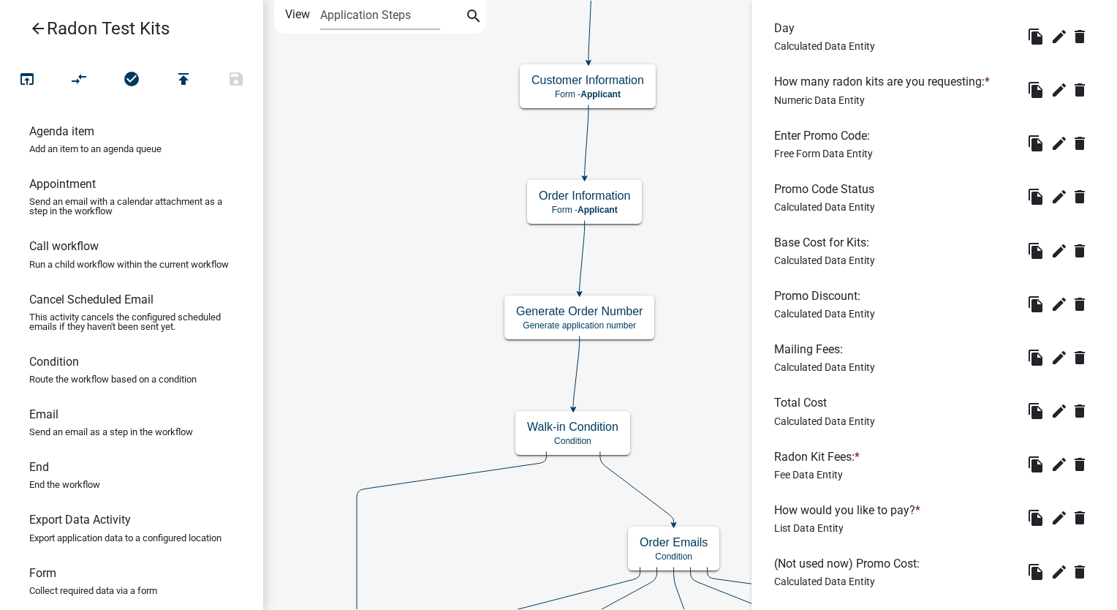
scroll to position [668, 0]
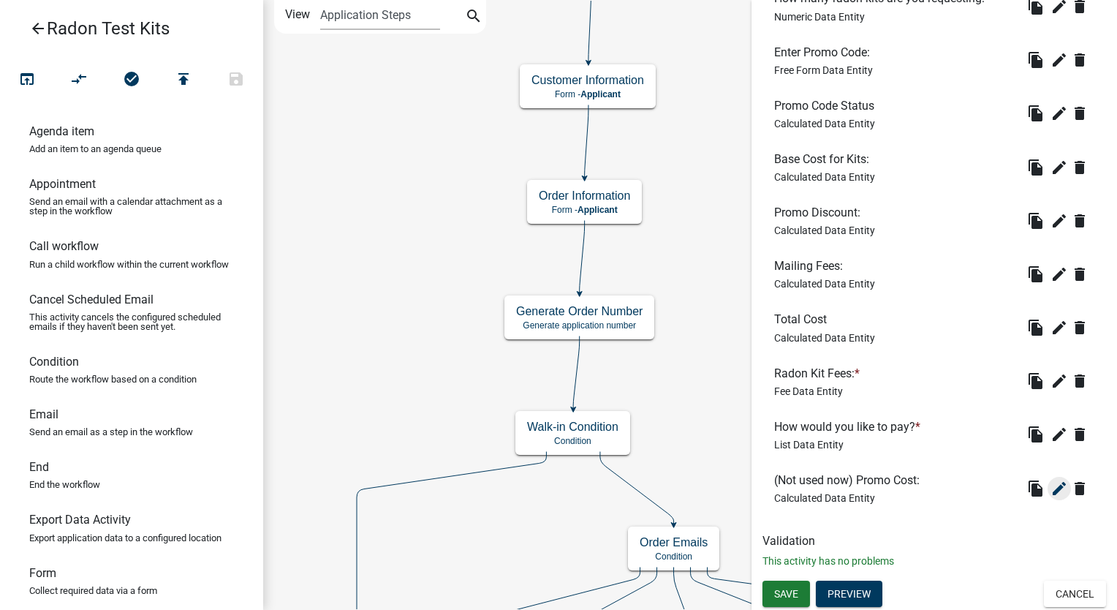
click at [1051, 491] on icon "edit" at bounding box center [1060, 489] width 18 height 18
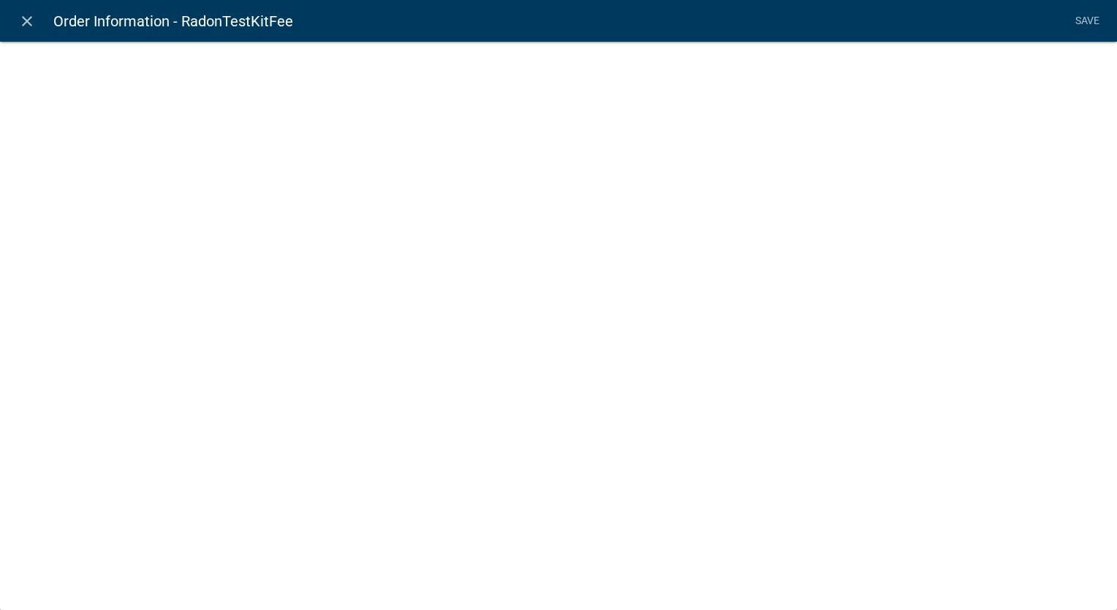
select select "calculated-value"
select select "3"
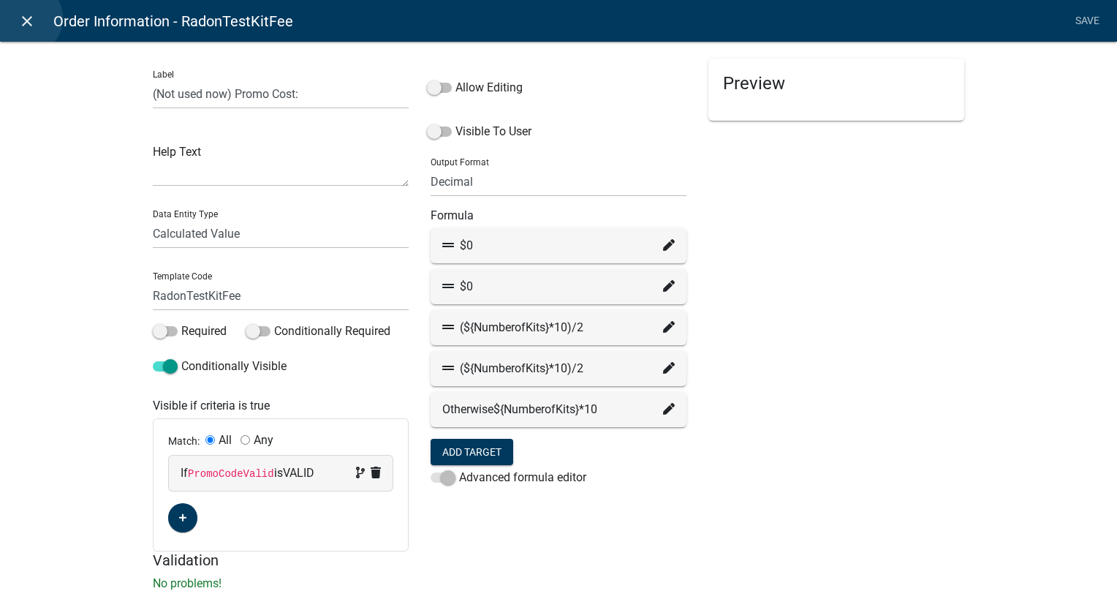
click at [26, 18] on icon "close" at bounding box center [27, 21] width 18 height 18
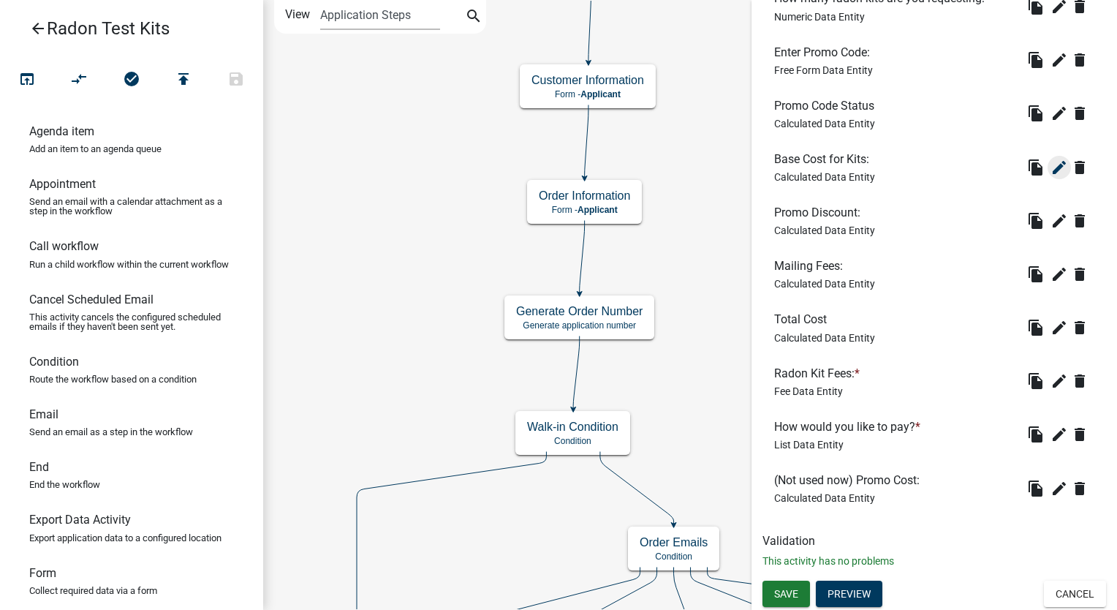
click at [1053, 165] on icon "edit" at bounding box center [1060, 168] width 18 height 18
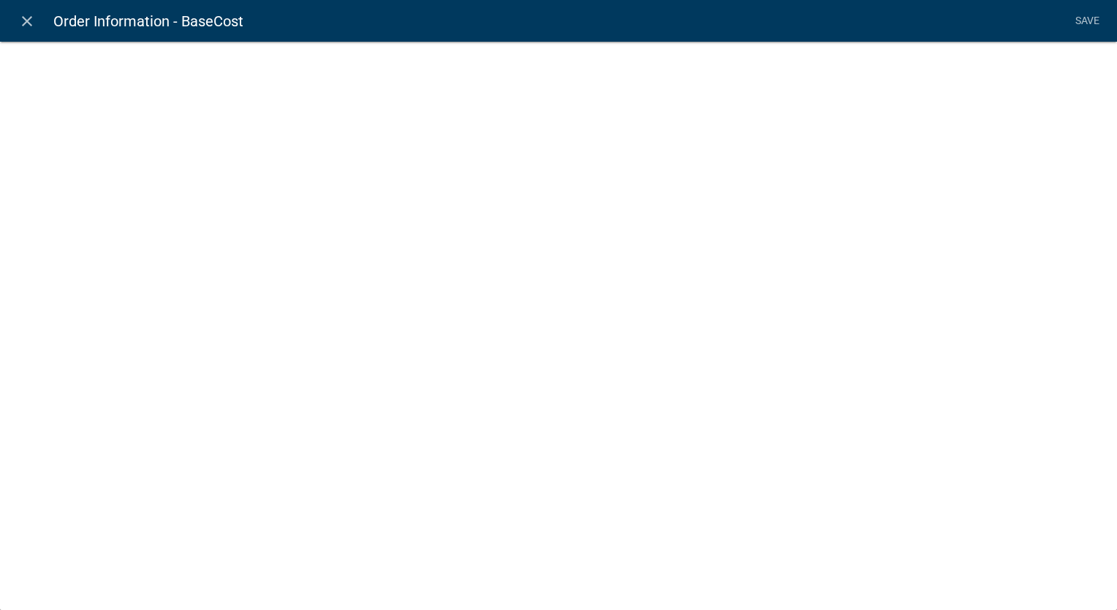
select select "calculated-value"
select select "3"
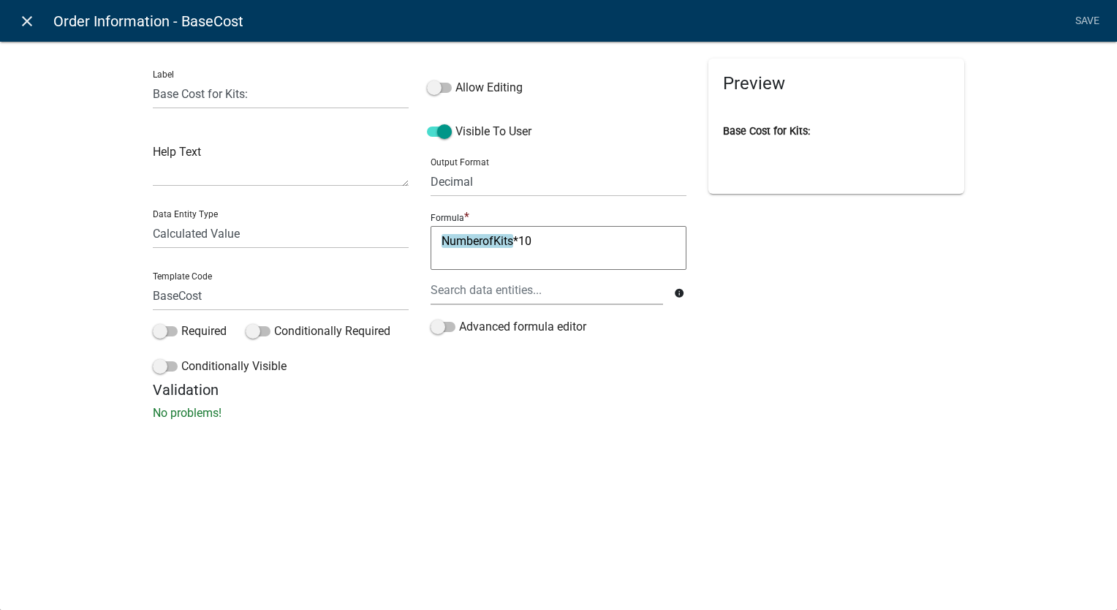
click at [30, 21] on icon "close" at bounding box center [27, 21] width 18 height 18
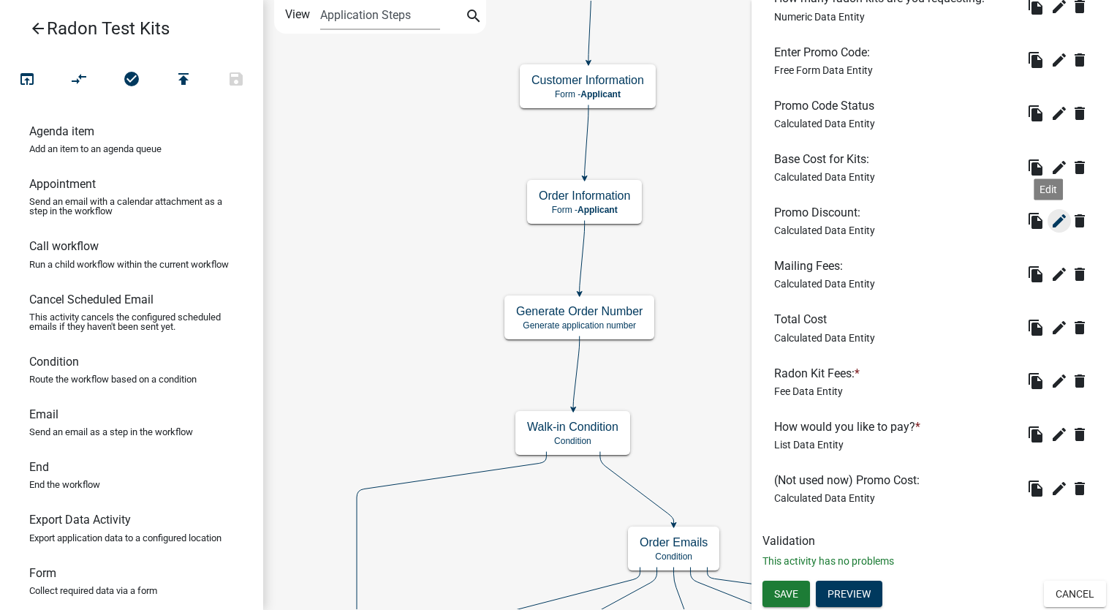
click at [1051, 217] on icon "edit" at bounding box center [1060, 221] width 18 height 18
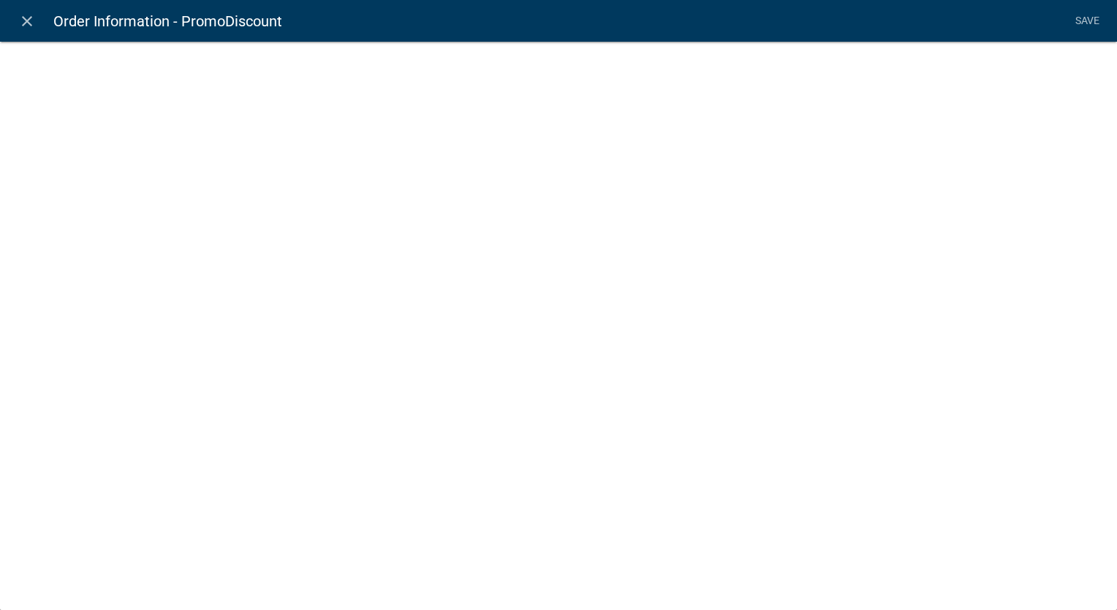
select select "calculated-value"
select select "3"
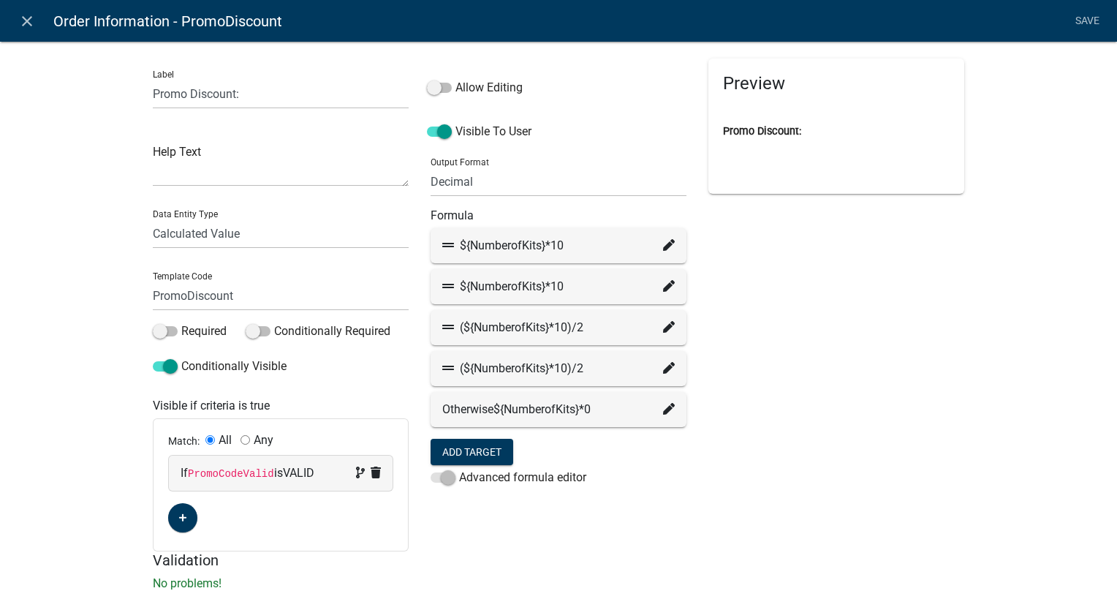
click at [664, 241] on icon at bounding box center [669, 245] width 12 height 12
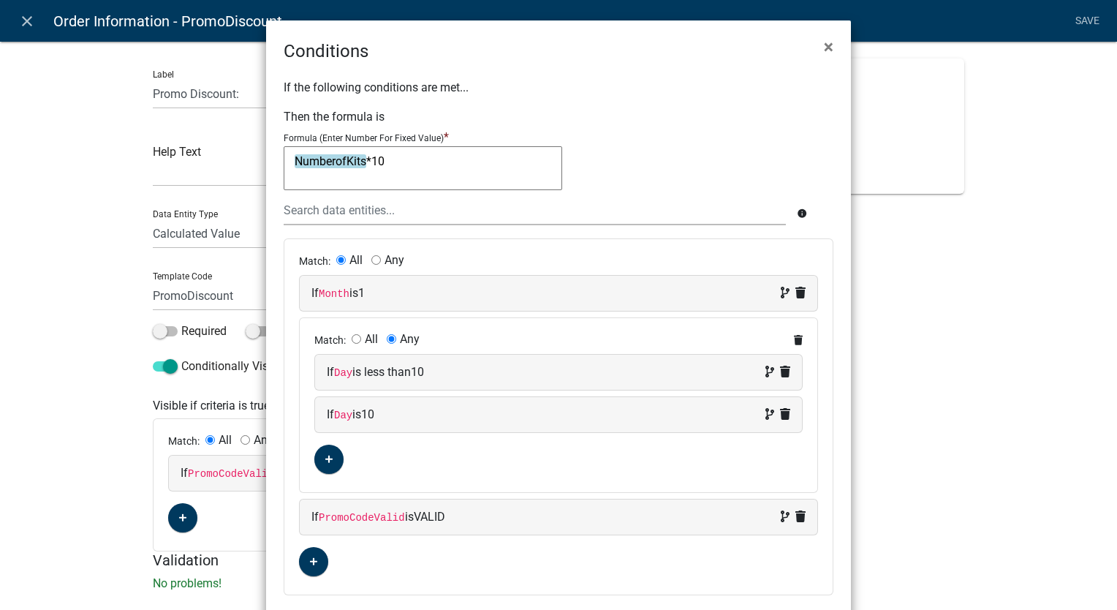
scroll to position [60, 0]
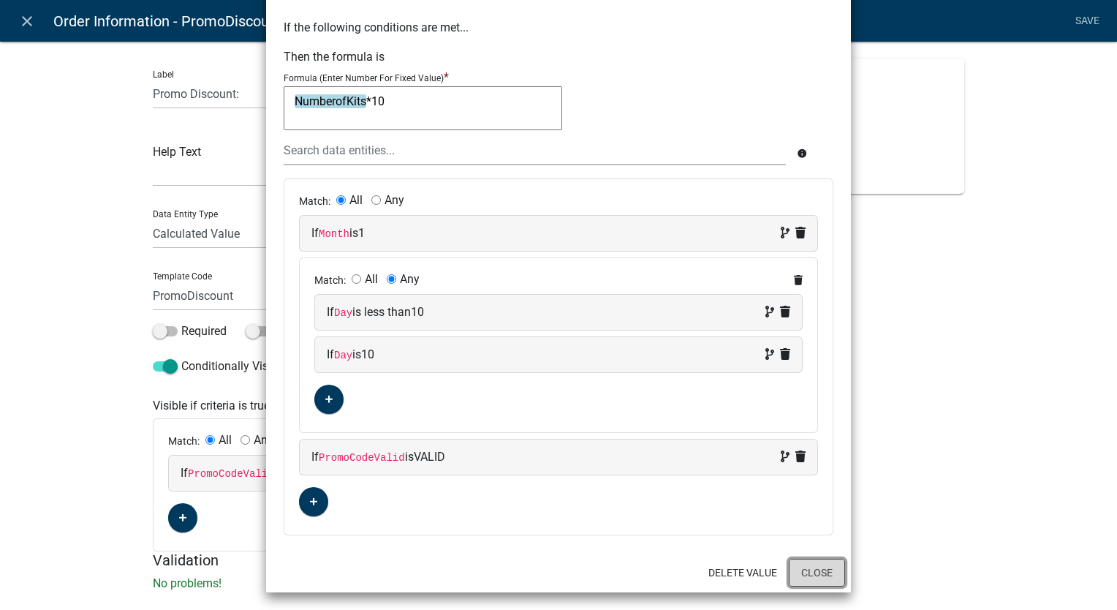
click at [804, 574] on button "Close" at bounding box center [817, 573] width 56 height 28
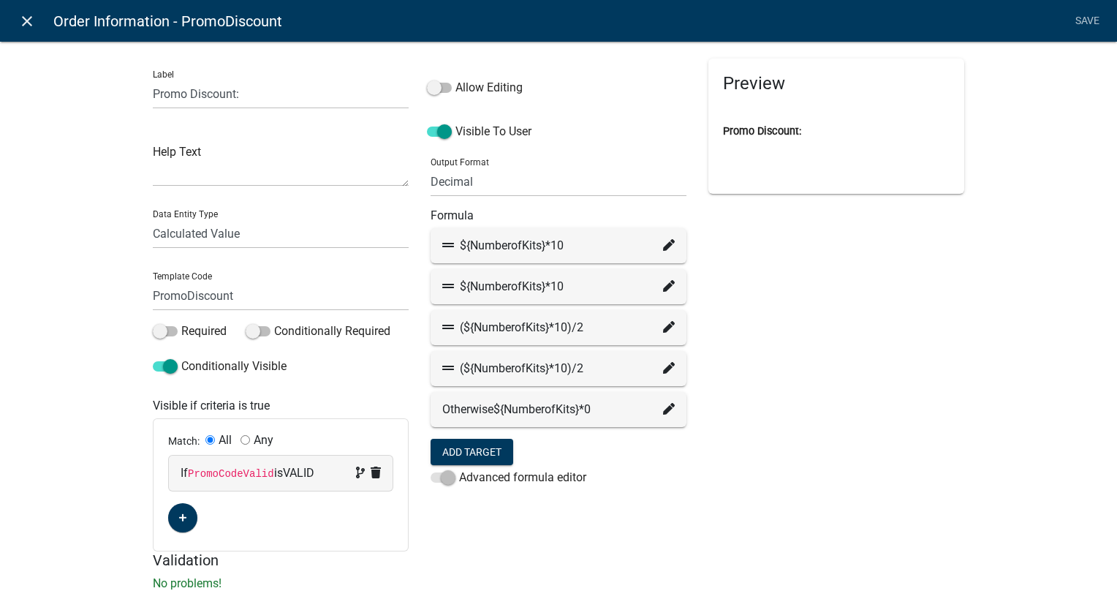
click at [23, 16] on icon "close" at bounding box center [27, 21] width 18 height 18
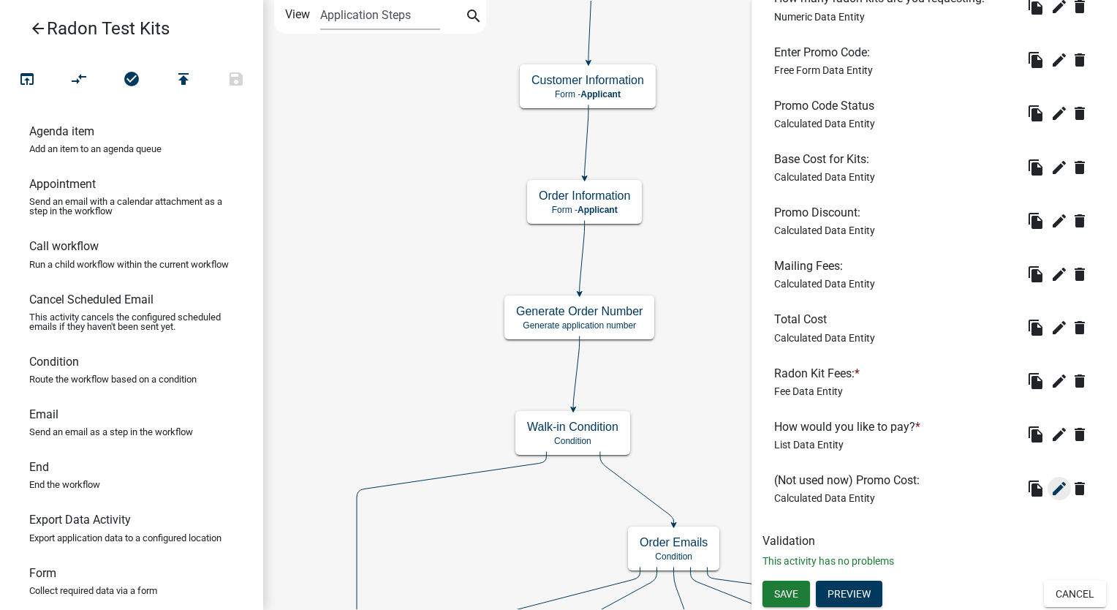
click at [1051, 486] on icon "edit" at bounding box center [1060, 489] width 18 height 18
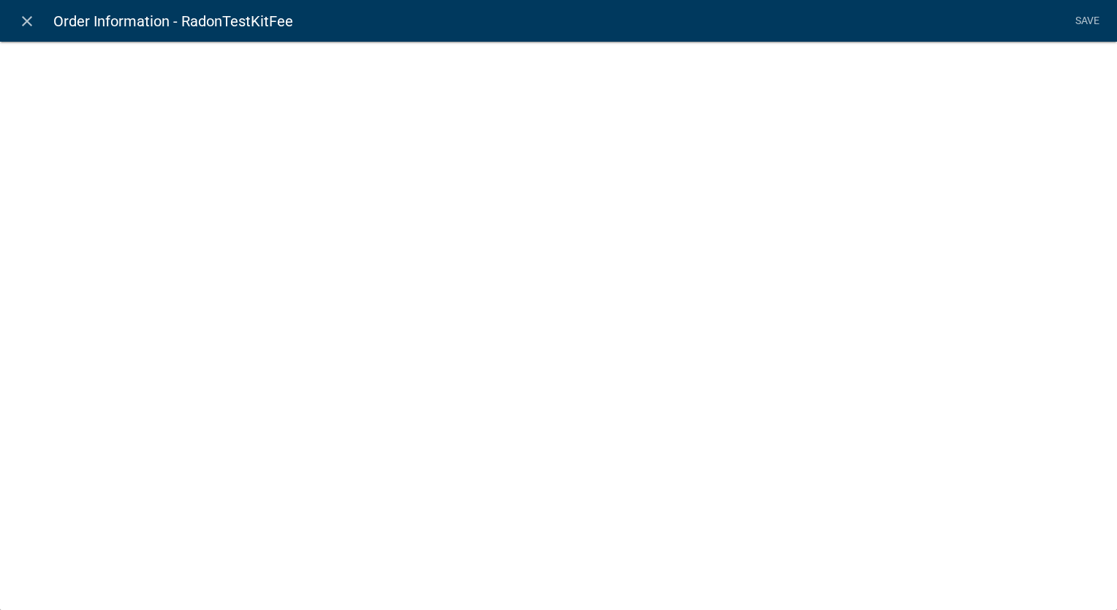
select select "calculated-value"
select select "3"
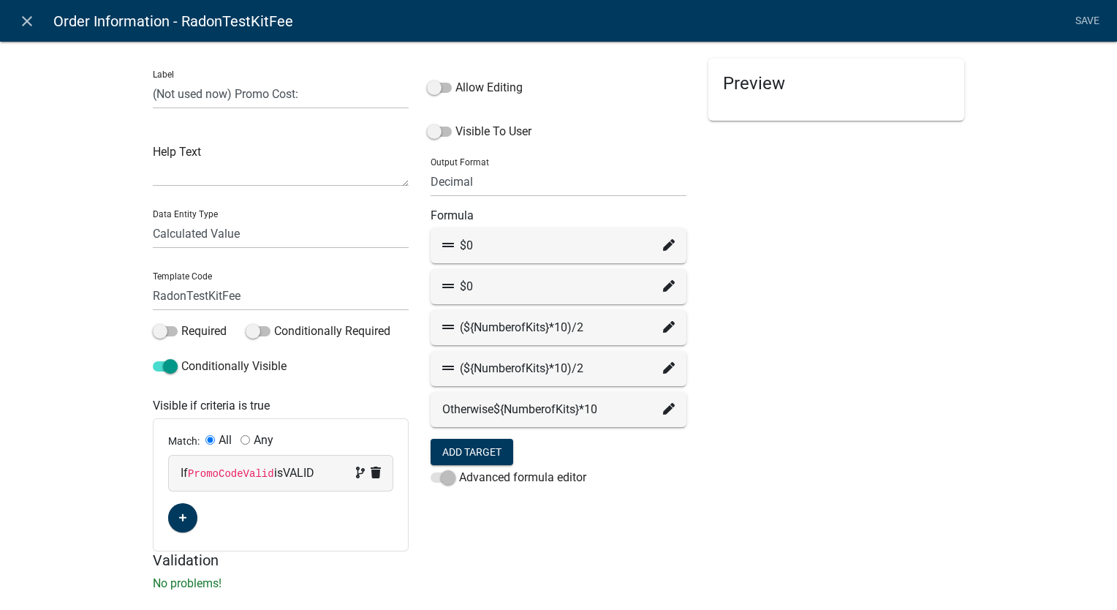
click at [664, 238] on fa-icon at bounding box center [669, 246] width 12 height 18
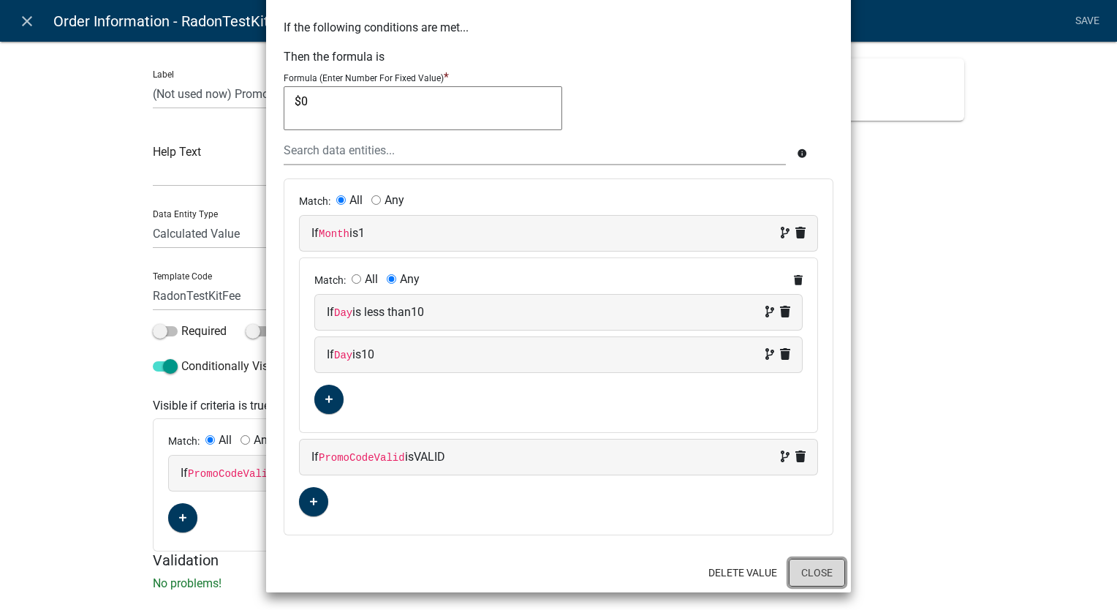
click at [802, 576] on button "Close" at bounding box center [817, 573] width 56 height 28
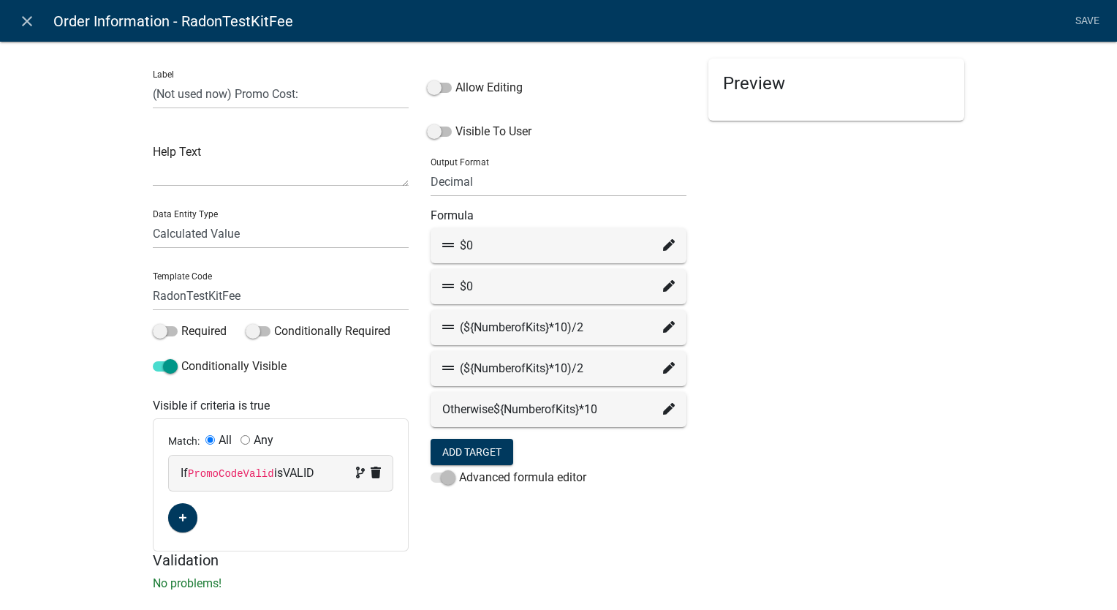
click at [663, 329] on icon at bounding box center [669, 327] width 12 height 12
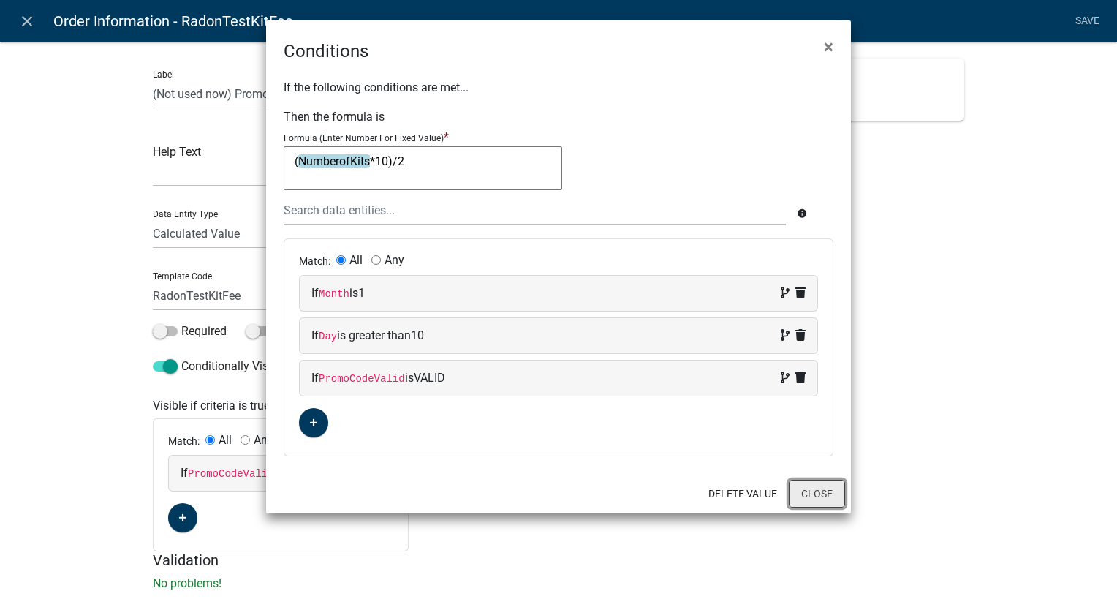
click at [802, 498] on button "Close" at bounding box center [817, 494] width 56 height 28
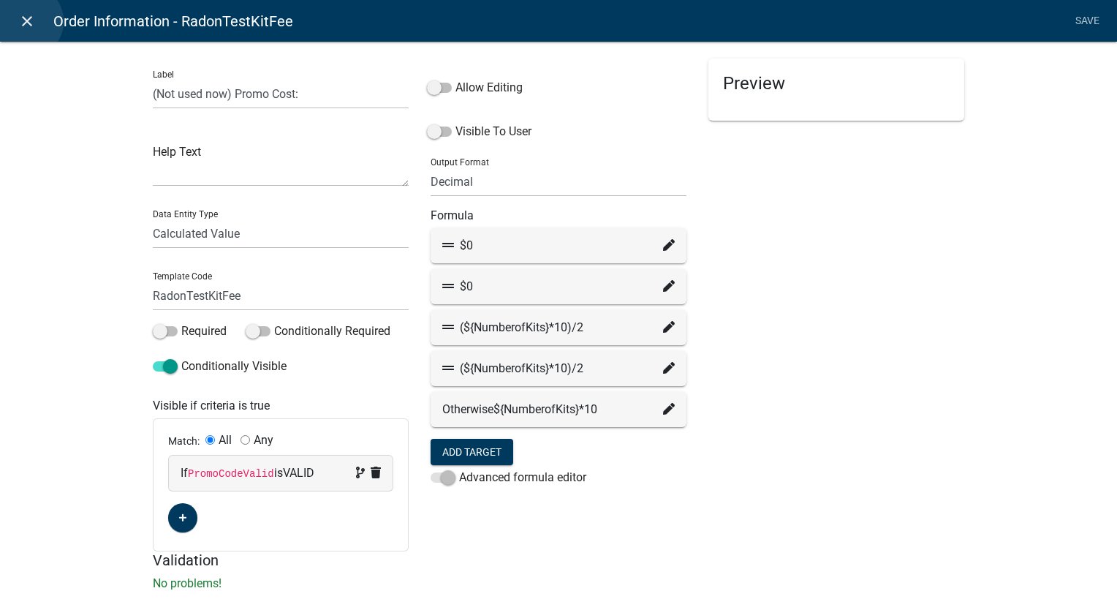
click at [26, 21] on icon "close" at bounding box center [27, 21] width 18 height 18
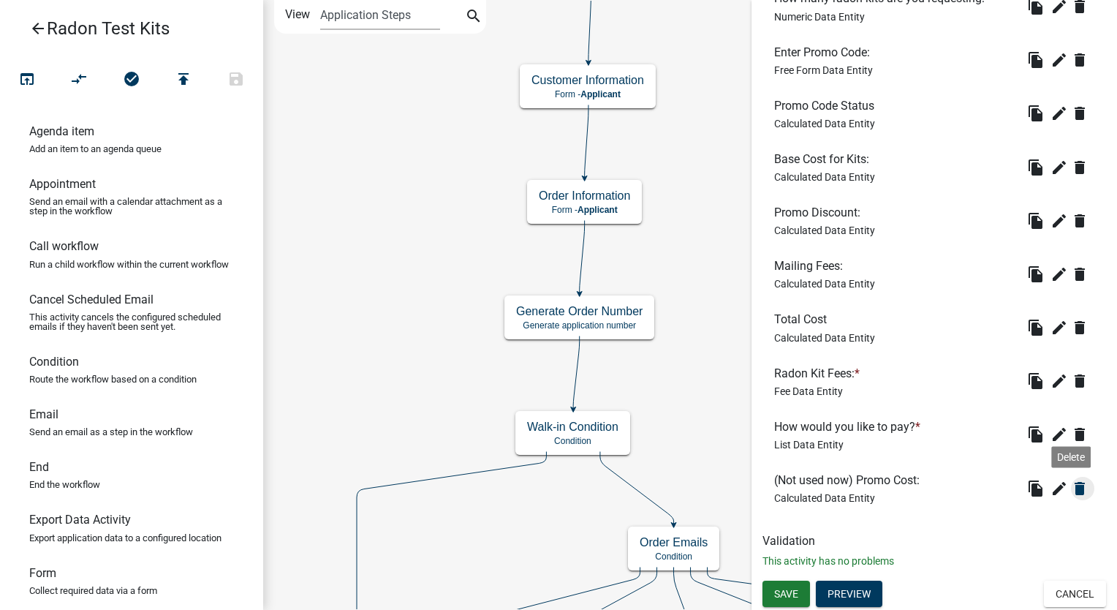
click at [1071, 491] on icon "delete" at bounding box center [1080, 489] width 18 height 18
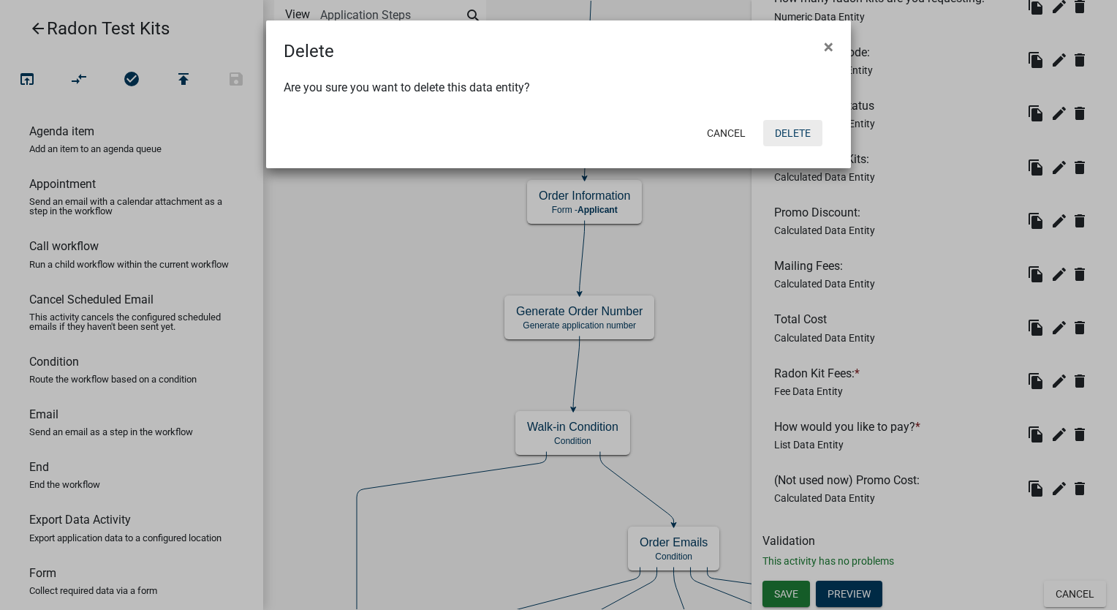
click at [792, 126] on button "Delete" at bounding box center [793, 133] width 59 height 26
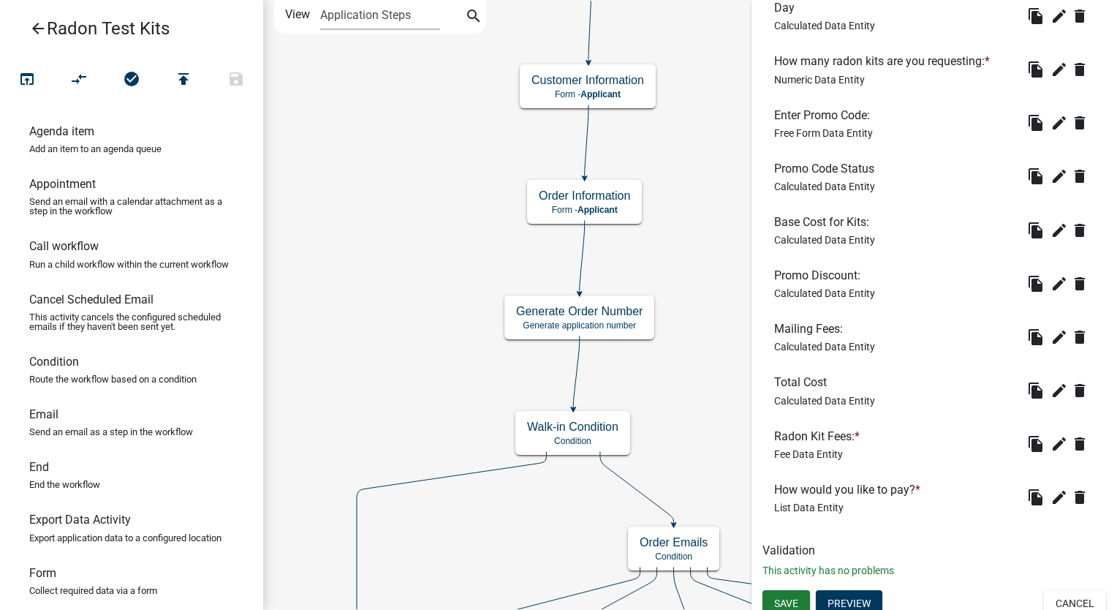
scroll to position [615, 0]
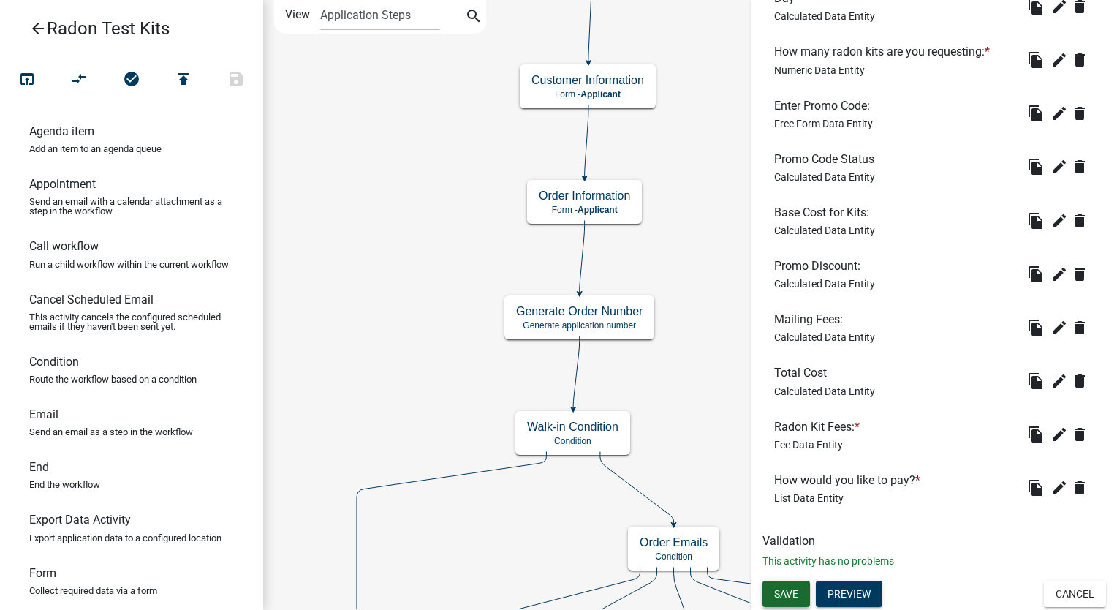
click at [799, 597] on button "Save" at bounding box center [787, 594] width 48 height 26
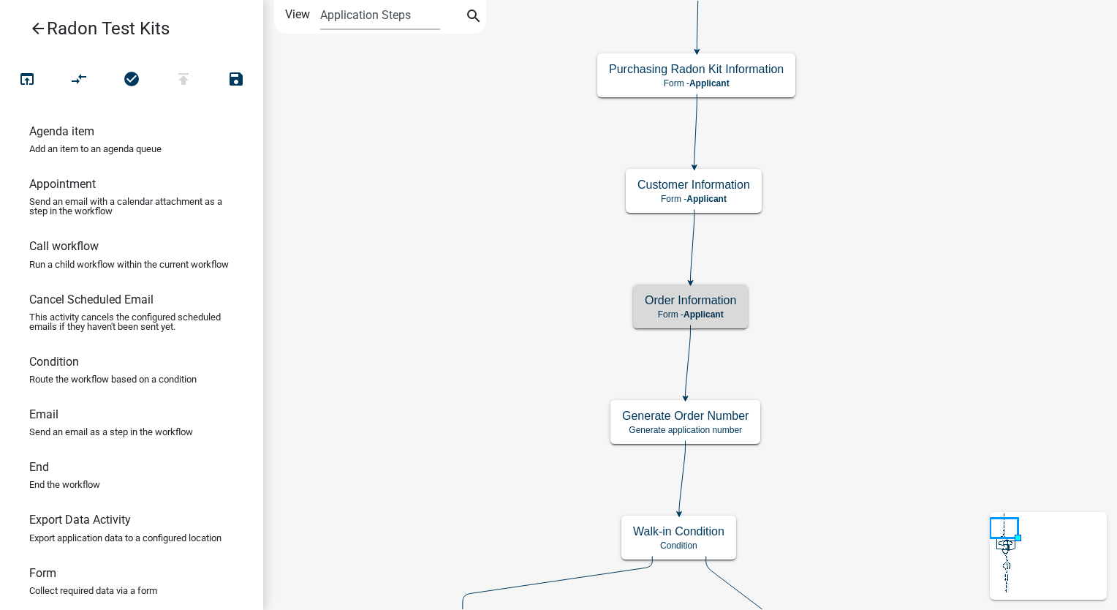
scroll to position [0, 0]
click at [33, 72] on icon "open_in_browser" at bounding box center [27, 80] width 18 height 20
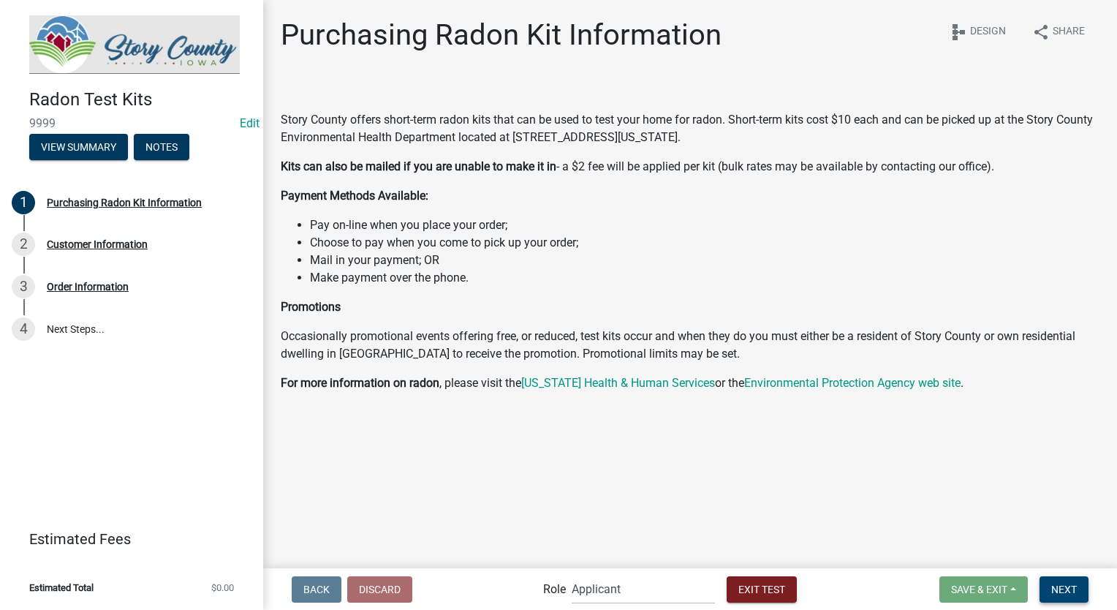
click at [1064, 586] on span "Next" at bounding box center [1065, 589] width 26 height 12
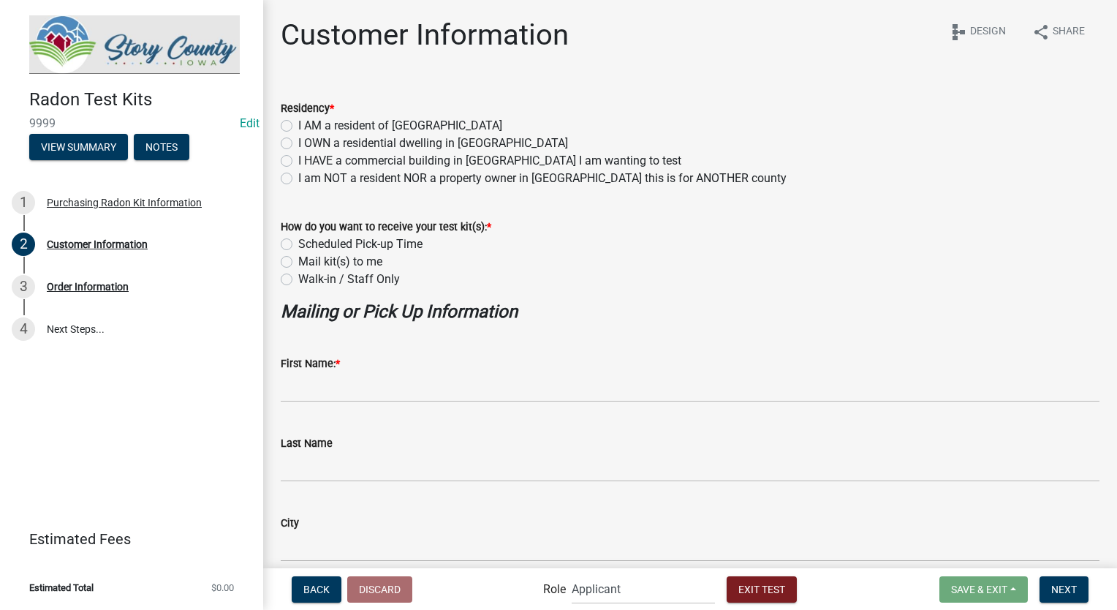
click at [298, 129] on label "I AM a resident of [GEOGRAPHIC_DATA]" at bounding box center [400, 126] width 204 height 18
click at [298, 127] on input "I AM a resident of [GEOGRAPHIC_DATA]" at bounding box center [303, 122] width 10 height 10
radio input "true"
click at [298, 264] on label "Mail kit(s) to me" at bounding box center [340, 262] width 84 height 18
click at [298, 263] on input "Mail kit(s) to me" at bounding box center [303, 258] width 10 height 10
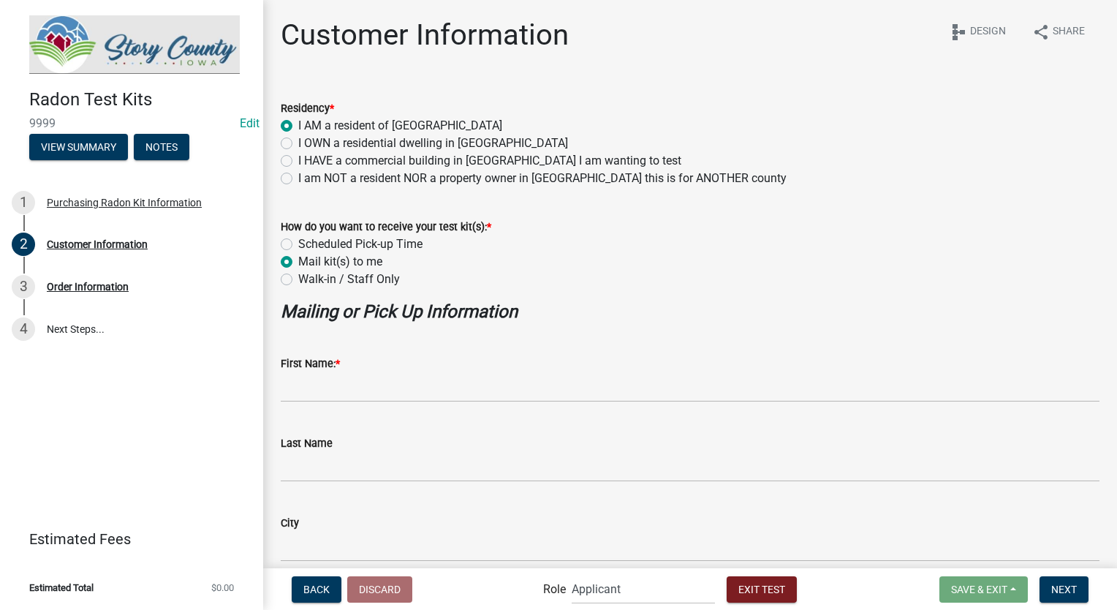
radio input "true"
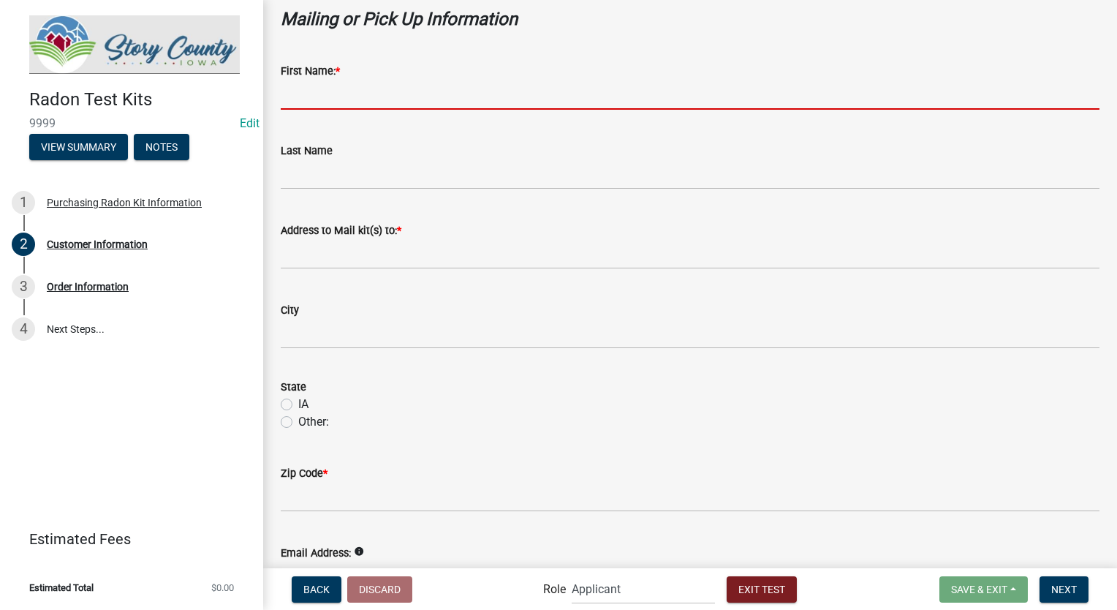
click at [325, 101] on input "First Name: *" at bounding box center [690, 95] width 819 height 30
type input "Stacia"
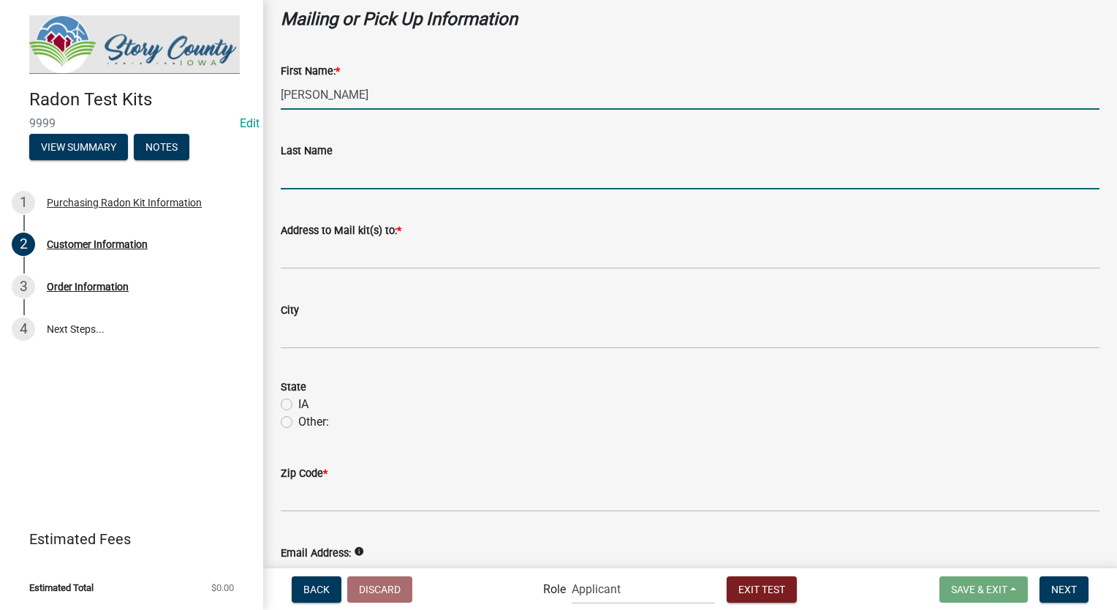
type input "Franklin"
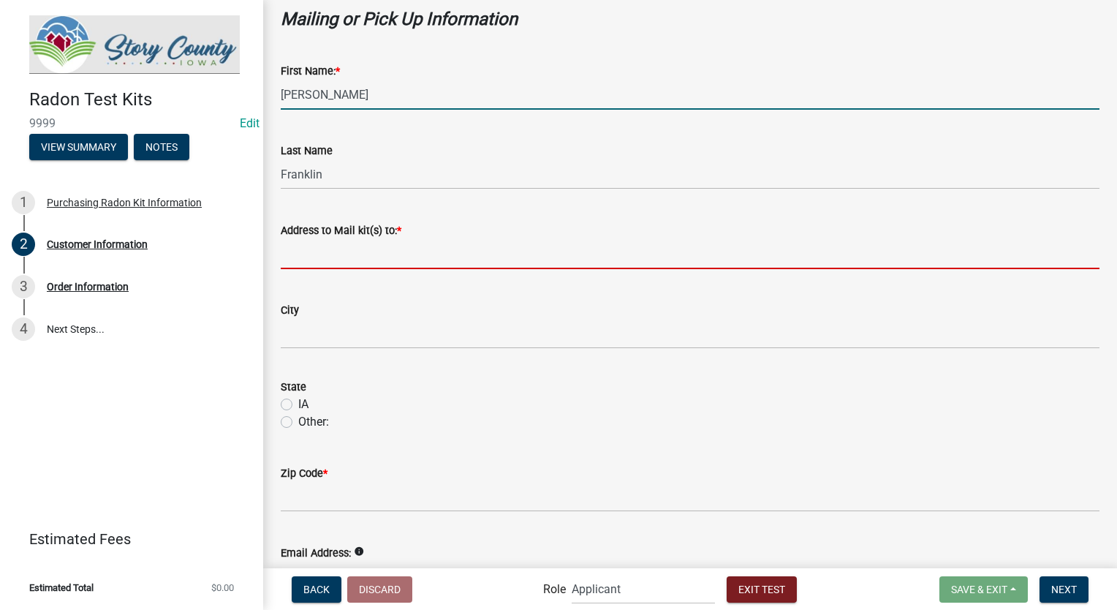
type input "2212 Southern Hills Dr"
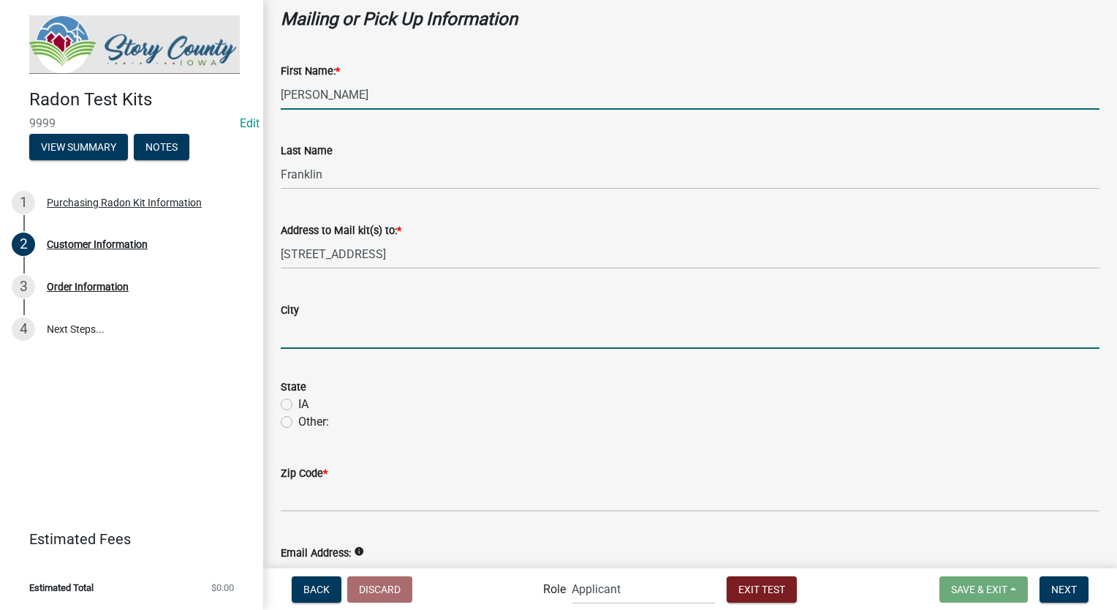
type input "2212 Southern Hills Dr, Borden, IN 47106"
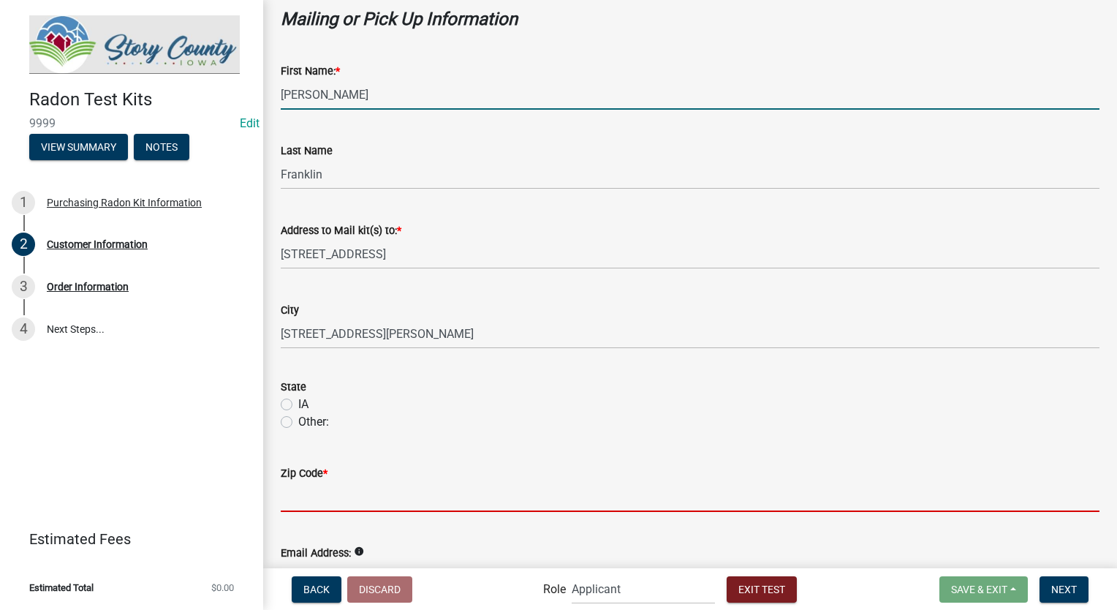
type input "47106"
type input "sfranklin@schneidergis.com"
type input "8127861368"
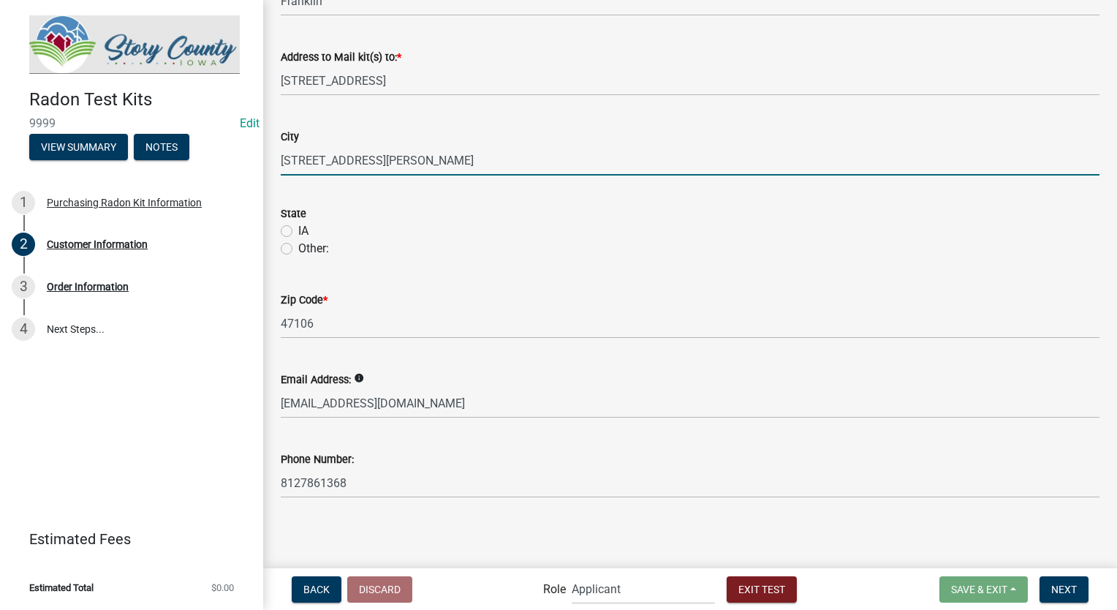
click at [524, 162] on input "2212 Southern Hills Dr, Borden, IN 47106" at bounding box center [690, 161] width 819 height 30
type input "2"
type input "b"
type input "Borden"
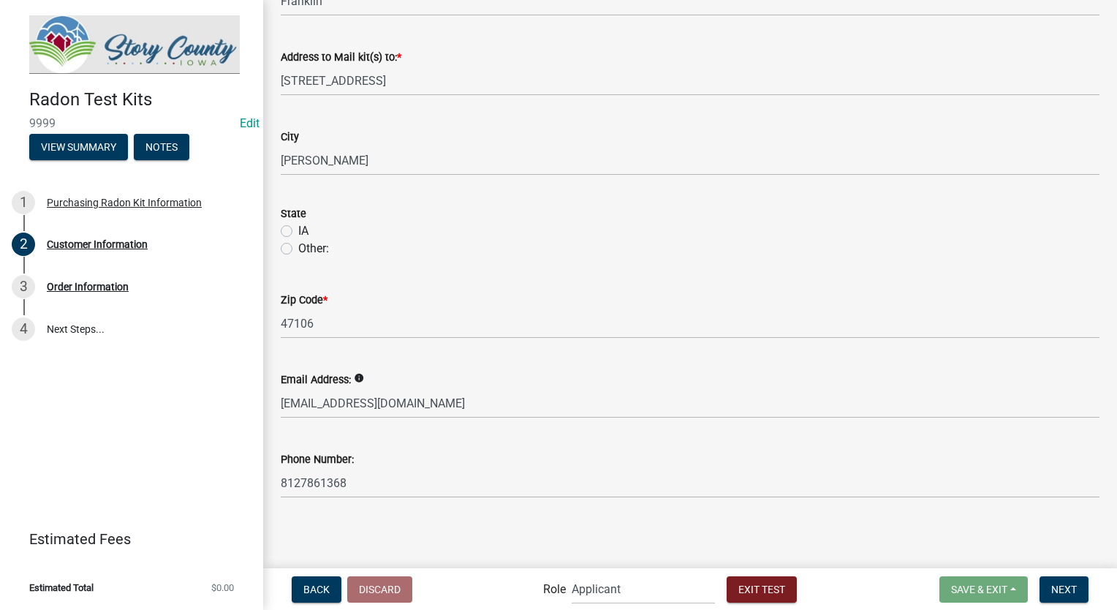
click at [298, 230] on label "IA" at bounding box center [303, 231] width 10 height 18
click at [298, 230] on input "IA" at bounding box center [303, 227] width 10 height 10
radio input "true"
click at [1050, 581] on button "Next" at bounding box center [1064, 589] width 49 height 26
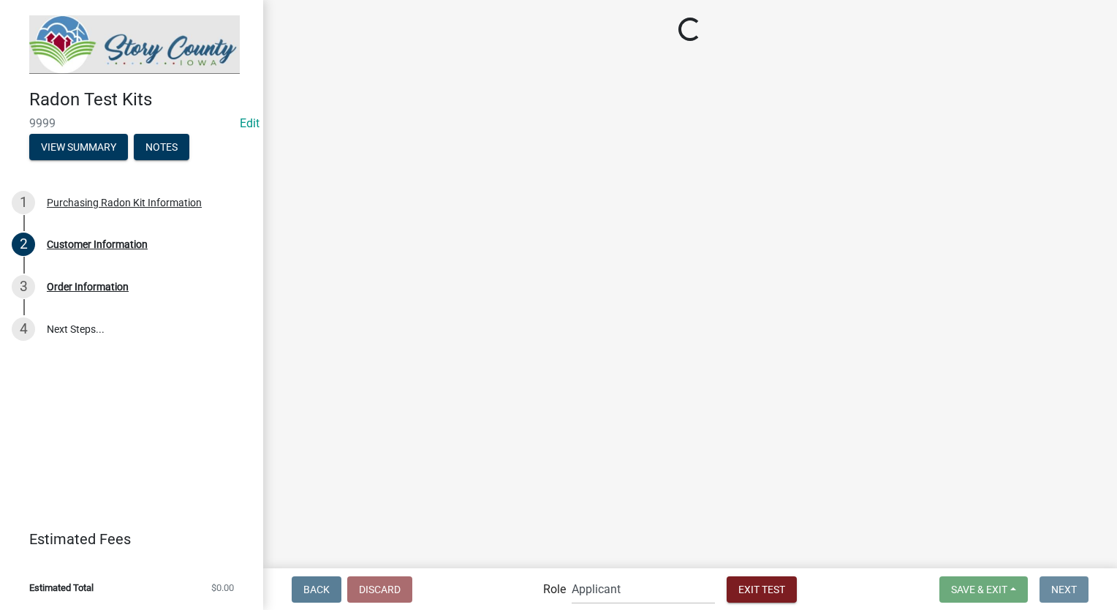
scroll to position [0, 0]
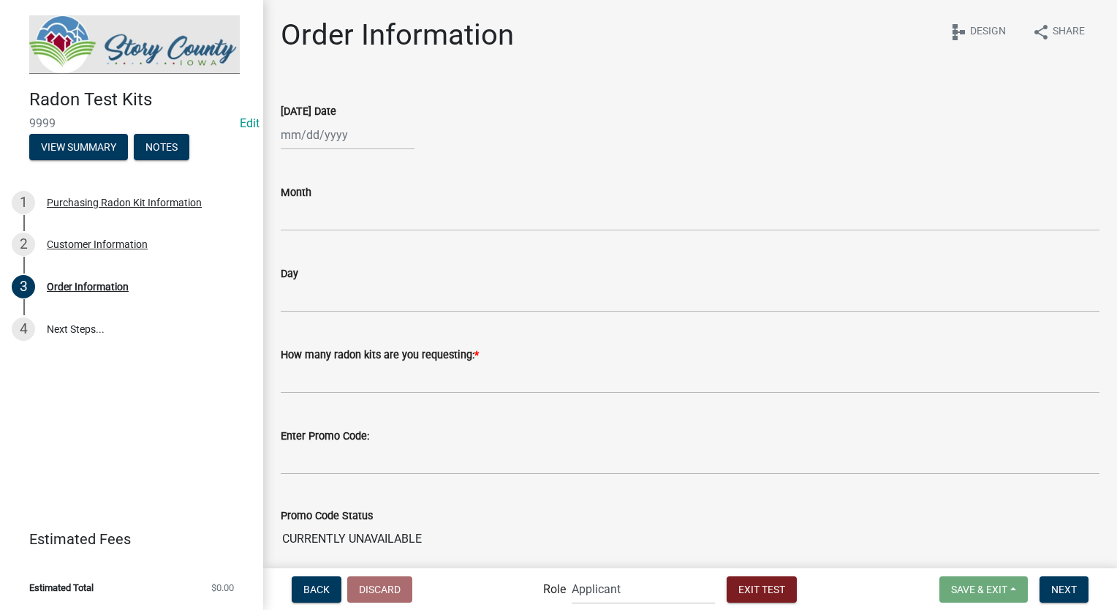
click at [333, 136] on div at bounding box center [348, 135] width 134 height 30
select select "9"
select select "2025"
click at [323, 288] on div "23" at bounding box center [318, 282] width 23 height 23
type input "09/23/2025"
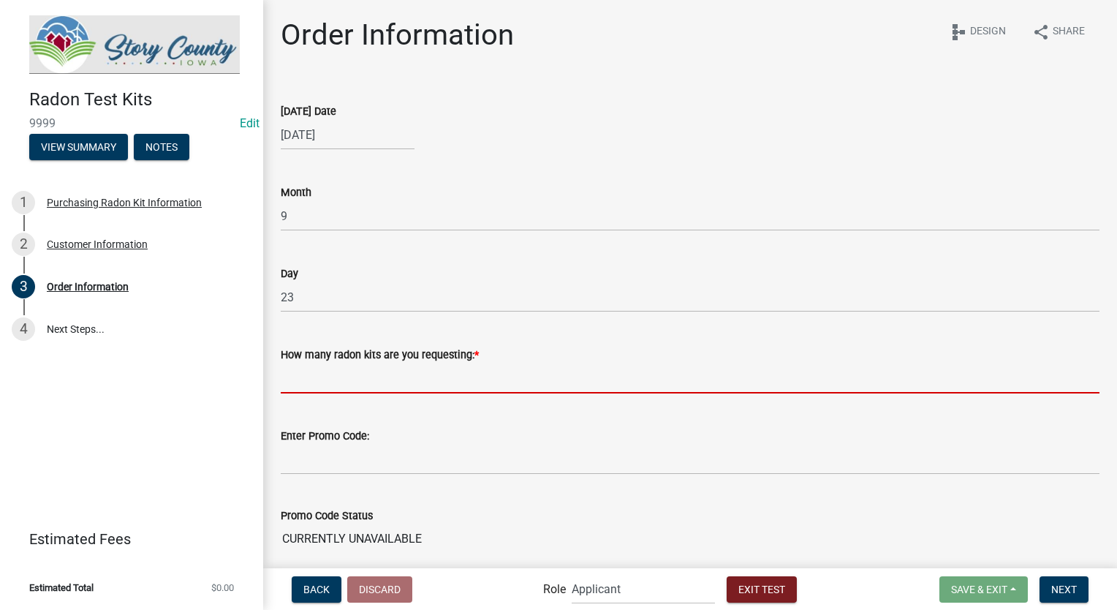
click at [369, 380] on input "text" at bounding box center [690, 378] width 819 height 30
type input "2"
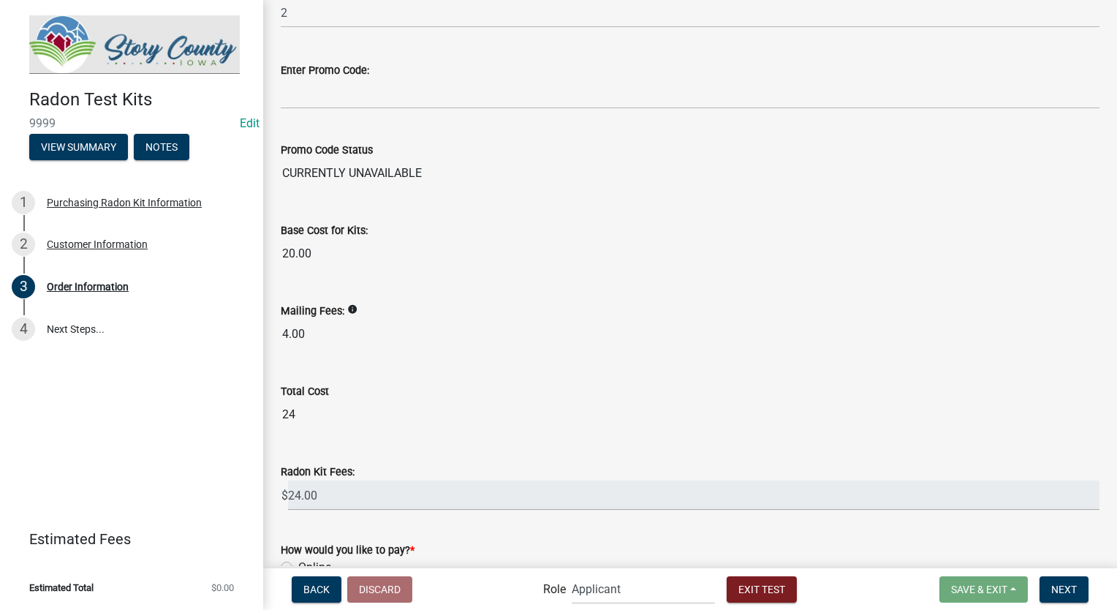
scroll to position [497, 0]
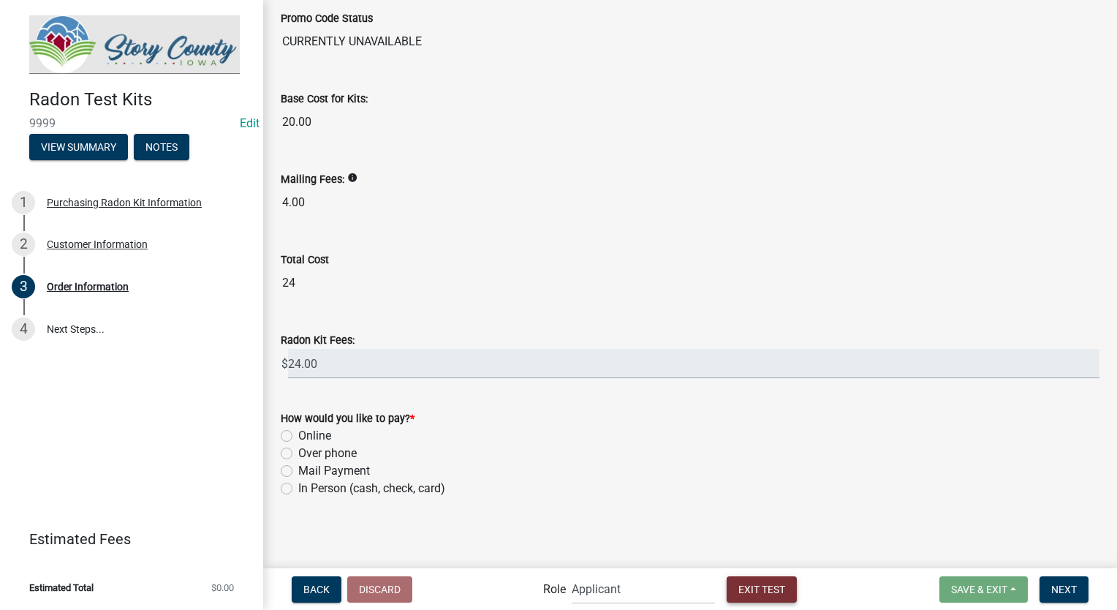
click at [752, 587] on span "Exit Test" at bounding box center [762, 589] width 47 height 12
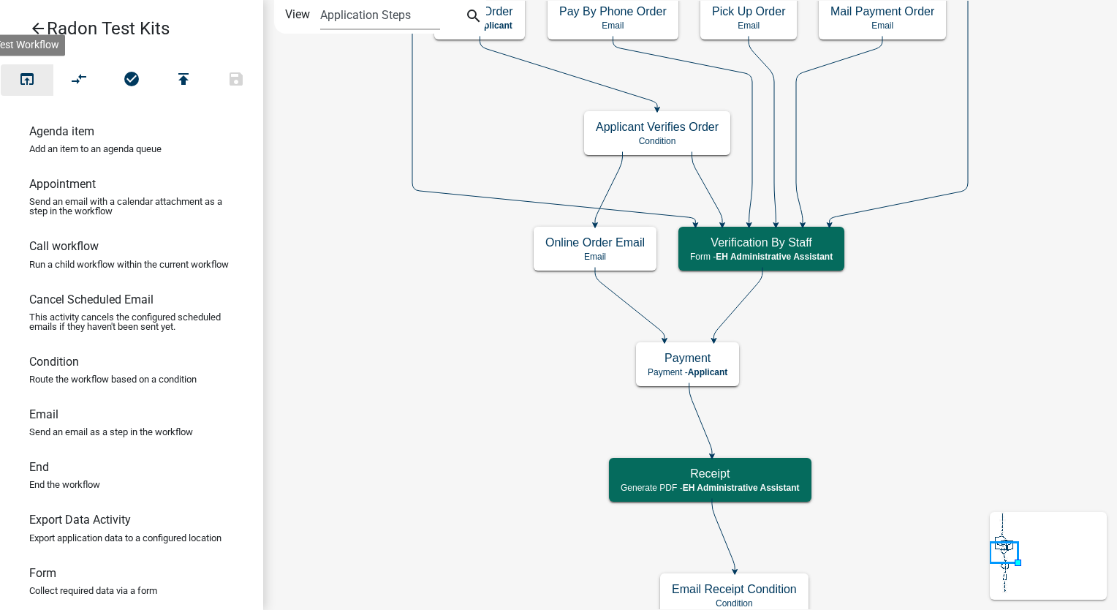
click at [23, 77] on icon "open_in_browser" at bounding box center [27, 80] width 18 height 20
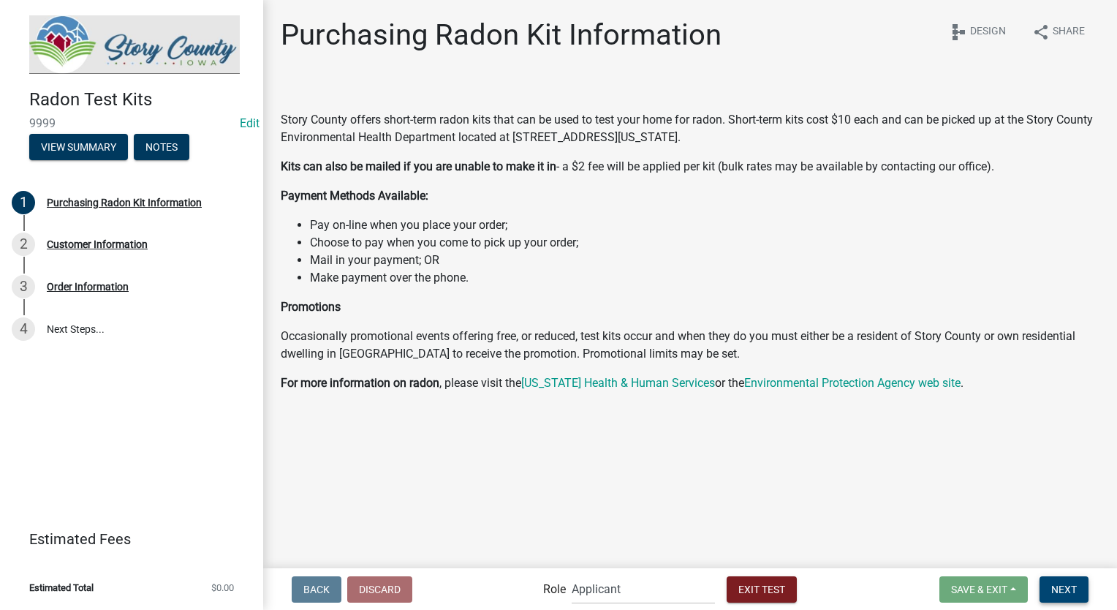
click at [1064, 587] on span "Next" at bounding box center [1065, 589] width 26 height 12
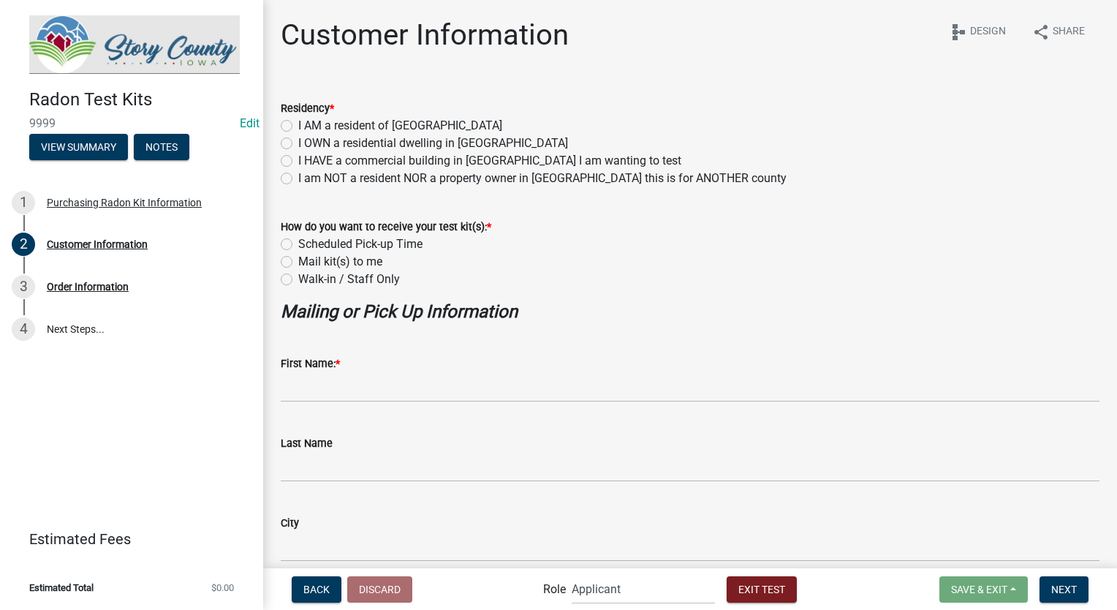
click at [298, 155] on label "I HAVE a commercial building in [GEOGRAPHIC_DATA] I am wanting to test" at bounding box center [489, 161] width 383 height 18
click at [298, 155] on input "I HAVE a commercial building in [GEOGRAPHIC_DATA] I am wanting to test" at bounding box center [303, 157] width 10 height 10
radio input "true"
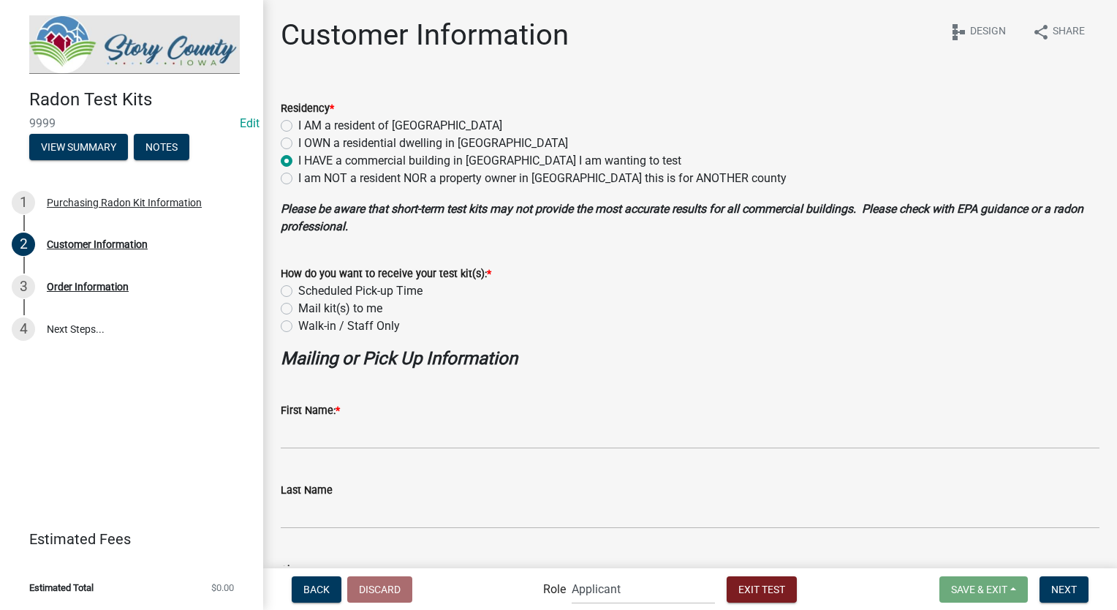
click at [298, 292] on label "Scheduled Pick-up Time" at bounding box center [360, 291] width 124 height 18
click at [298, 292] on input "Scheduled Pick-up Time" at bounding box center [303, 287] width 10 height 10
radio input "true"
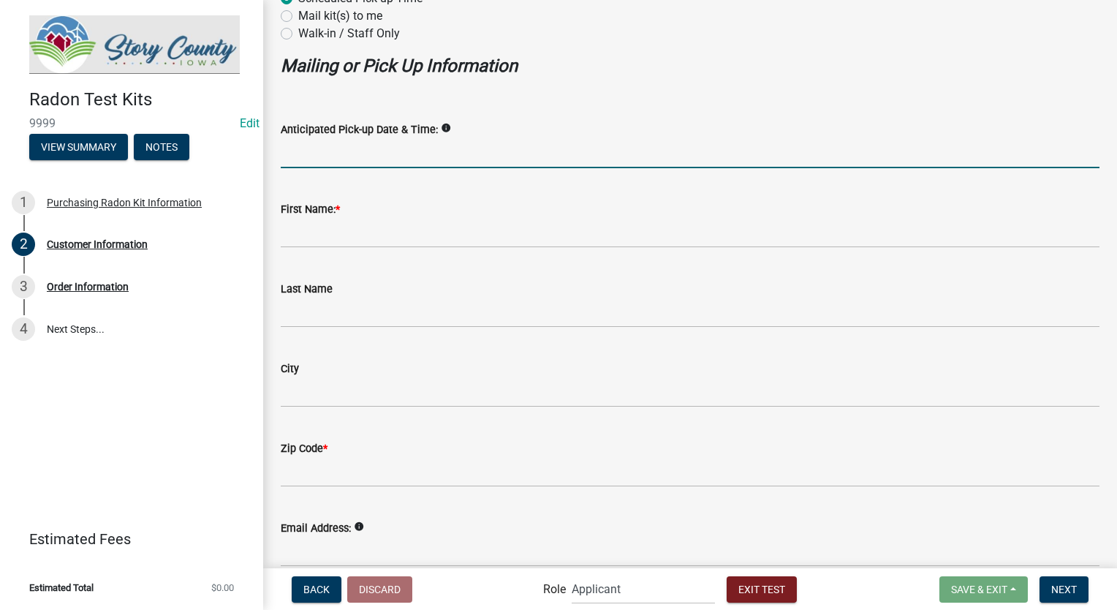
click at [320, 159] on input "Anticipated Pick-up Date & Time:" at bounding box center [690, 153] width 819 height 30
type input "07/5 10 am"
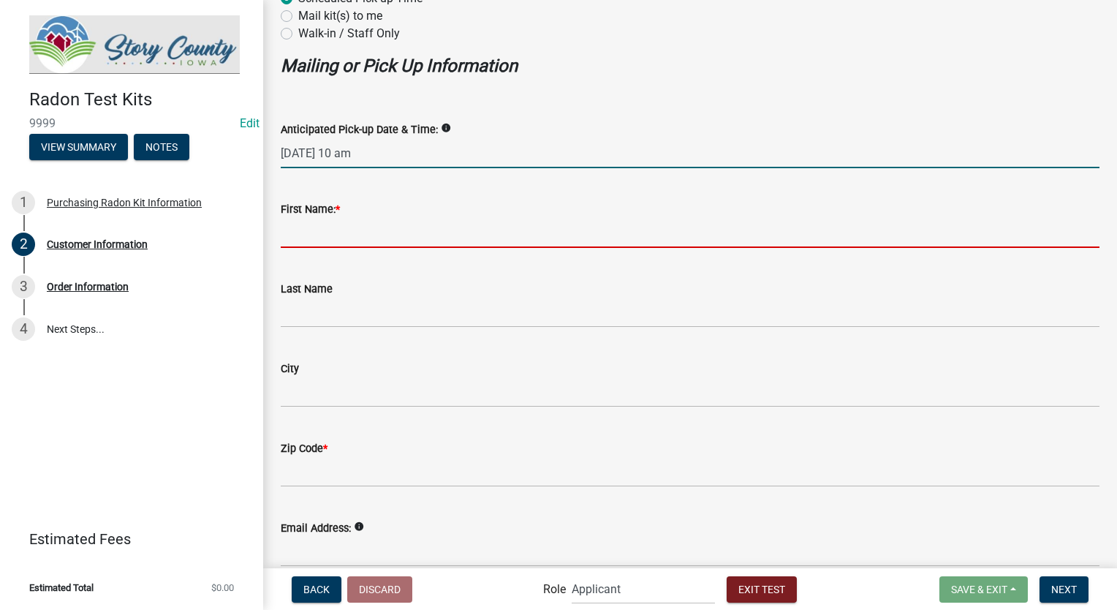
click at [327, 242] on input "First Name: *" at bounding box center [690, 233] width 819 height 30
type input "Stacia"
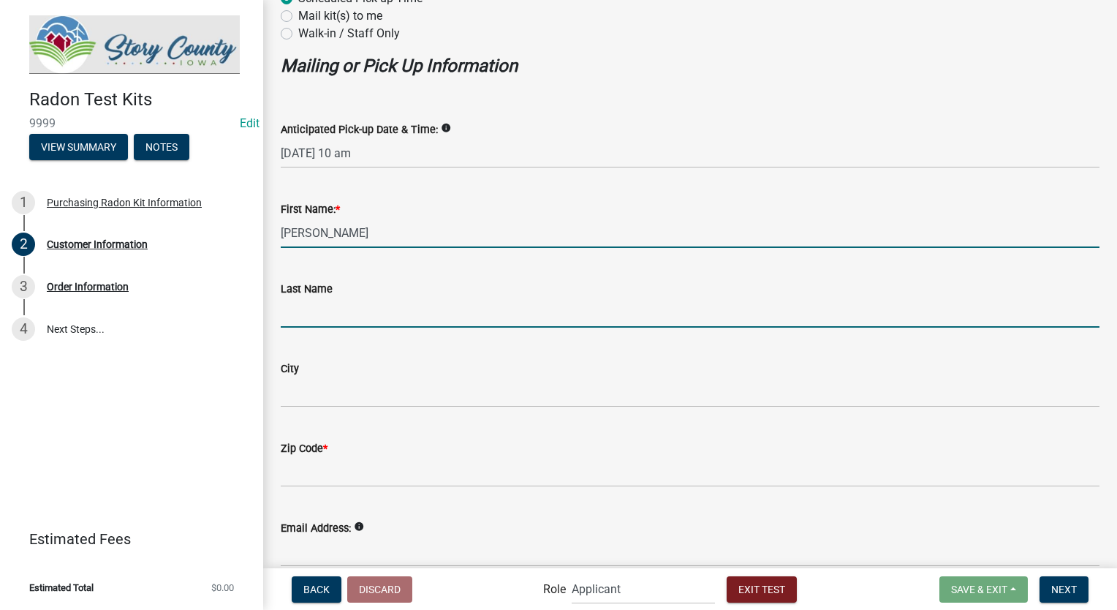
type input "Franklin"
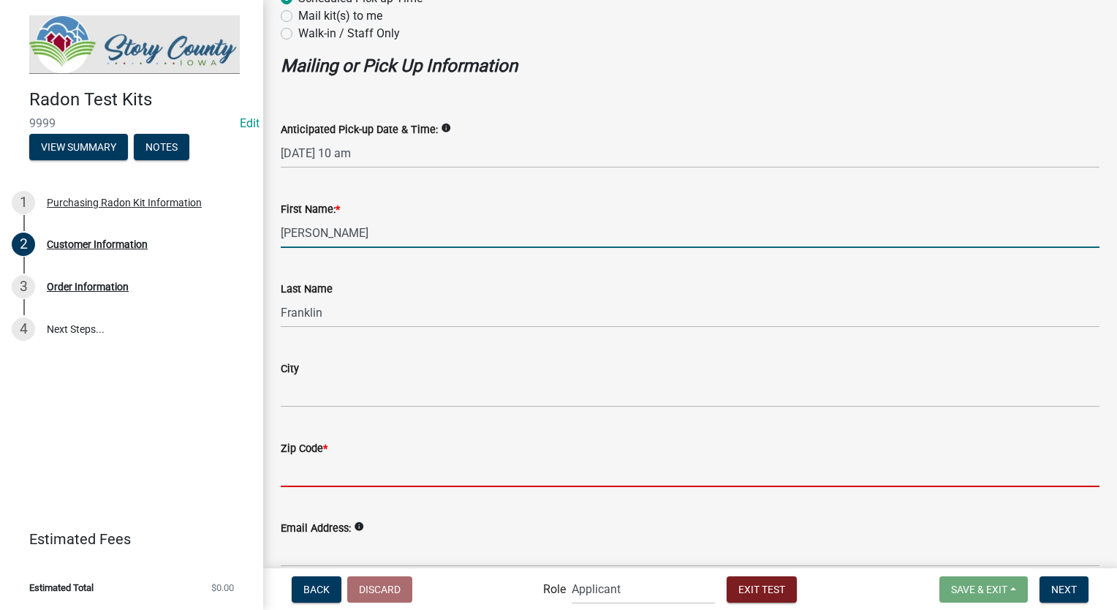
type input "47106"
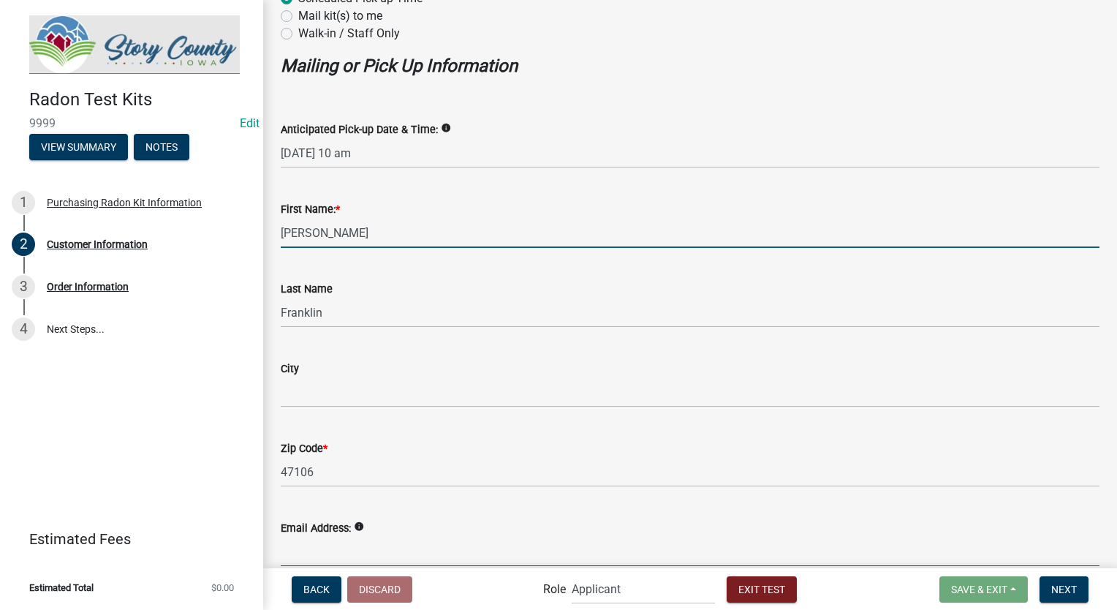
type input "sfranklin@schneidergis.com"
type input "8127861368"
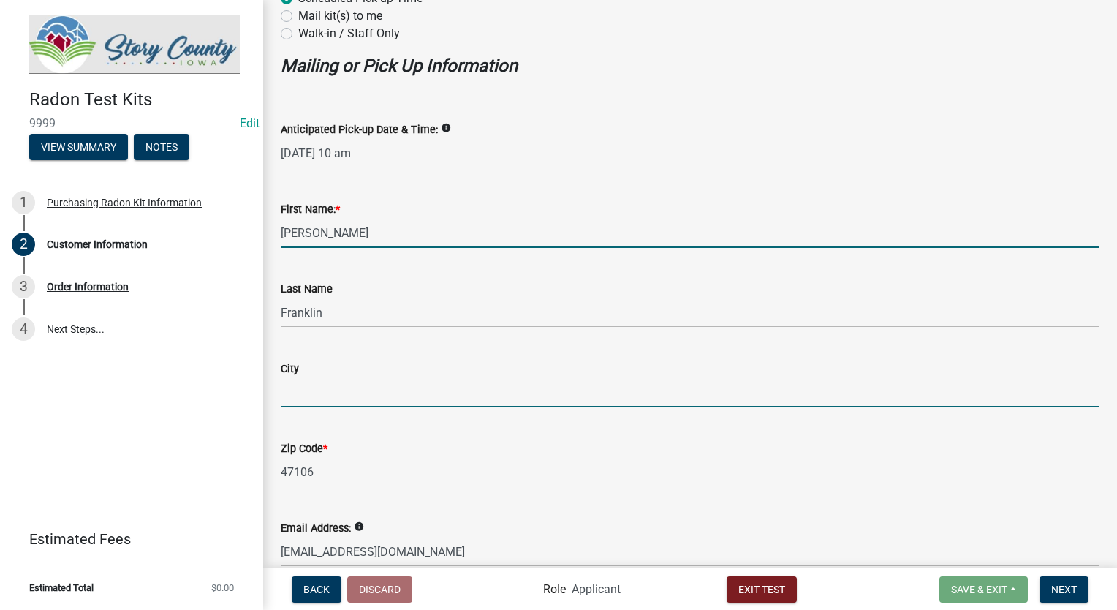
click at [331, 393] on input "City" at bounding box center [690, 392] width 819 height 30
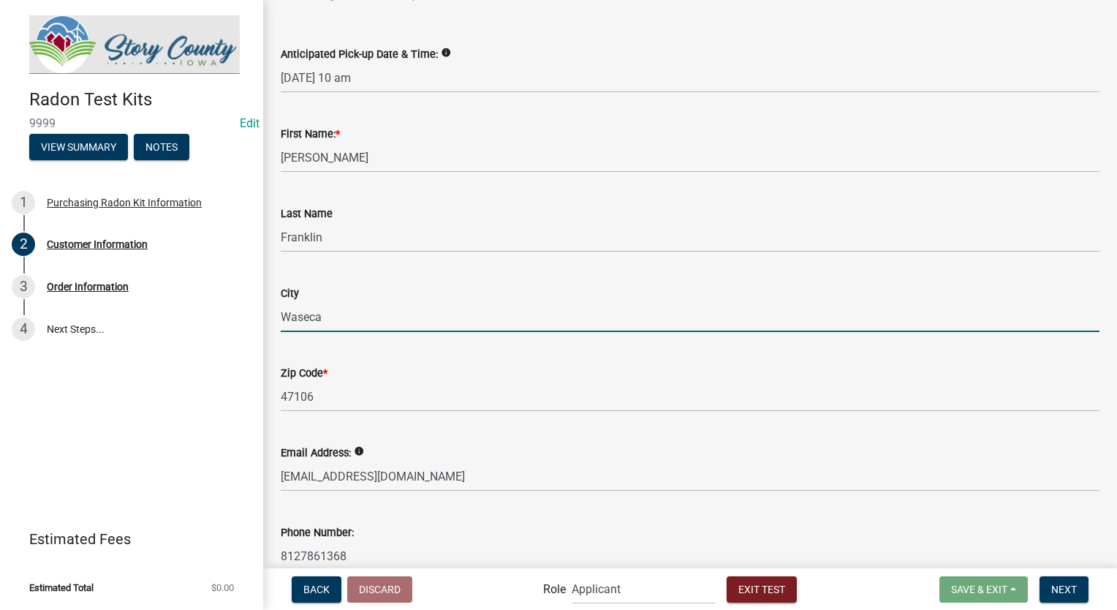
scroll to position [441, 0]
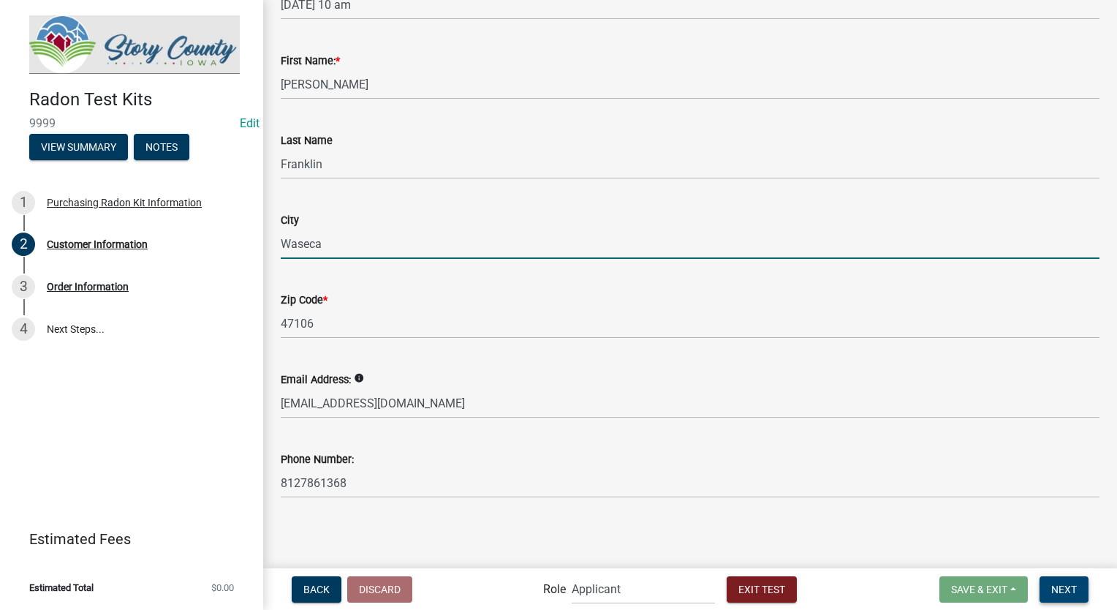
type input "Waseca"
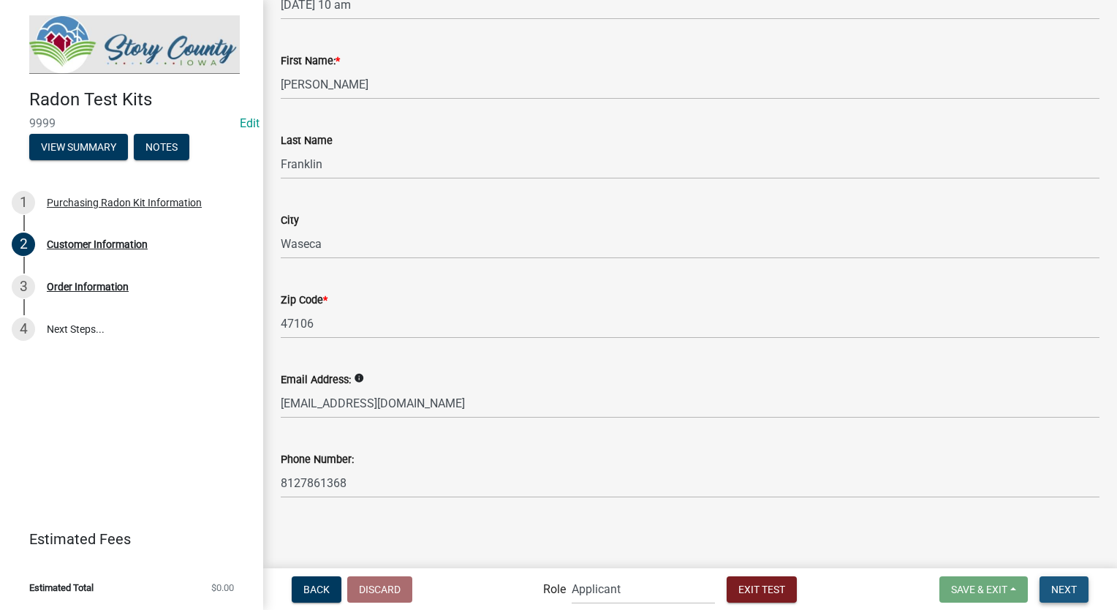
click at [1071, 589] on span "Next" at bounding box center [1065, 589] width 26 height 12
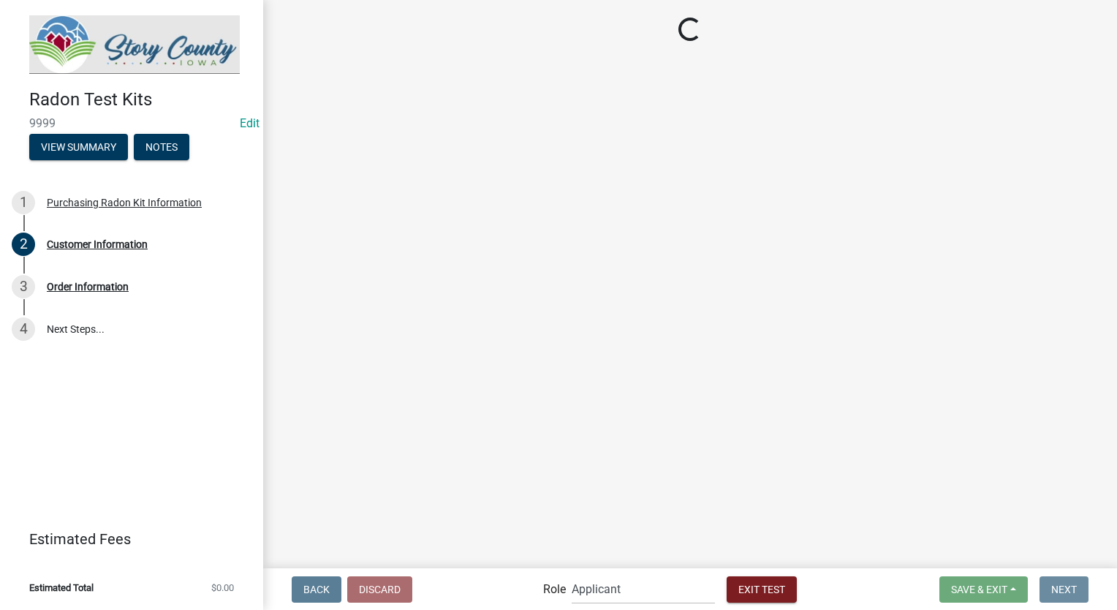
scroll to position [0, 0]
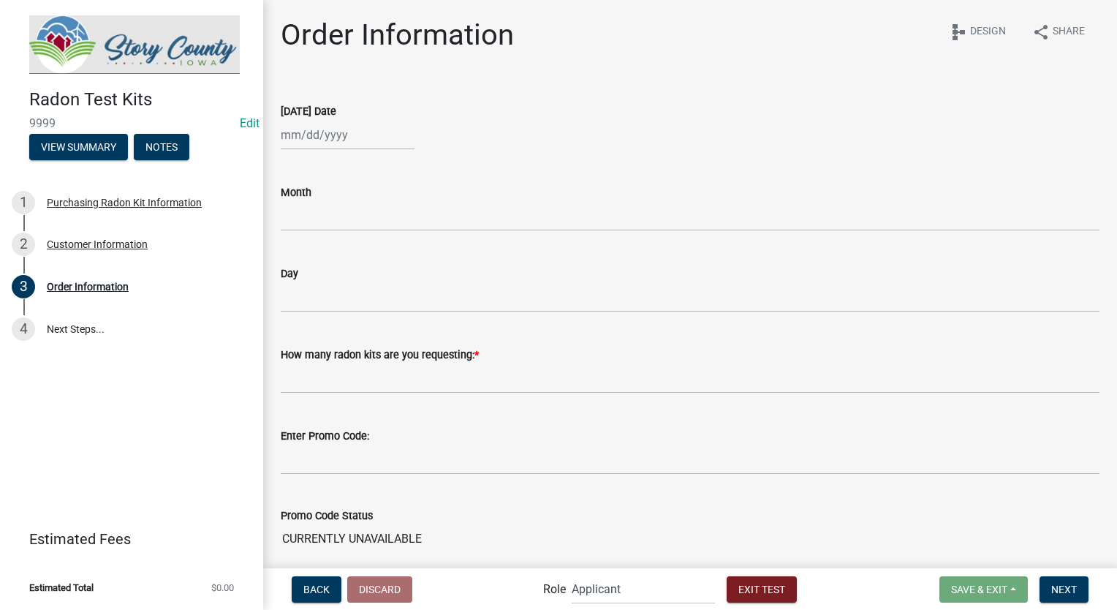
click at [342, 145] on div at bounding box center [348, 135] width 134 height 30
select select "9"
select select "2025"
click at [298, 164] on span "Previous month" at bounding box center [295, 165] width 11 height 11
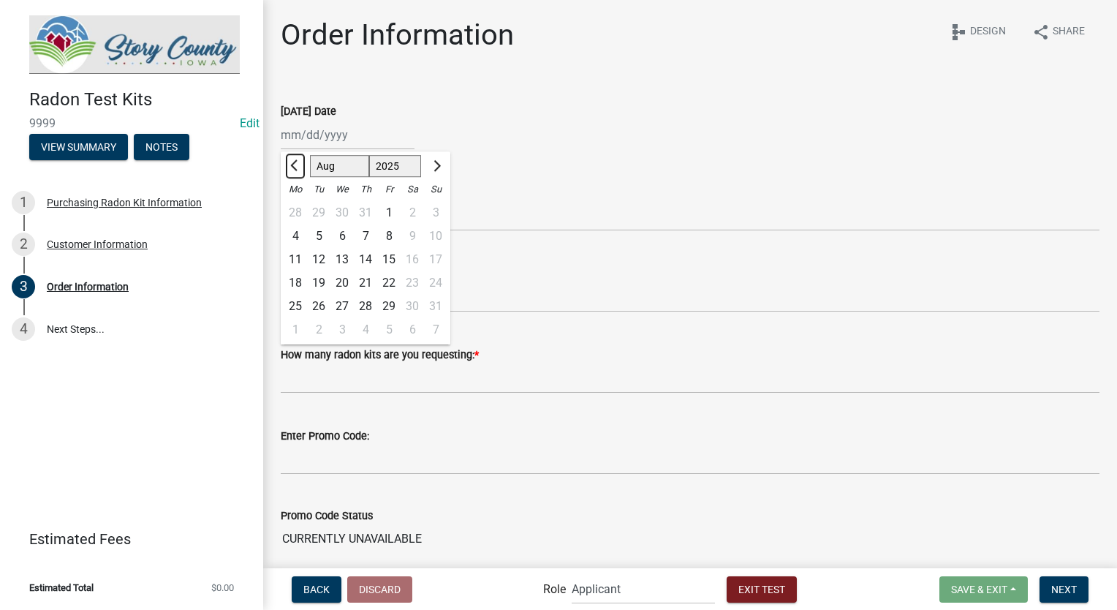
select select "7"
click at [392, 214] on div "4" at bounding box center [388, 212] width 23 height 23
type input "07/04/2025"
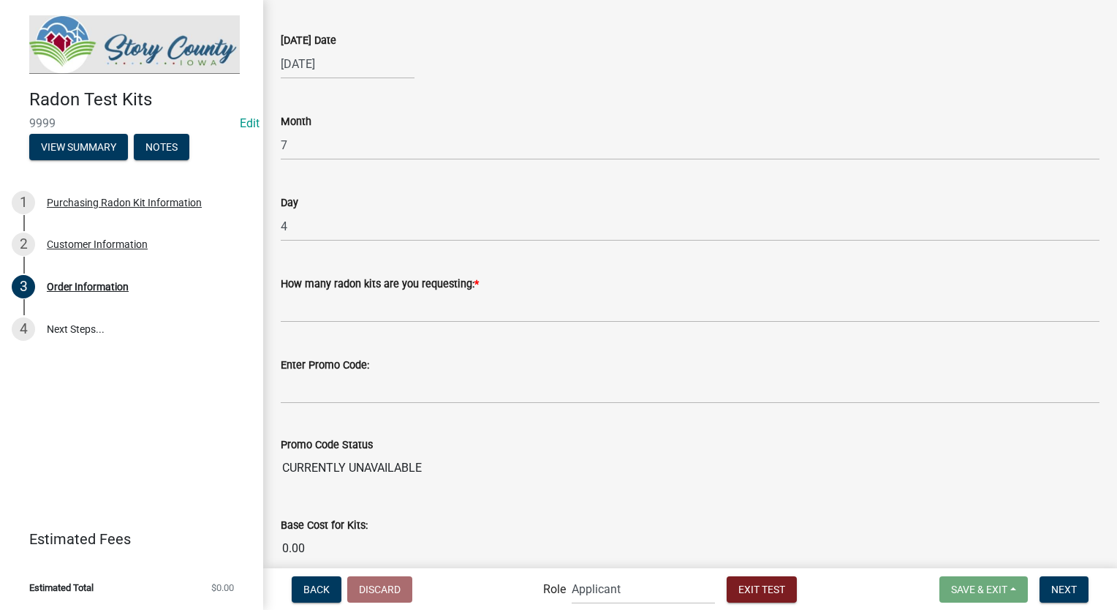
scroll to position [73, 0]
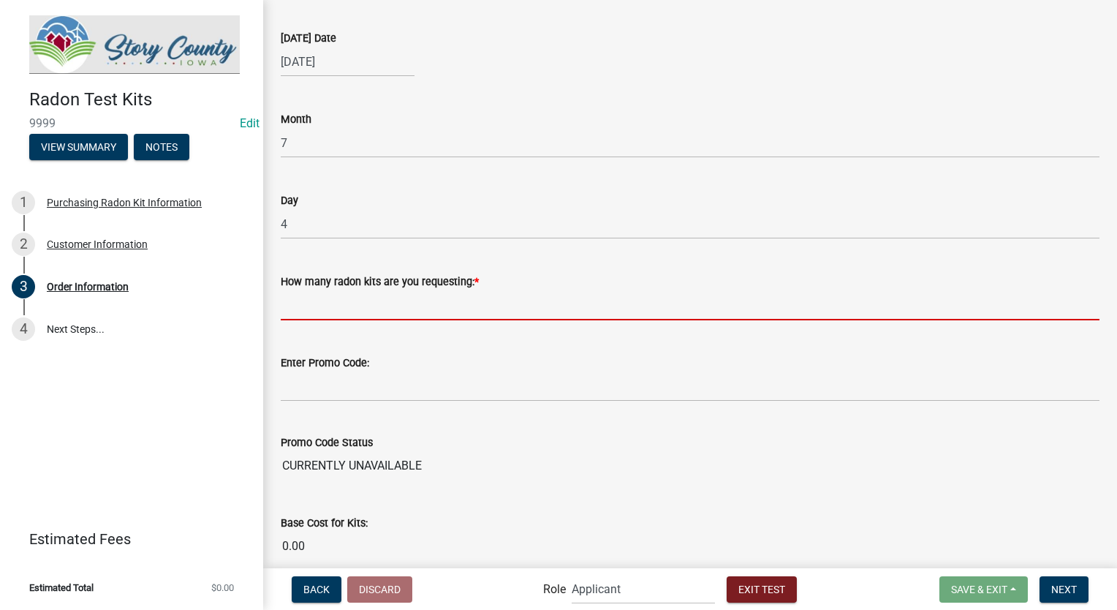
click at [332, 310] on input "text" at bounding box center [690, 305] width 819 height 30
type input "2"
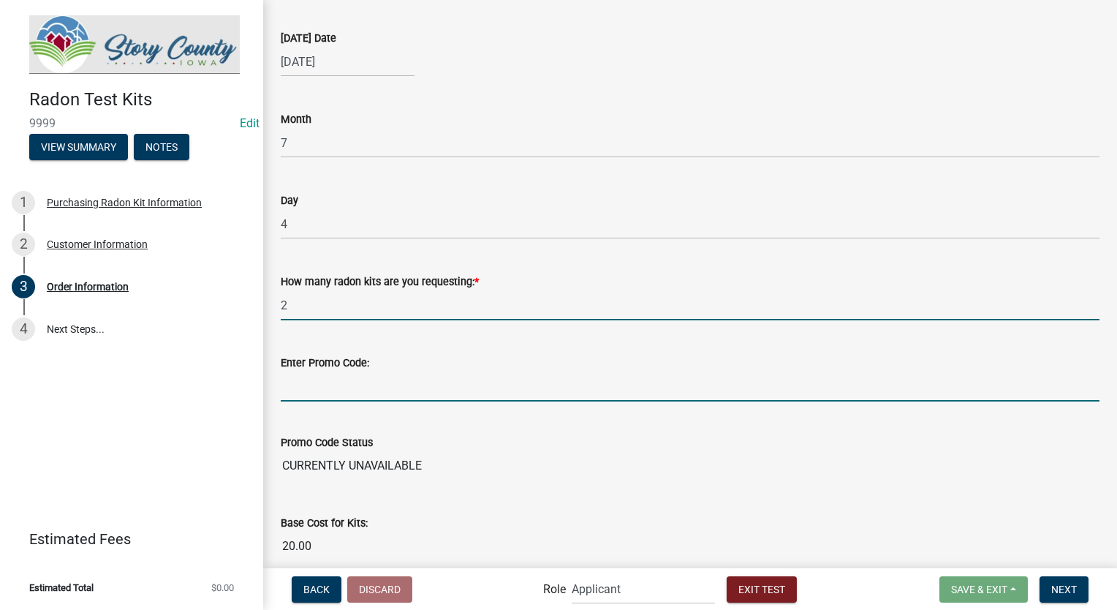
click at [318, 385] on input "Enter Promo Code:" at bounding box center [690, 387] width 819 height 30
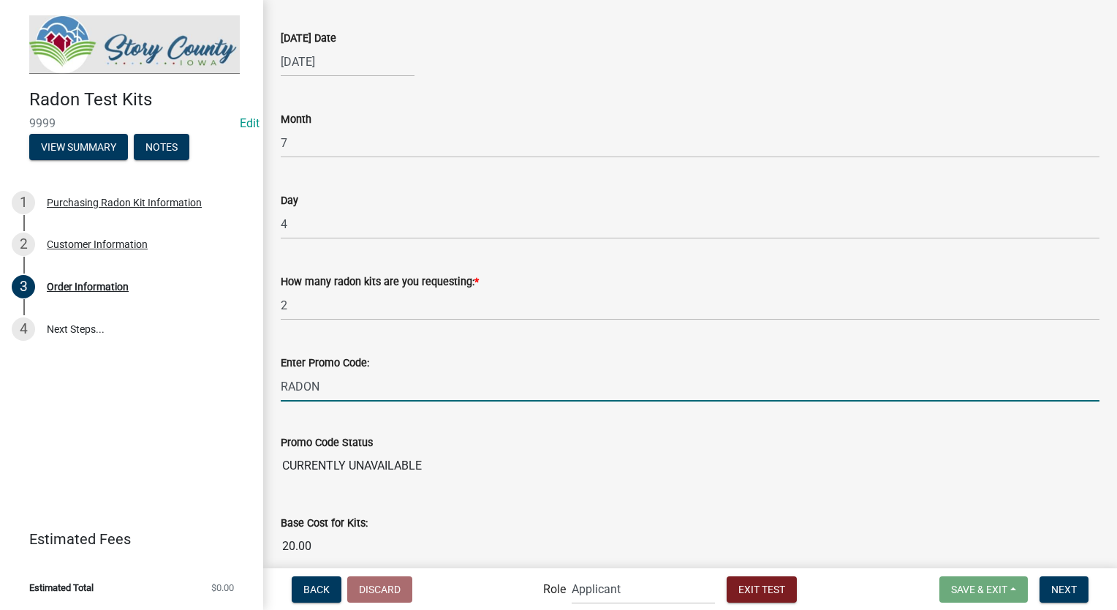
type input "RADON"
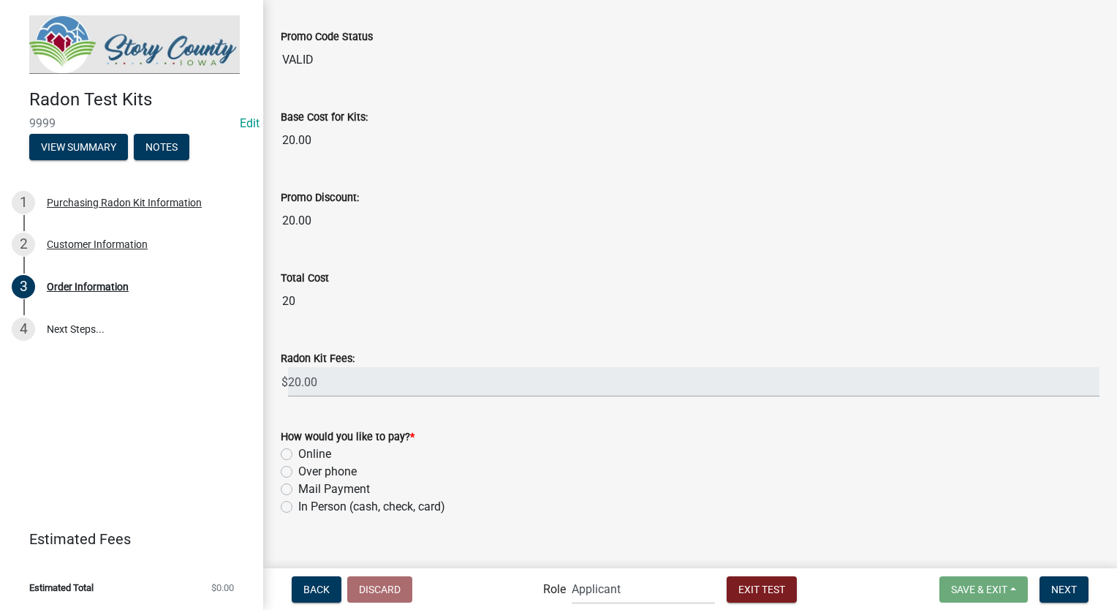
scroll to position [497, 0]
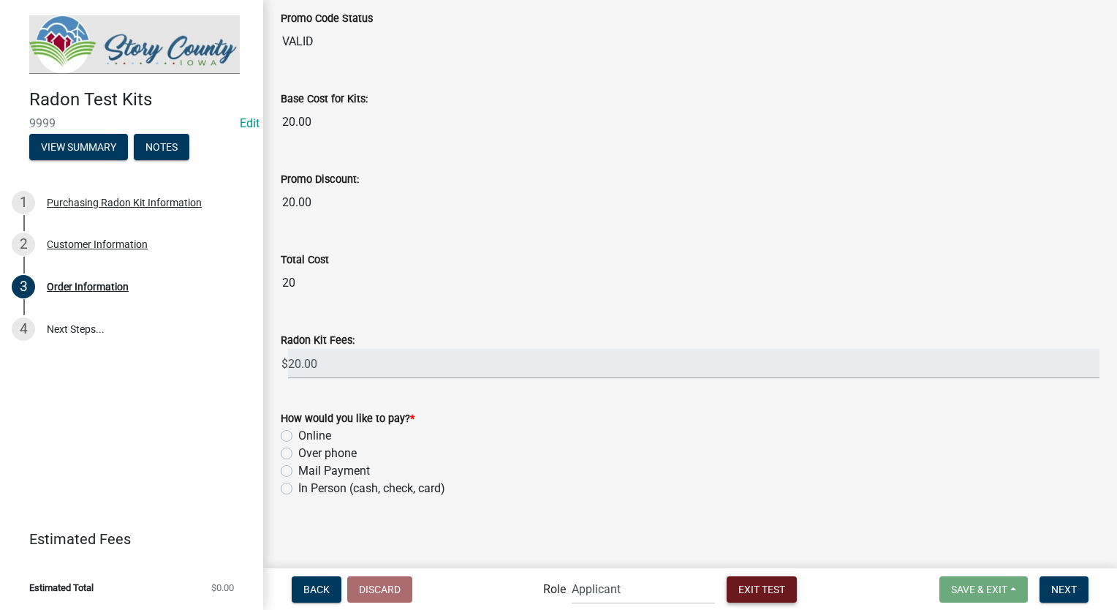
click at [753, 595] on span "Exit Test" at bounding box center [762, 589] width 47 height 12
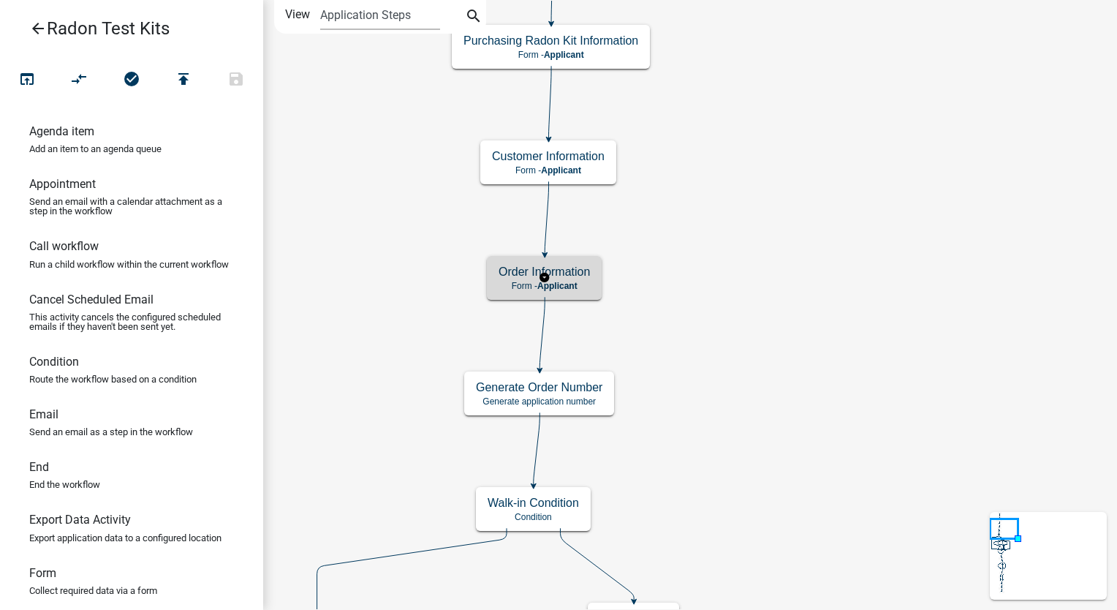
click at [556, 288] on span "Applicant" at bounding box center [558, 286] width 40 height 10
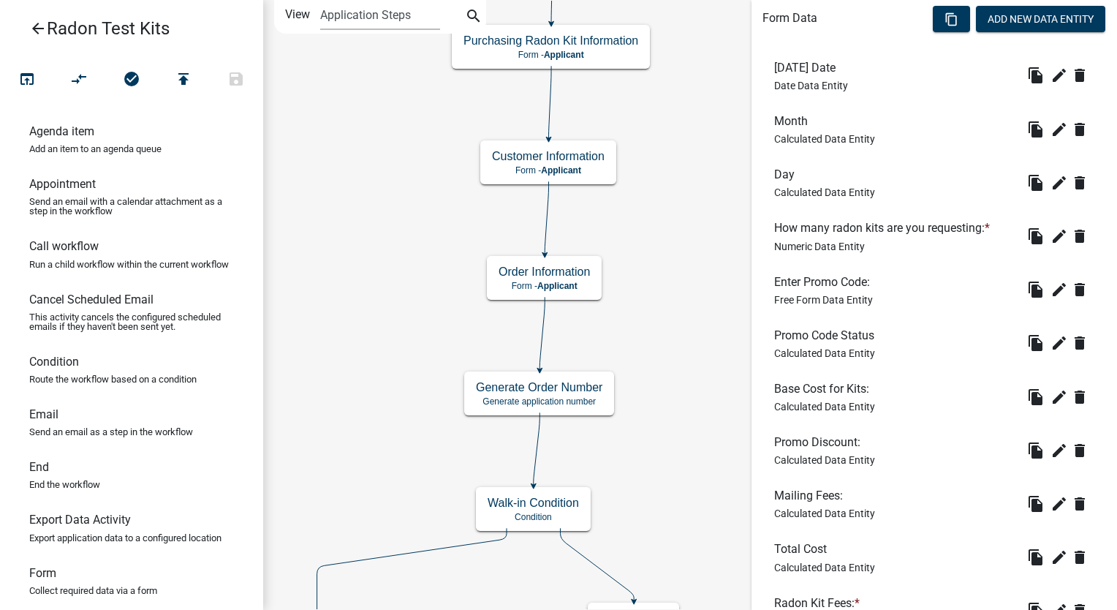
scroll to position [585, 0]
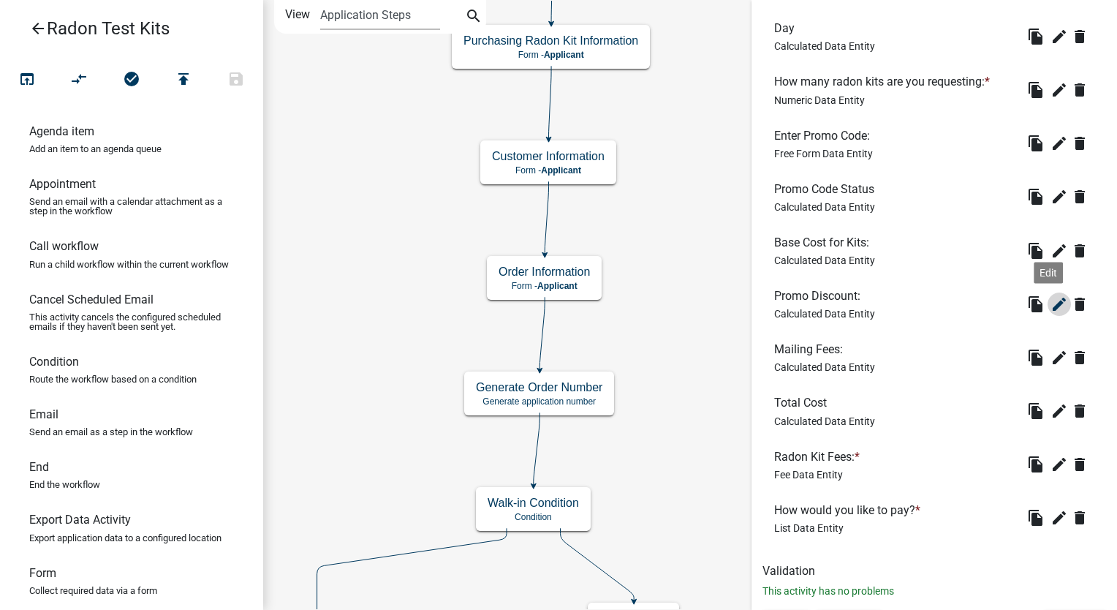
click at [1051, 307] on icon "edit" at bounding box center [1060, 304] width 18 height 18
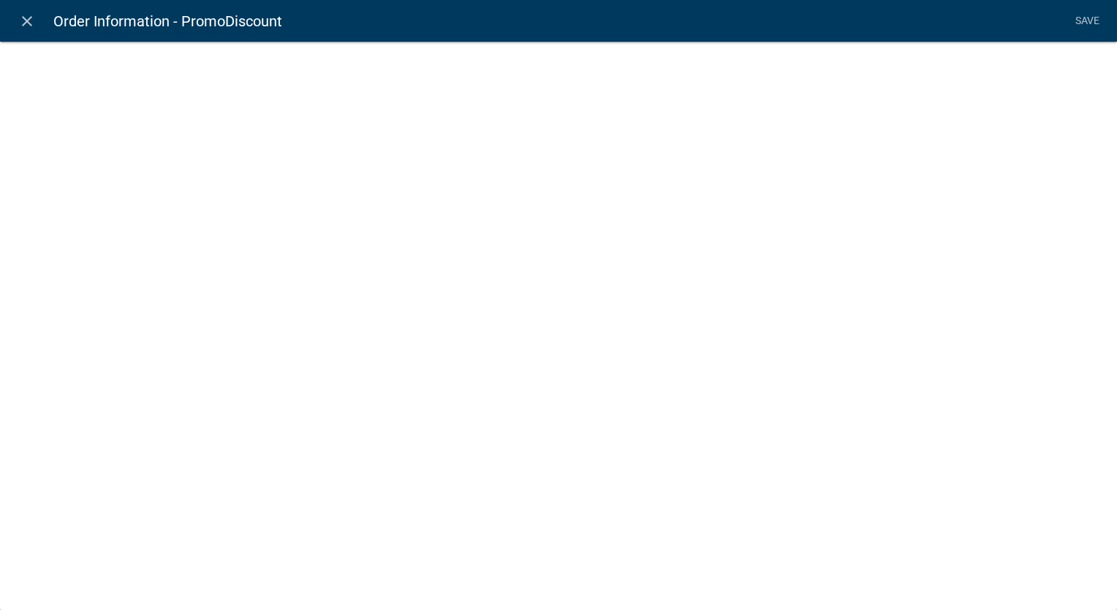
select select "calculated-value"
select select "3"
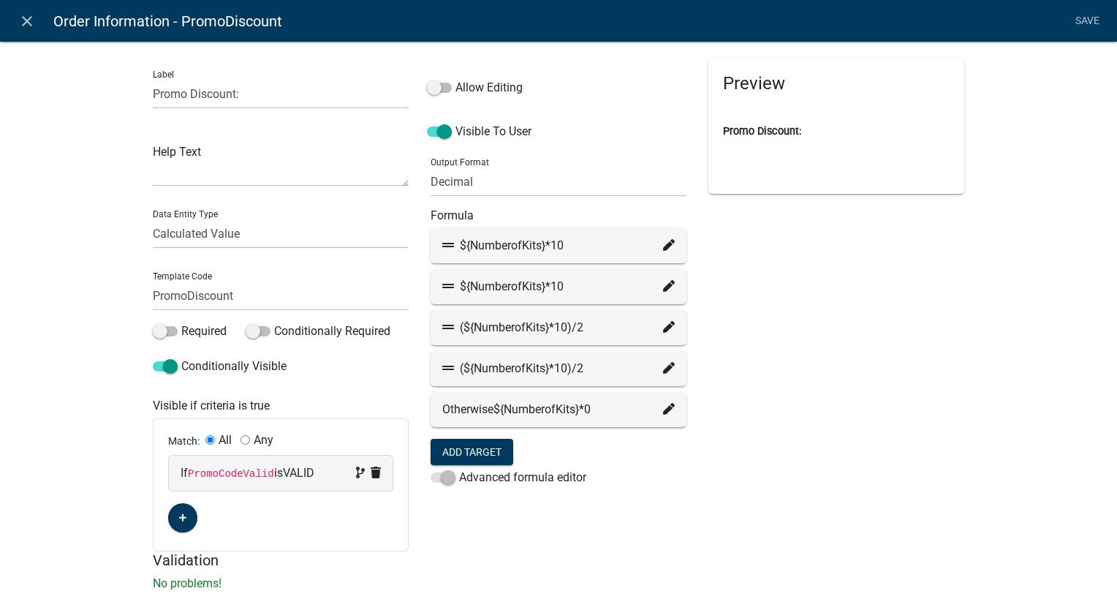
click at [663, 241] on icon at bounding box center [669, 245] width 12 height 12
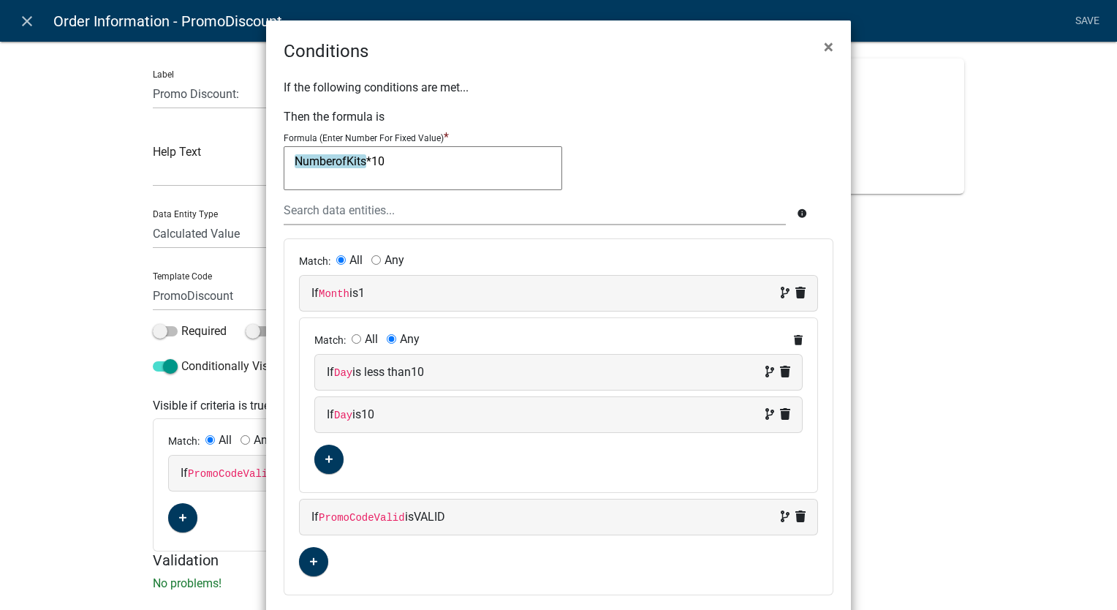
scroll to position [60, 0]
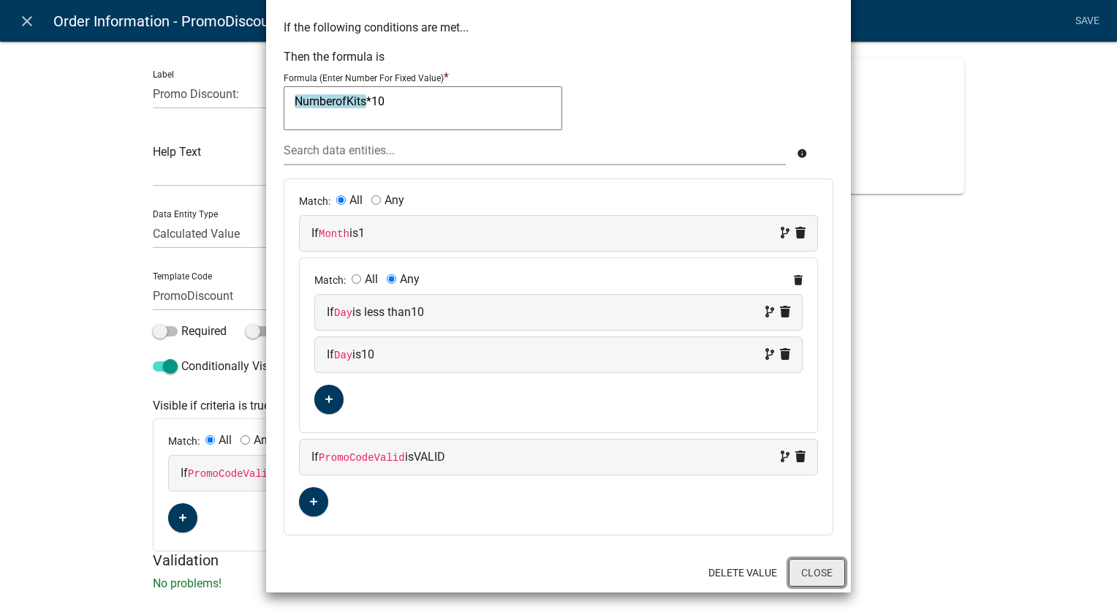
click at [827, 575] on button "Close" at bounding box center [817, 573] width 56 height 28
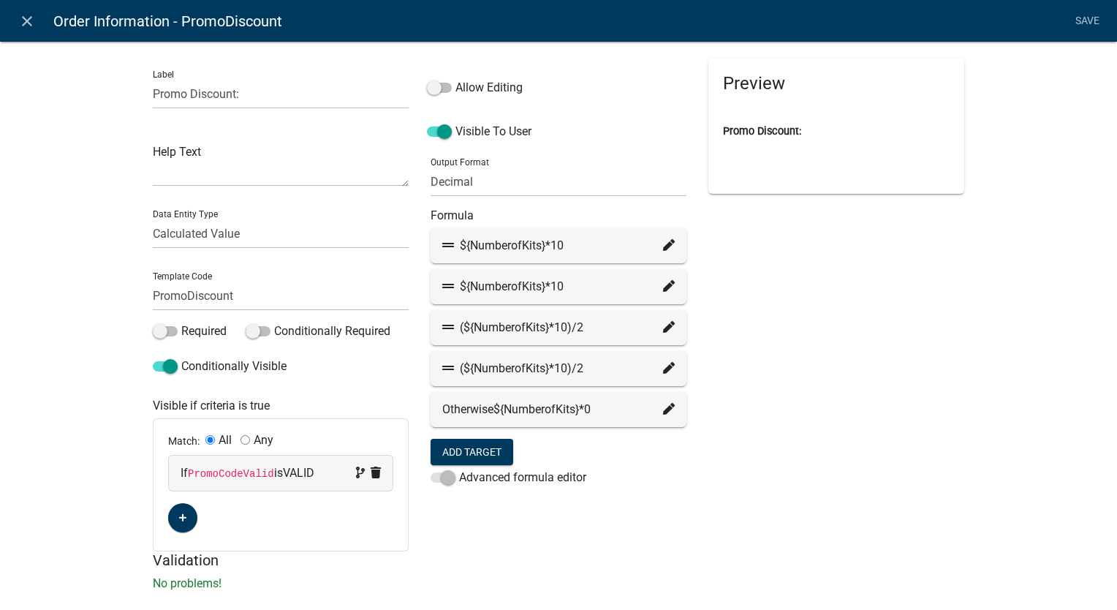
click at [663, 285] on icon at bounding box center [669, 286] width 12 height 12
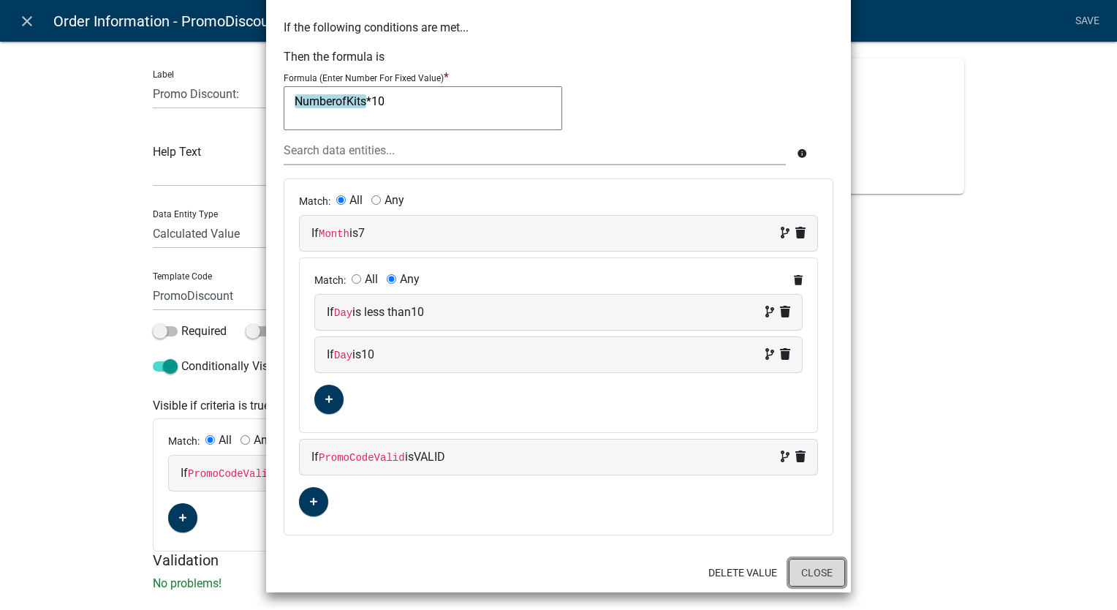
click at [802, 568] on button "Close" at bounding box center [817, 573] width 56 height 28
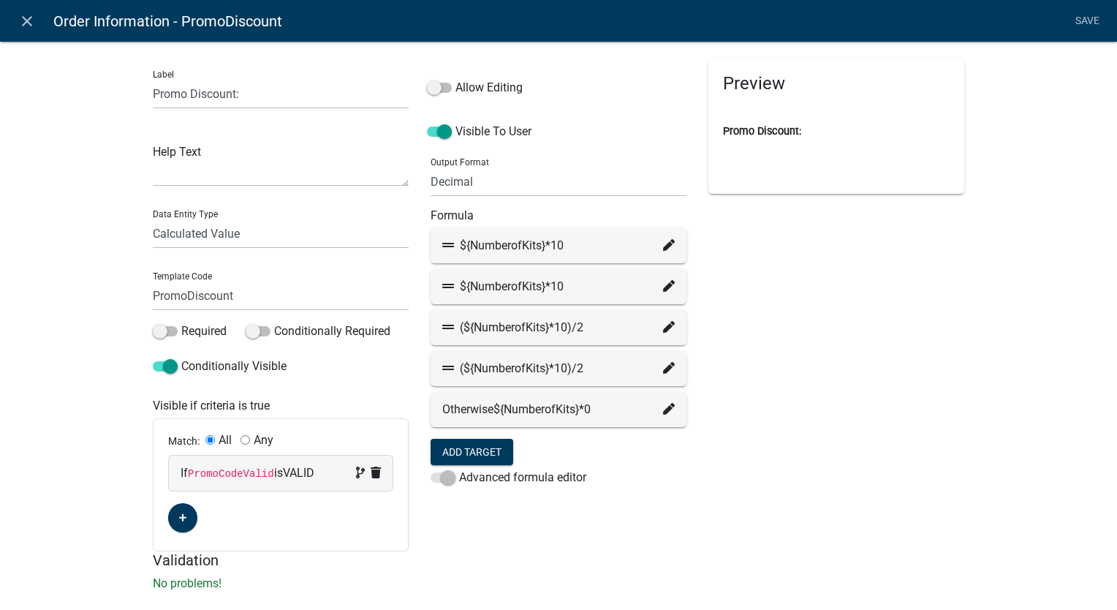
click at [663, 326] on icon at bounding box center [669, 327] width 12 height 12
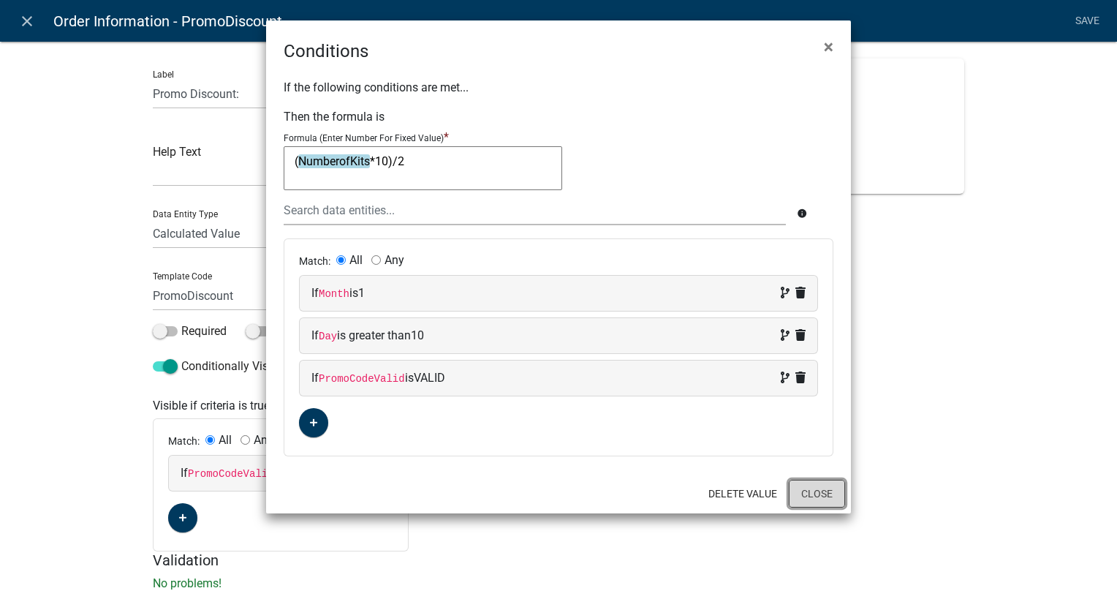
click at [829, 495] on button "Close" at bounding box center [817, 494] width 56 height 28
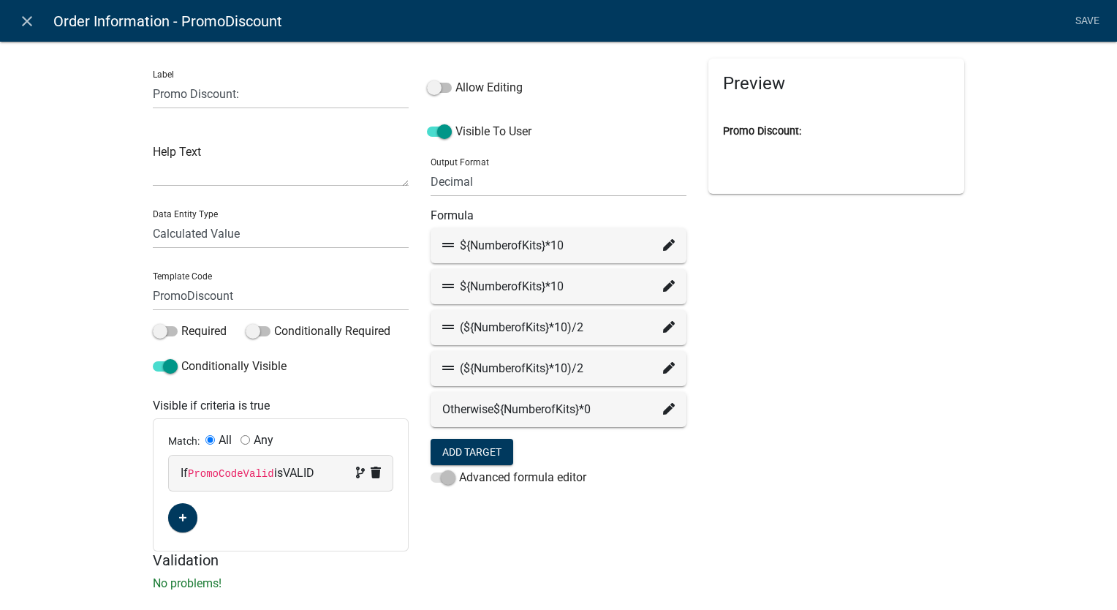
click at [664, 369] on icon at bounding box center [669, 368] width 12 height 12
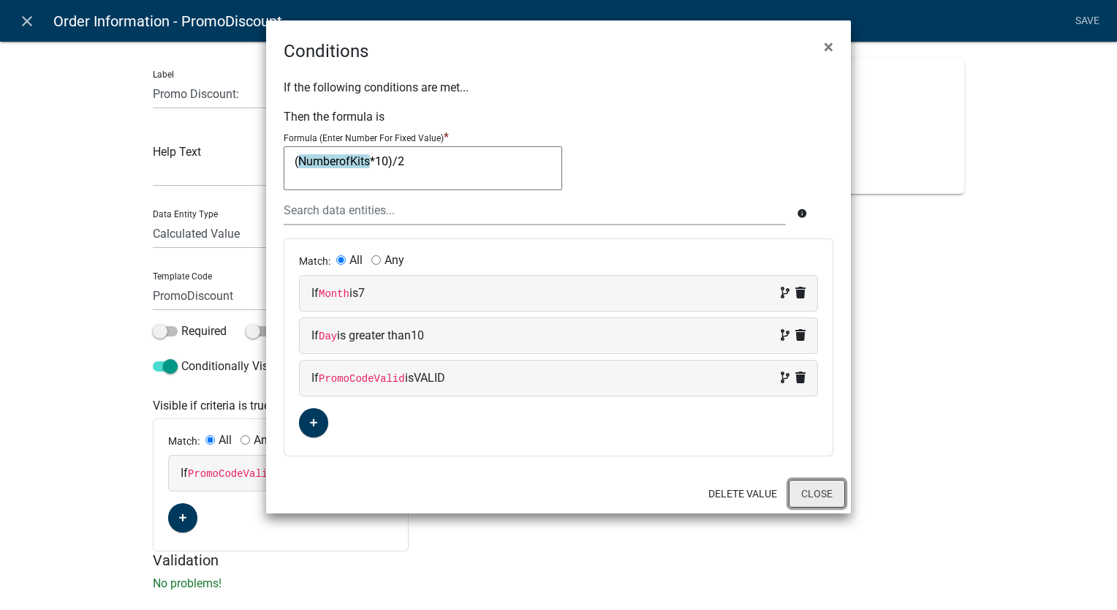
click at [822, 496] on button "Close" at bounding box center [817, 494] width 56 height 28
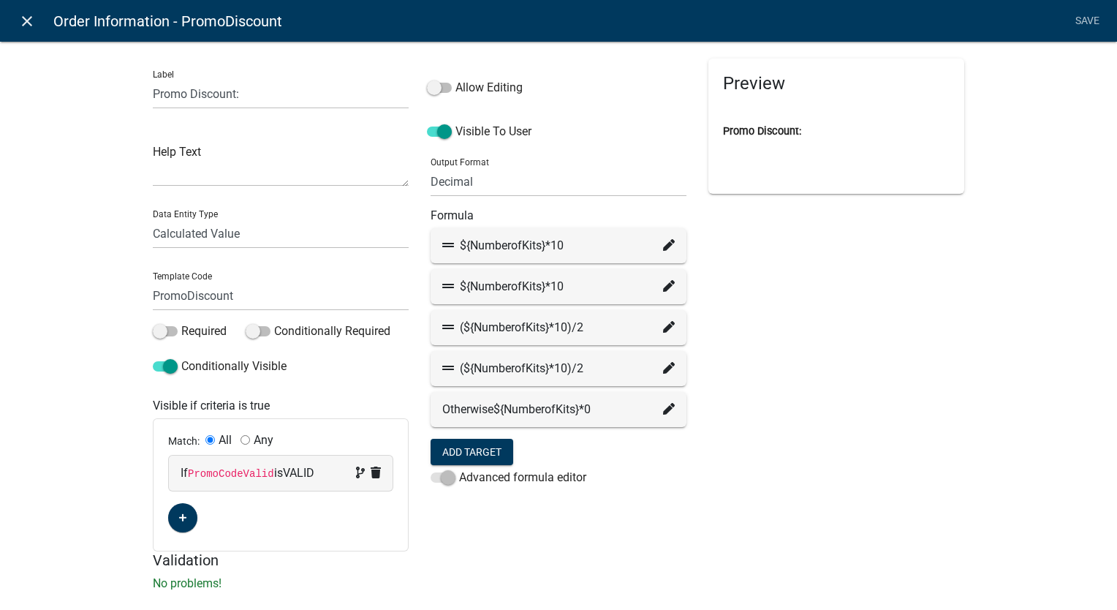
click at [29, 18] on icon "close" at bounding box center [27, 21] width 18 height 18
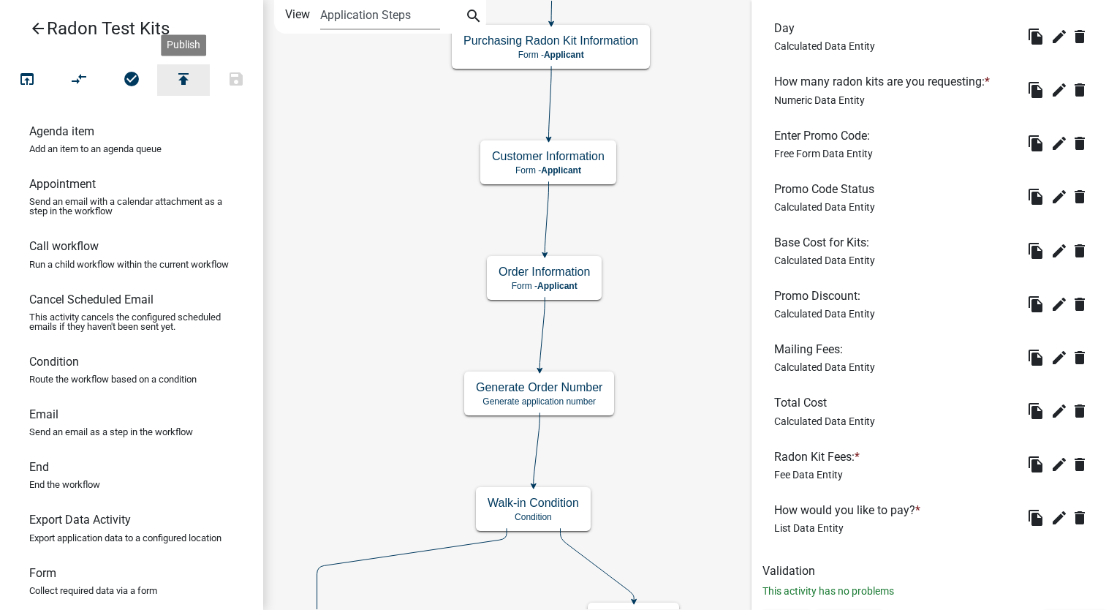
click at [178, 78] on icon "publish" at bounding box center [184, 80] width 18 height 20
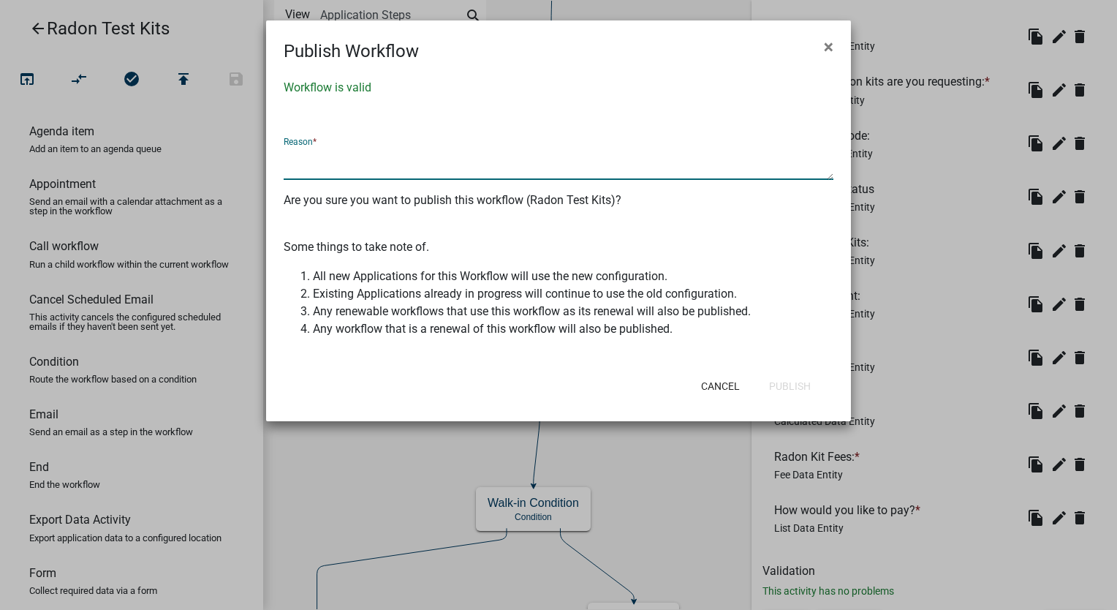
click at [357, 173] on textarea at bounding box center [559, 163] width 550 height 34
type textarea "Updated Promo status list;checked fees"
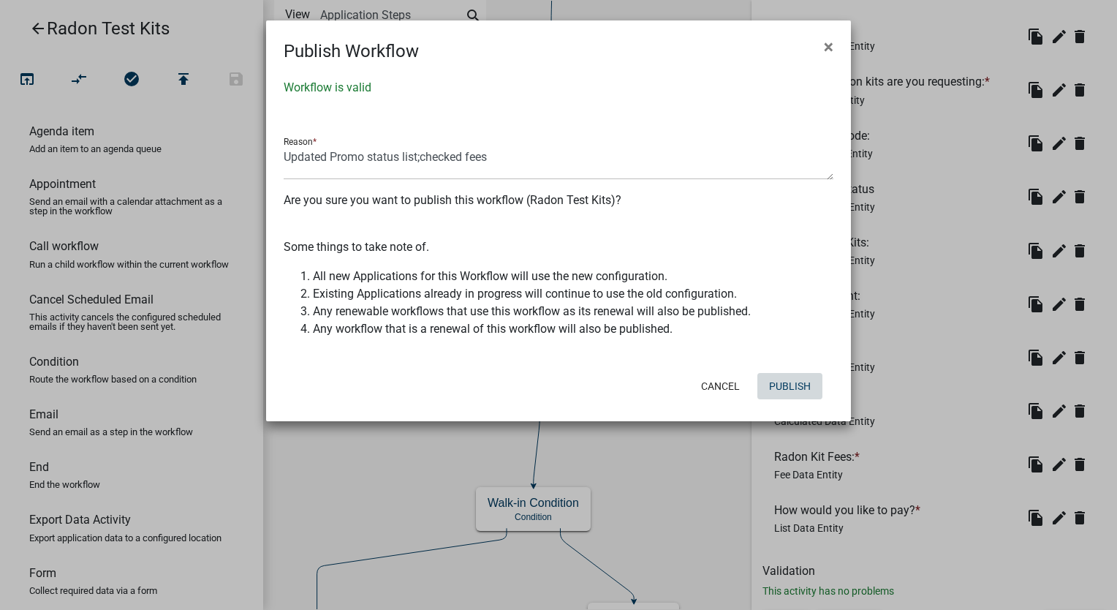
click at [785, 388] on button "Publish" at bounding box center [790, 386] width 65 height 26
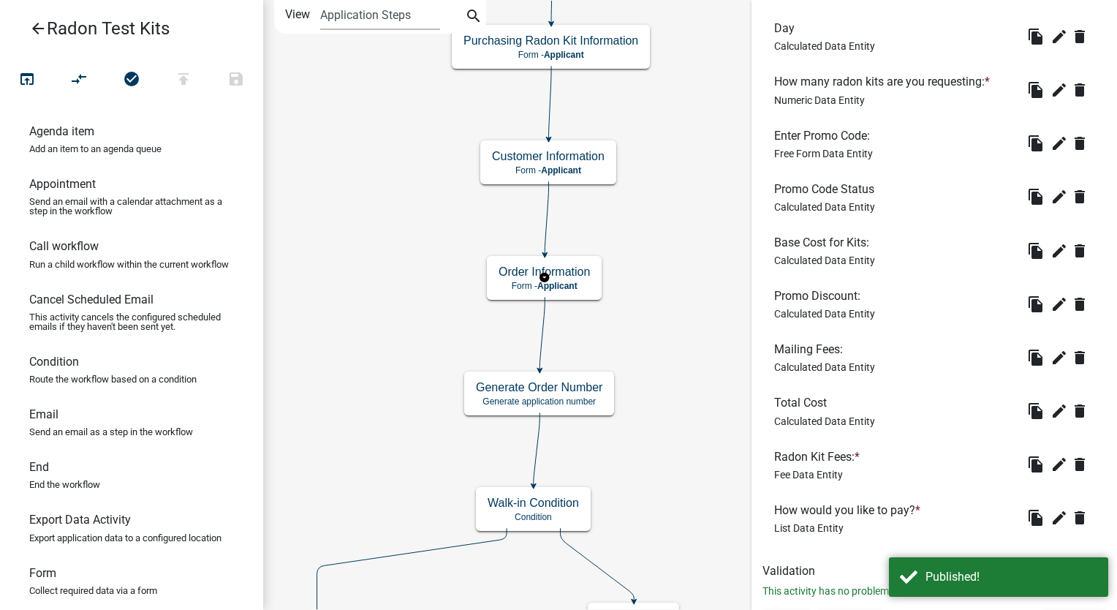
click at [44, 28] on icon "arrow_back" at bounding box center [38, 30] width 18 height 20
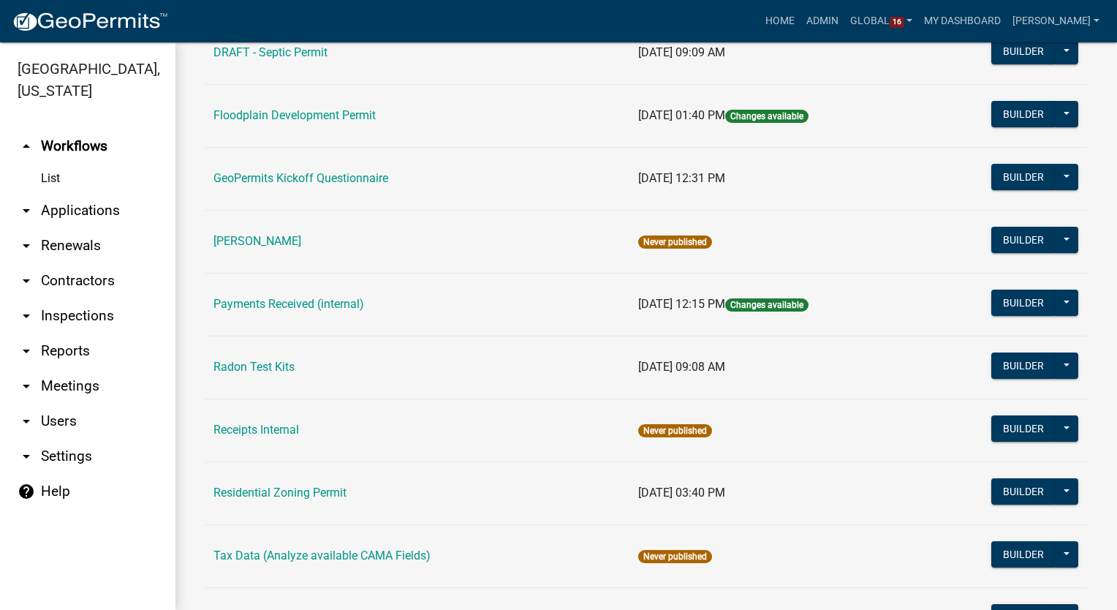
scroll to position [658, 0]
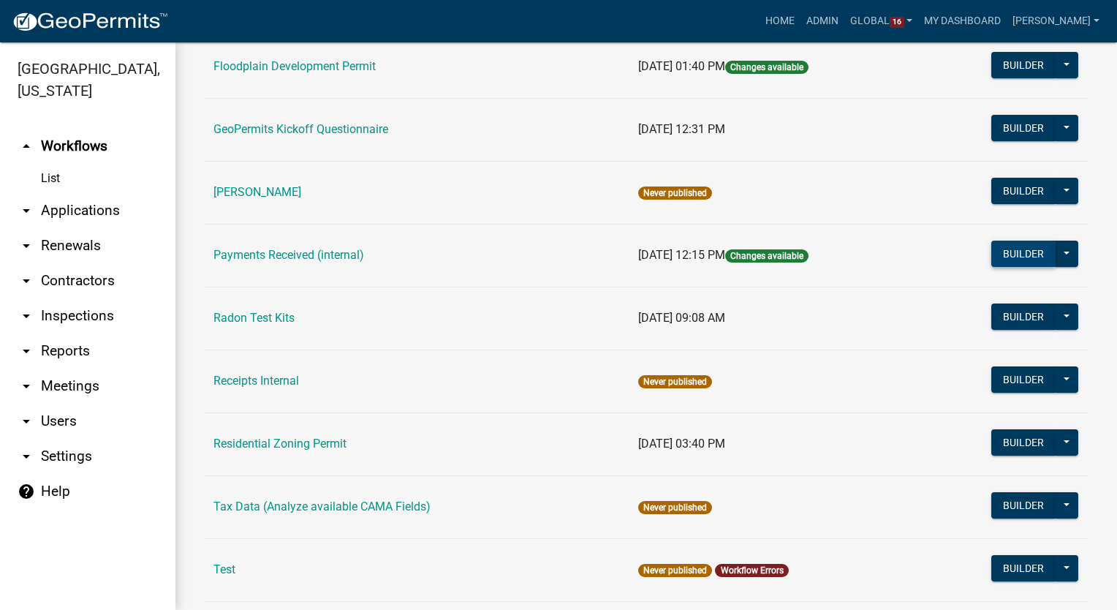
click at [1019, 257] on button "Builder" at bounding box center [1024, 254] width 64 height 26
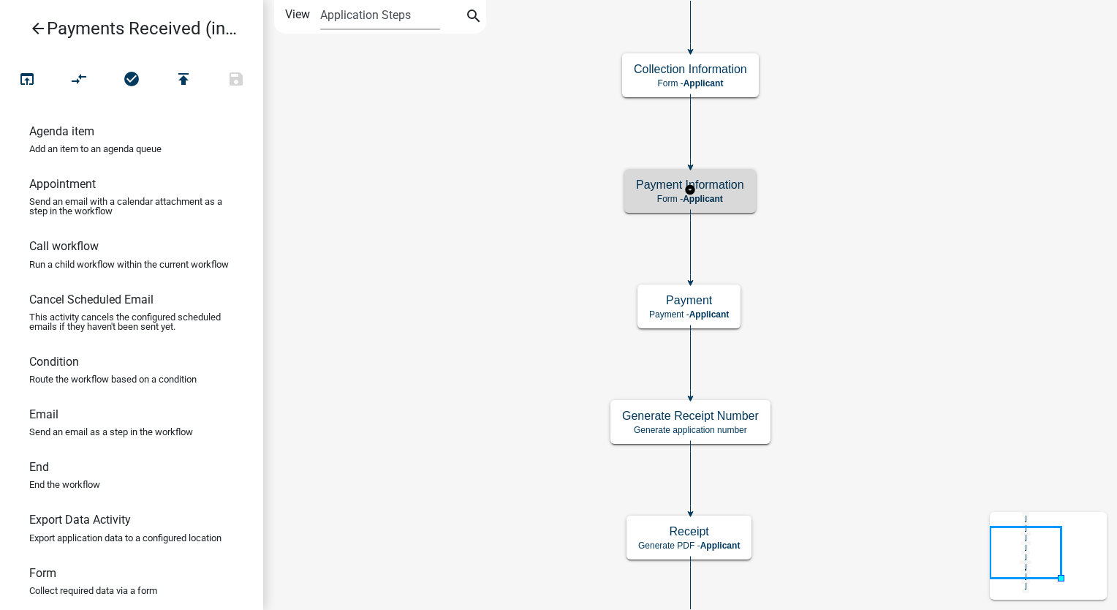
click at [720, 178] on h5 "Payment Information" at bounding box center [690, 185] width 108 height 14
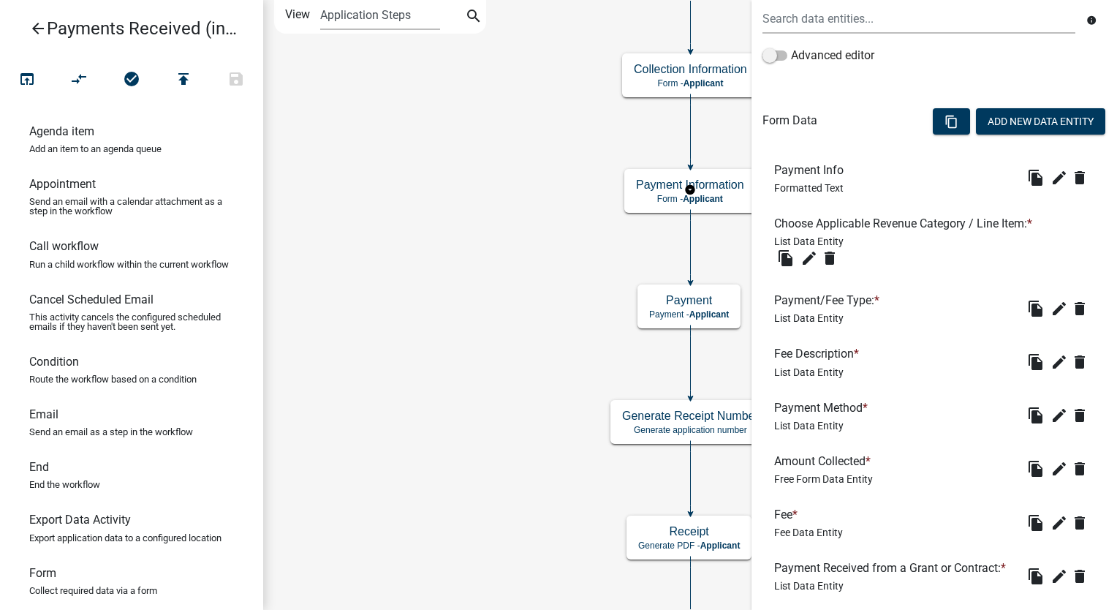
scroll to position [366, 0]
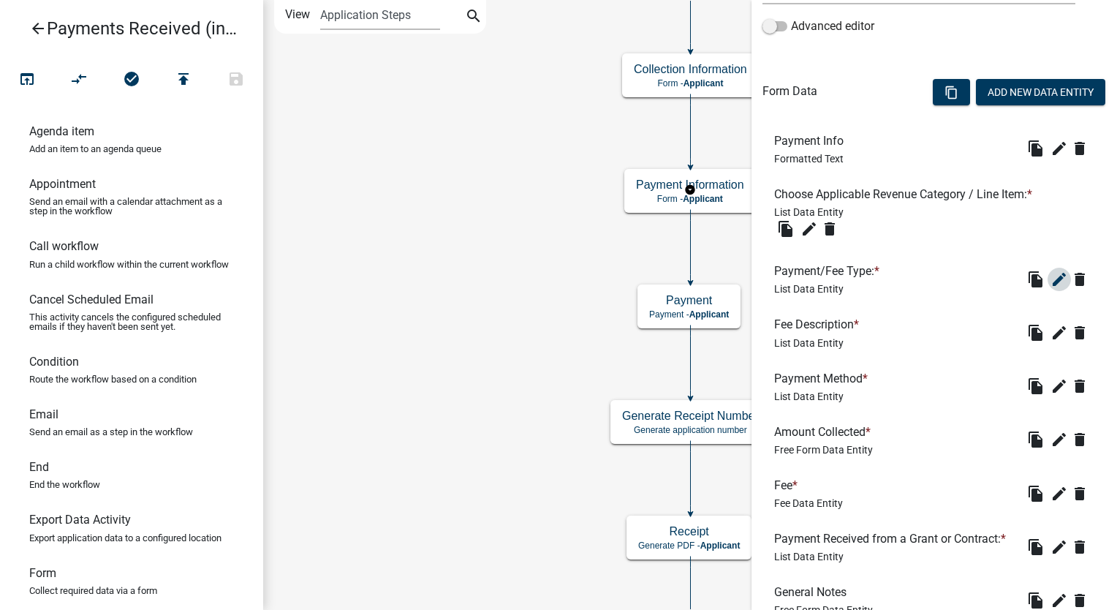
click at [1051, 277] on icon "edit" at bounding box center [1060, 280] width 18 height 18
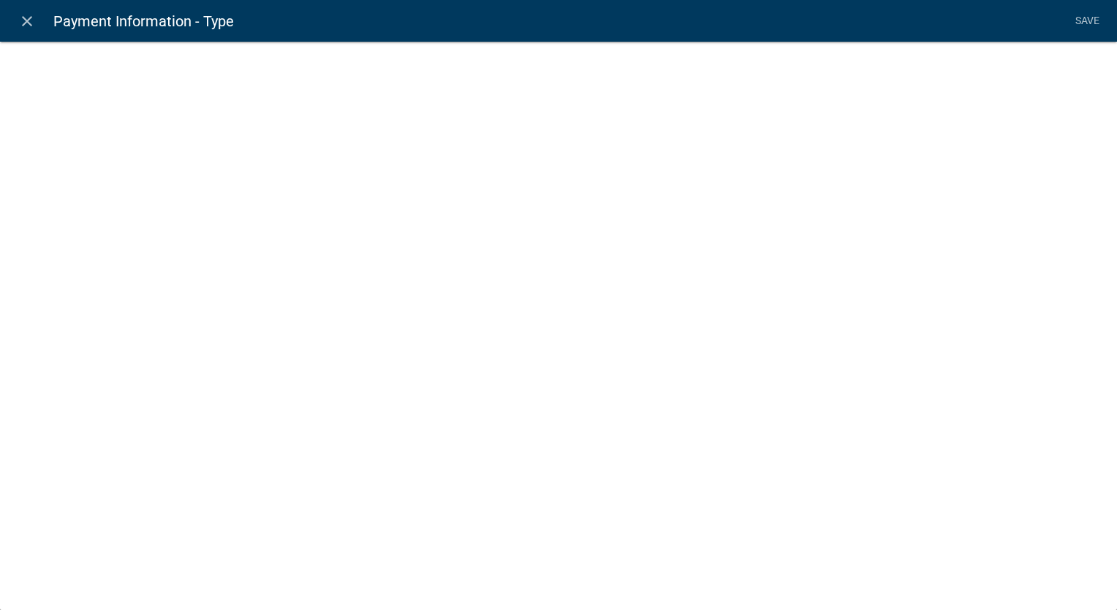
select select "custom-list-d55d1e7b-34b8-4681-9f47-60ba77762c0a"
select select
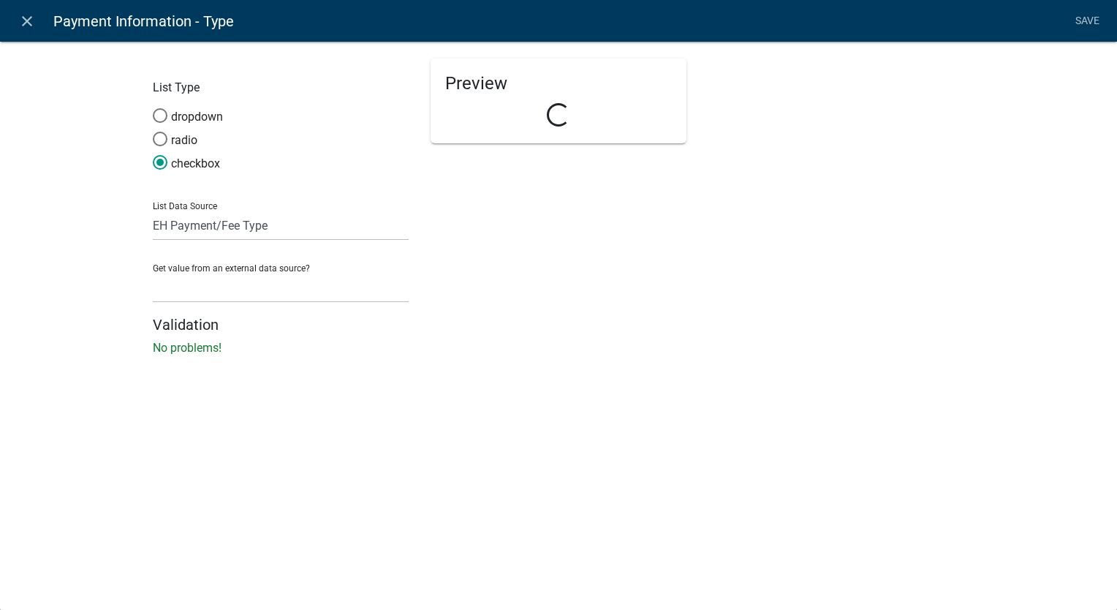
select select "list-data"
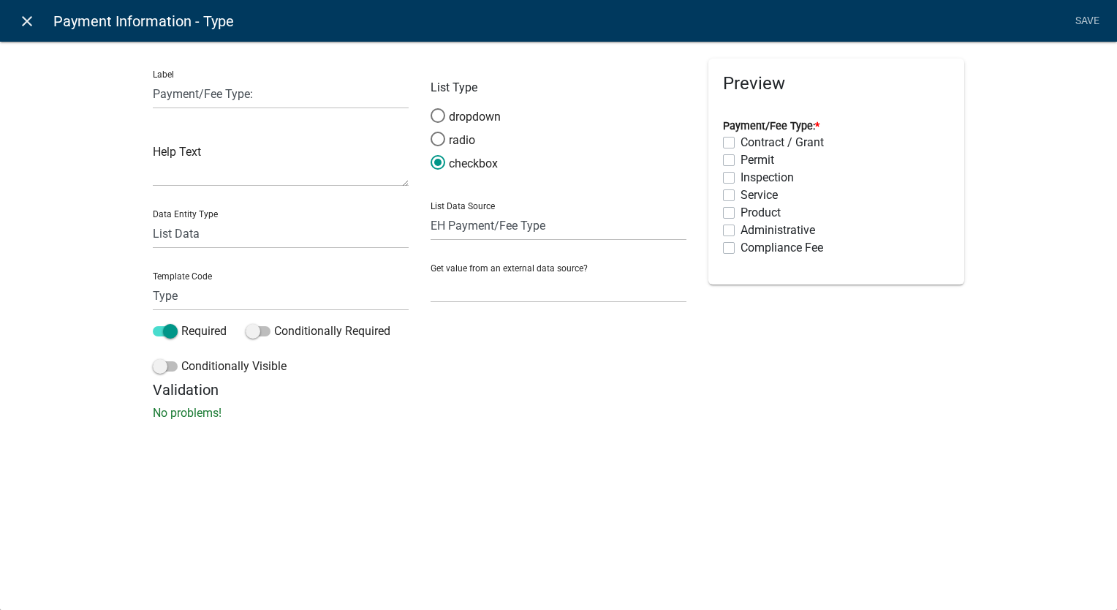
click at [21, 20] on icon "close" at bounding box center [27, 21] width 18 height 18
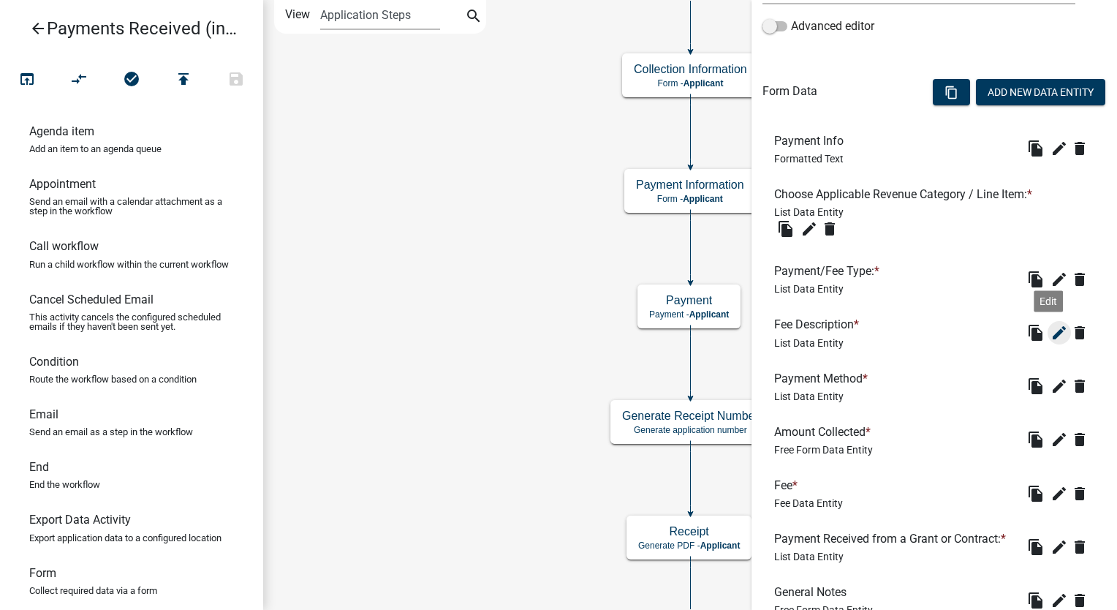
click at [1051, 333] on icon "edit" at bounding box center [1060, 333] width 18 height 18
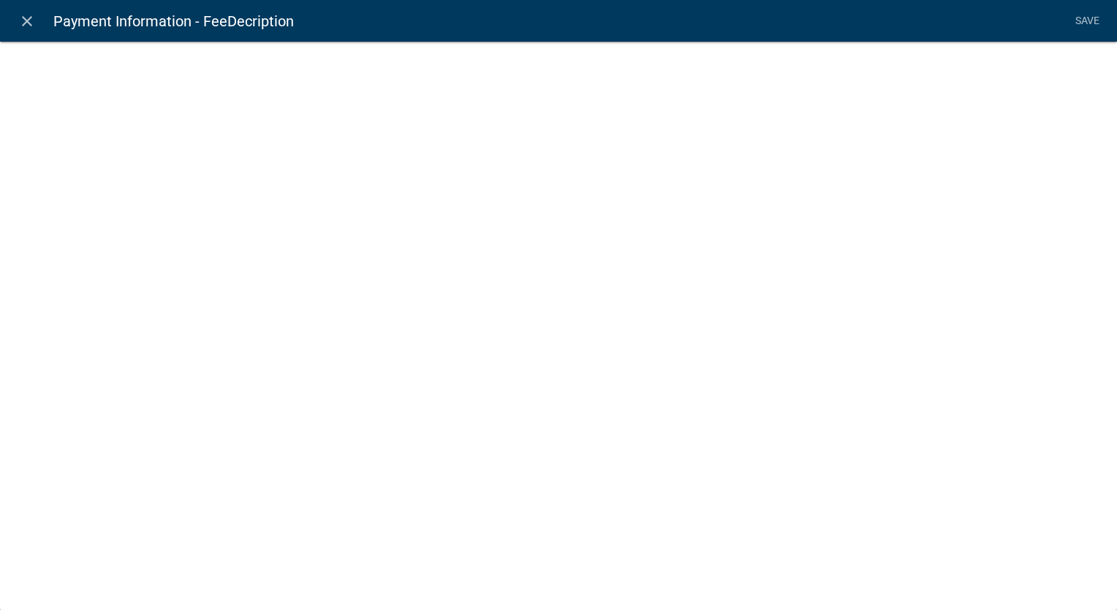
select select "list-data"
select select "custom-list-5a78d565-806f-4ab6-8339-38b2061274ce"
select select
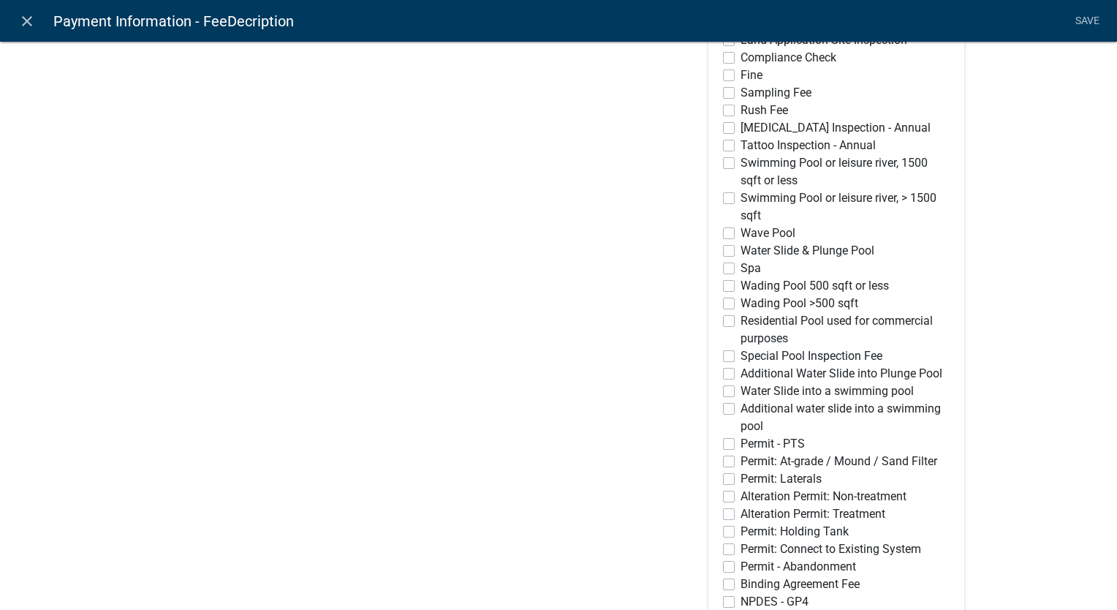
scroll to position [478, 0]
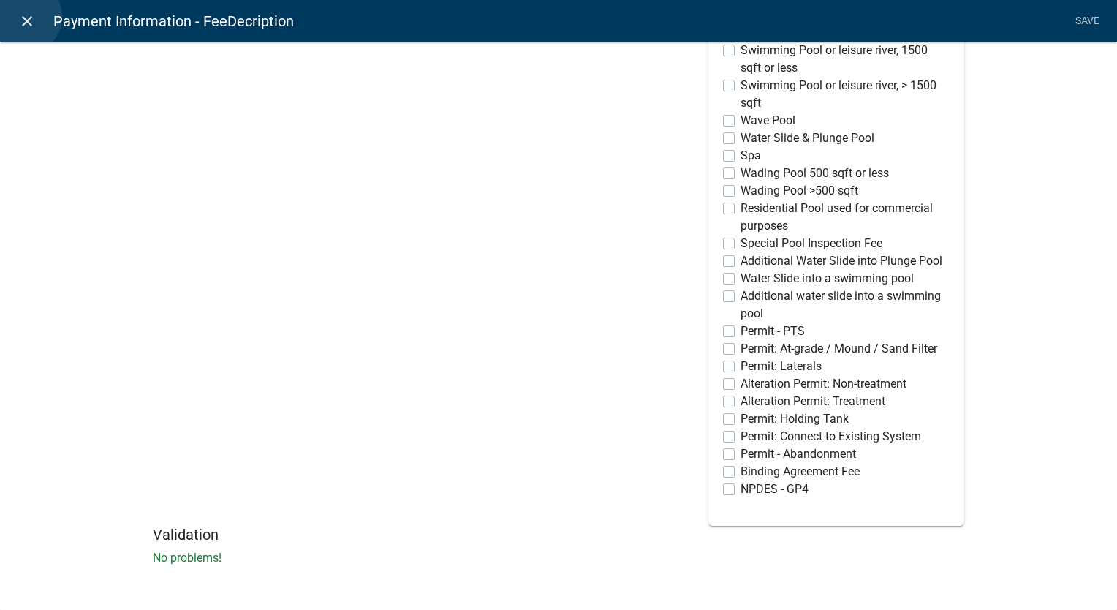
click at [25, 17] on icon "close" at bounding box center [27, 21] width 18 height 18
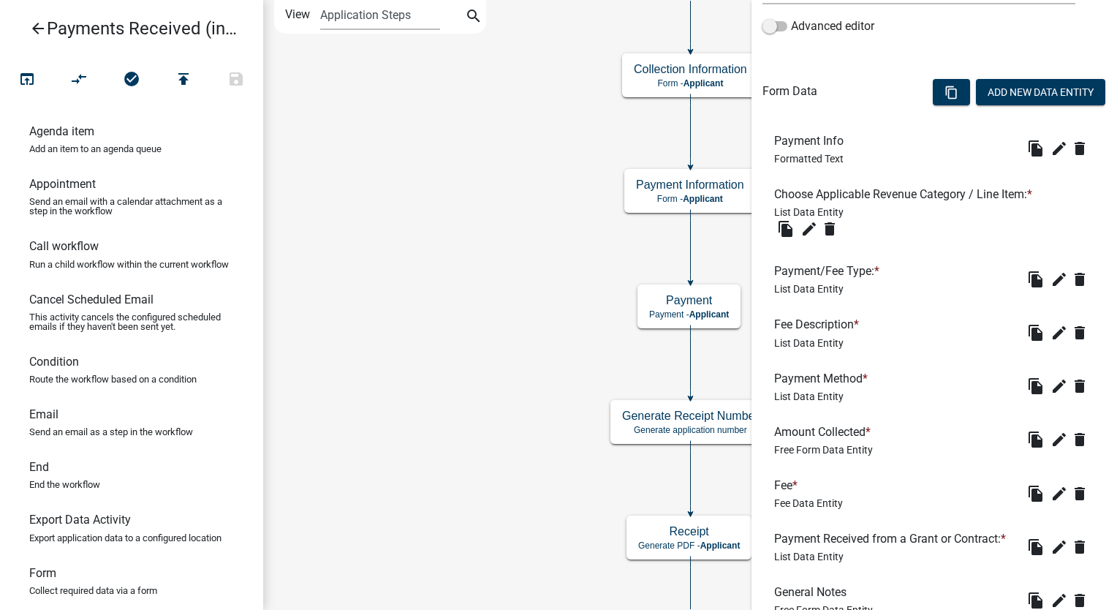
scroll to position [0, 0]
click at [1051, 498] on icon "edit" at bounding box center [1060, 494] width 18 height 18
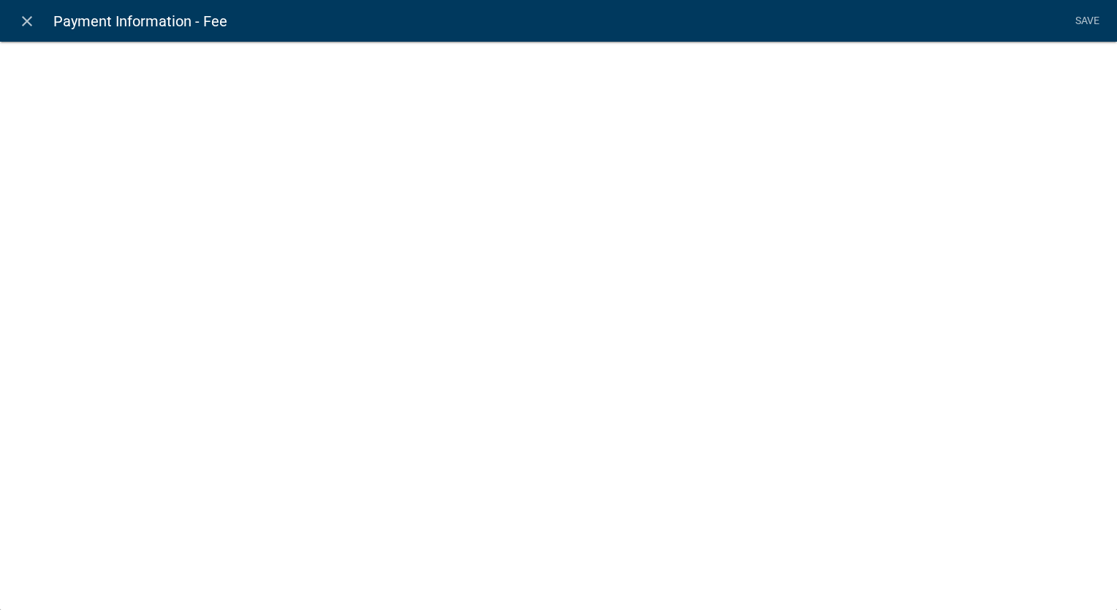
select select "fee"
select select "1: 81b4400e-00ef-4aab-a5f3-30a26cefa174"
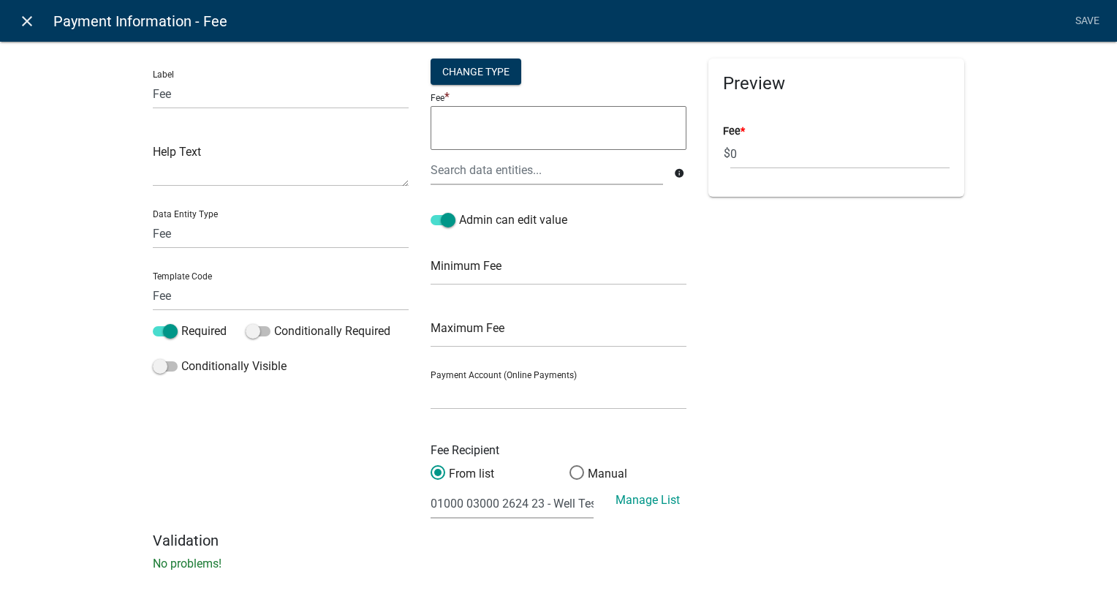
click at [22, 23] on icon "close" at bounding box center [27, 21] width 18 height 18
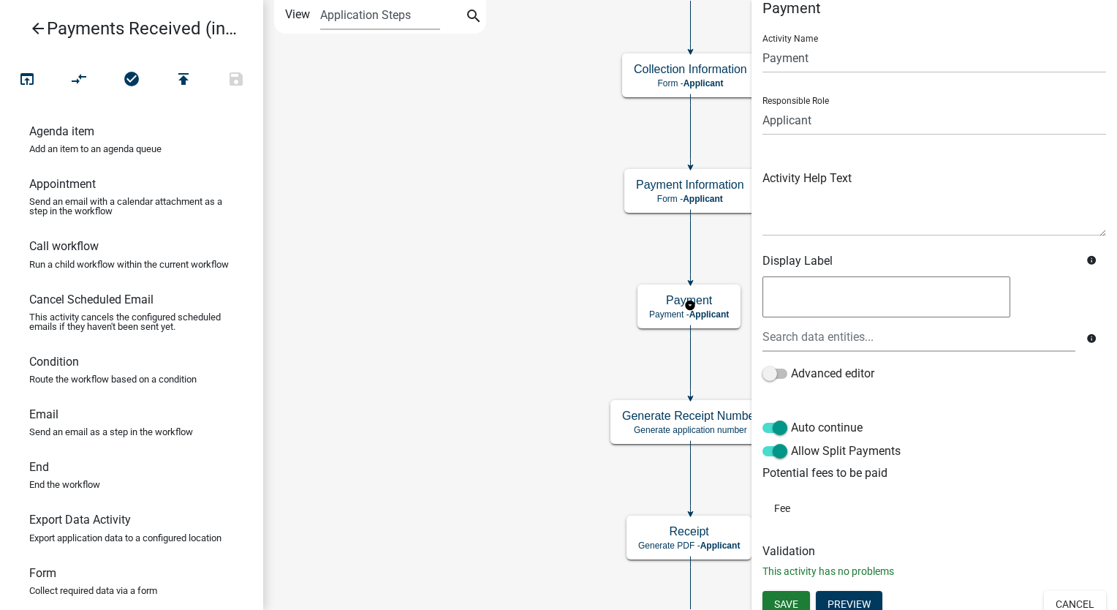
scroll to position [29, 0]
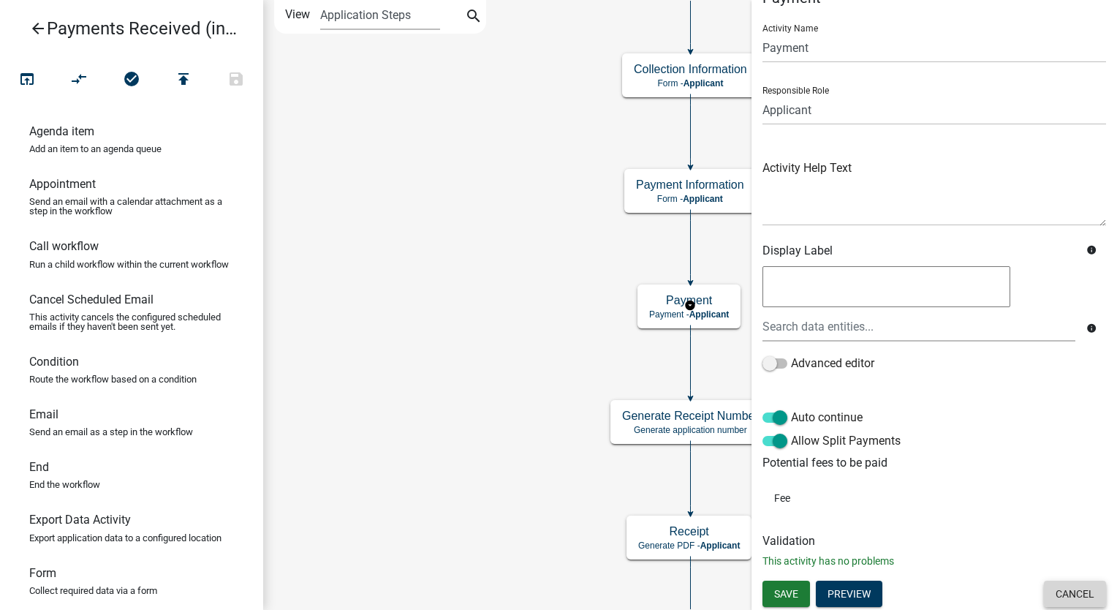
click at [1053, 590] on button "Cancel" at bounding box center [1075, 594] width 62 height 26
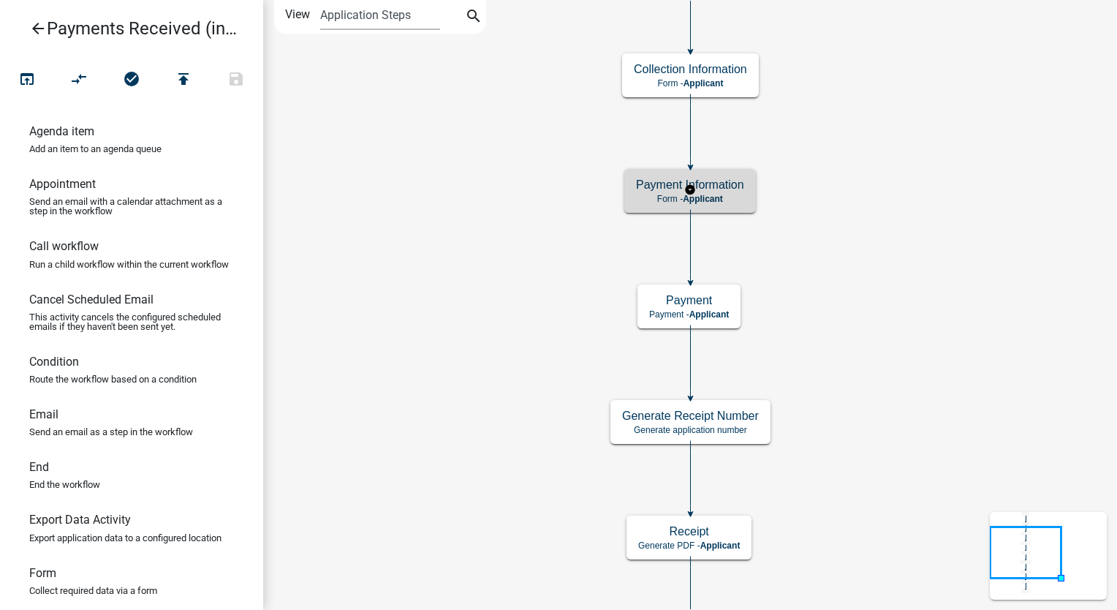
click at [714, 189] on h5 "Payment Information" at bounding box center [690, 185] width 108 height 14
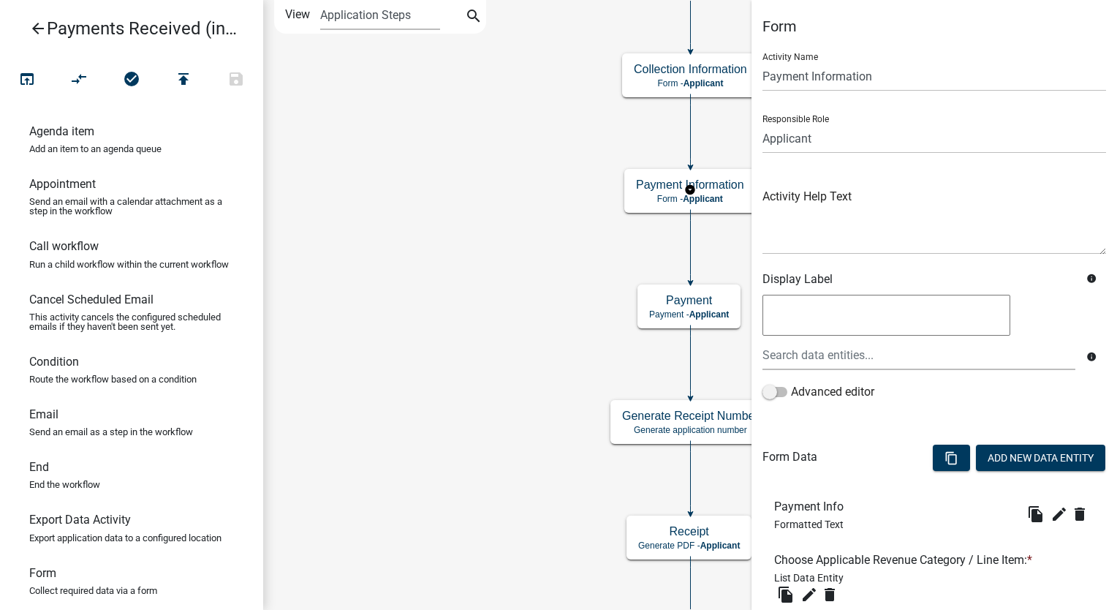
scroll to position [366, 0]
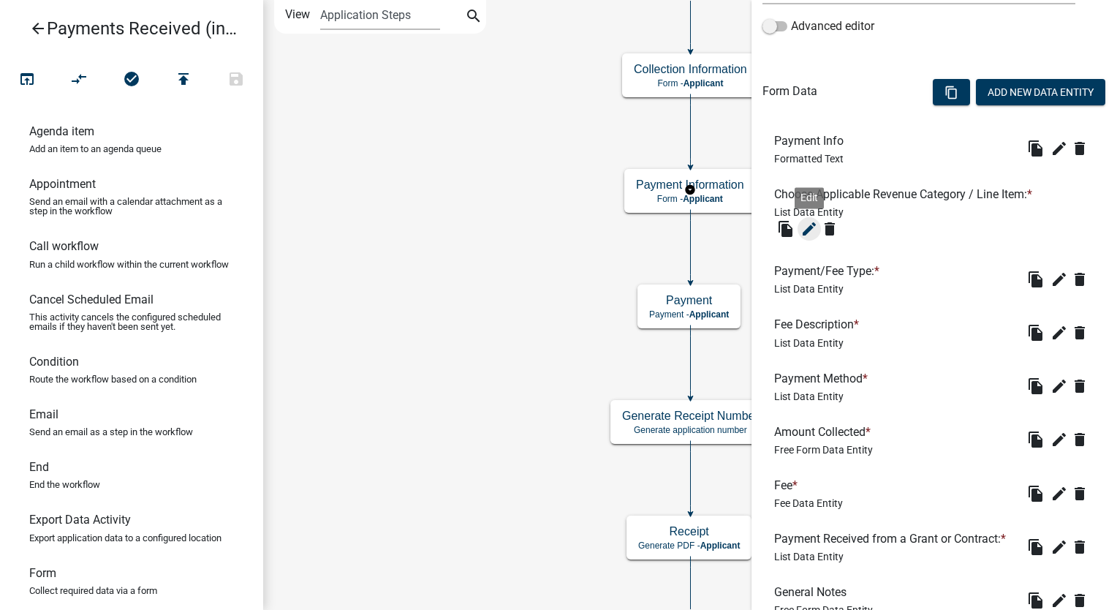
click at [802, 233] on icon "edit" at bounding box center [810, 229] width 18 height 18
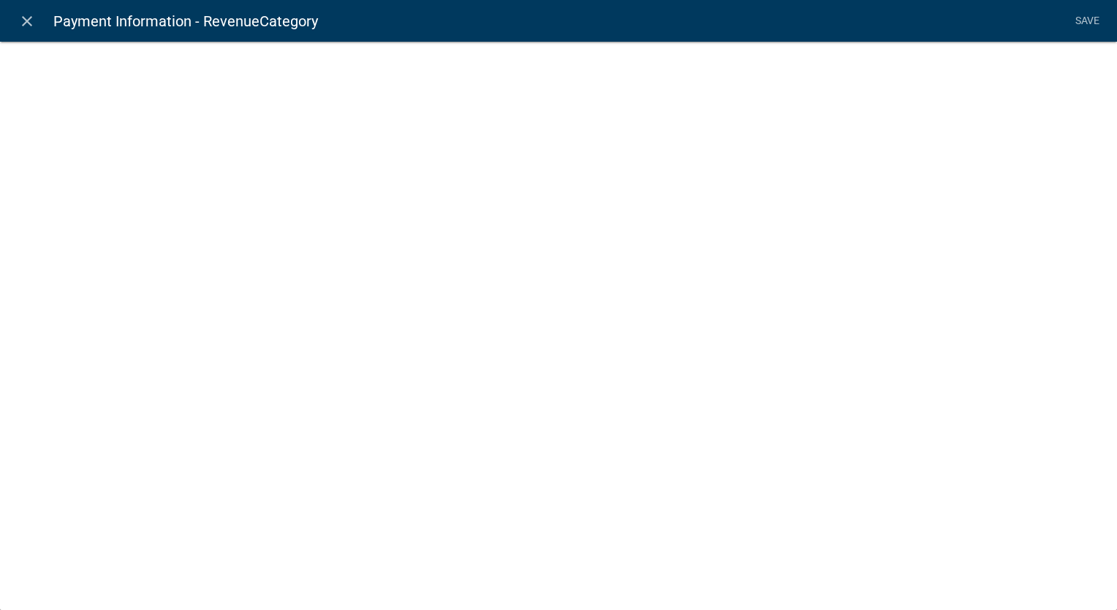
select select "list-data"
select select "custom-list-6b8724ae-86b8-4cd6-a61d-dc5adcf4b6fa"
select select
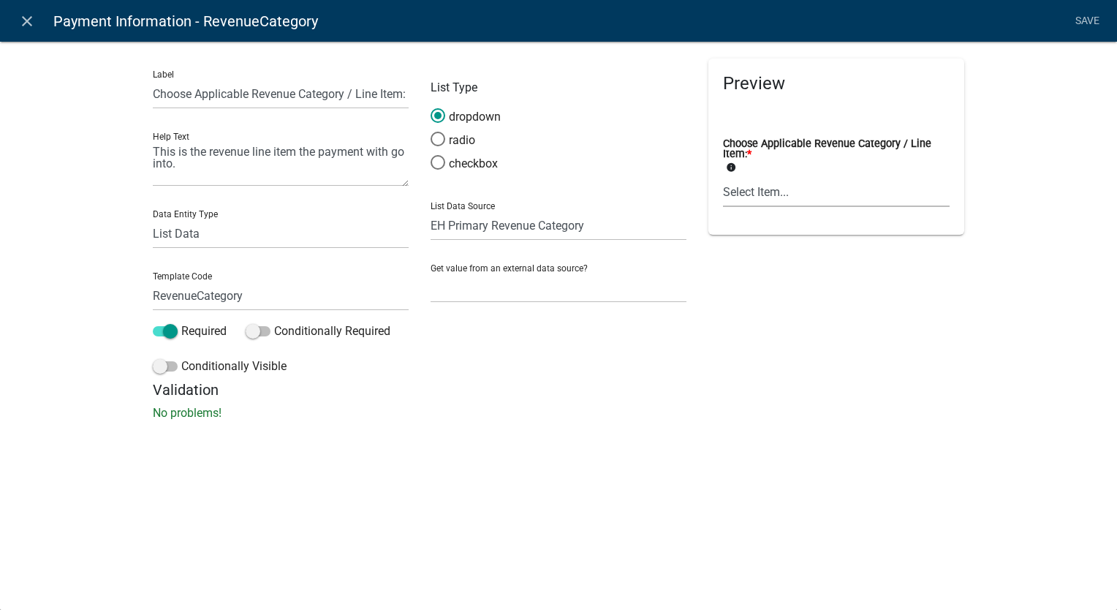
click at [798, 200] on select "Select Item... Aquatic Tanning Tattoo Radon Other Health Fees Septic Septic Pum…" at bounding box center [836, 192] width 227 height 30
click at [606, 444] on div "Label Choose Applicable Revenue Category / Line Item: Help Text This is the rev…" at bounding box center [558, 235] width 1117 height 435
click at [15, 23] on link "close" at bounding box center [27, 21] width 30 height 30
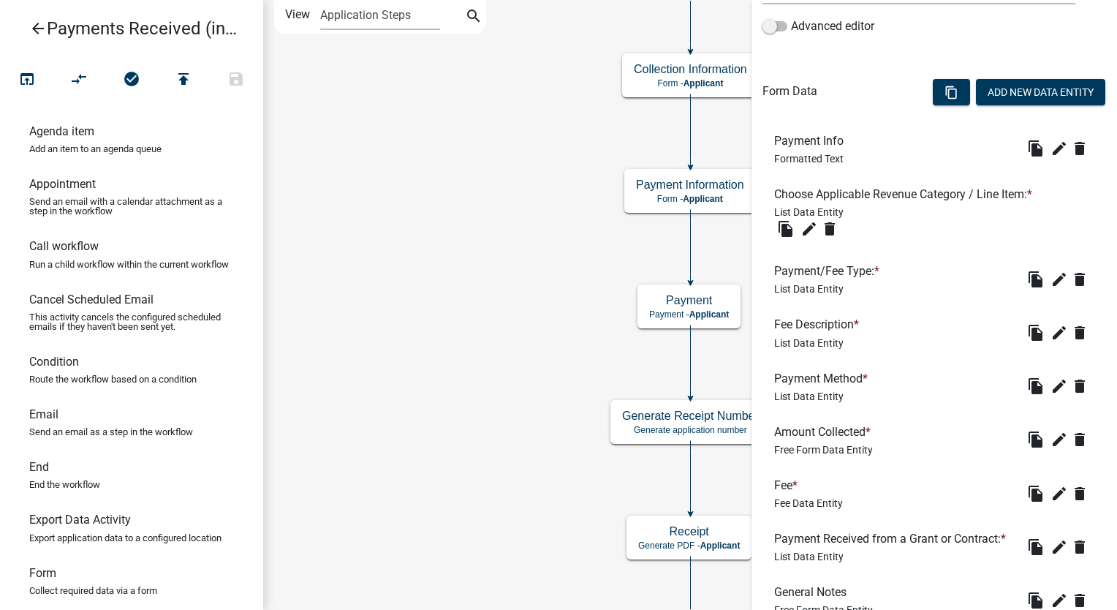
click at [35, 29] on icon "arrow_back" at bounding box center [38, 30] width 18 height 20
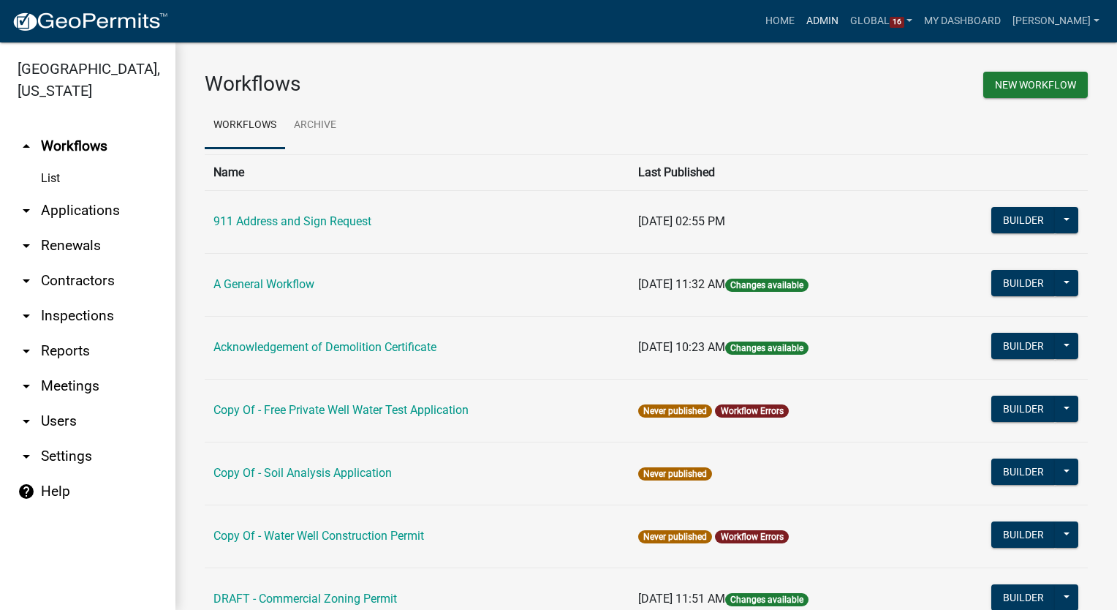
click at [835, 18] on link "Admin" at bounding box center [823, 21] width 44 height 28
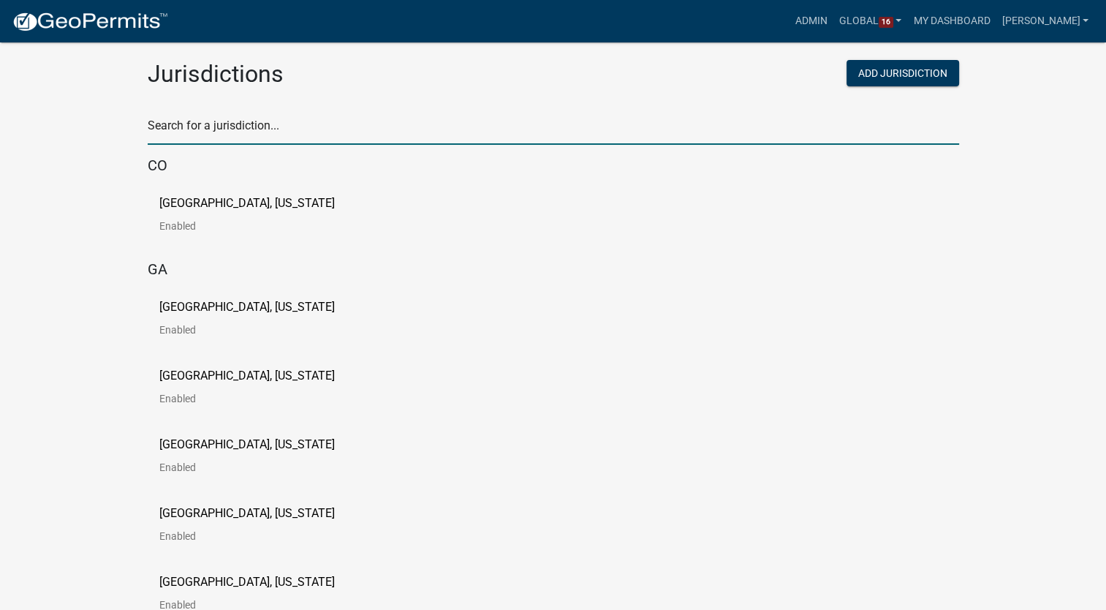
click at [244, 127] on input "text" at bounding box center [554, 130] width 812 height 30
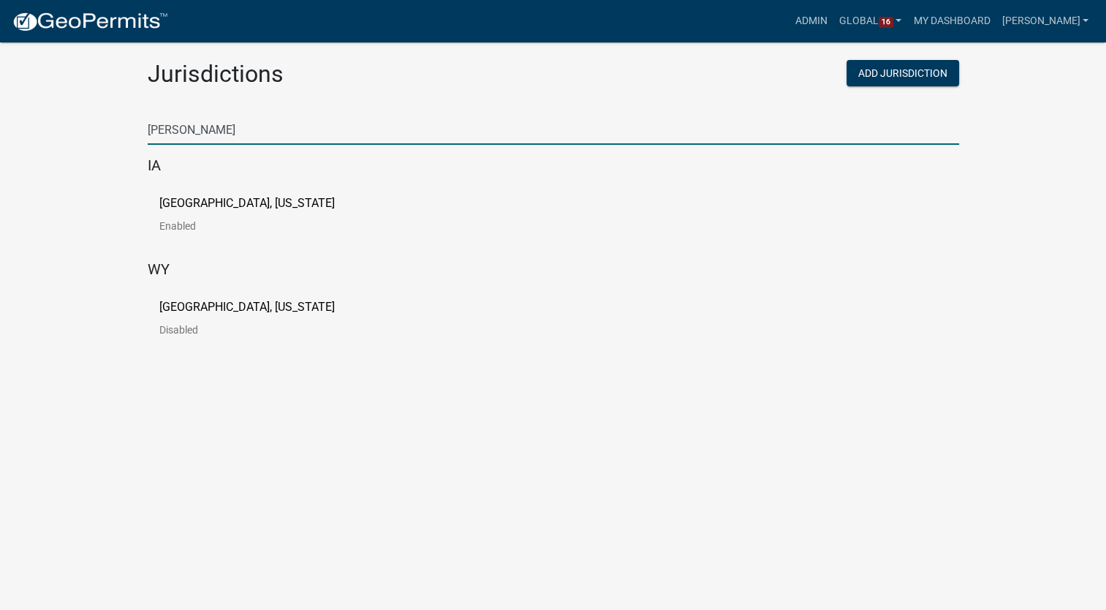
type input "buchanan"
click at [220, 197] on p "[GEOGRAPHIC_DATA], [US_STATE]" at bounding box center [247, 203] width 176 height 12
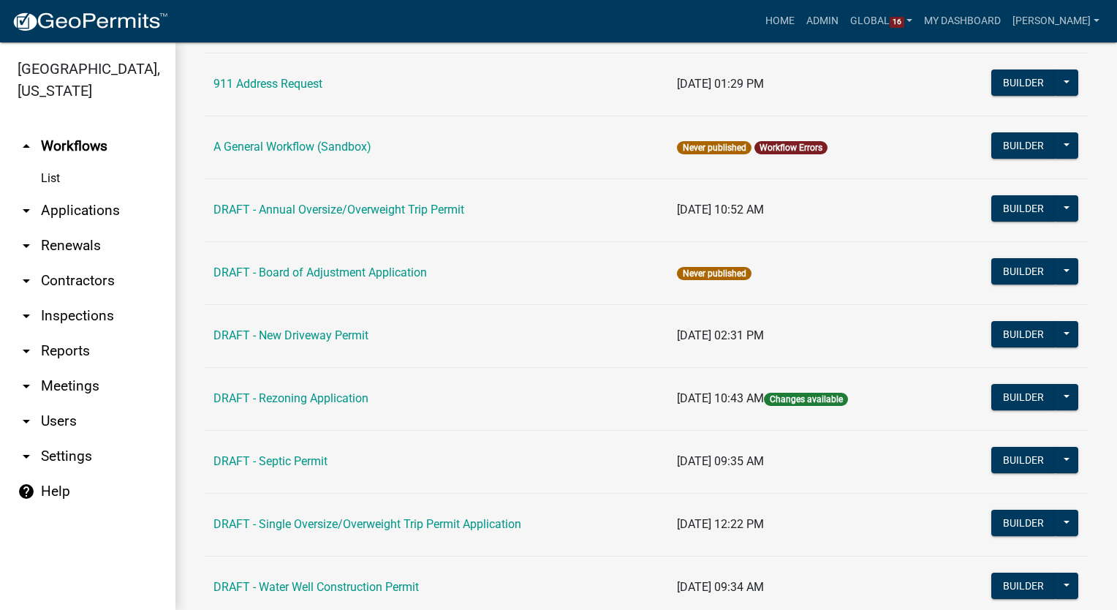
scroll to position [219, 0]
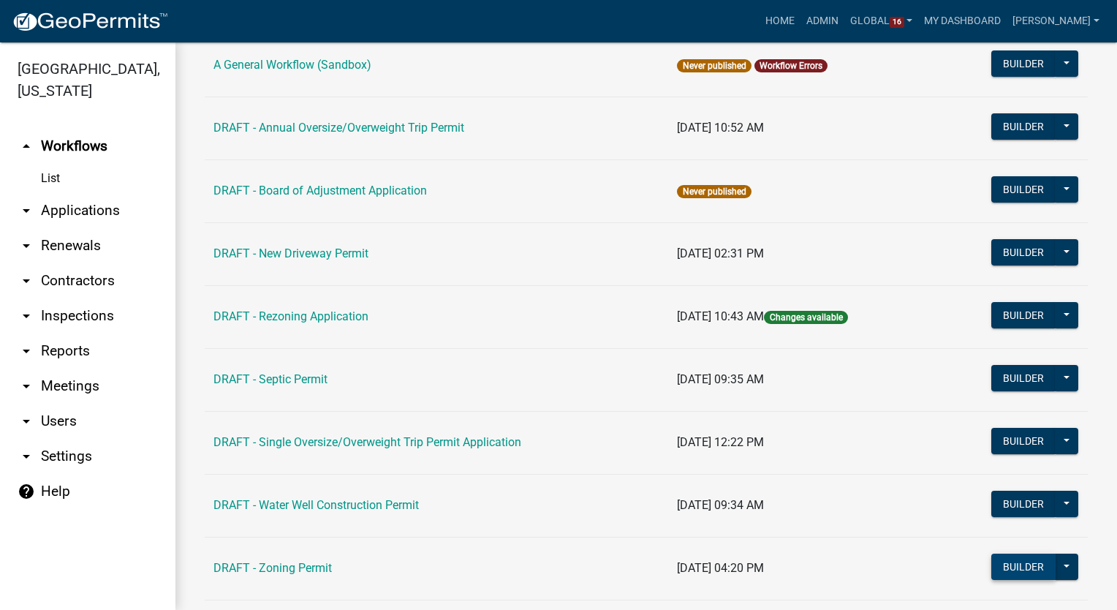
click at [995, 568] on button "Builder" at bounding box center [1024, 567] width 64 height 26
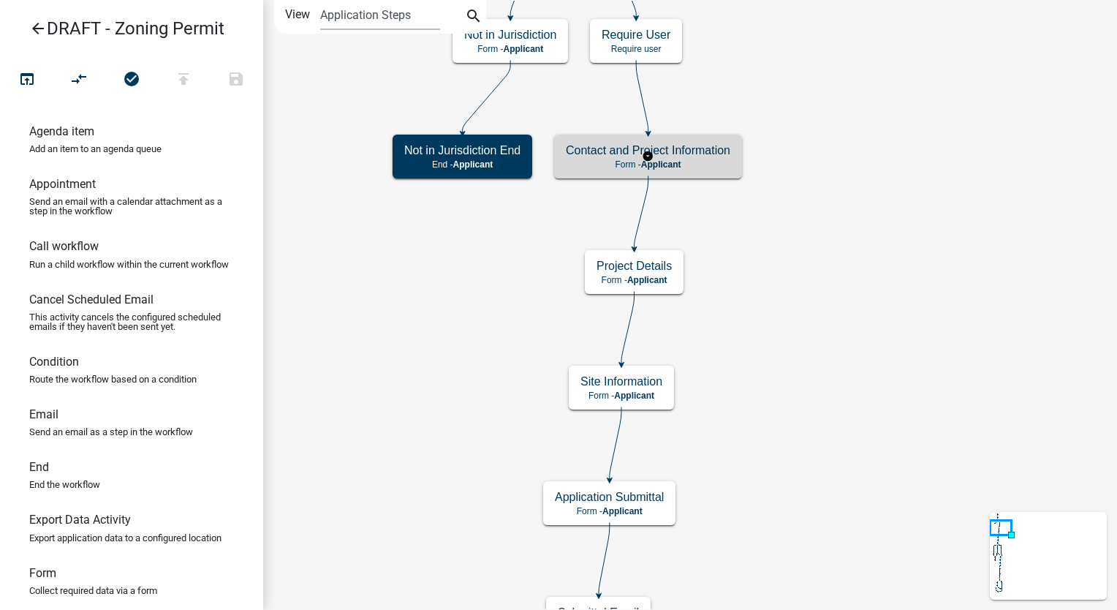
click at [676, 152] on h5 "Contact and Project Information" at bounding box center [648, 150] width 165 height 14
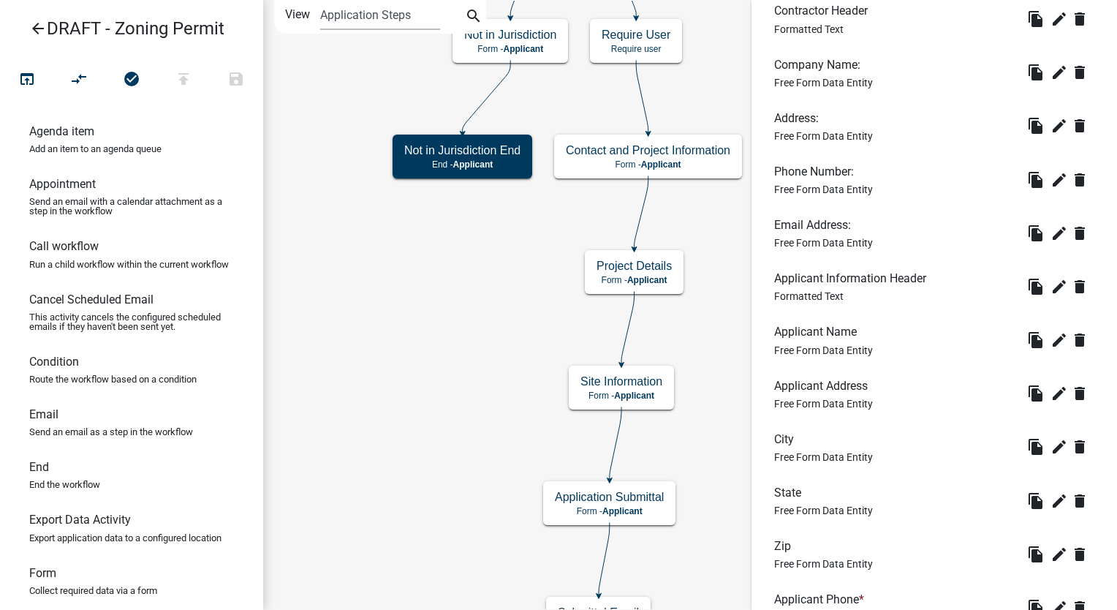
scroll to position [1755, 0]
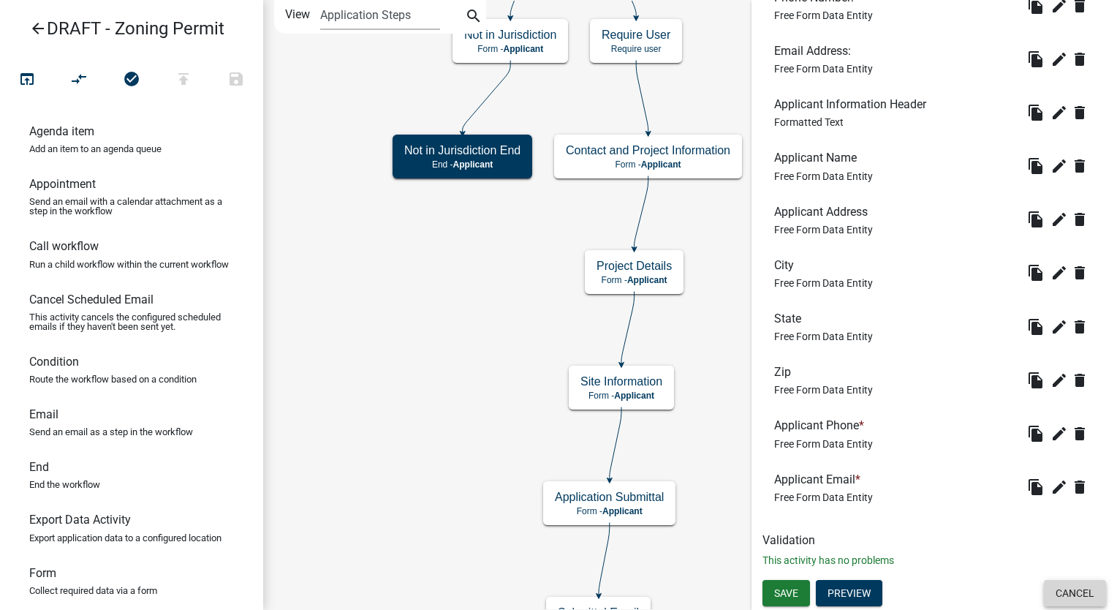
click at [1062, 587] on button "Cancel" at bounding box center [1075, 593] width 62 height 26
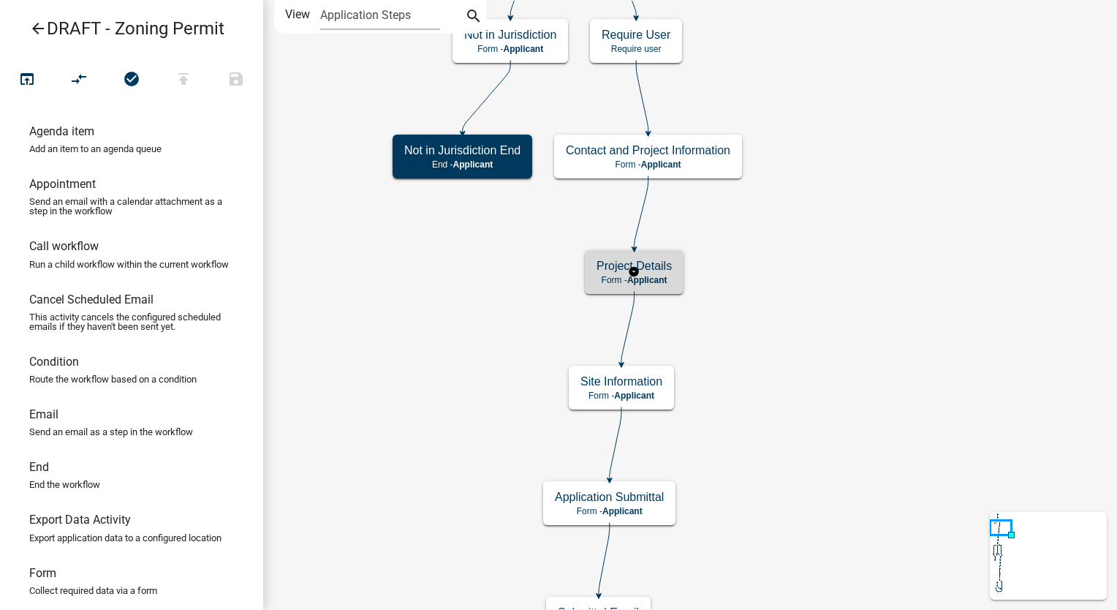
click at [670, 279] on p "Form - Applicant" at bounding box center [634, 280] width 75 height 10
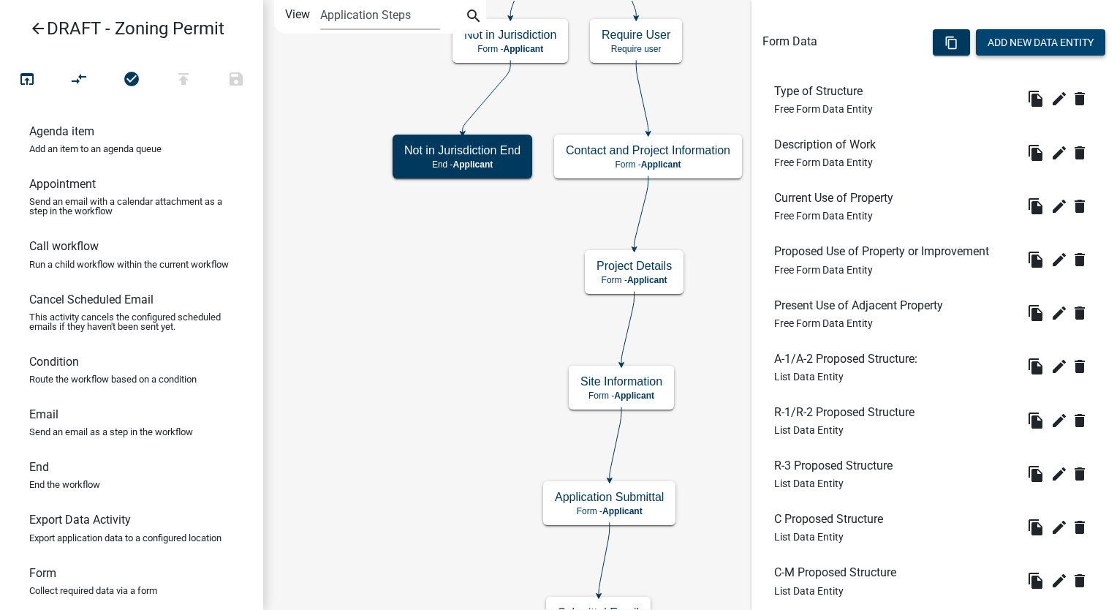
scroll to position [439, 0]
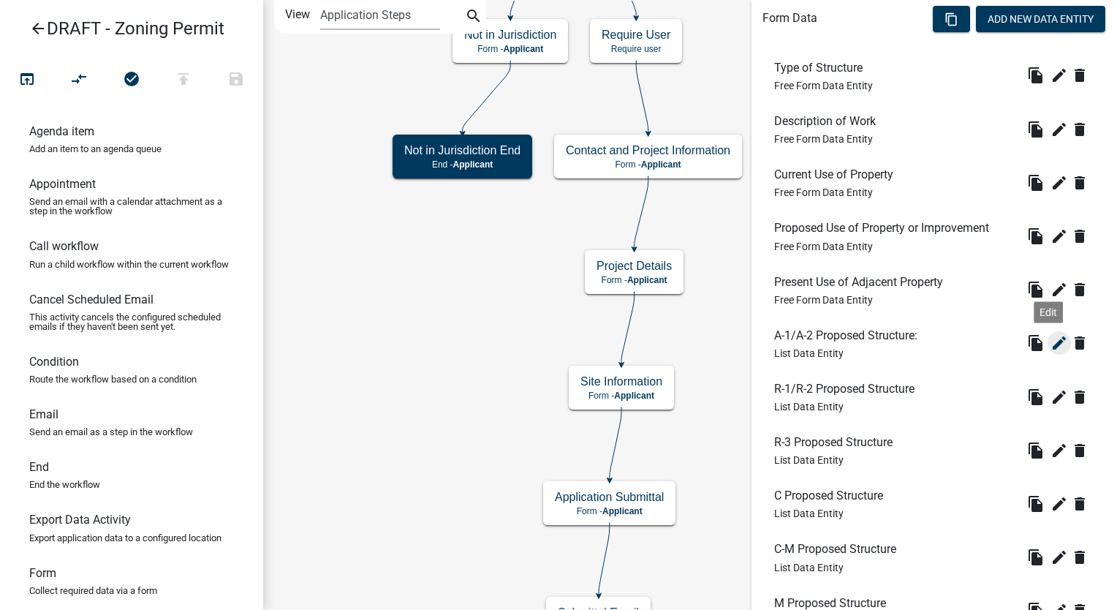
click at [1052, 339] on icon "edit" at bounding box center [1060, 343] width 18 height 18
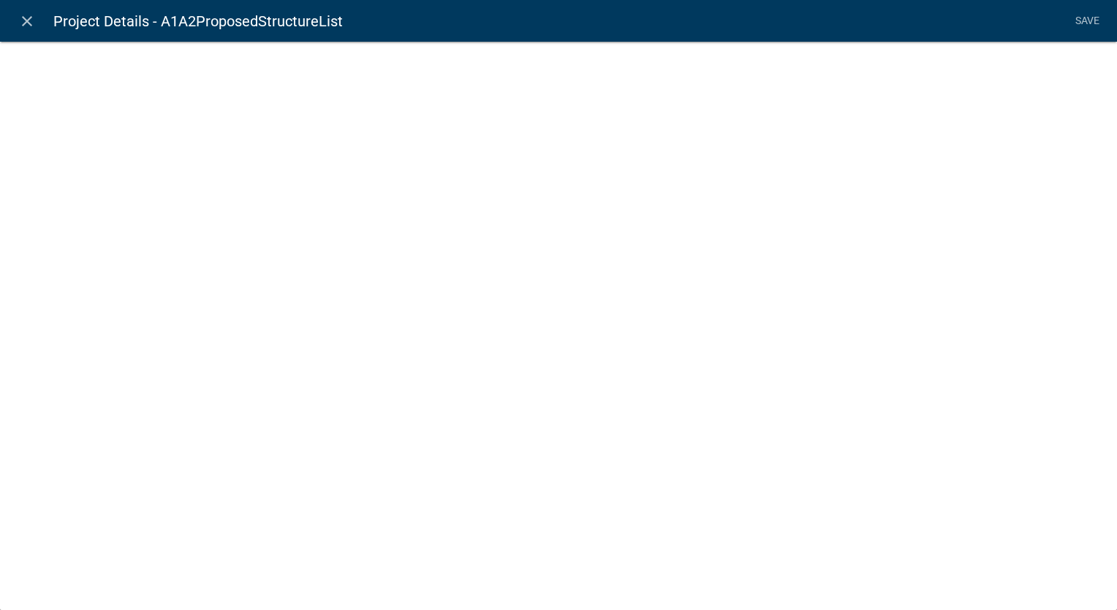
select select "list-data"
select select
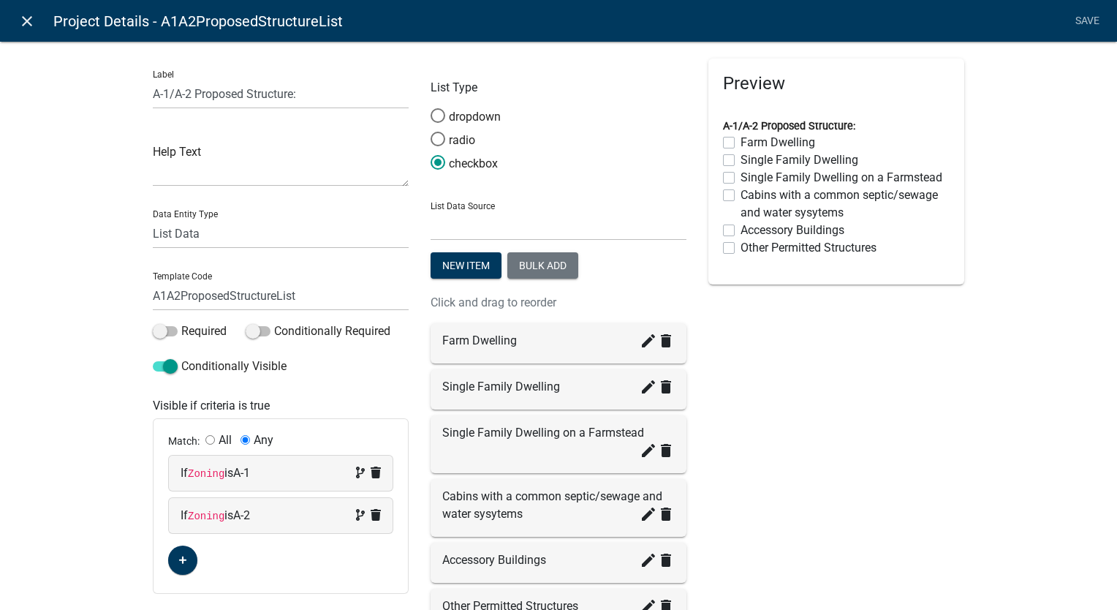
click at [25, 18] on icon "close" at bounding box center [27, 21] width 18 height 18
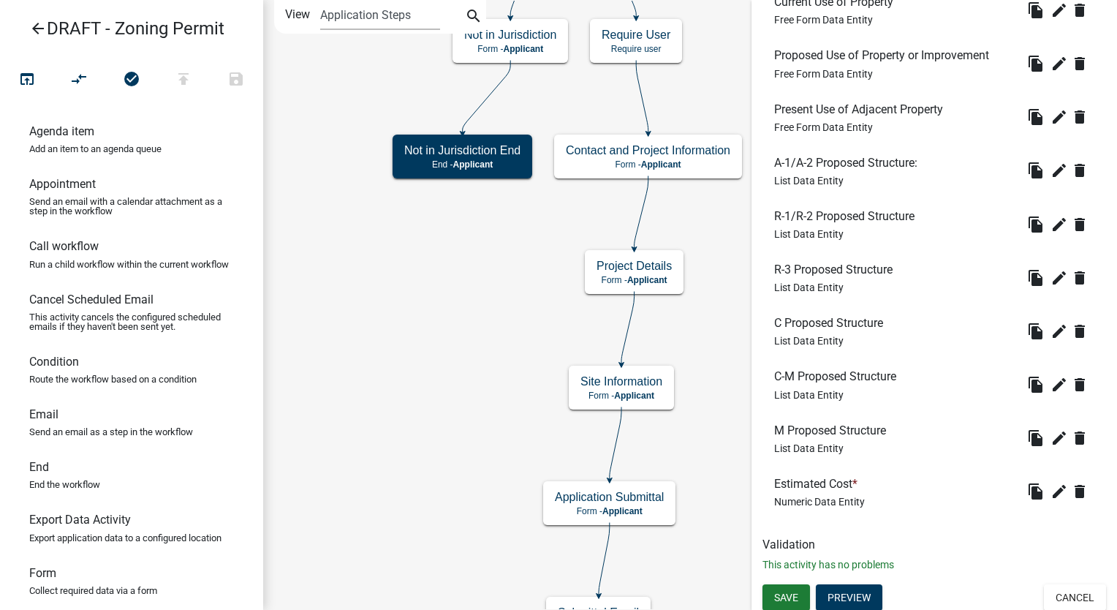
scroll to position [615, 0]
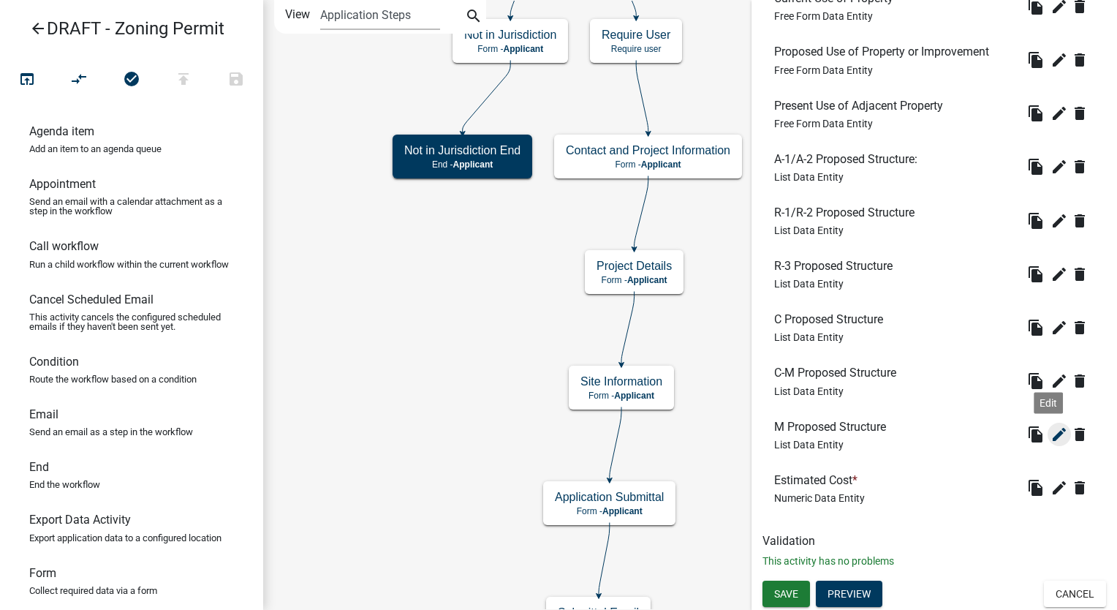
click at [1051, 434] on icon "edit" at bounding box center [1060, 435] width 18 height 18
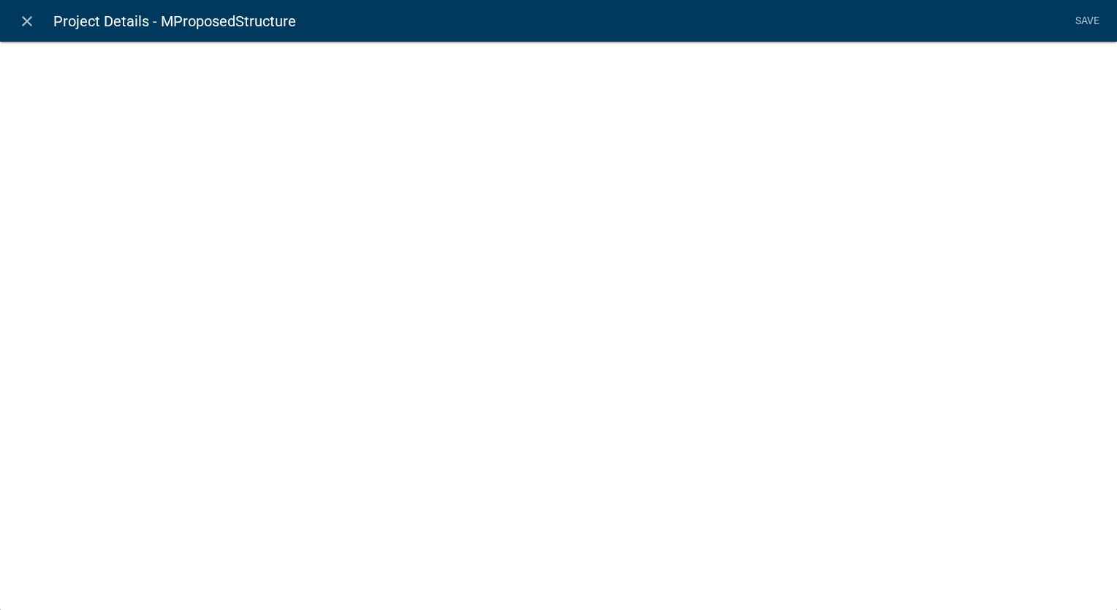
select select "list-data"
select select
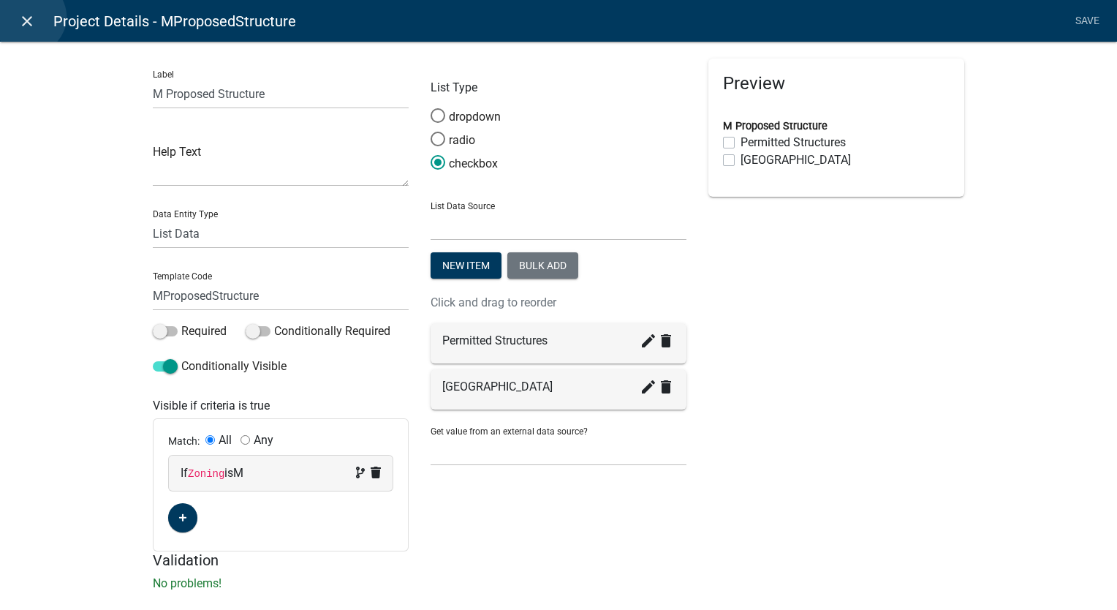
click at [29, 17] on icon "close" at bounding box center [27, 21] width 18 height 18
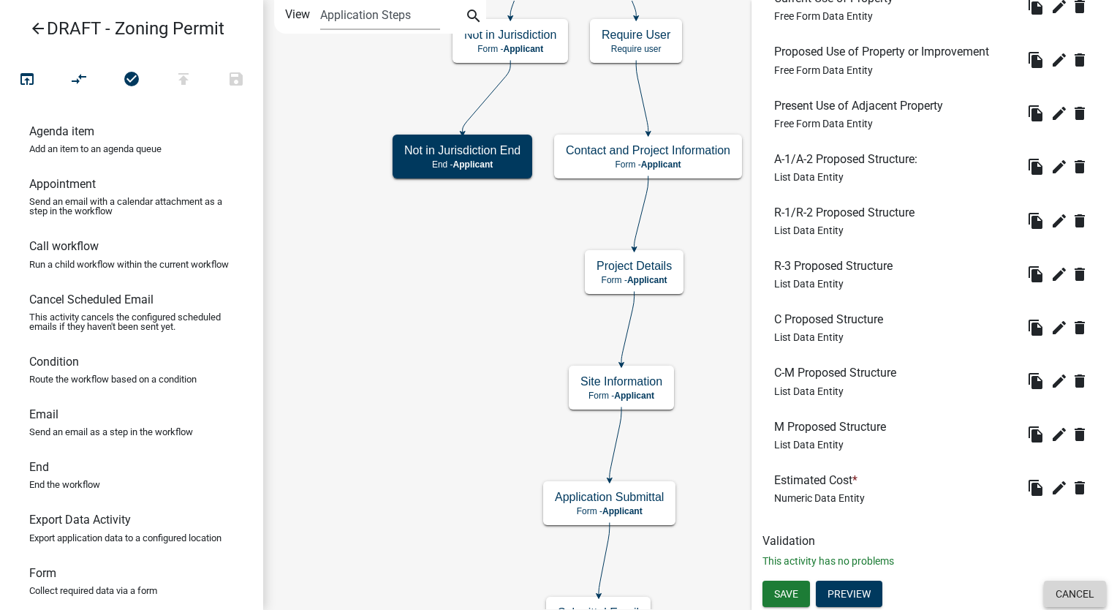
click at [1079, 596] on button "Cancel" at bounding box center [1075, 594] width 62 height 26
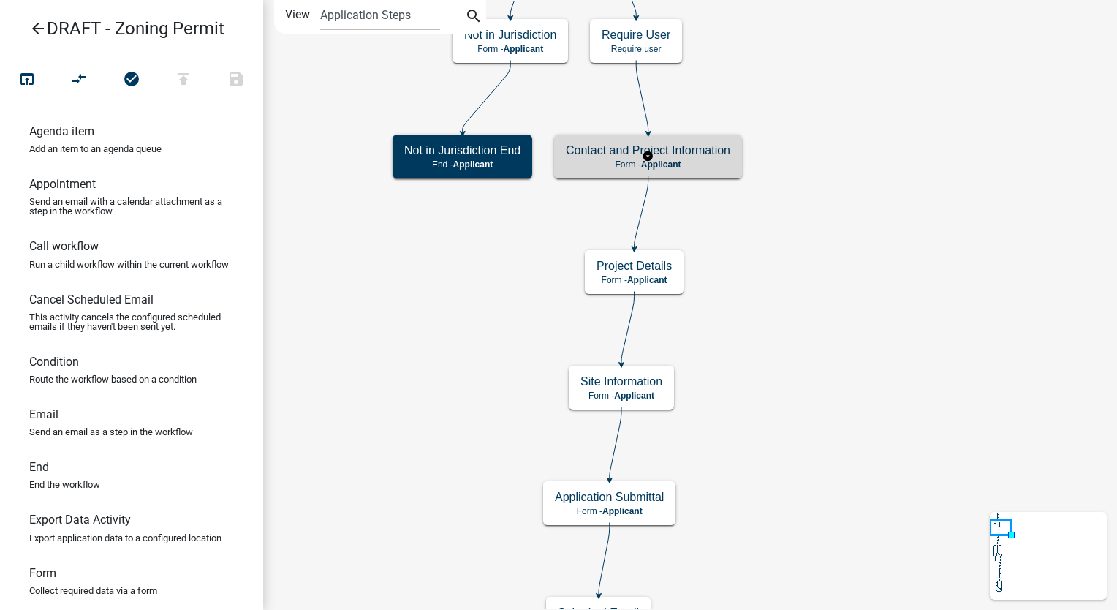
click at [668, 177] on div "Contact and Project Information Form - Applicant" at bounding box center [648, 157] width 188 height 44
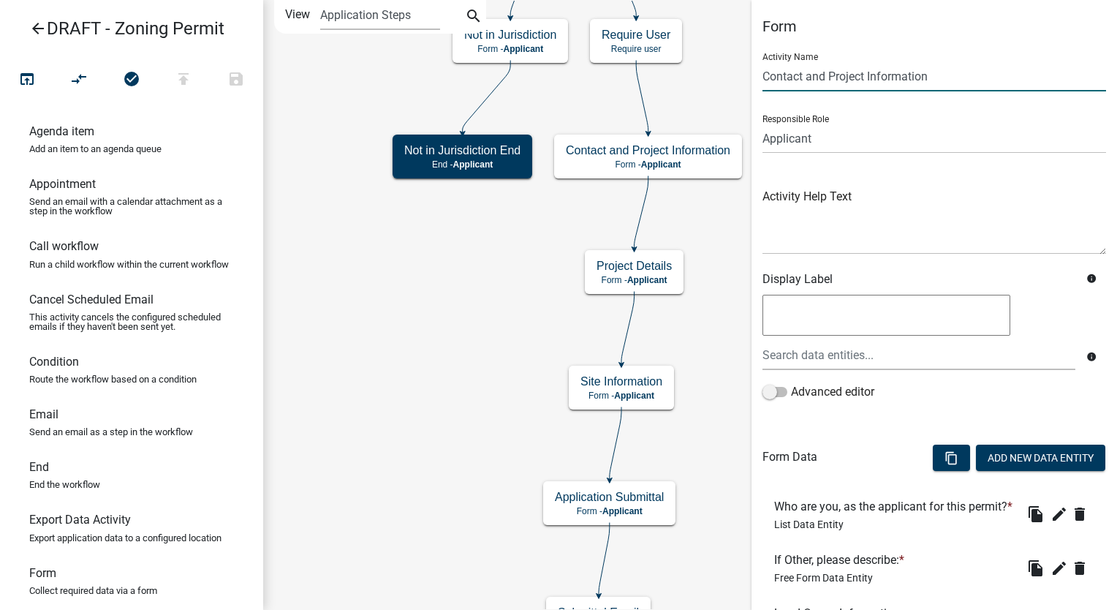
click at [866, 80] on input "Contact and Project Information" at bounding box center [935, 76] width 344 height 30
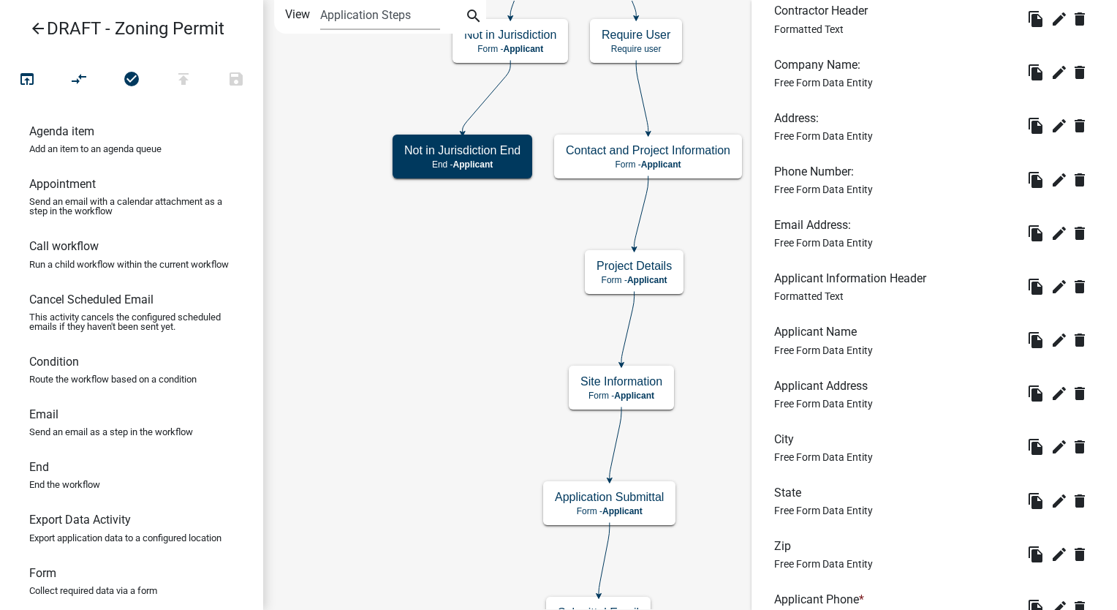
scroll to position [1756, 0]
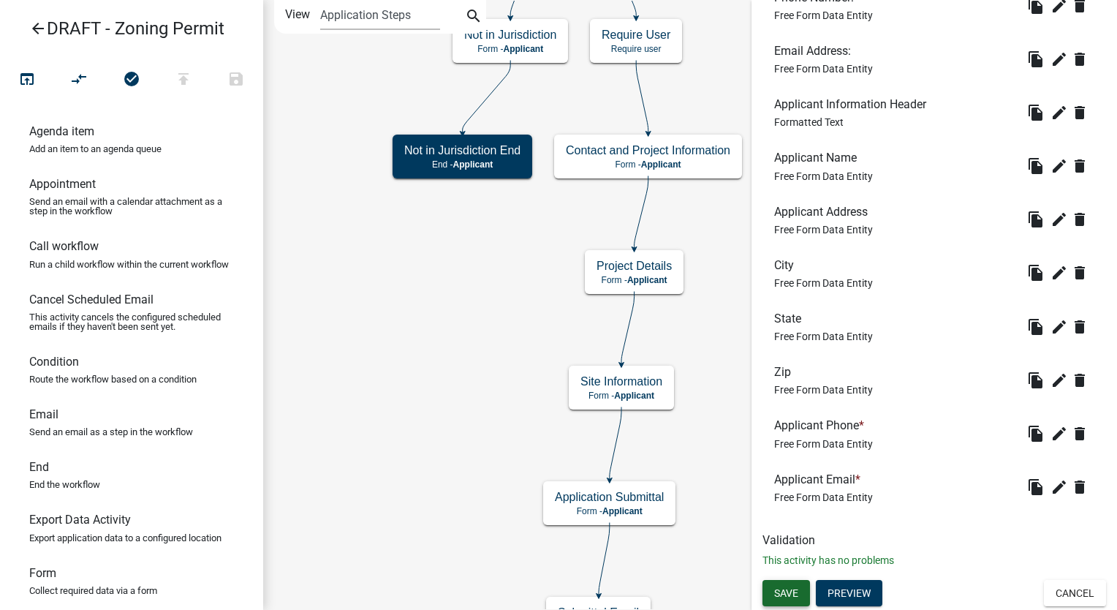
type input "Contact Information"
click at [791, 592] on span "Save" at bounding box center [786, 593] width 24 height 12
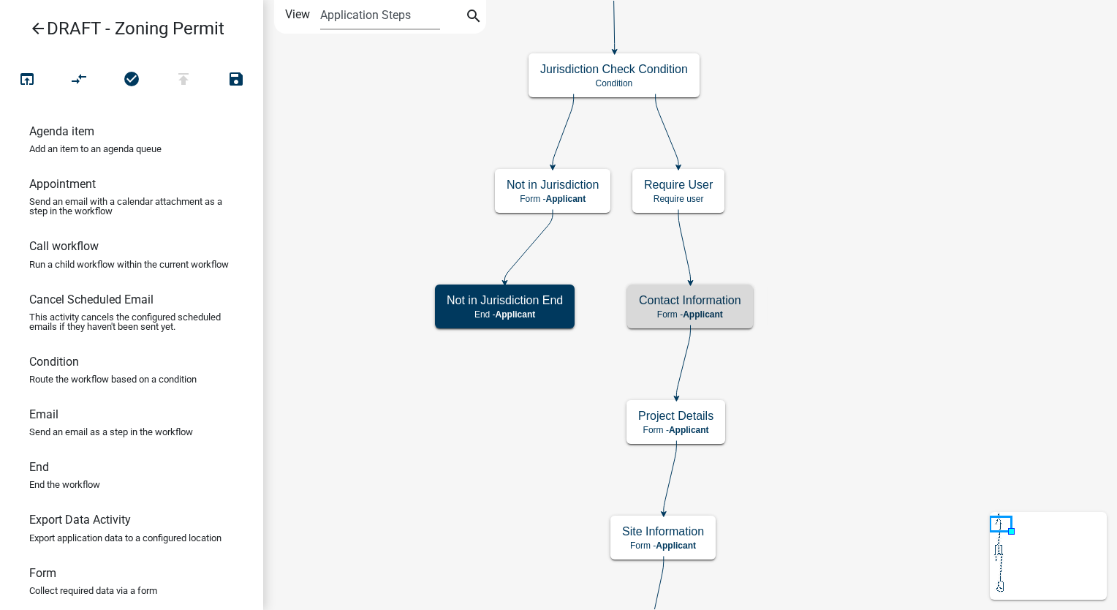
scroll to position [0, 0]
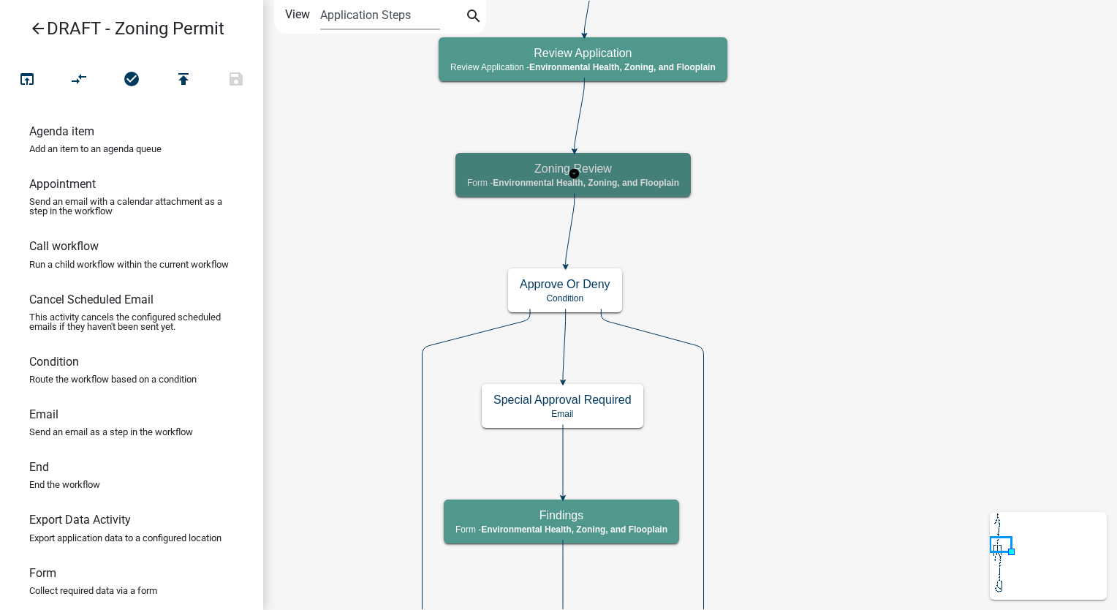
click at [667, 190] on div "Zoning Review Form - Environmental Health, Zoning, and Flooplain" at bounding box center [573, 175] width 235 height 44
select select "3A482E95-251E-4A38-AB9D-AB9F785FB168"
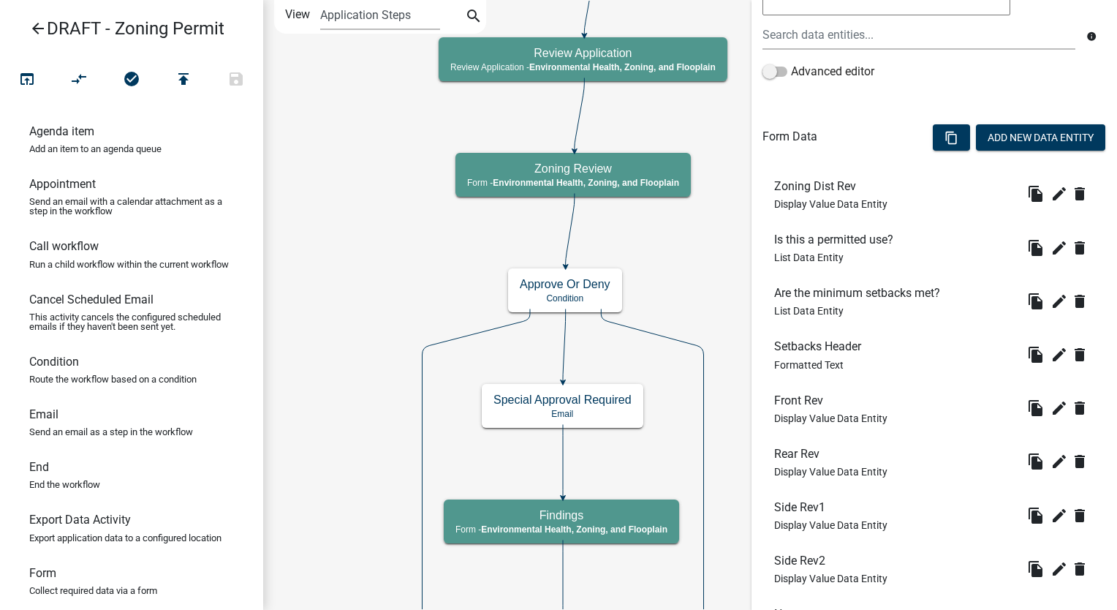
scroll to position [439, 0]
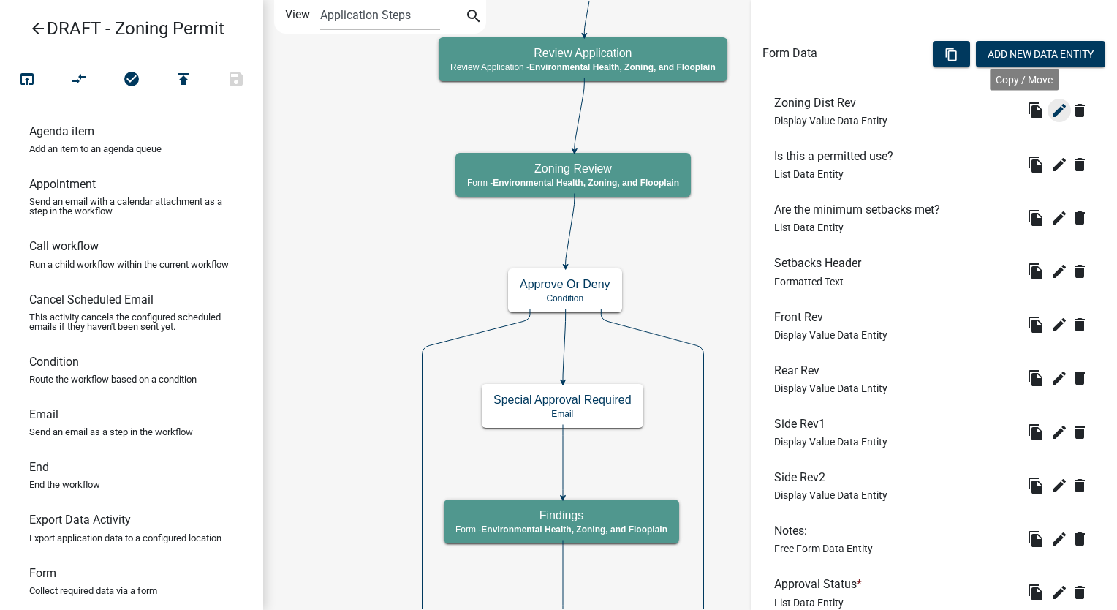
click at [1051, 113] on icon "edit" at bounding box center [1060, 111] width 18 height 18
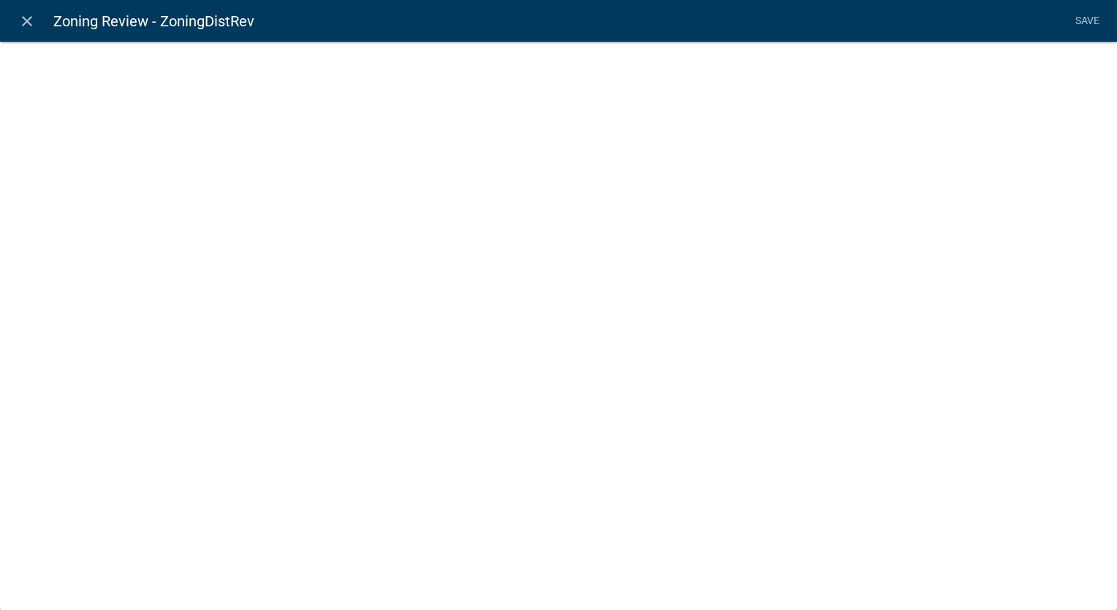
select select "display-entity-value"
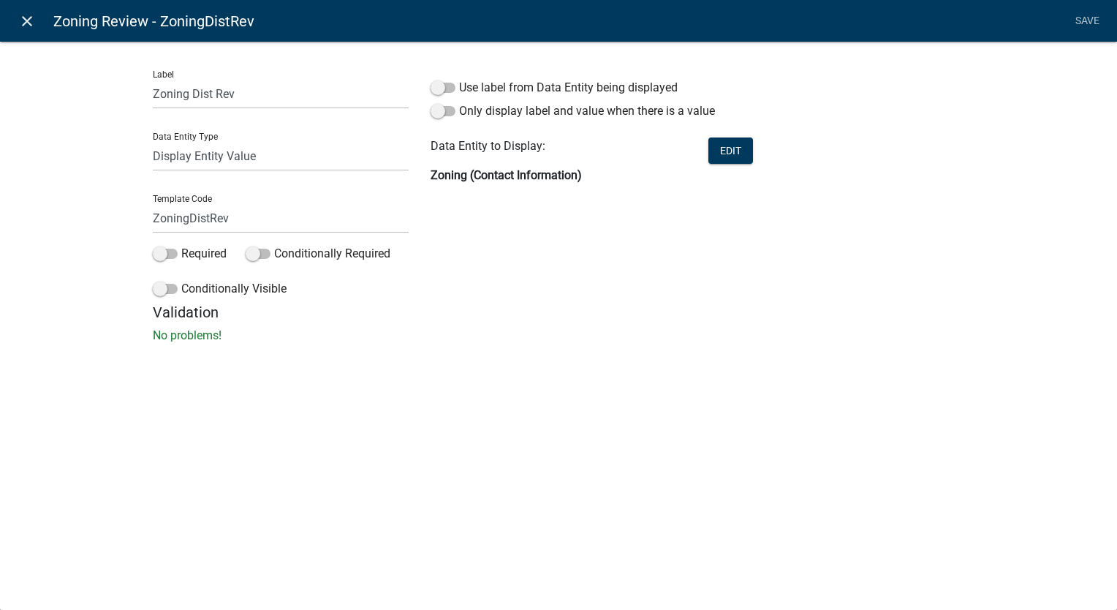
click at [31, 16] on icon "close" at bounding box center [27, 21] width 18 height 18
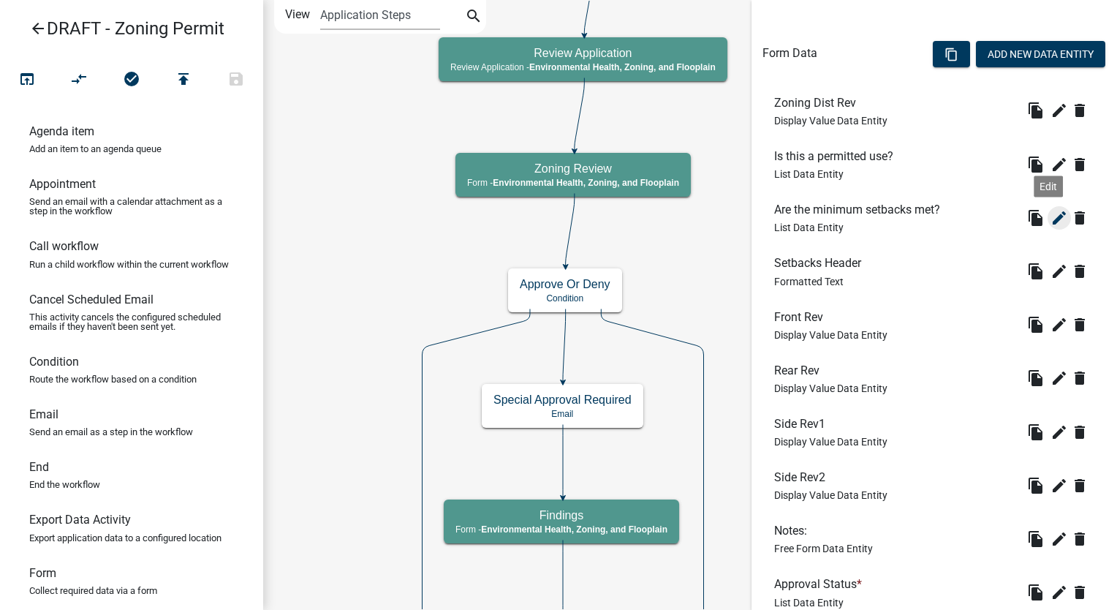
click at [1051, 214] on icon "edit" at bounding box center [1060, 218] width 18 height 18
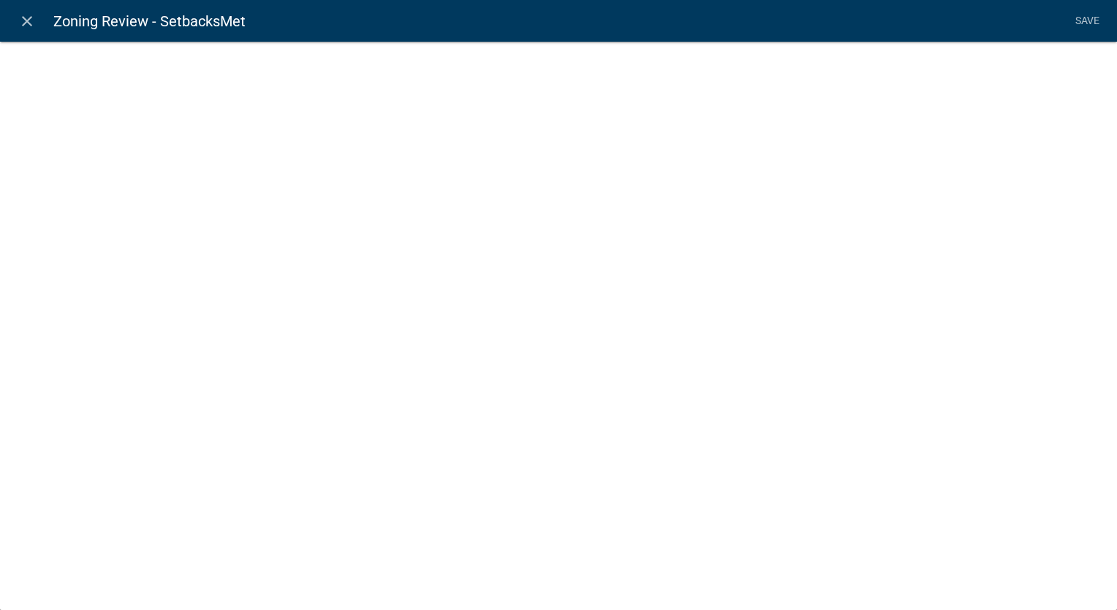
select select "list-data"
select select
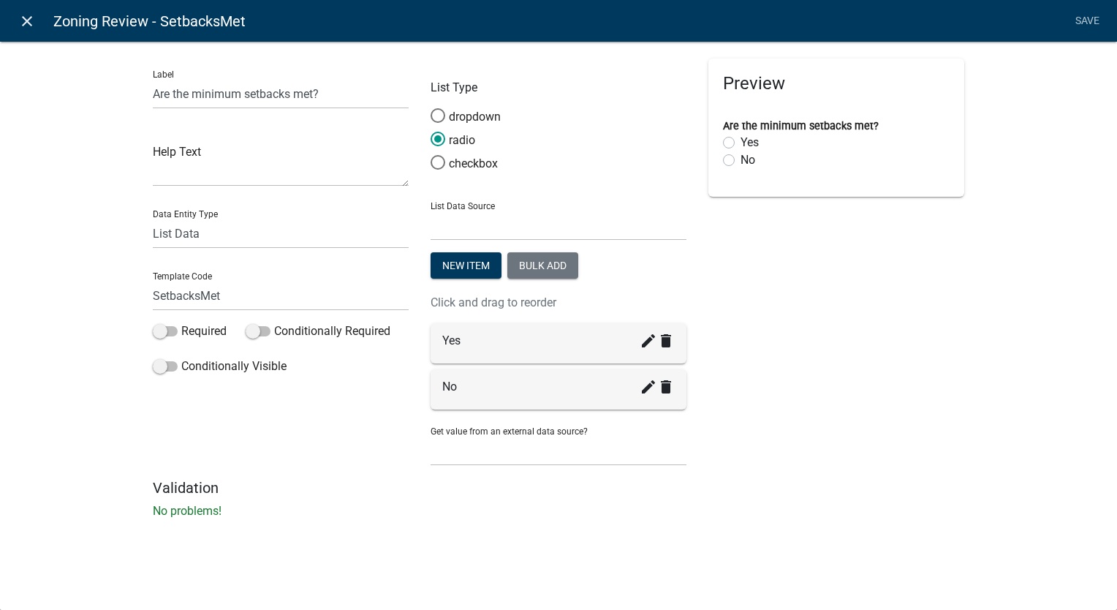
click at [26, 19] on icon "close" at bounding box center [27, 21] width 18 height 18
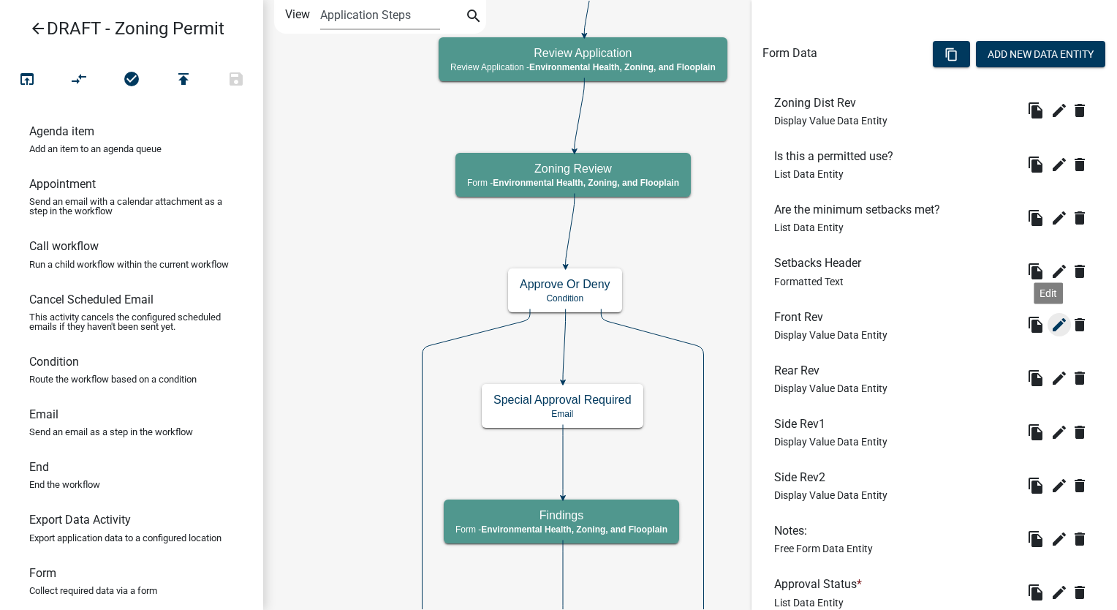
click at [1051, 322] on icon "edit" at bounding box center [1060, 325] width 18 height 18
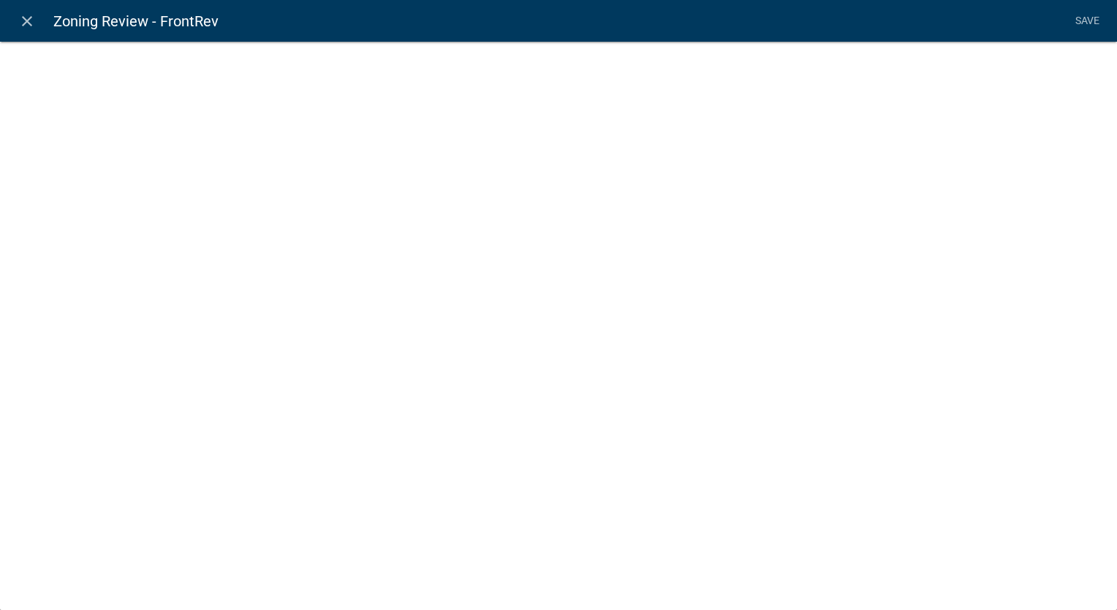
select select "display-entity-value"
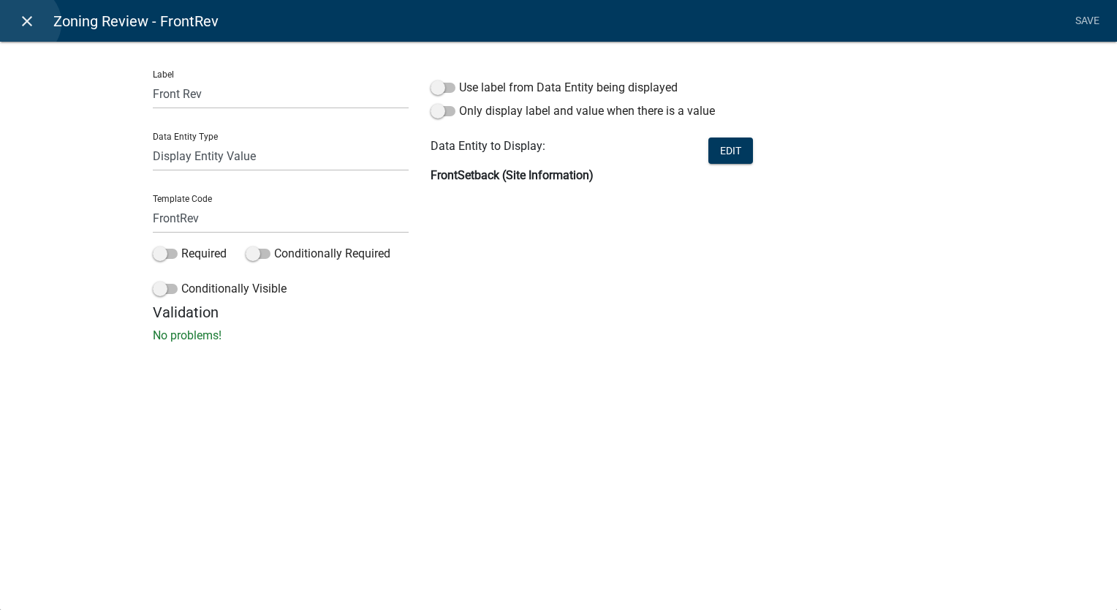
click at [24, 23] on icon "close" at bounding box center [27, 21] width 18 height 18
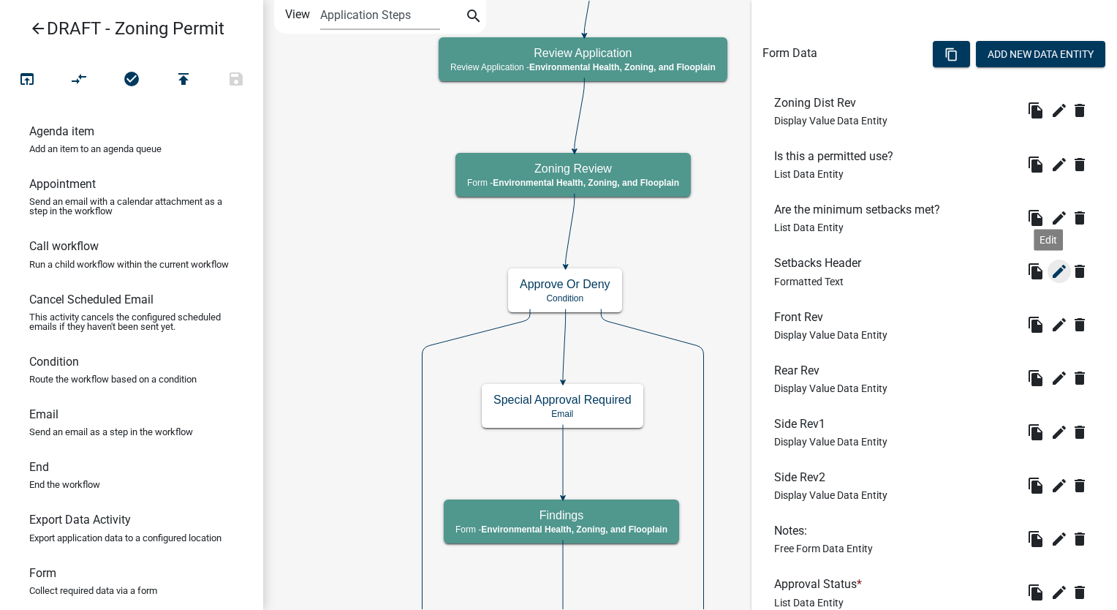
click at [1051, 270] on icon "edit" at bounding box center [1060, 272] width 18 height 18
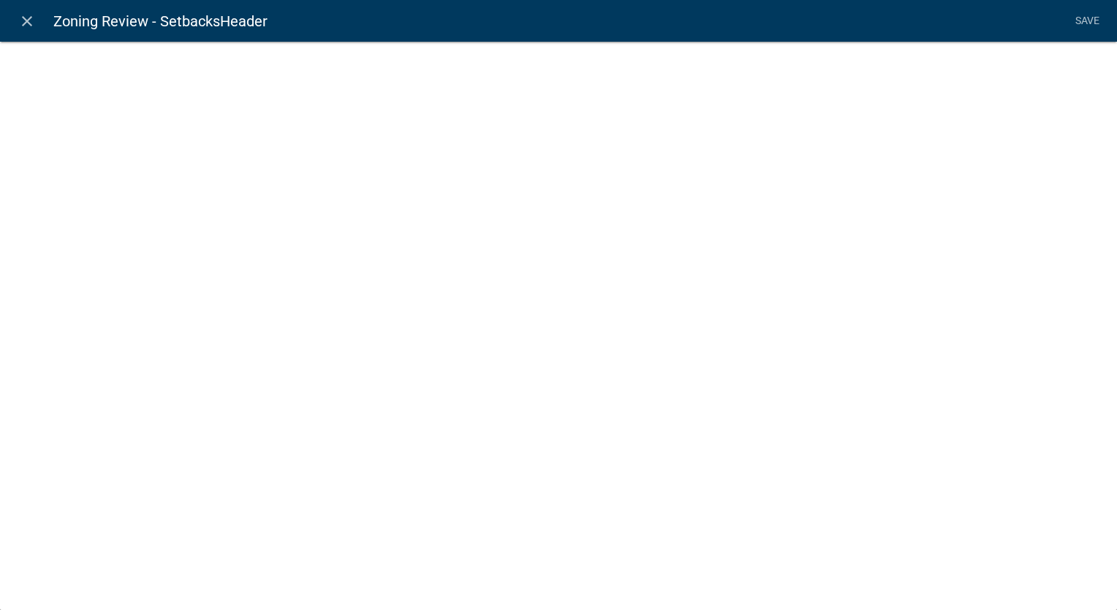
select select "rich-text"
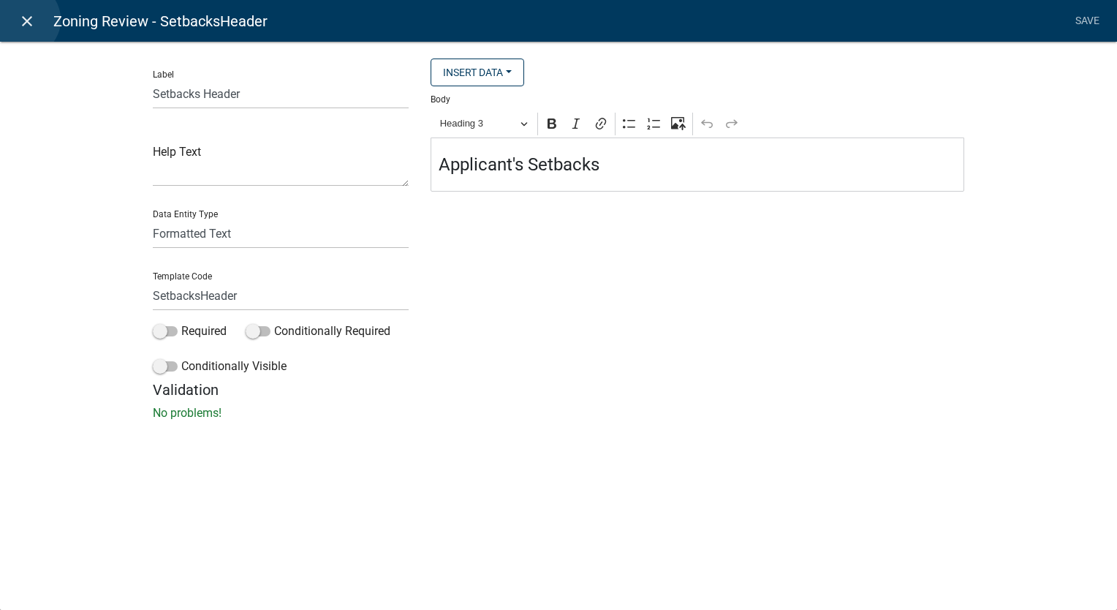
click at [23, 20] on icon "close" at bounding box center [27, 21] width 18 height 18
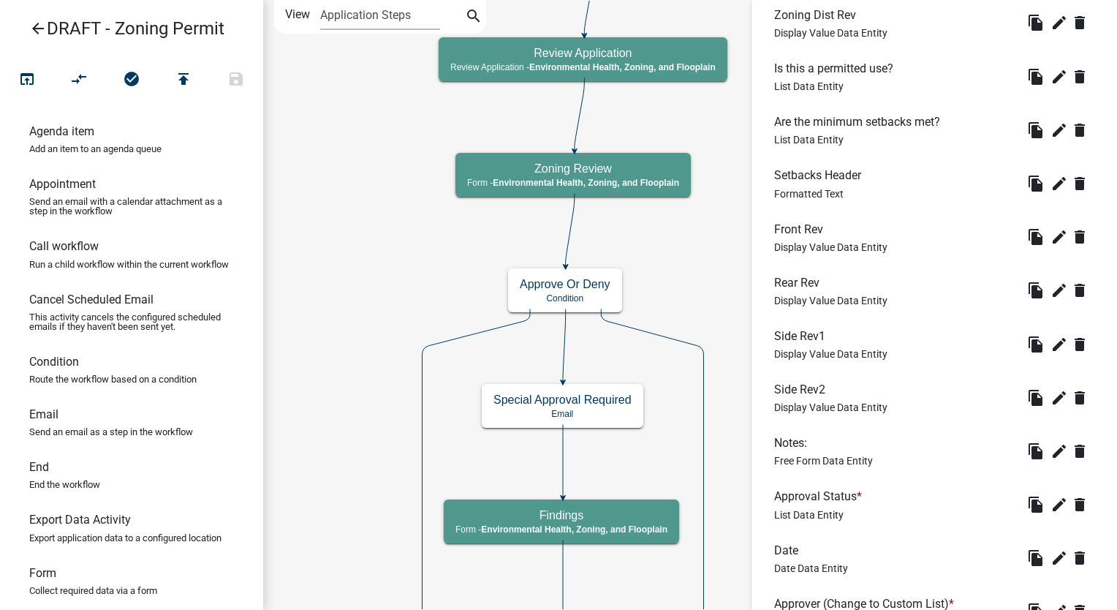
scroll to position [585, 0]
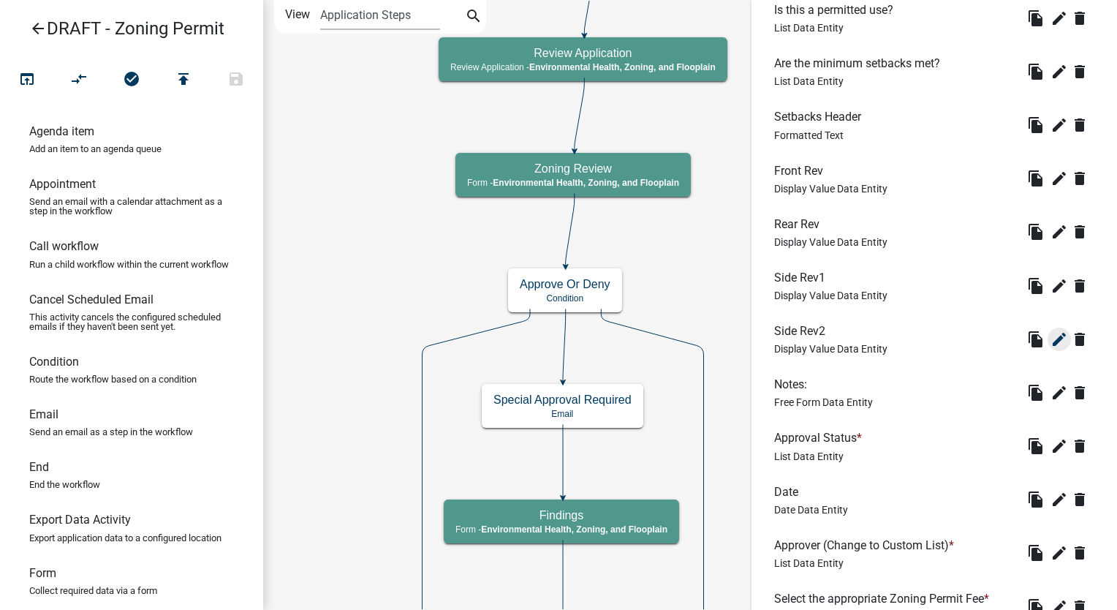
click at [1052, 336] on icon "edit" at bounding box center [1060, 340] width 18 height 18
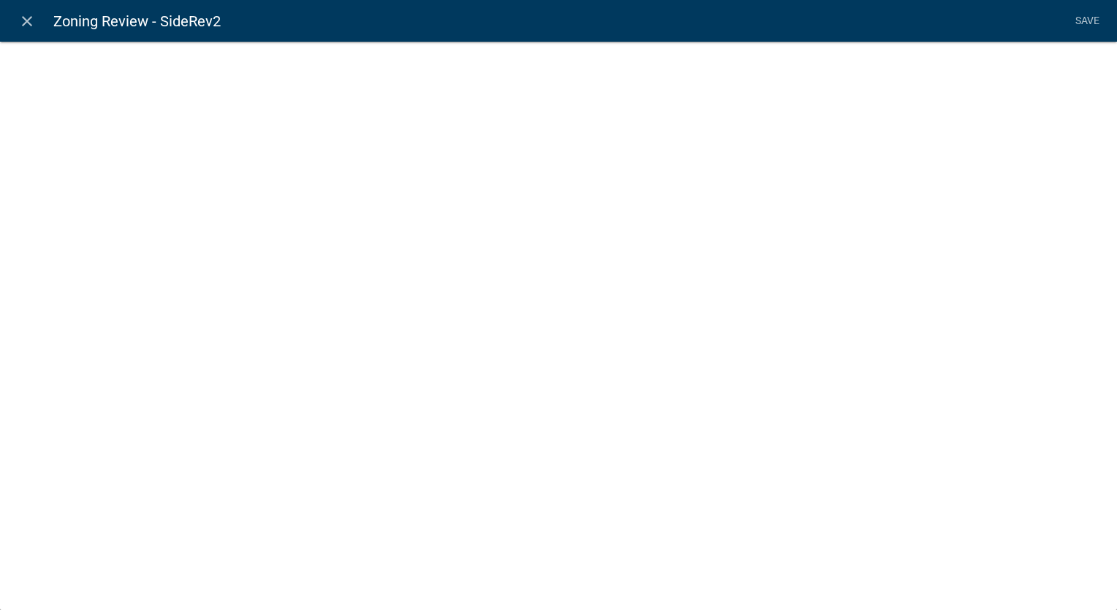
select select "display-entity-value"
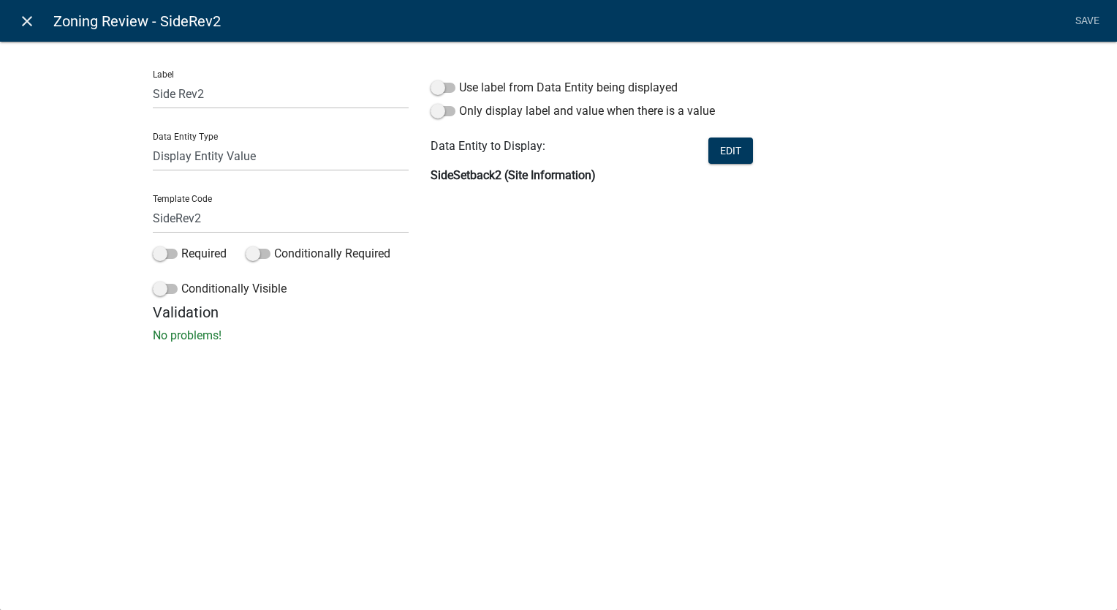
click at [22, 19] on icon "close" at bounding box center [27, 21] width 18 height 18
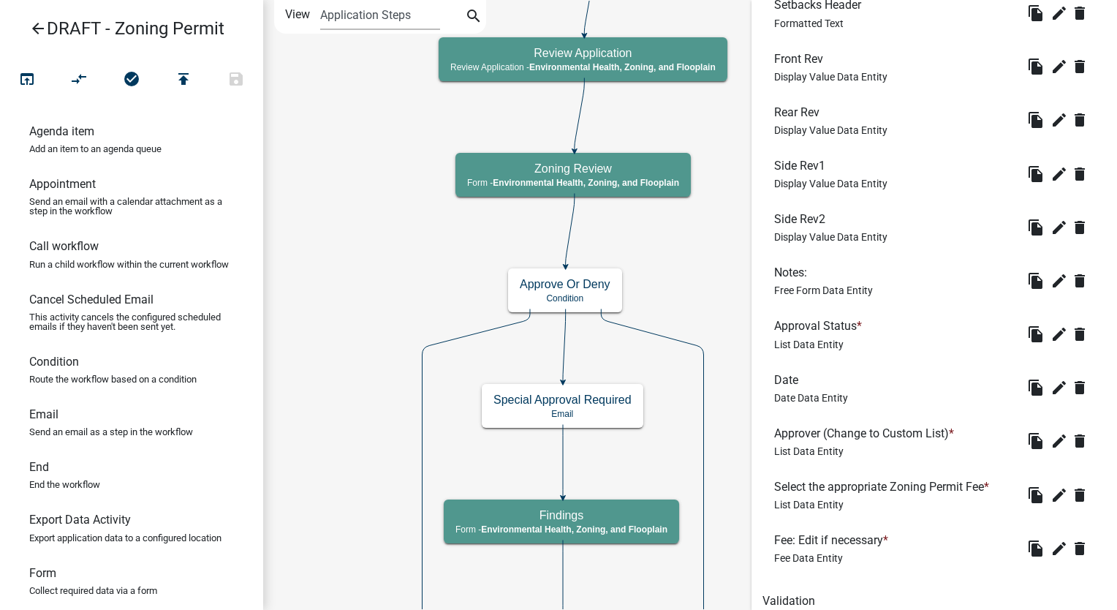
scroll to position [758, 0]
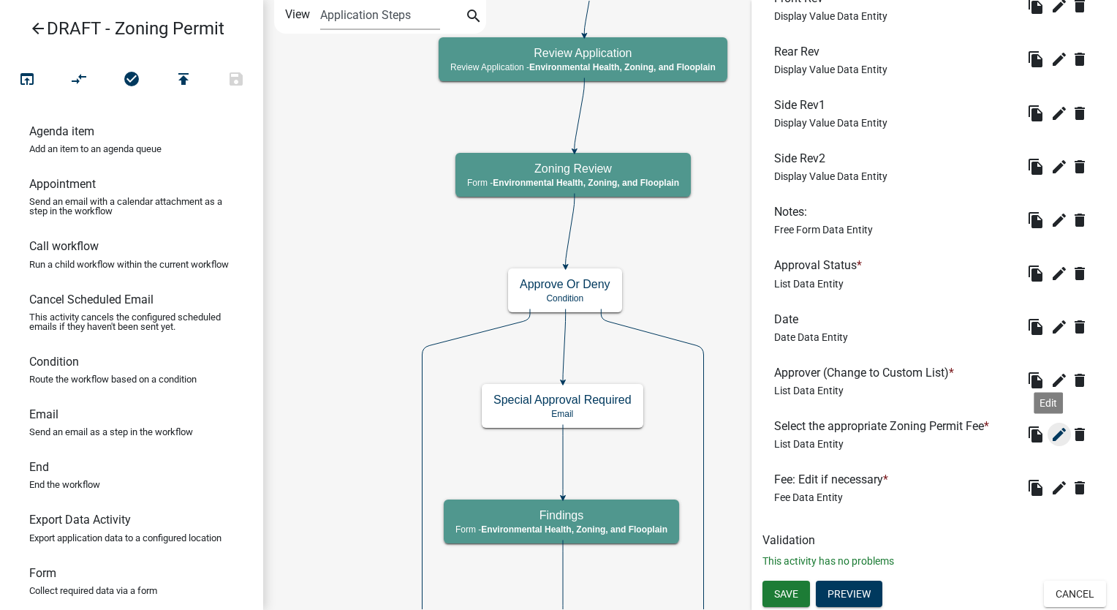
click at [1051, 426] on icon "edit" at bounding box center [1060, 435] width 18 height 18
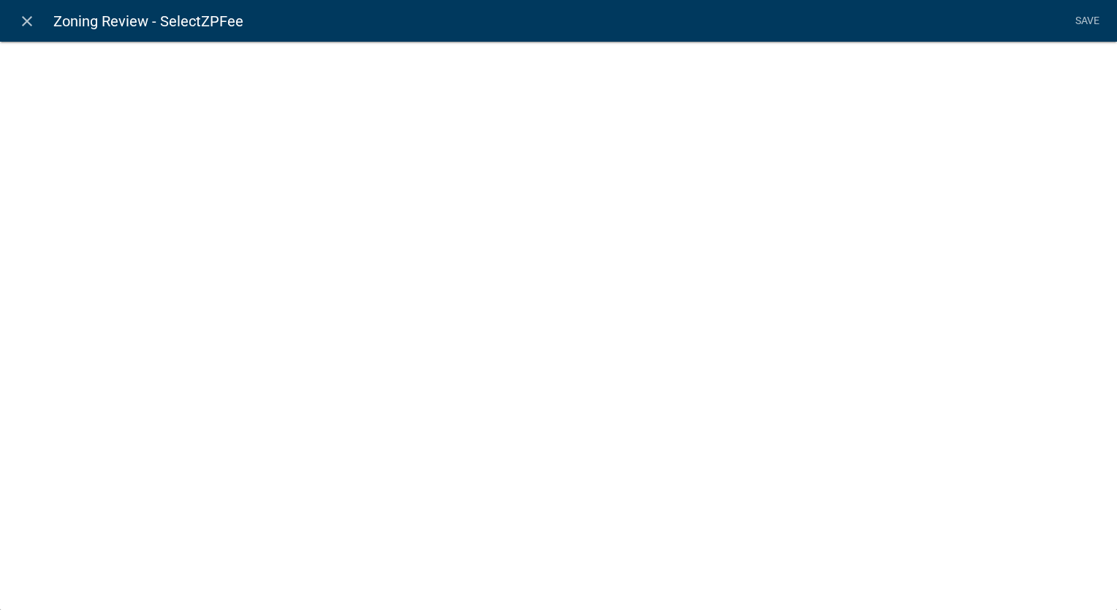
select select "list-data"
select select
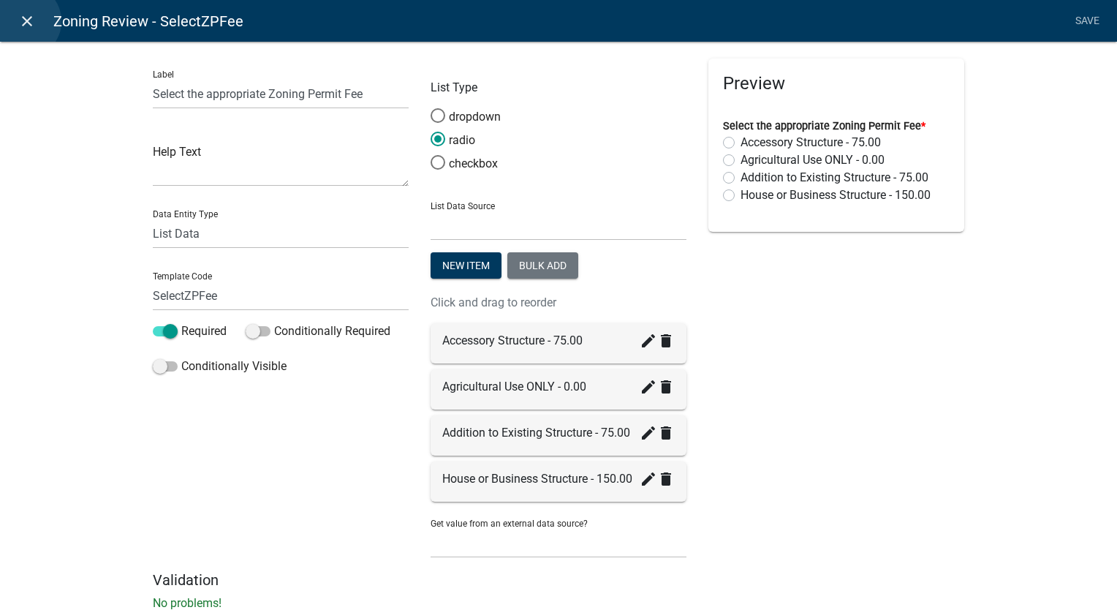
click at [24, 21] on icon "close" at bounding box center [27, 21] width 18 height 18
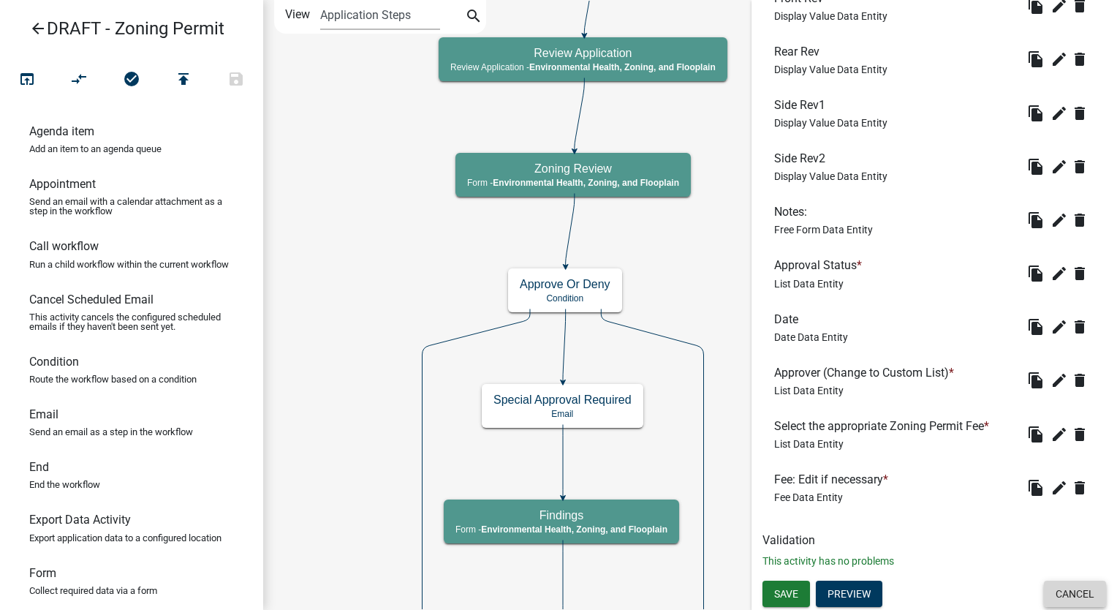
click at [1053, 598] on button "Cancel" at bounding box center [1075, 594] width 62 height 26
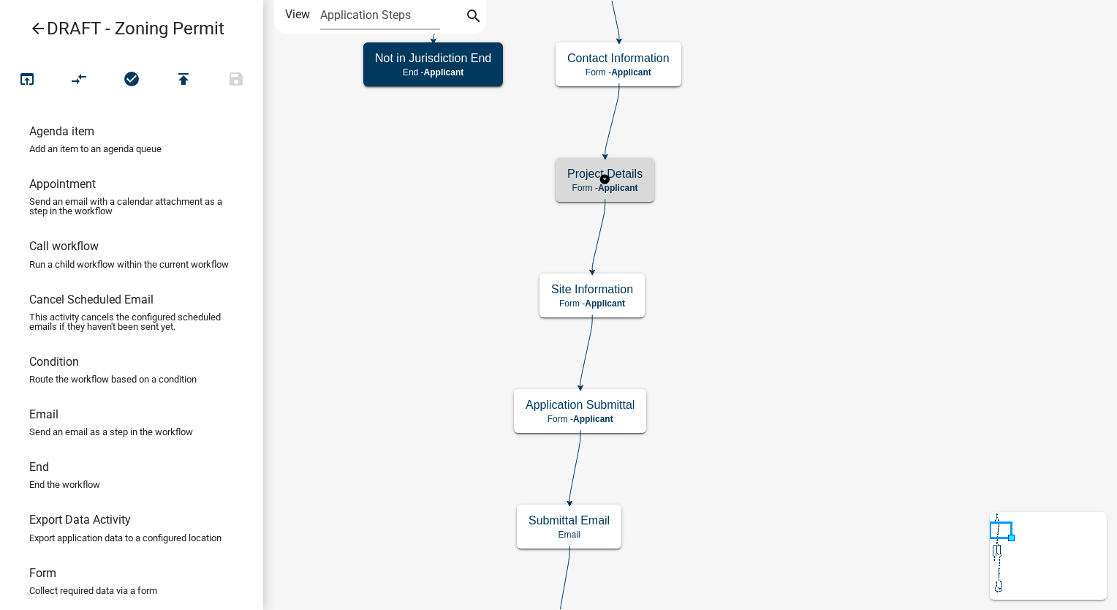
click at [635, 176] on h5 "Project Details" at bounding box center [605, 174] width 75 height 14
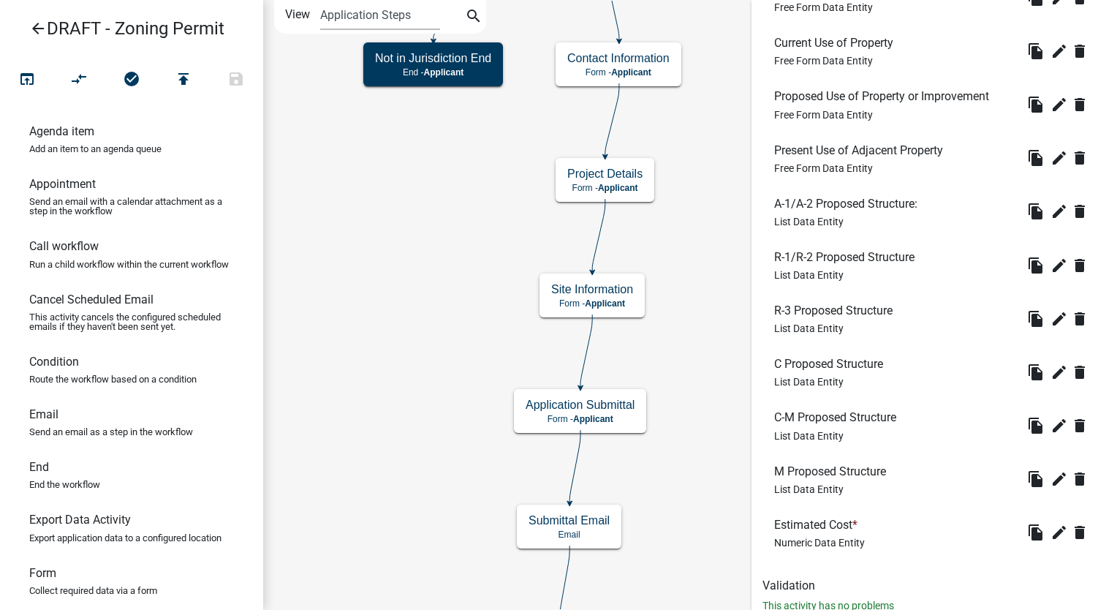
scroll to position [615, 0]
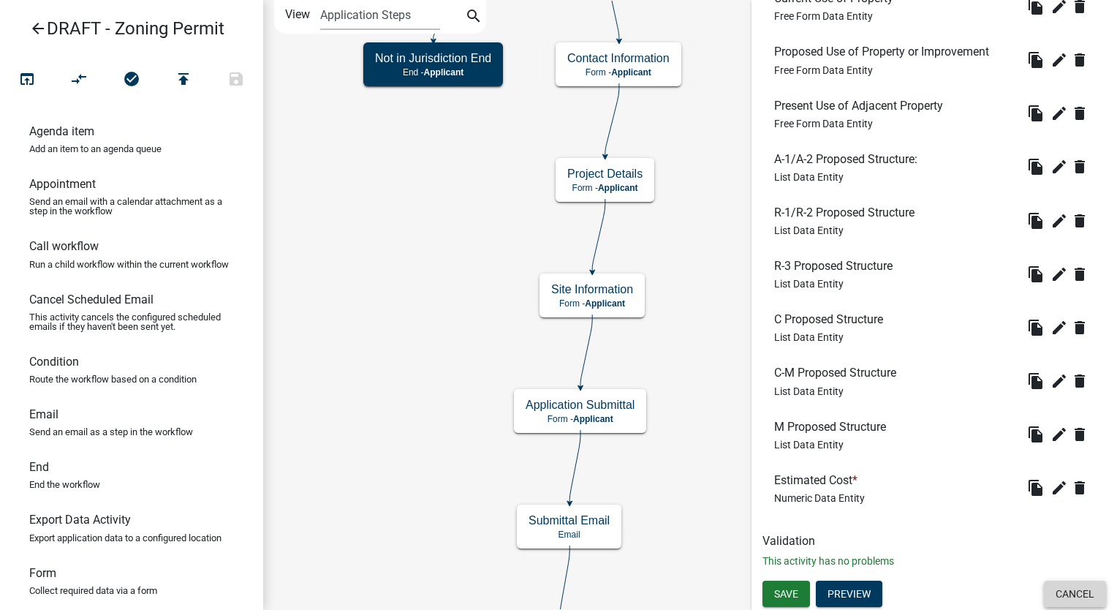
click at [1049, 587] on button "Cancel" at bounding box center [1075, 594] width 62 height 26
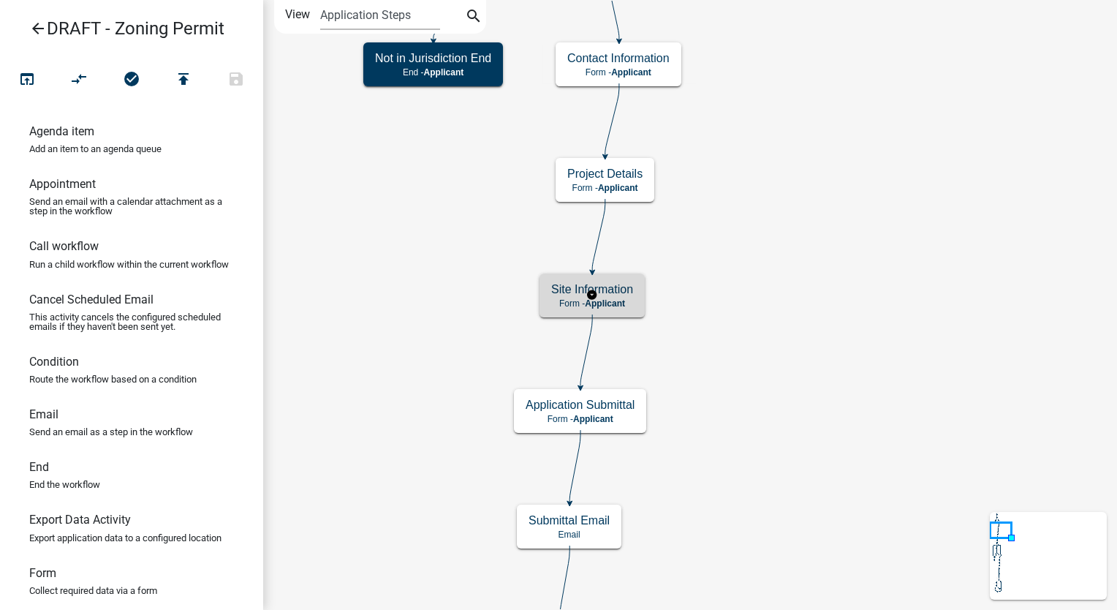
click at [628, 306] on p "Form - Applicant" at bounding box center [592, 303] width 82 height 10
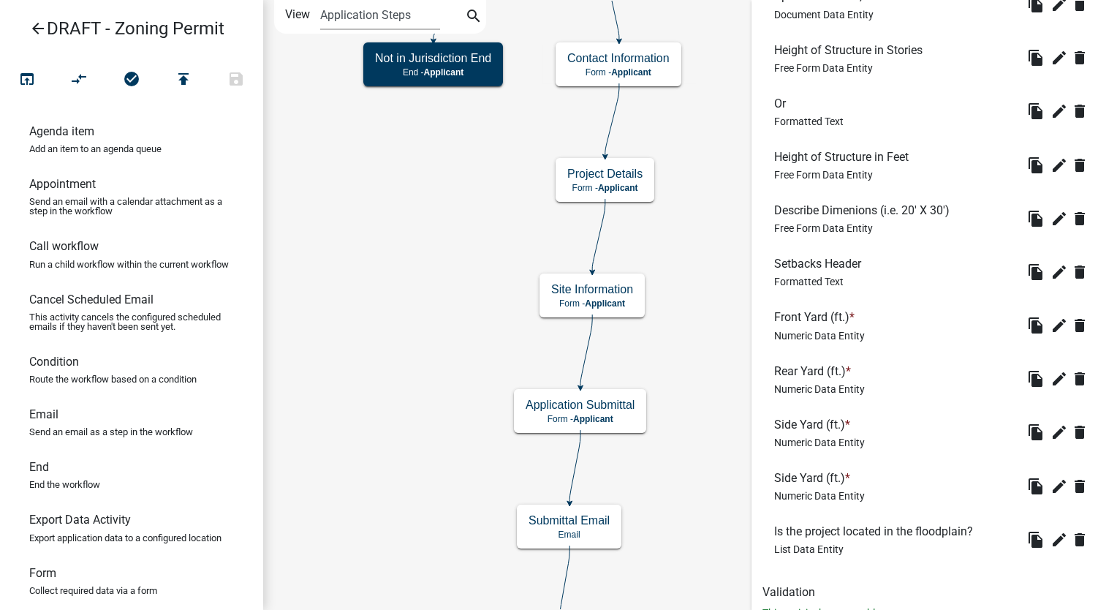
scroll to position [706, 0]
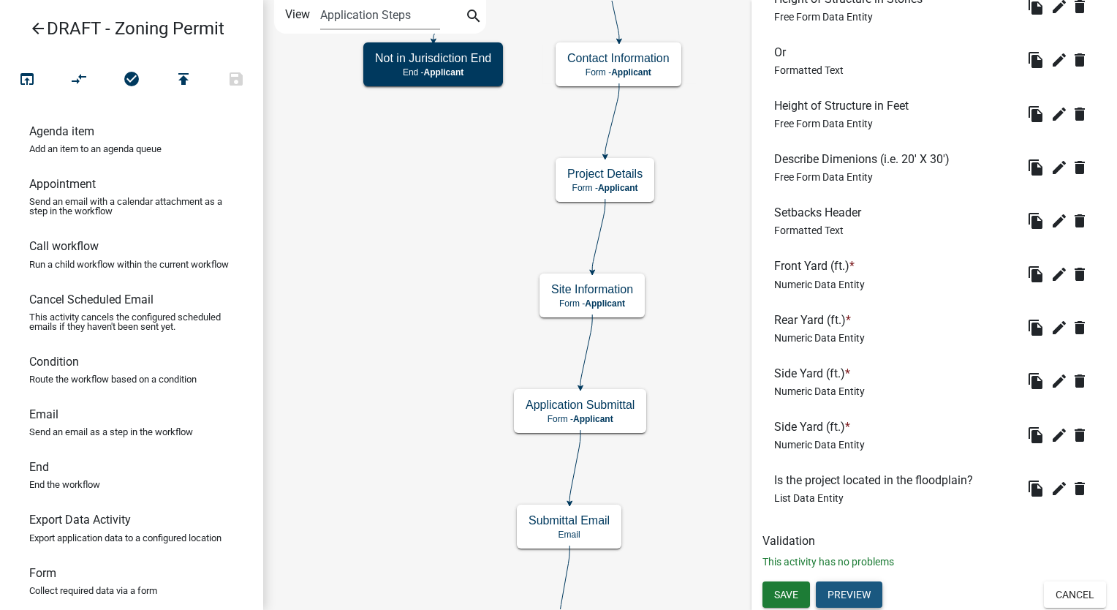
click at [835, 595] on button "Preview" at bounding box center [849, 594] width 67 height 26
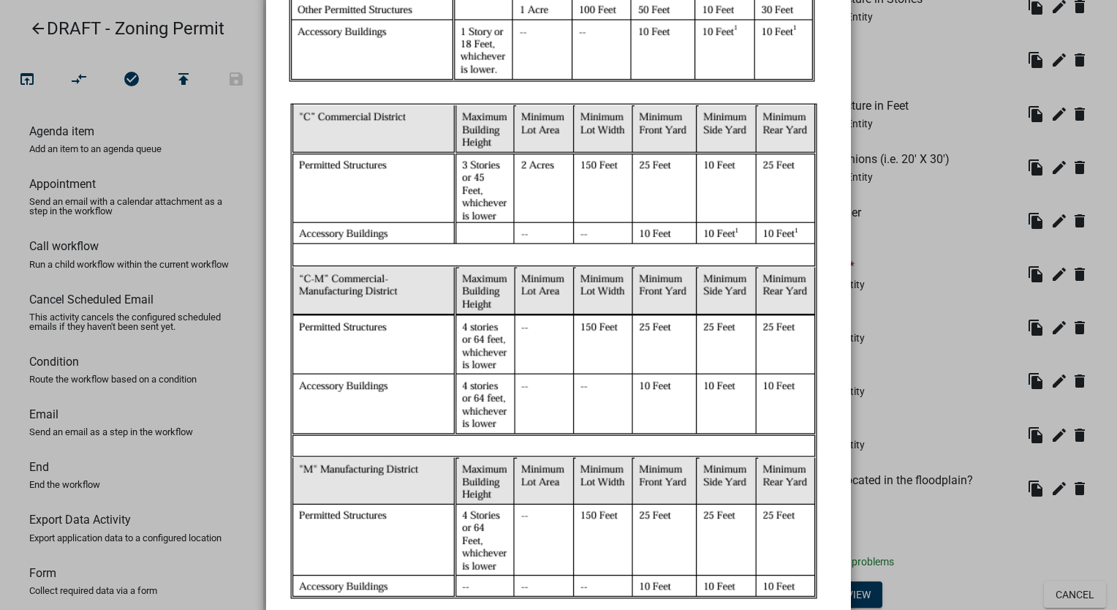
scroll to position [2706, 0]
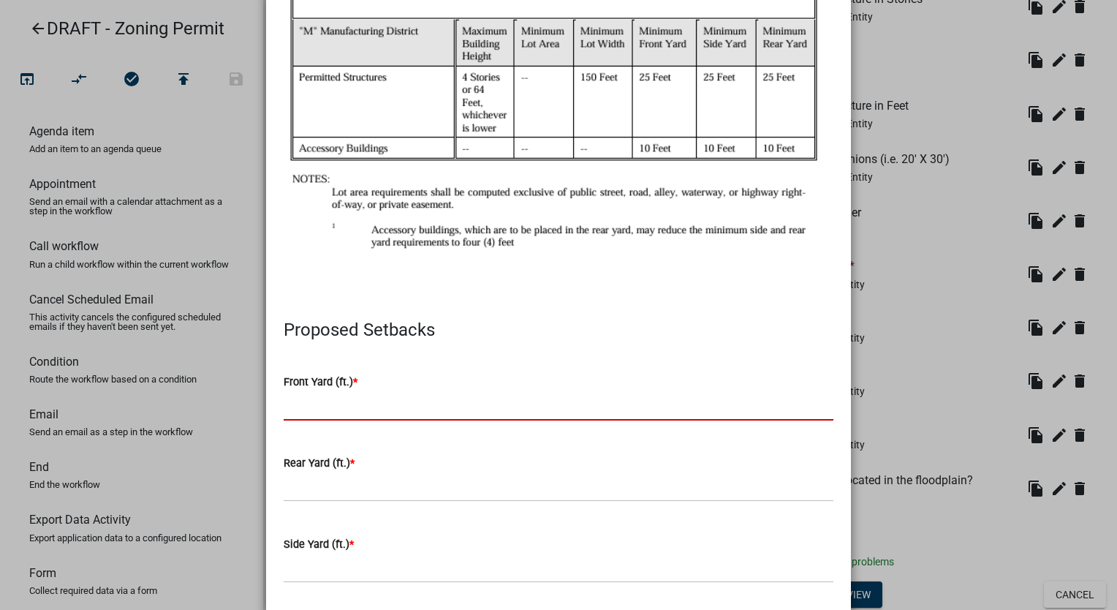
click at [388, 391] on input "text" at bounding box center [559, 406] width 550 height 30
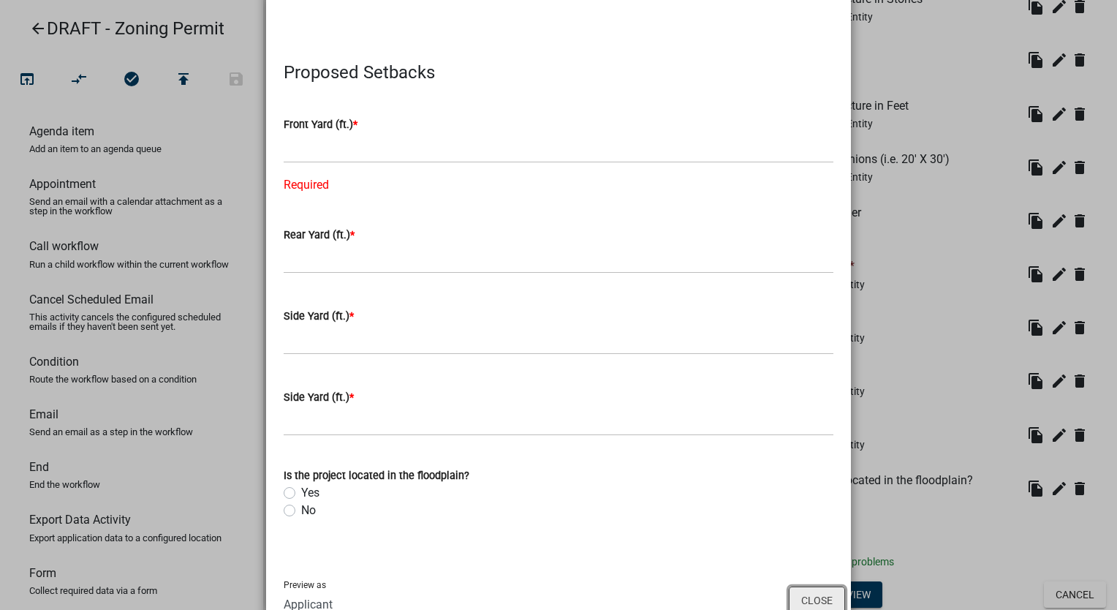
click at [807, 587] on button "Close" at bounding box center [817, 601] width 56 height 28
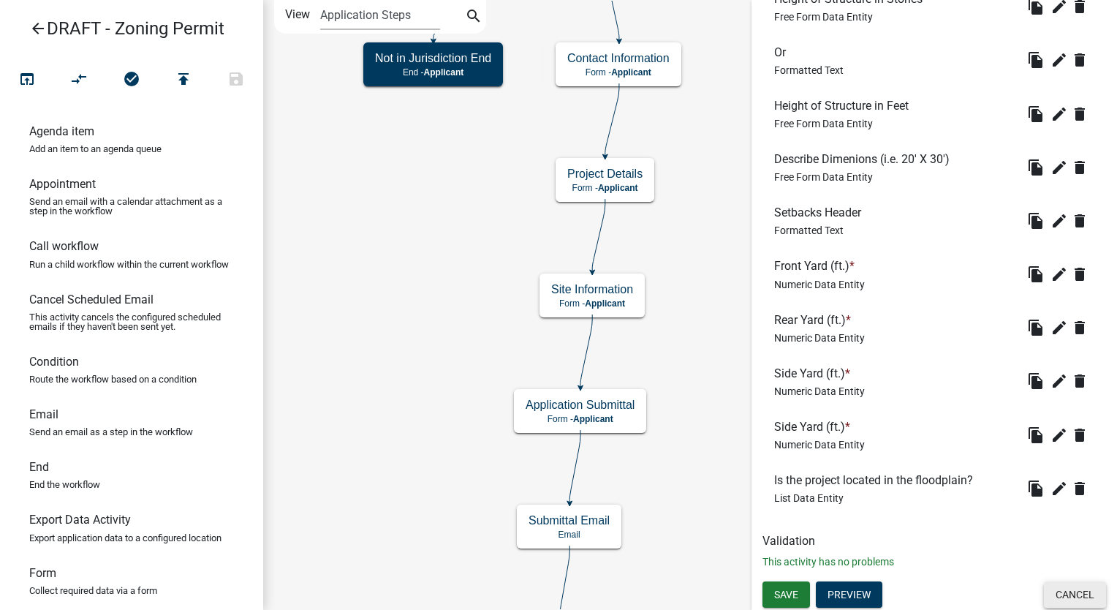
click at [1048, 599] on button "Cancel" at bounding box center [1075, 594] width 62 height 26
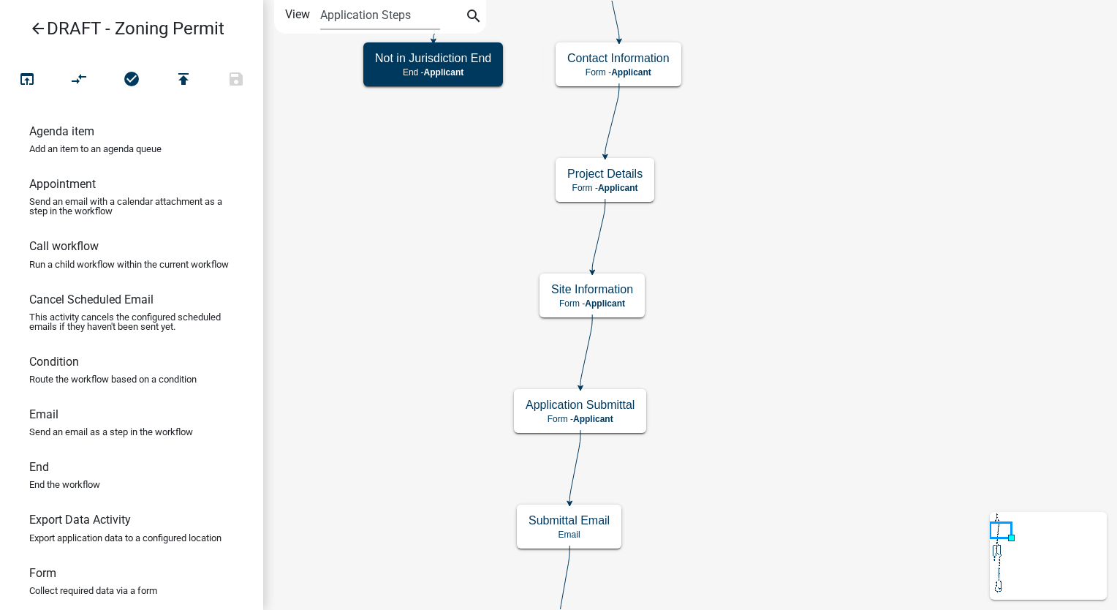
scroll to position [0, 0]
click at [38, 29] on icon "arrow_back" at bounding box center [38, 30] width 18 height 20
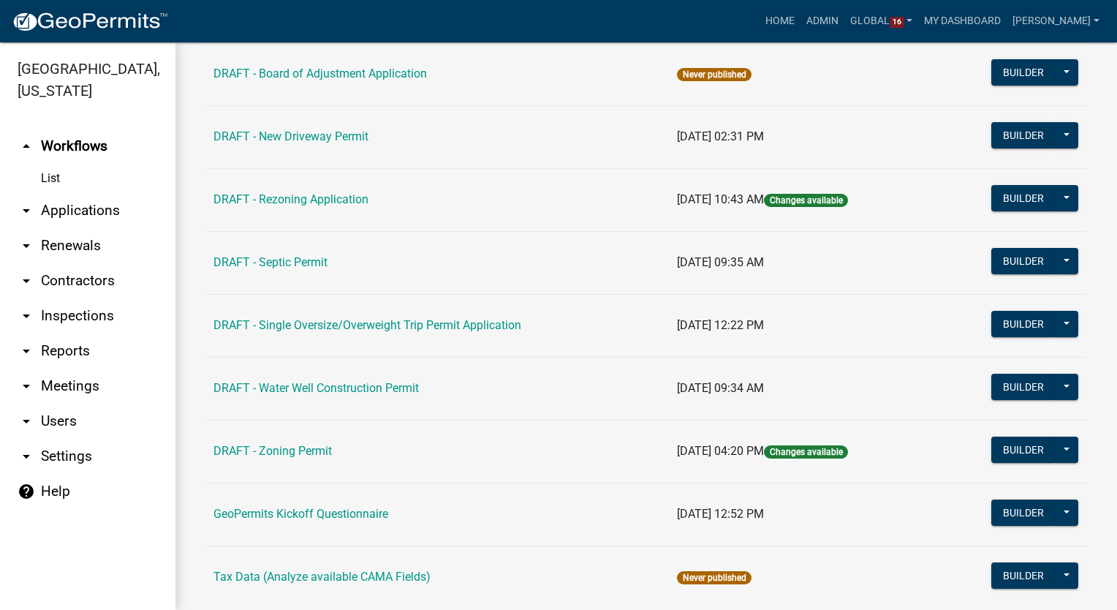
scroll to position [374, 0]
